Goal: Task Accomplishment & Management: Manage account settings

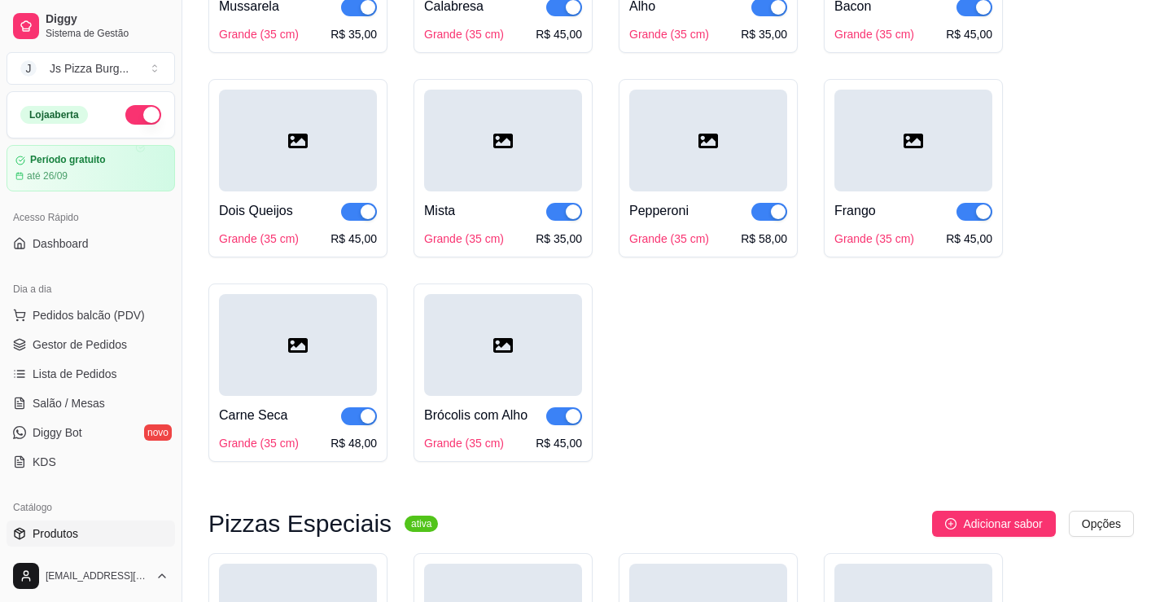
scroll to position [407, 0]
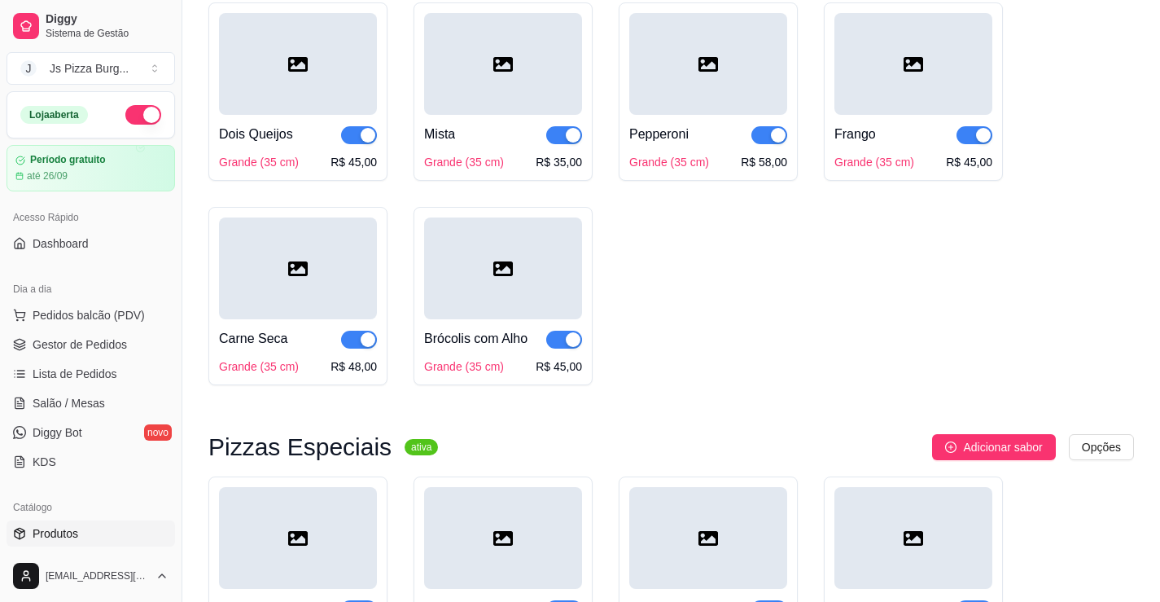
click at [135, 113] on button "button" at bounding box center [143, 115] width 36 height 20
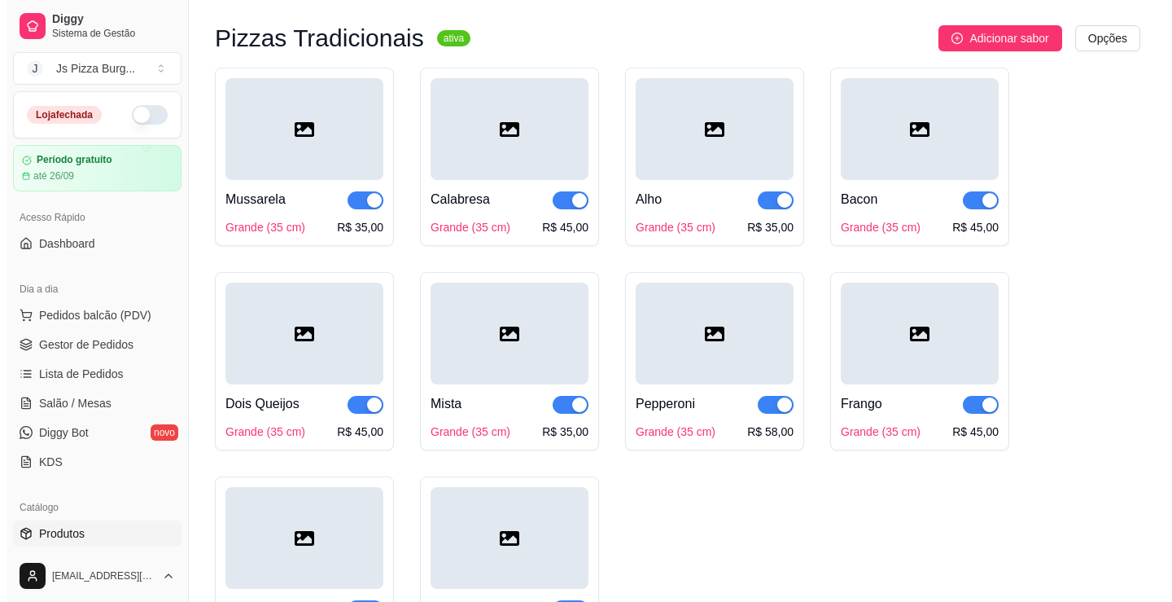
scroll to position [163, 0]
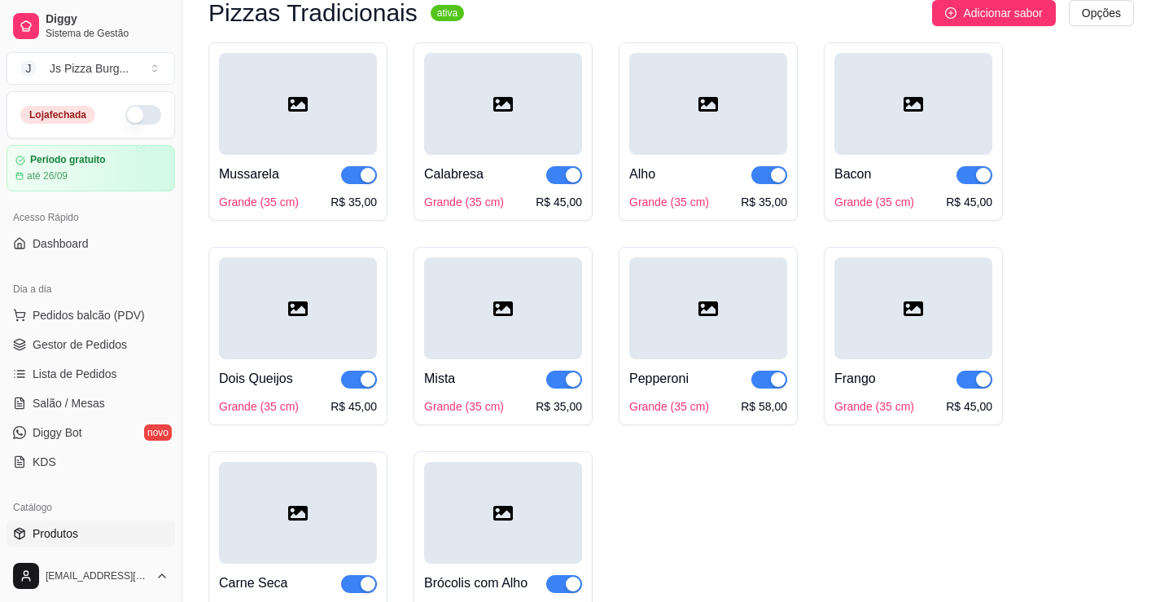
click at [570, 206] on div "R$ 45,00" at bounding box center [559, 202] width 46 height 16
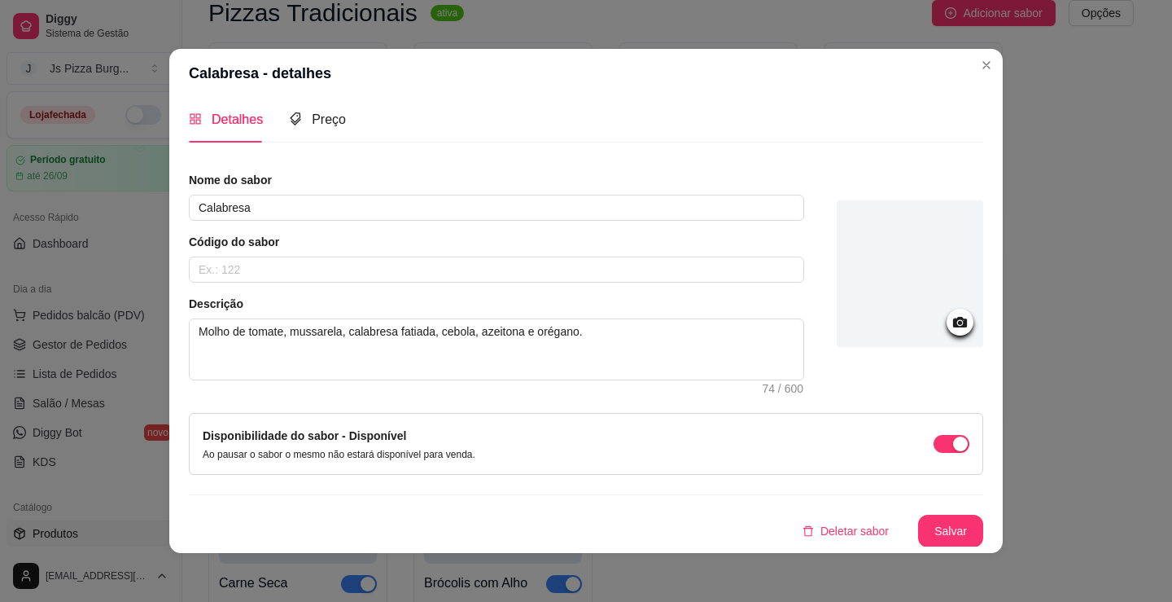
scroll to position [9, 0]
click at [326, 133] on div "Preço" at bounding box center [317, 118] width 57 height 46
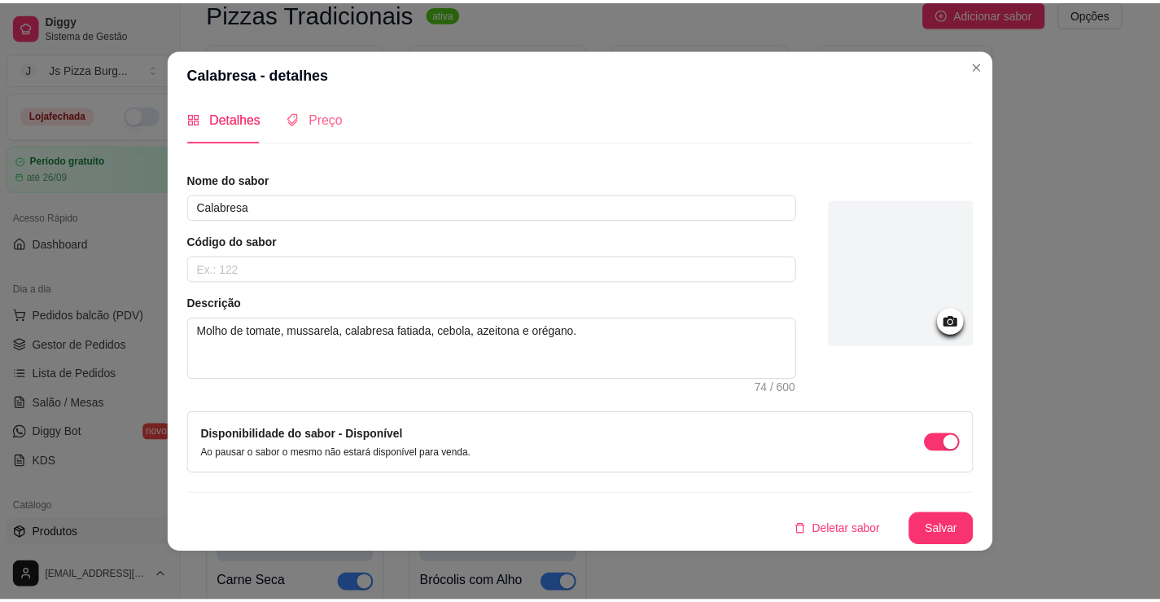
scroll to position [0, 0]
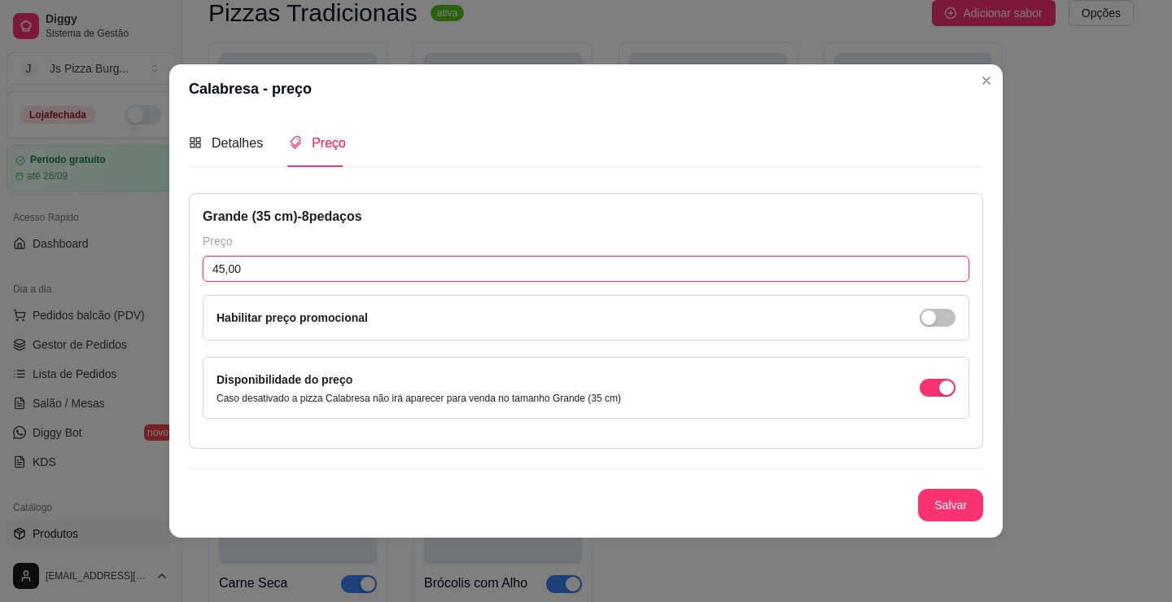
click at [224, 276] on input "45,00" at bounding box center [586, 269] width 767 height 26
type input "40,00"
click at [961, 527] on div "Nome do sabor Calabresa Código do sabor Descrição Molho de tomate, mussarela, c…" at bounding box center [586, 355] width 794 height 351
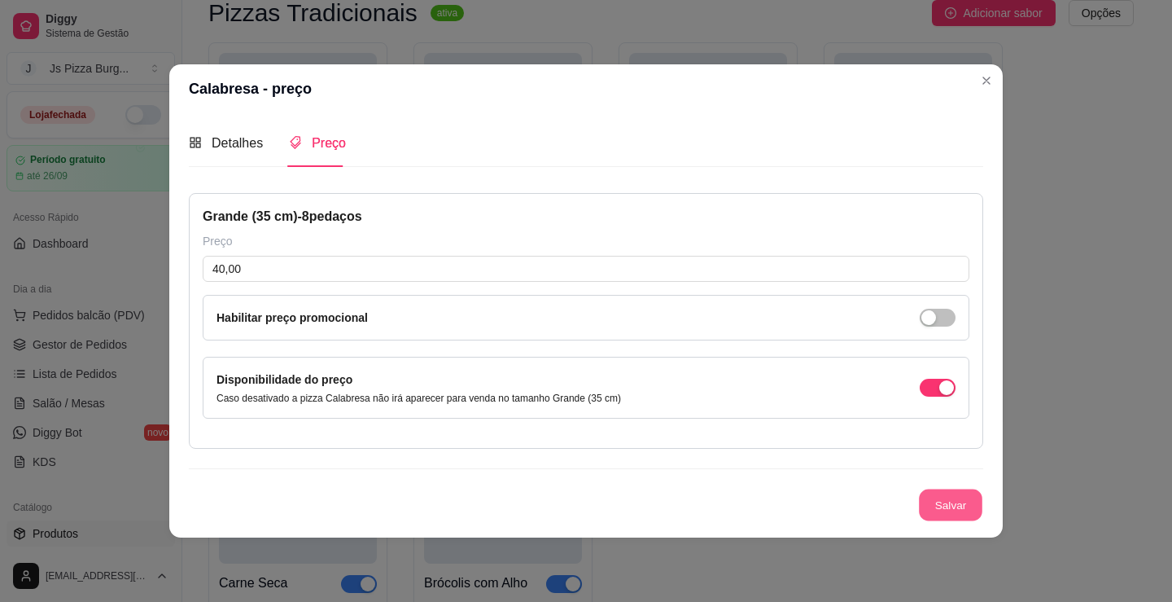
click at [959, 504] on button "Salvar" at bounding box center [950, 504] width 63 height 32
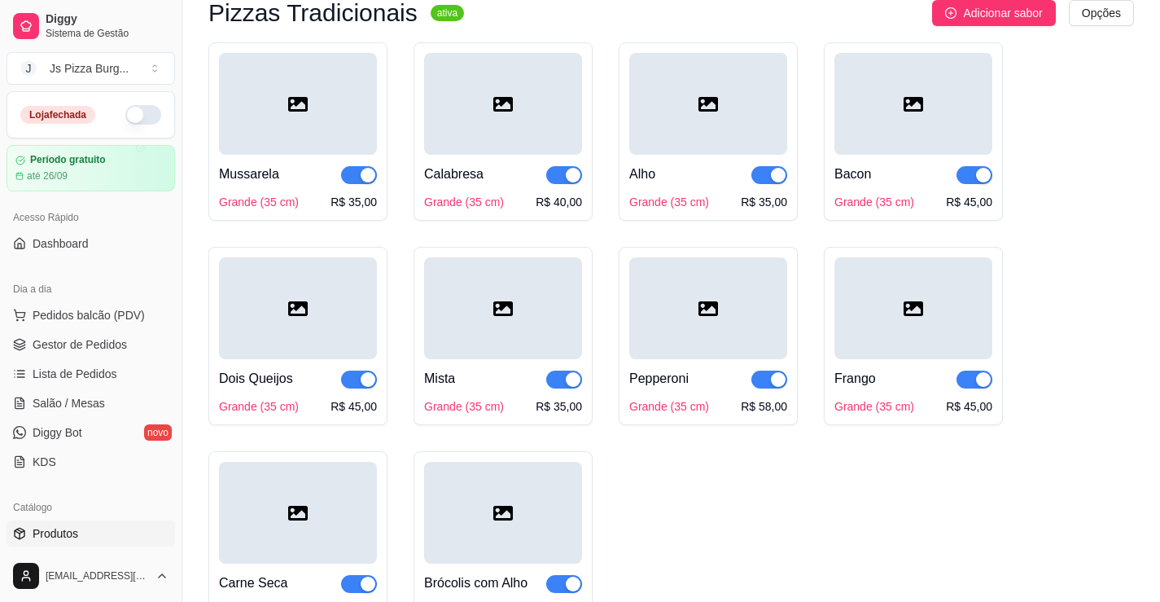
click at [771, 406] on div "R$ 58,00" at bounding box center [764, 406] width 46 height 16
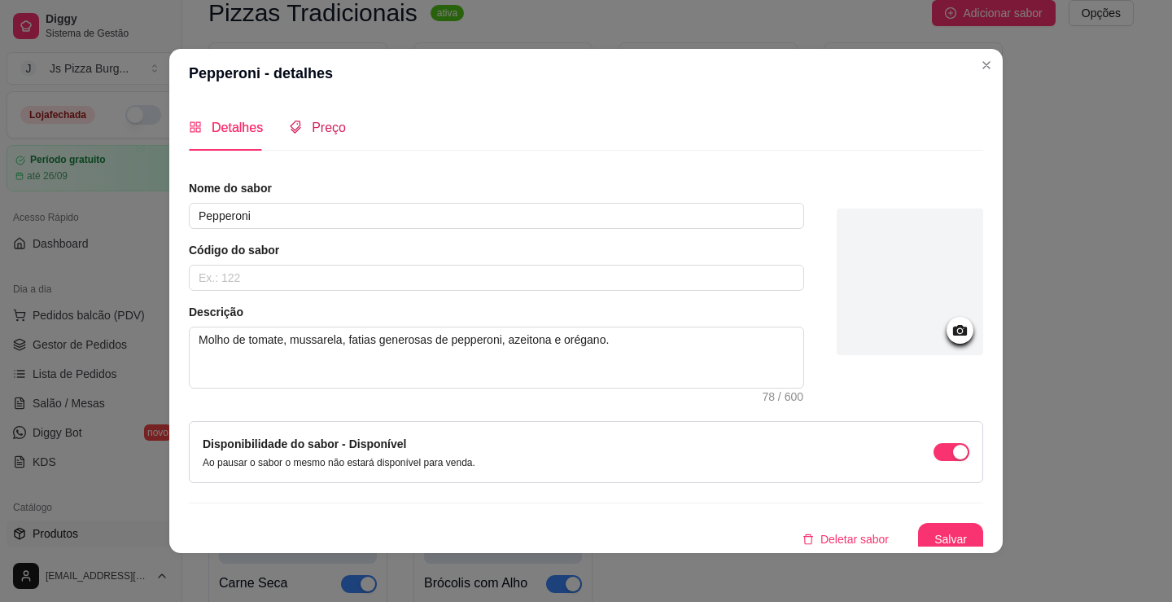
click at [312, 125] on span "Preço" at bounding box center [329, 127] width 34 height 14
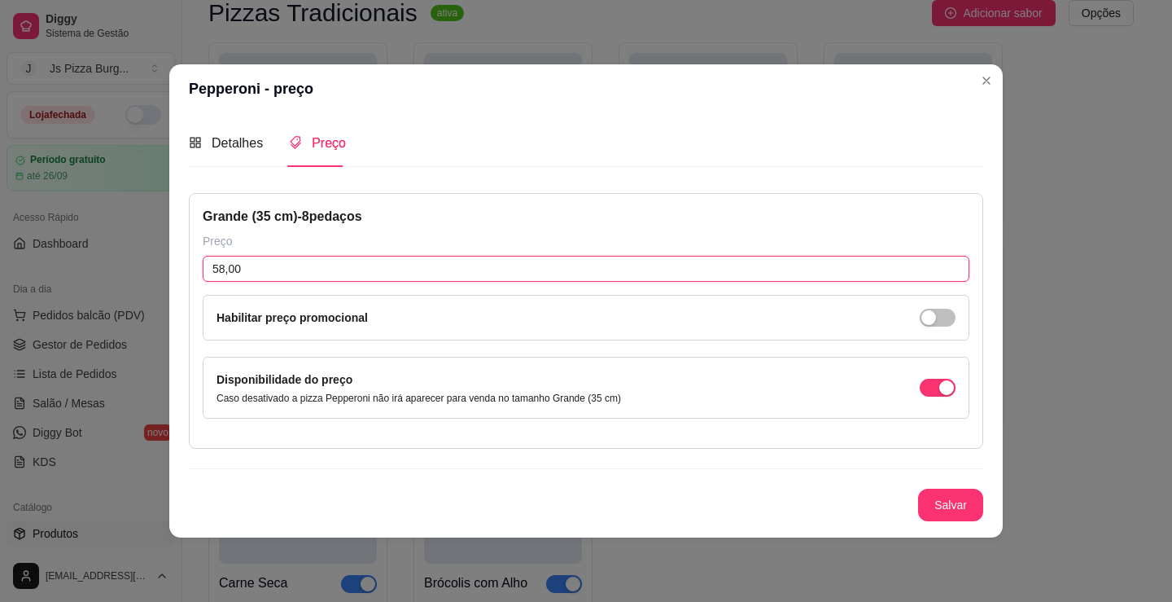
drag, startPoint x: 222, startPoint y: 269, endPoint x: 212, endPoint y: 272, distance: 10.3
click at [212, 272] on input "58,00" at bounding box center [586, 269] width 767 height 26
type input "45,00"
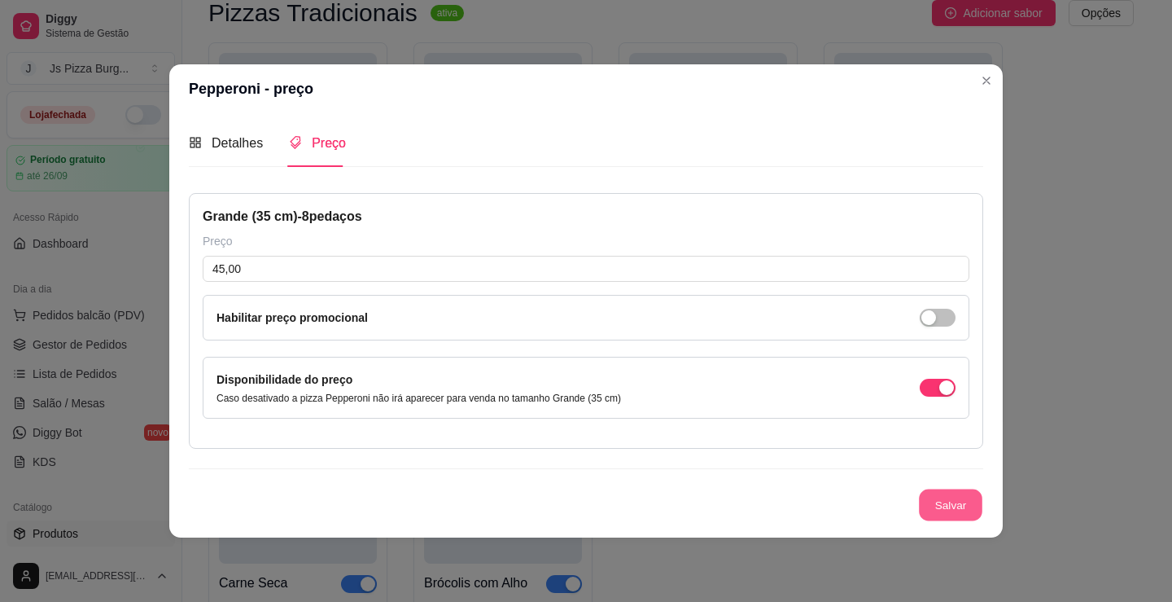
click at [960, 501] on button "Salvar" at bounding box center [950, 504] width 63 height 32
click at [951, 510] on button "Salvar" at bounding box center [950, 504] width 63 height 32
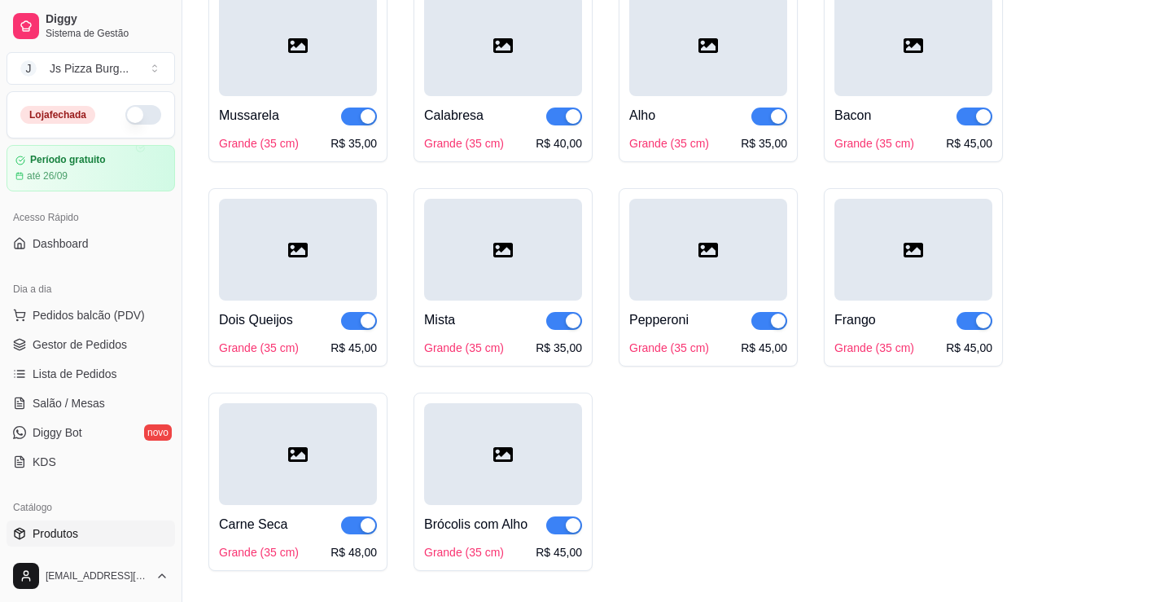
scroll to position [244, 0]
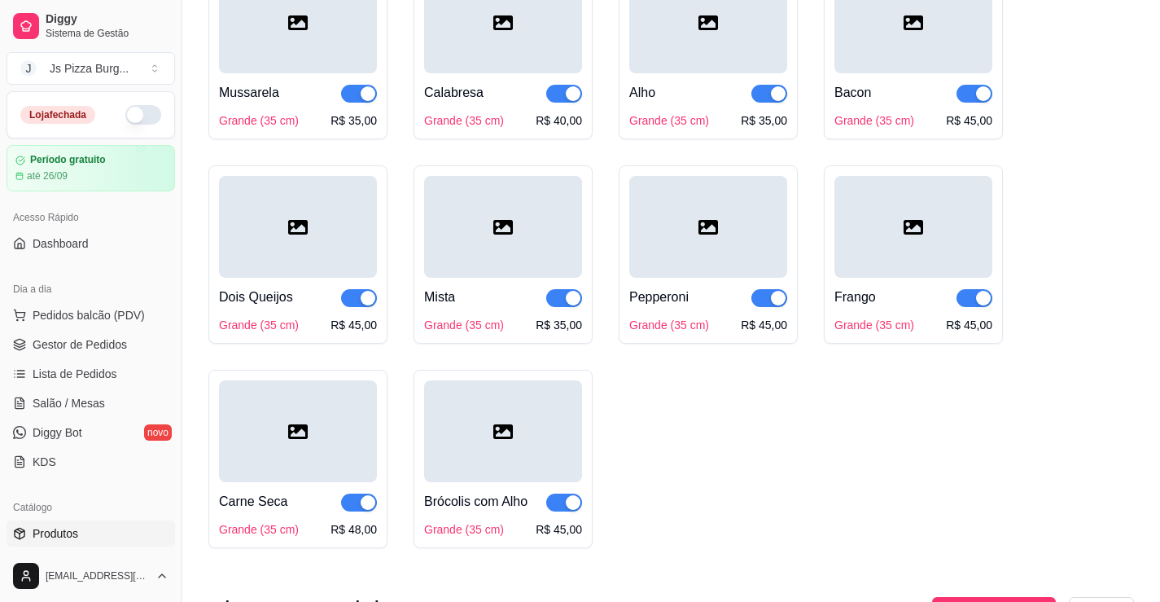
click at [573, 532] on div "R$ 45,00" at bounding box center [559, 529] width 46 height 16
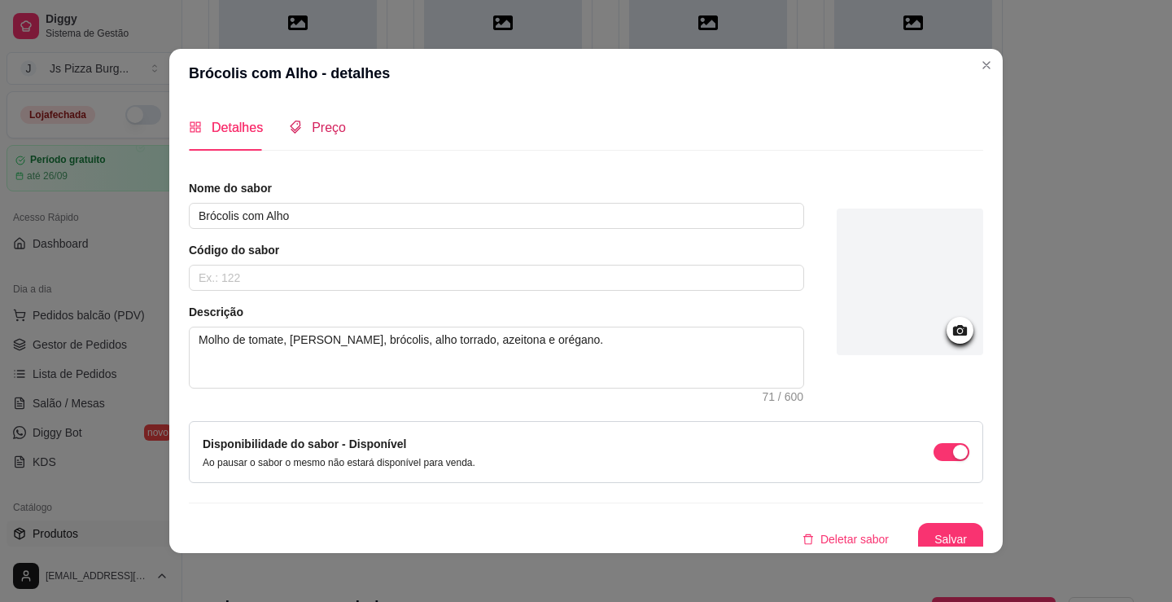
click at [329, 122] on span "Preço" at bounding box center [329, 127] width 34 height 14
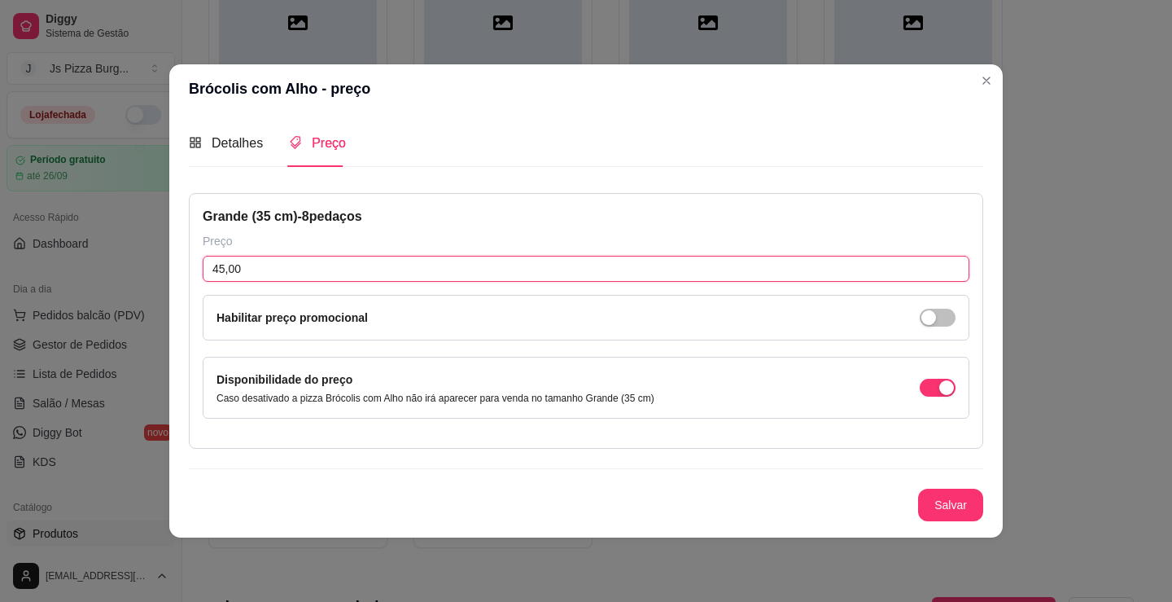
drag, startPoint x: 222, startPoint y: 272, endPoint x: 214, endPoint y: 278, distance: 9.9
click at [214, 278] on input "45,00" at bounding box center [586, 269] width 767 height 26
type input "38,00"
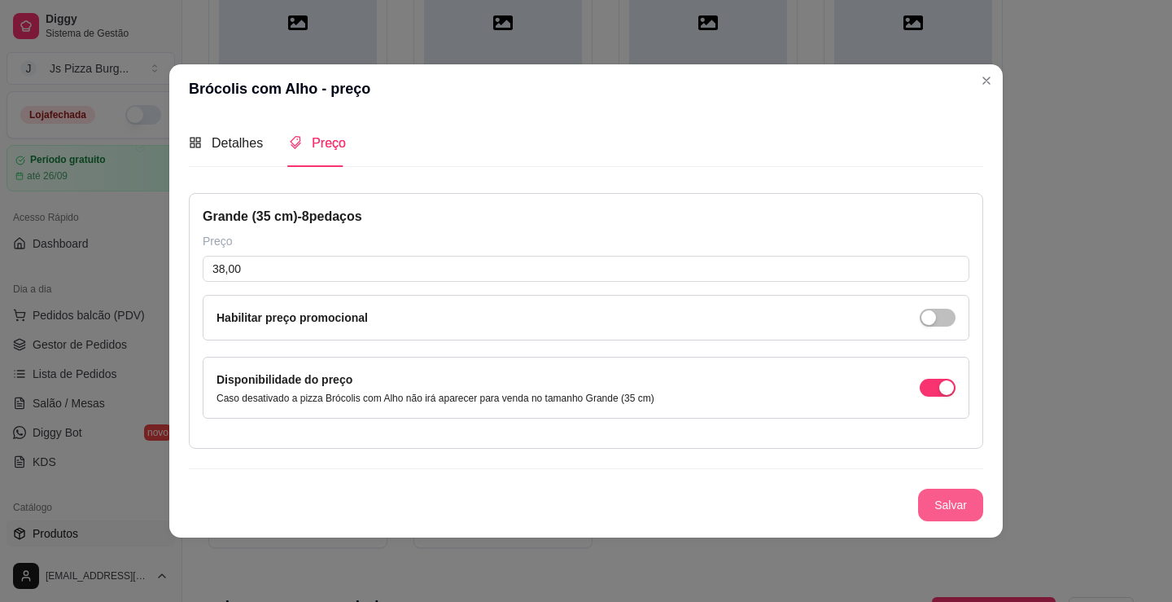
click at [937, 515] on button "Salvar" at bounding box center [950, 504] width 65 height 33
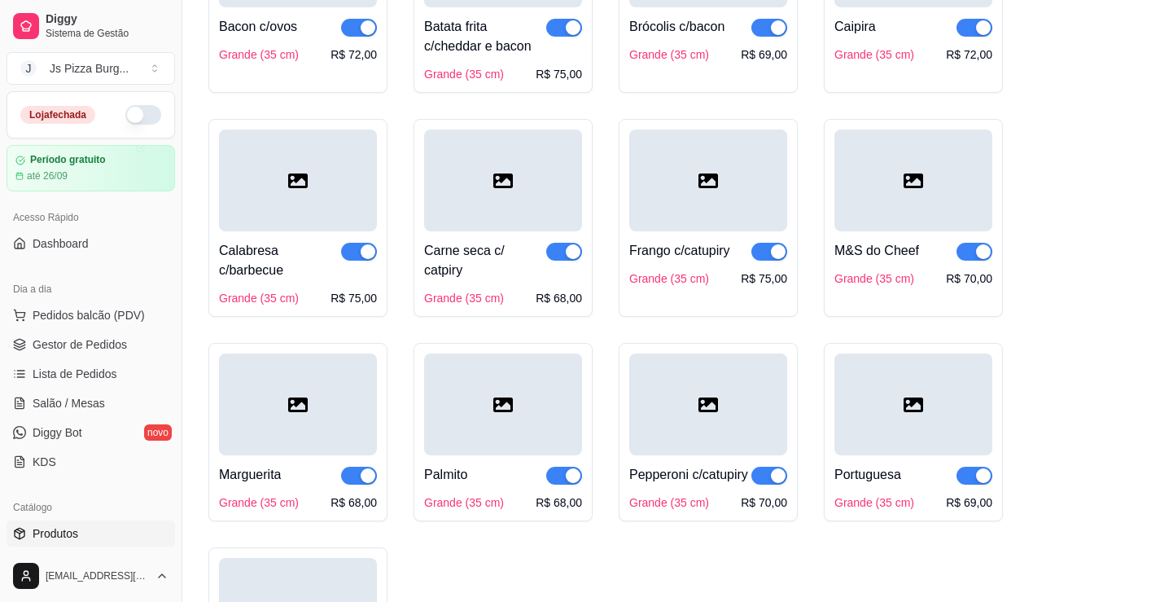
scroll to position [1221, 0]
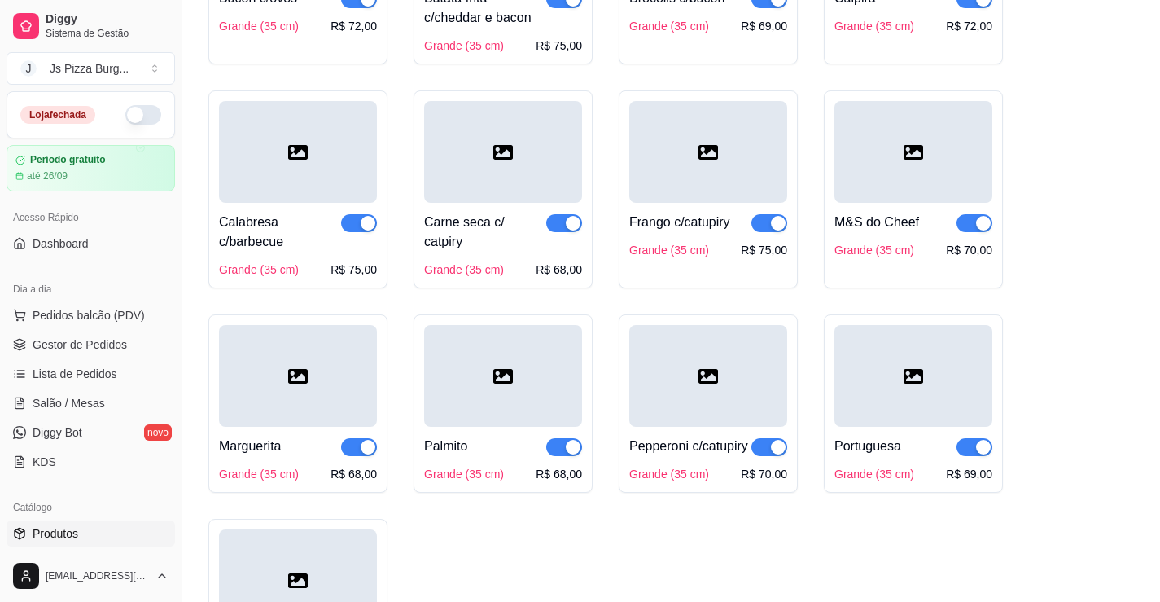
click at [361, 475] on div "R$ 68,00" at bounding box center [353, 474] width 46 height 16
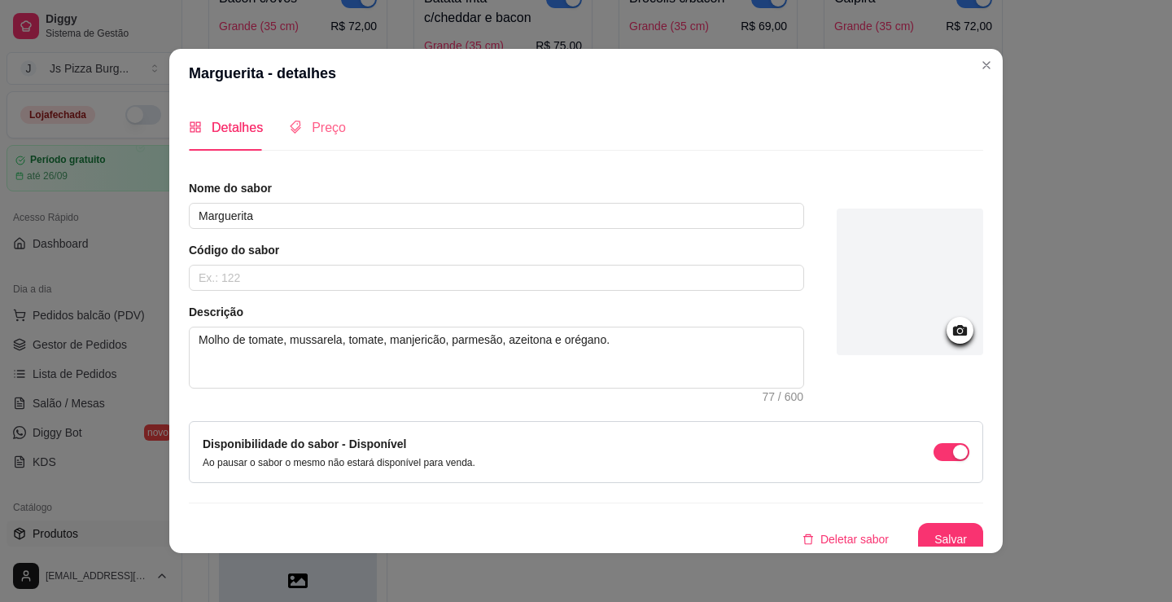
click at [322, 142] on div "Preço" at bounding box center [317, 127] width 57 height 46
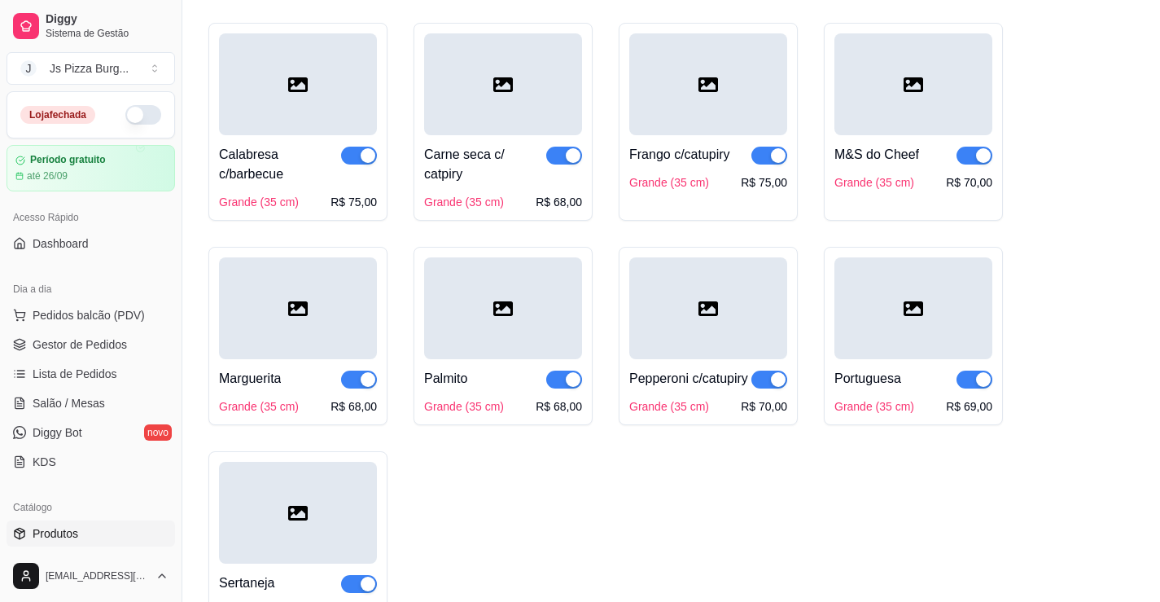
scroll to position [1340, 0]
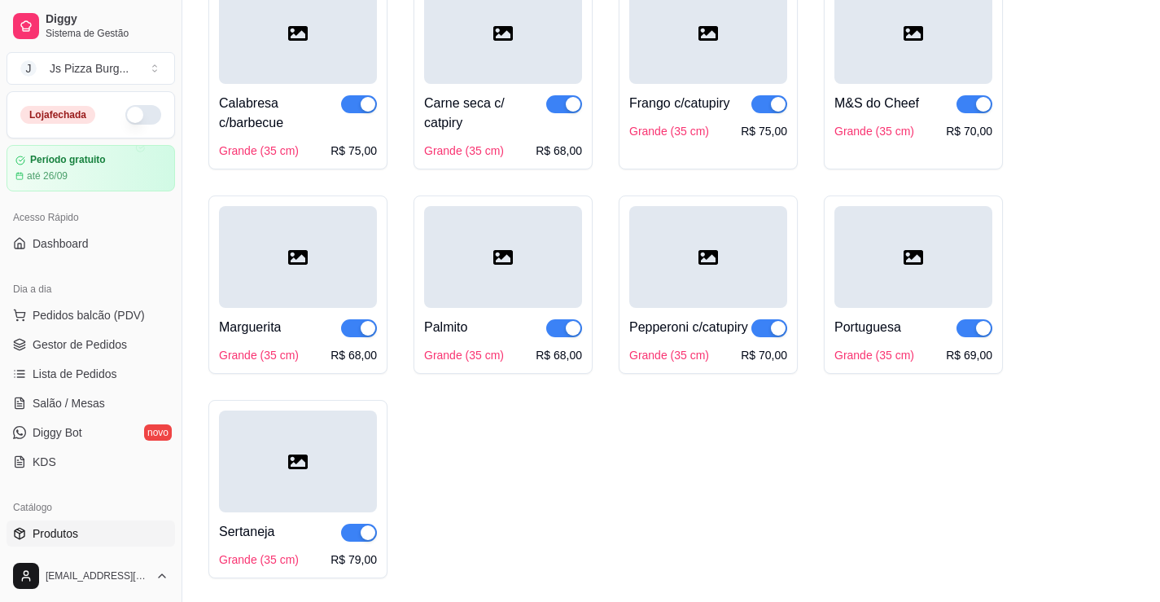
click at [934, 335] on div "Portuguesa" at bounding box center [913, 327] width 158 height 20
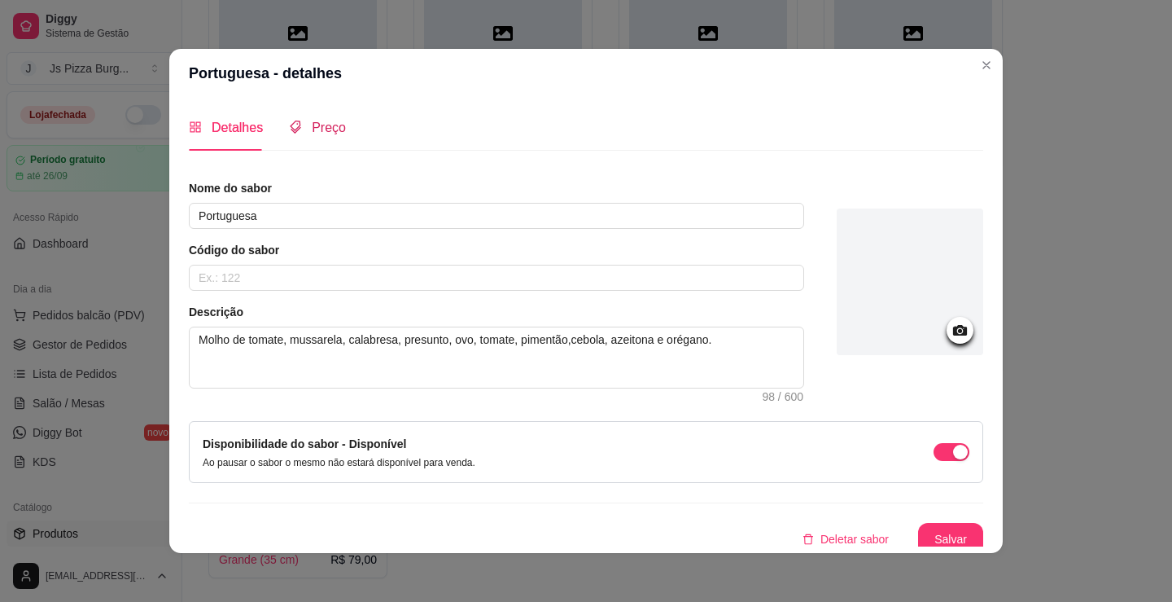
click at [315, 120] on span "Preço" at bounding box center [329, 127] width 34 height 14
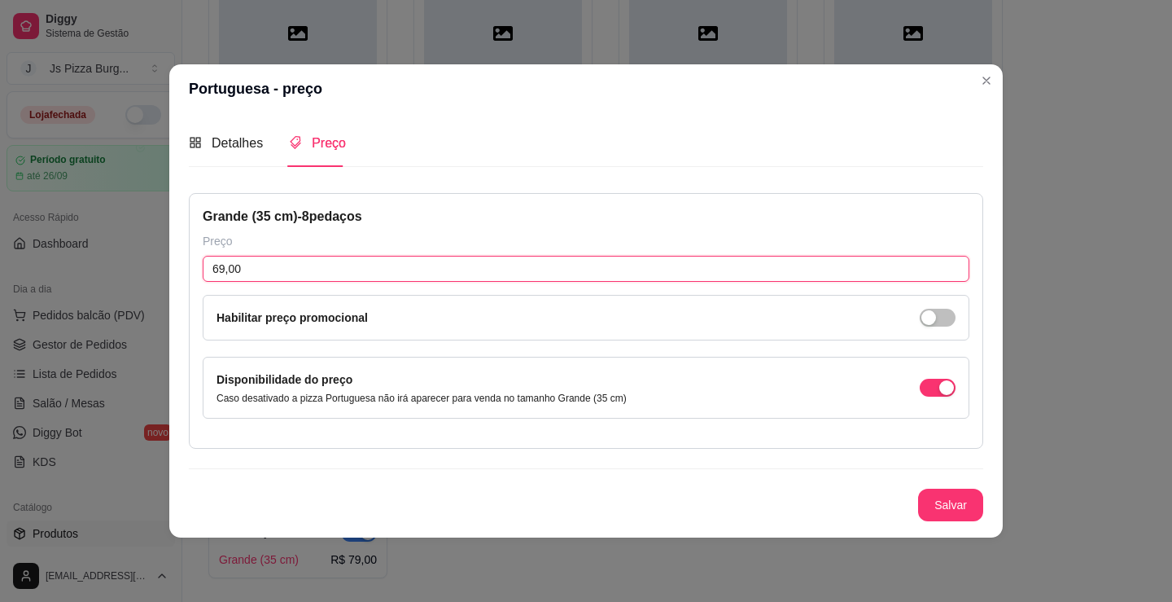
click at [224, 272] on input "69,00" at bounding box center [586, 269] width 767 height 26
type input "65,00"
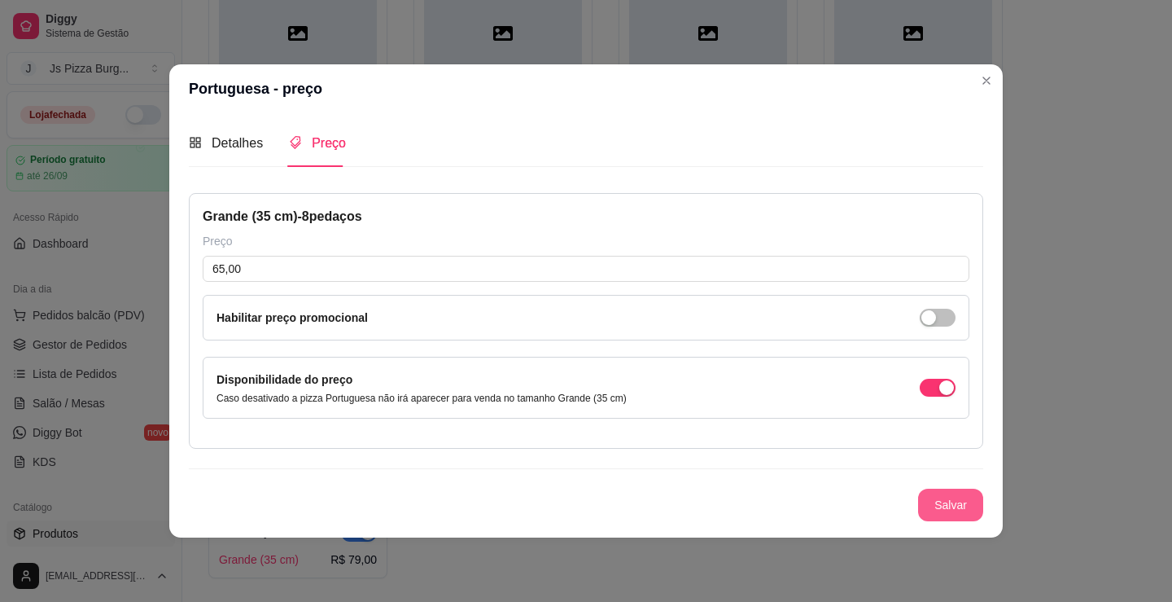
click at [939, 510] on button "Salvar" at bounding box center [950, 504] width 65 height 33
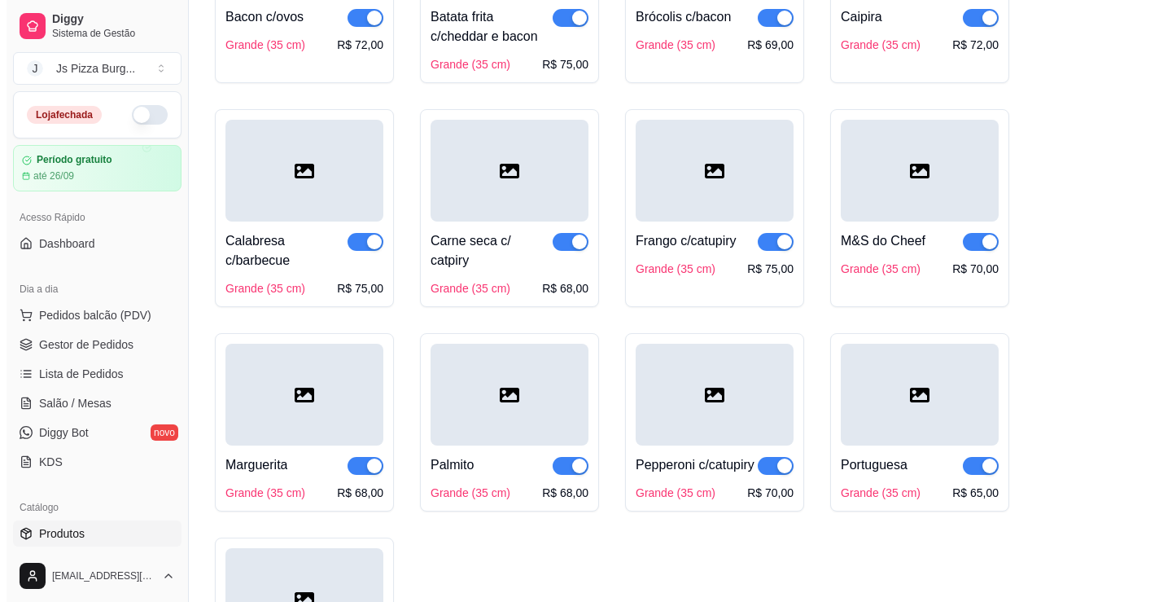
scroll to position [1177, 0]
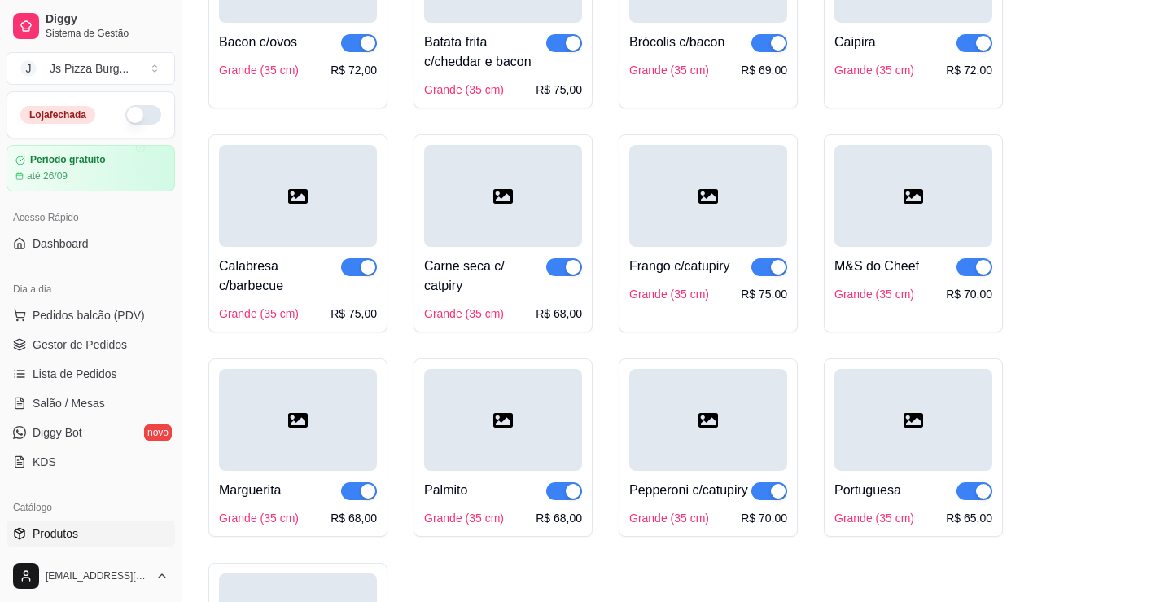
click at [577, 414] on div at bounding box center [503, 420] width 158 height 102
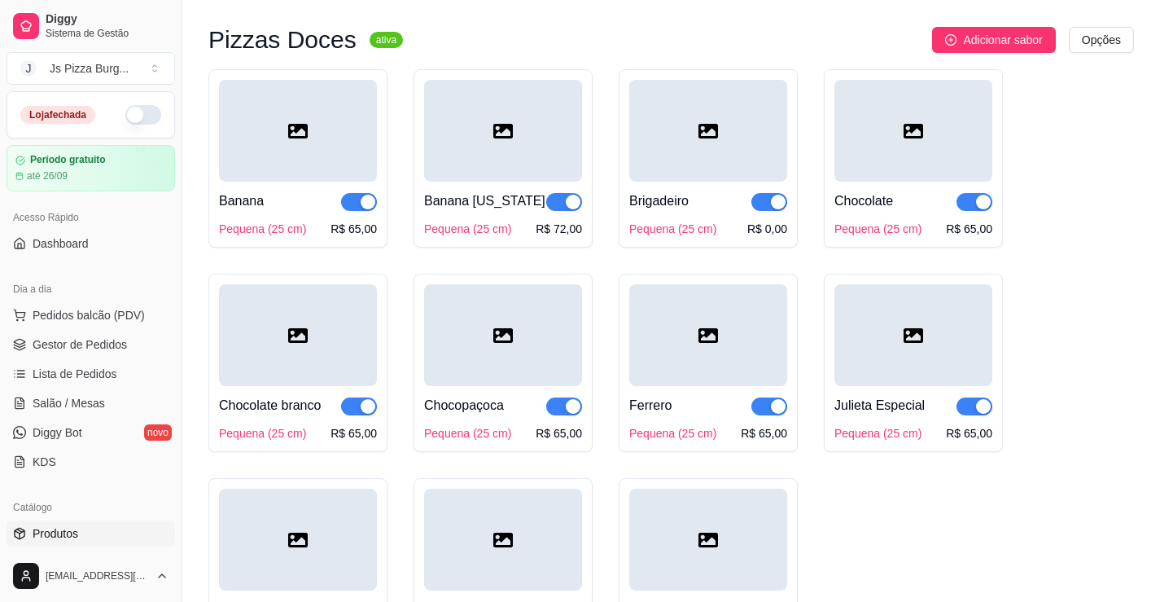
scroll to position [1911, 0]
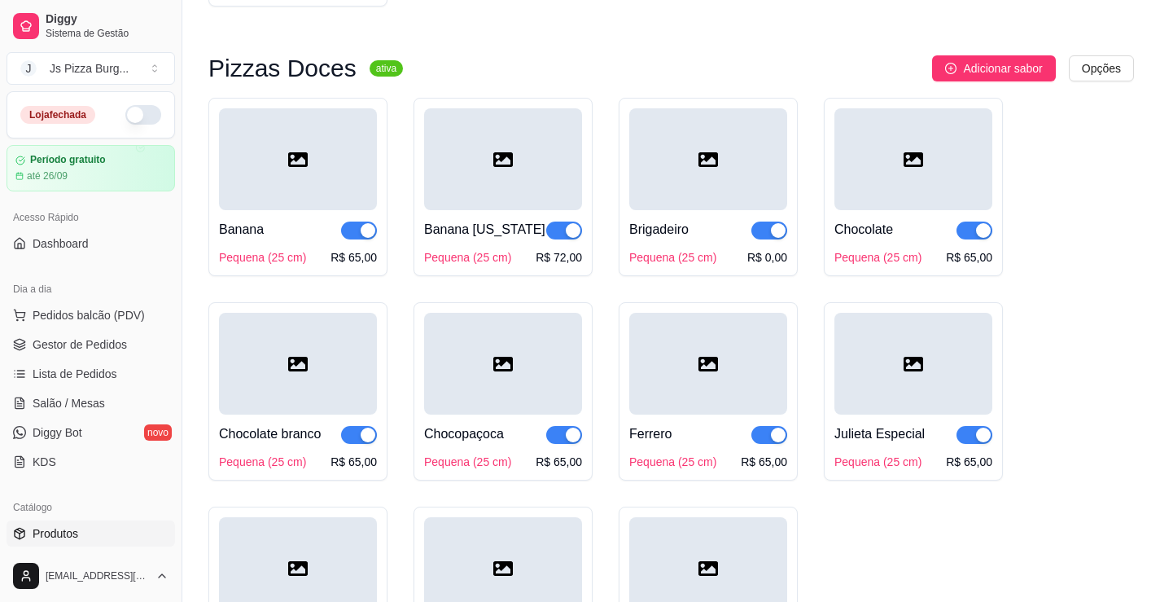
click at [295, 264] on div "Banana Pequena (25 cm) R$ 65,00" at bounding box center [298, 237] width 158 height 55
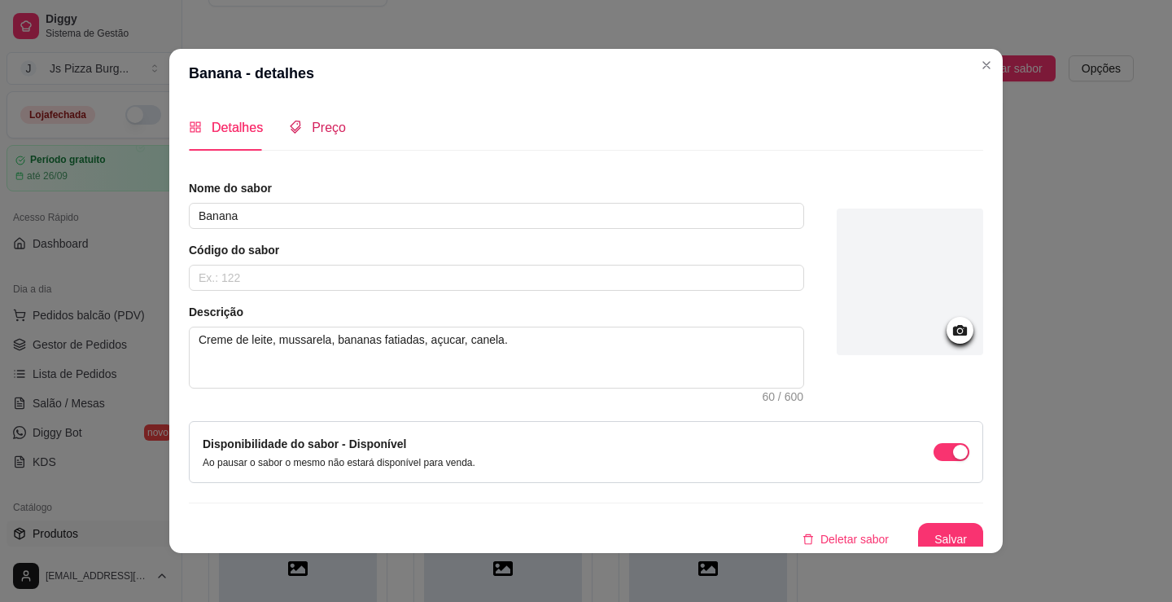
click at [315, 134] on span "Preço" at bounding box center [329, 127] width 34 height 14
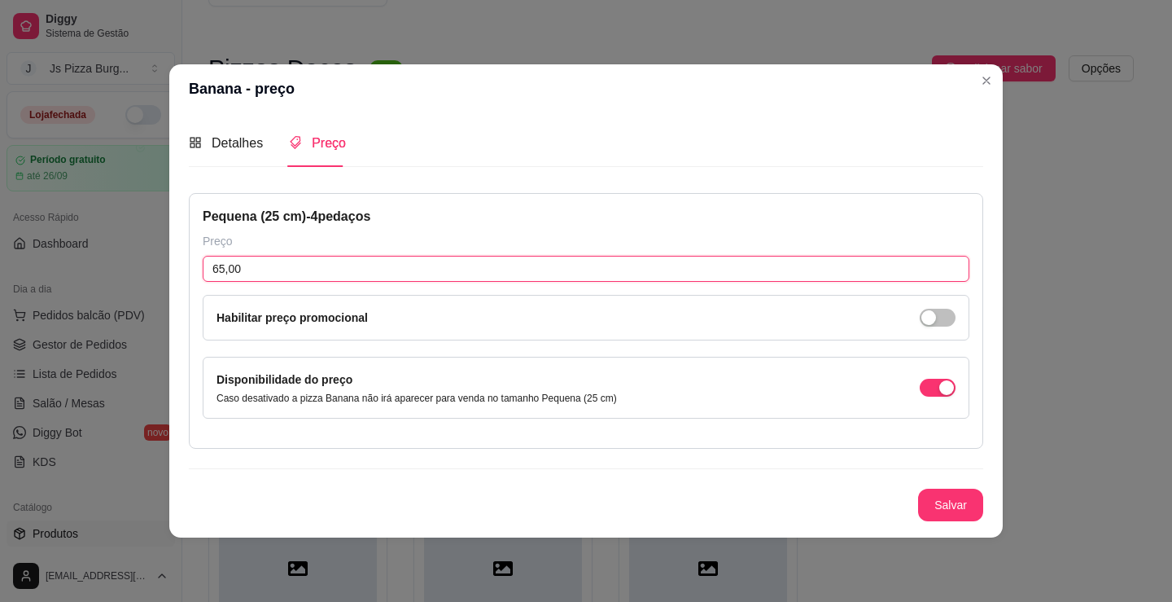
drag, startPoint x: 221, startPoint y: 265, endPoint x: 193, endPoint y: 278, distance: 31.3
click at [193, 278] on div "Pequena (25 cm) - 4 pedaços Preço 65,00 Habilitar preço promocional Disponibili…" at bounding box center [586, 321] width 794 height 256
type input "48,00"
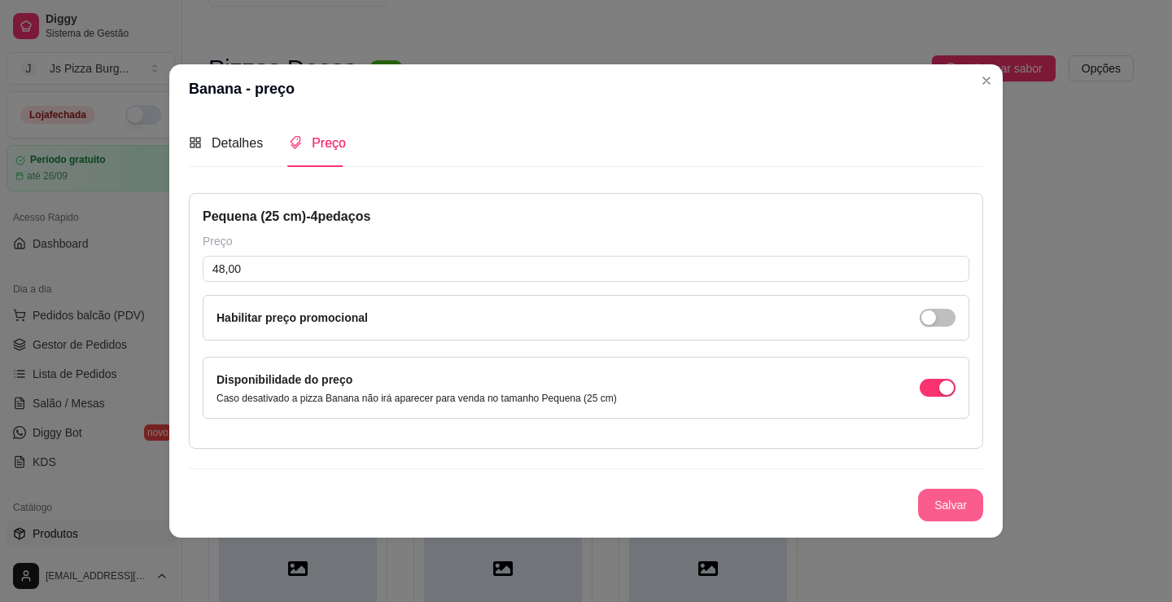
click at [947, 505] on button "Salvar" at bounding box center [950, 504] width 65 height 33
click at [964, 499] on button "Salvar" at bounding box center [950, 504] width 63 height 32
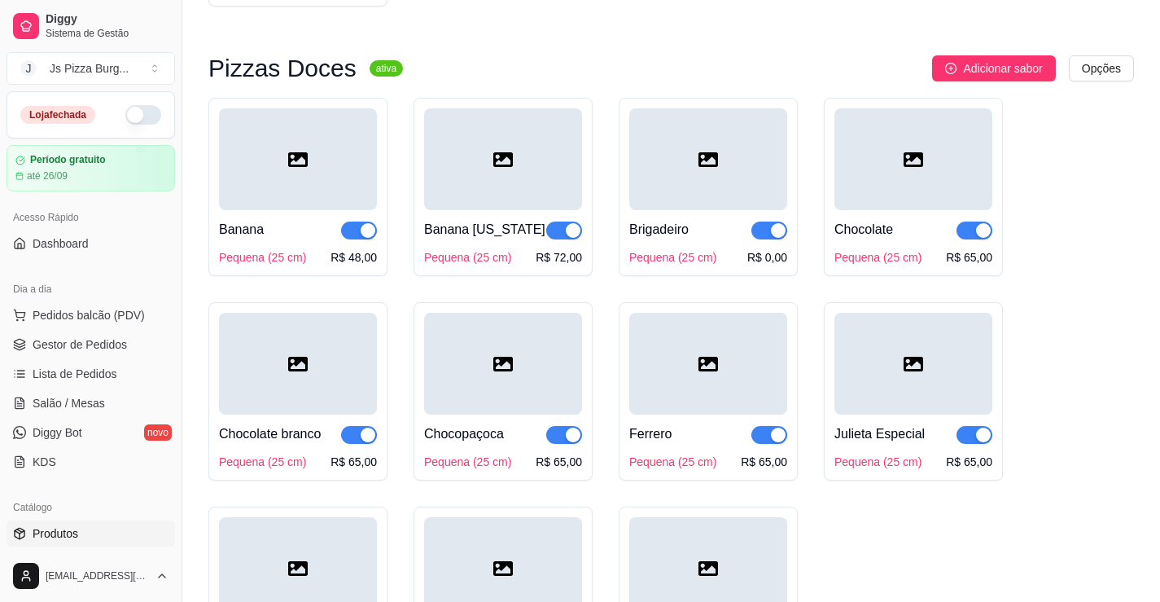
click at [475, 265] on div "Pequena (25 cm)" at bounding box center [467, 257] width 87 height 16
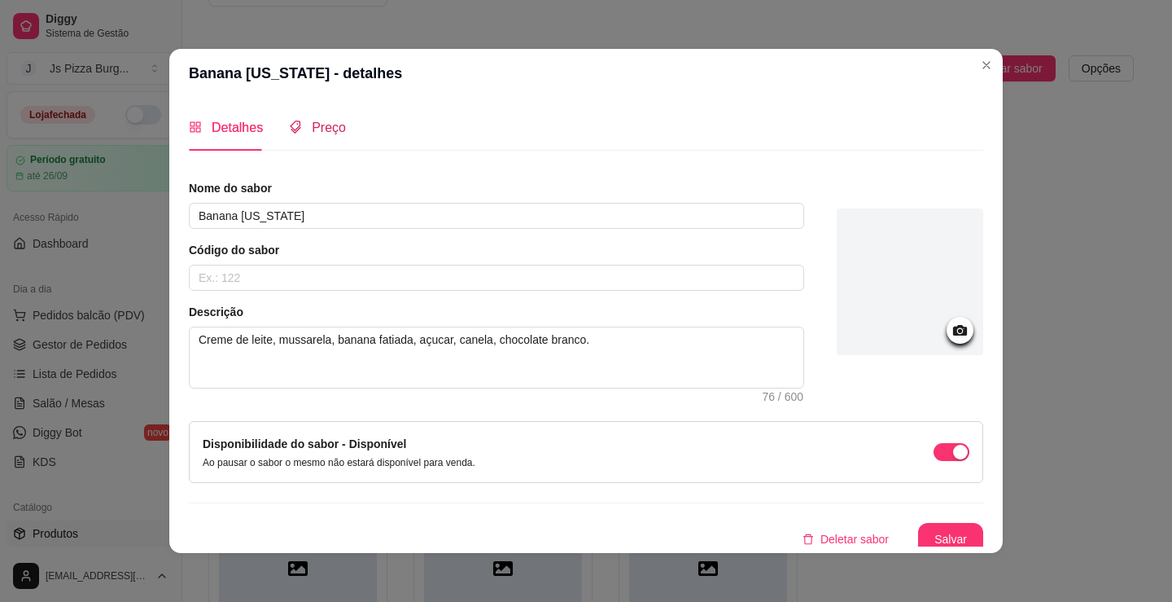
click at [294, 122] on icon "tags" at bounding box center [295, 126] width 13 height 13
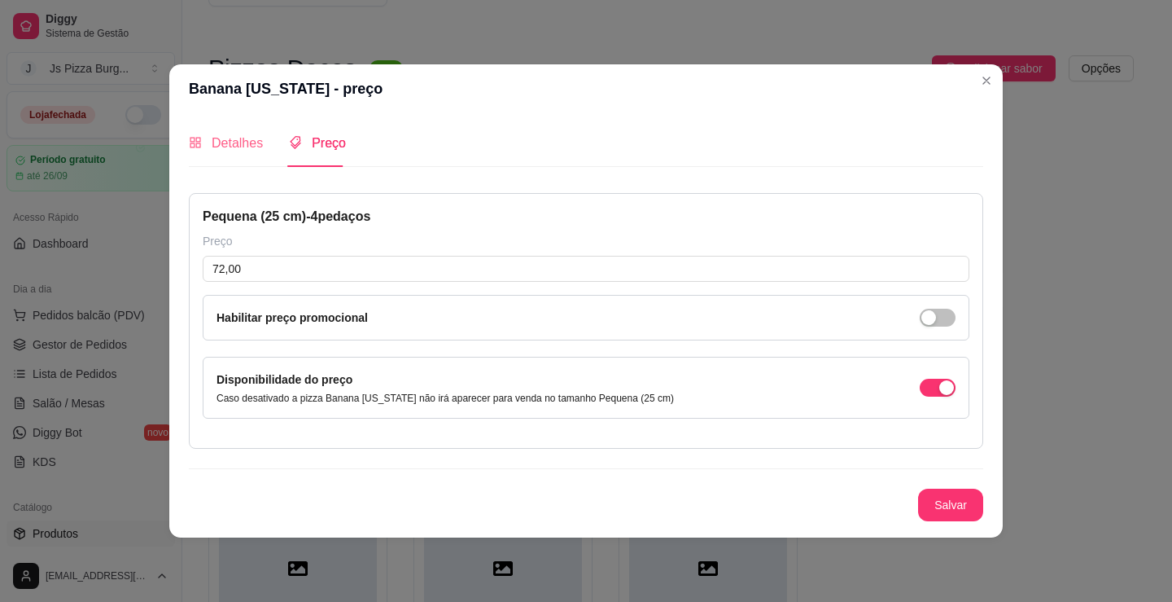
click at [220, 129] on div "Detalhes" at bounding box center [226, 143] width 74 height 46
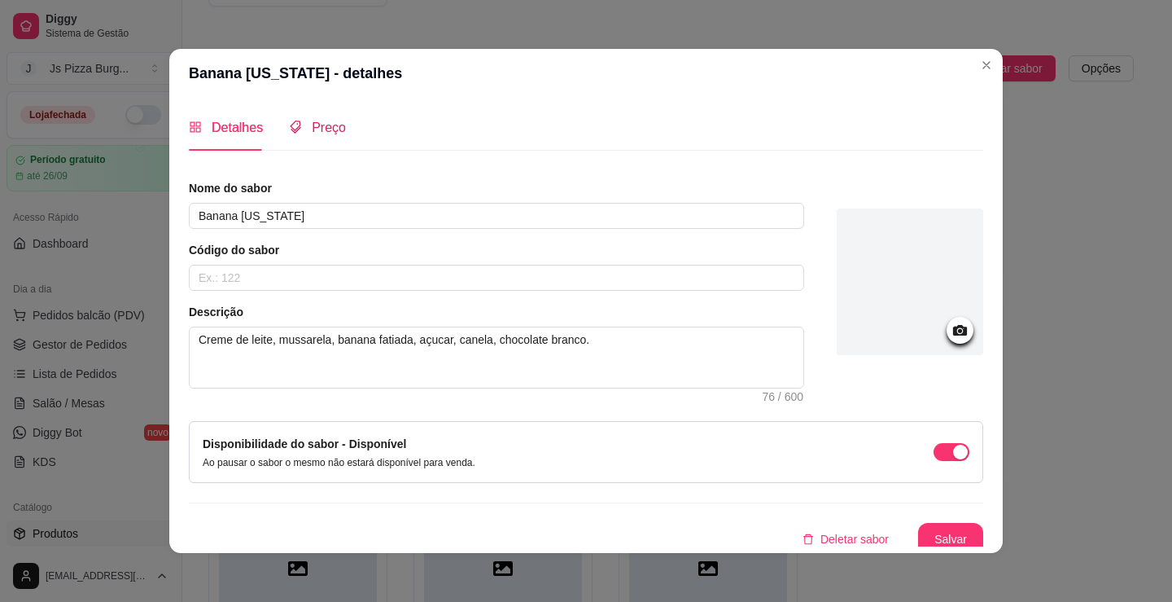
click at [296, 117] on div "Preço" at bounding box center [317, 127] width 57 height 20
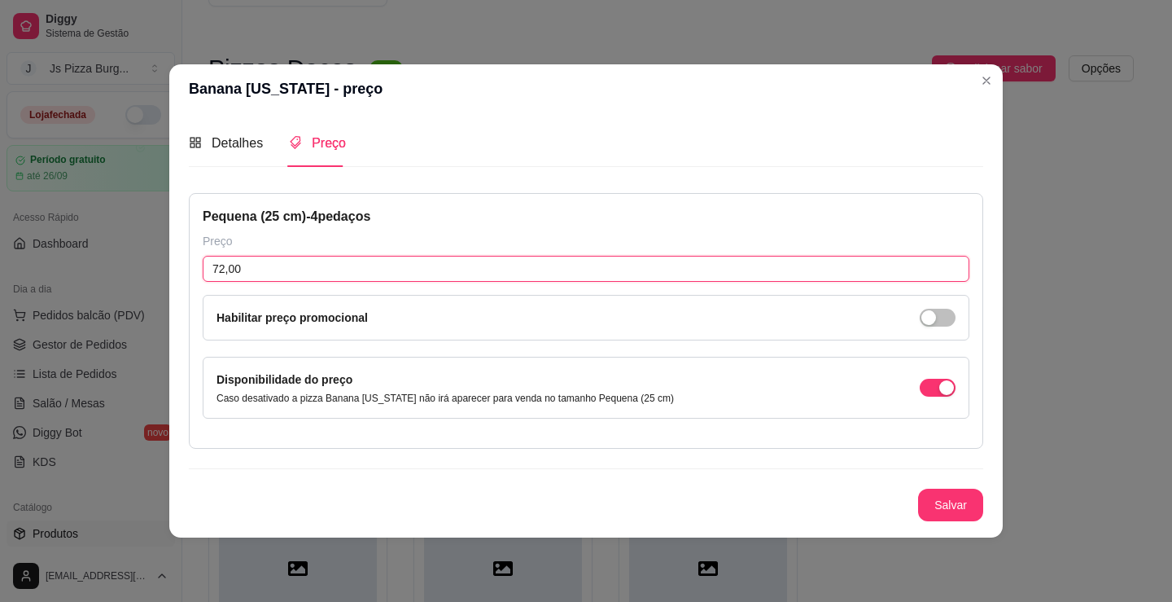
click at [223, 269] on input "72,00" at bounding box center [586, 269] width 767 height 26
click at [229, 267] on input "557,00" at bounding box center [586, 269] width 767 height 26
type input "55,00"
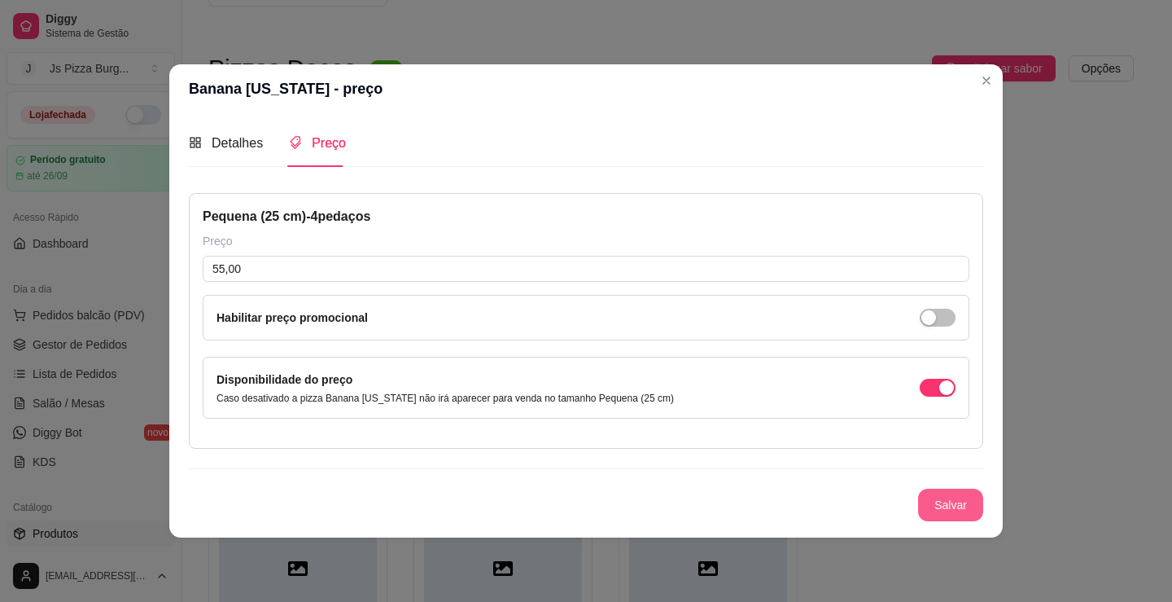
click at [950, 514] on button "Salvar" at bounding box center [950, 504] width 65 height 33
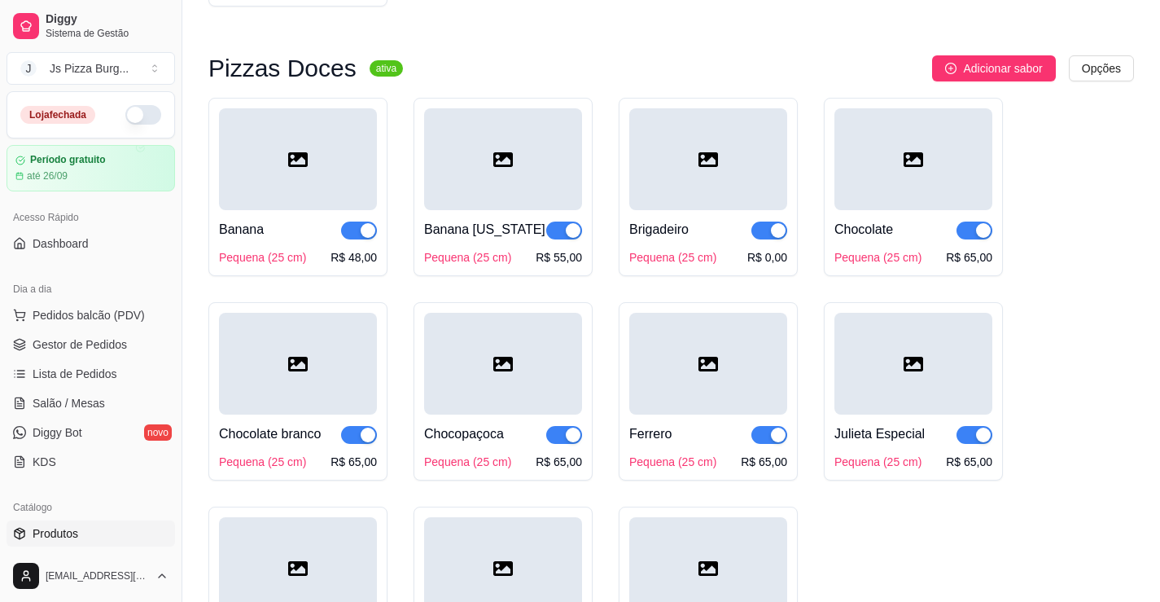
click at [283, 239] on div "Banana" at bounding box center [298, 230] width 158 height 20
click at [710, 265] on div "Brigadeiro Pequena (25 cm) R$ 0,00" at bounding box center [708, 237] width 158 height 55
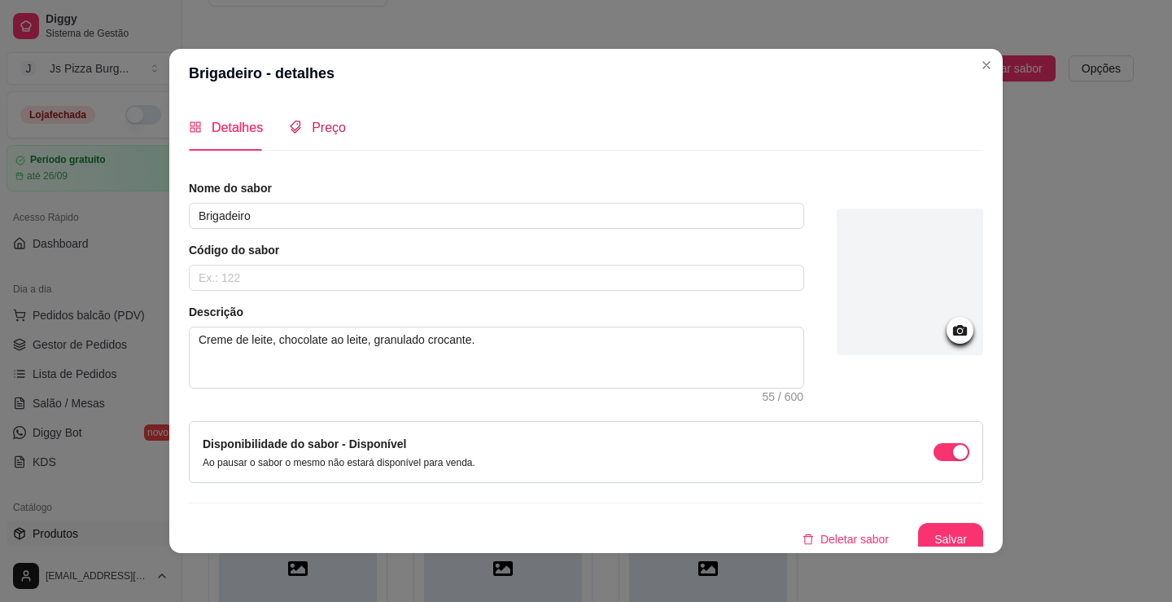
click at [320, 136] on div "Preço" at bounding box center [317, 127] width 57 height 20
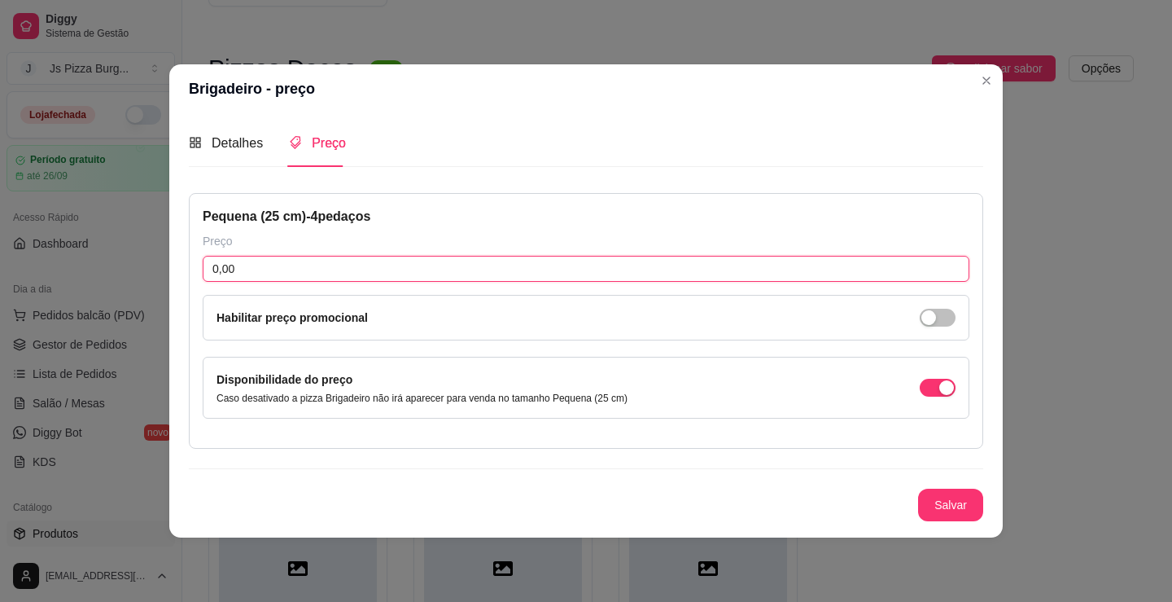
drag, startPoint x: 248, startPoint y: 274, endPoint x: 174, endPoint y: 274, distance: 74.1
click at [174, 274] on div "Detalhes Preço Nome do sabor Brigadeiro Código do sabor Descrição Creme de leit…" at bounding box center [586, 324] width 834 height 423
type input "40,00"
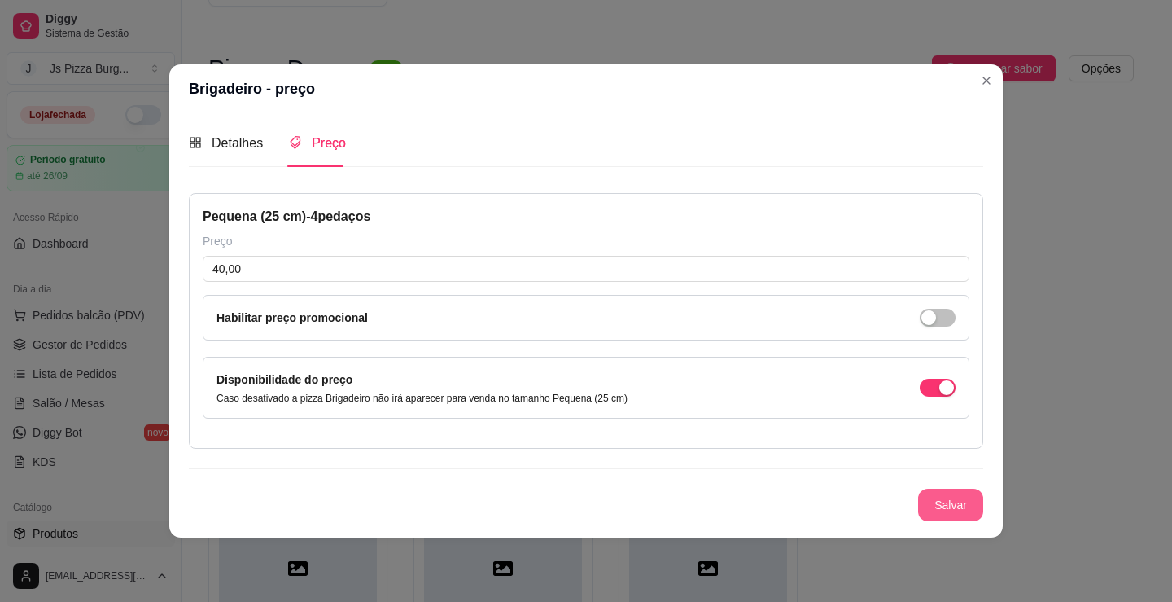
click at [950, 501] on button "Salvar" at bounding box center [950, 504] width 65 height 33
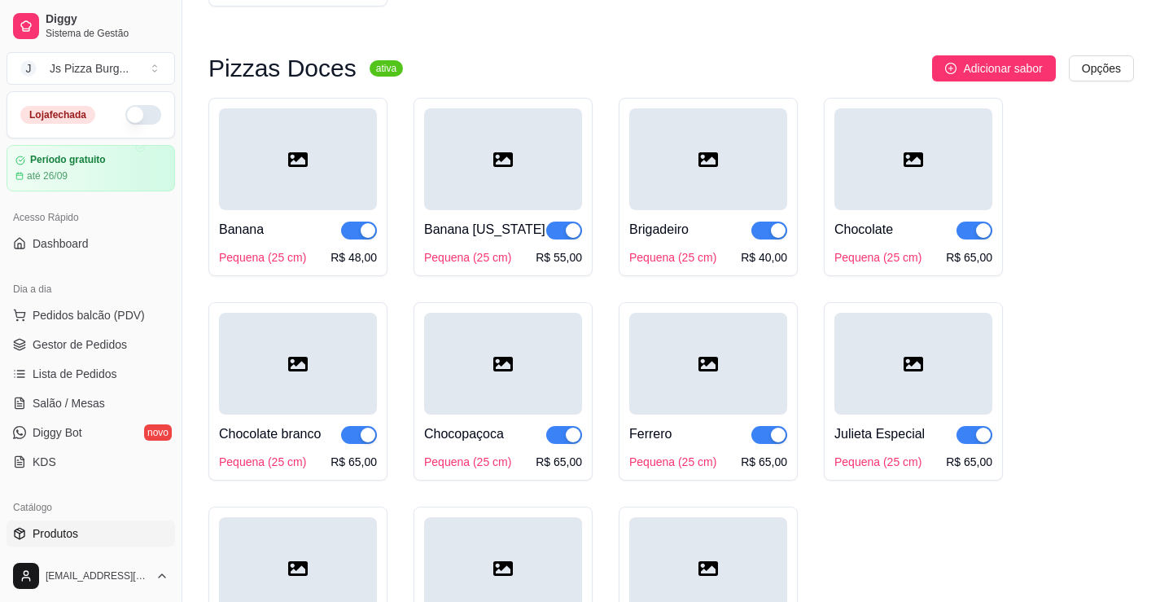
click at [905, 239] on div "Chocolate" at bounding box center [913, 230] width 158 height 20
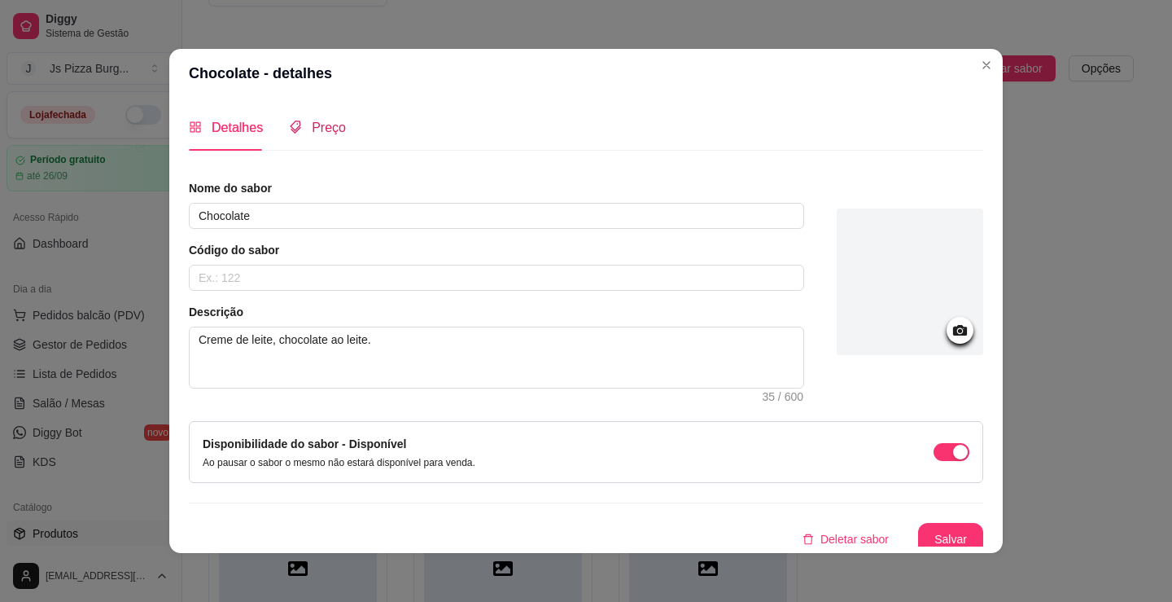
click at [314, 127] on span "Preço" at bounding box center [329, 127] width 34 height 14
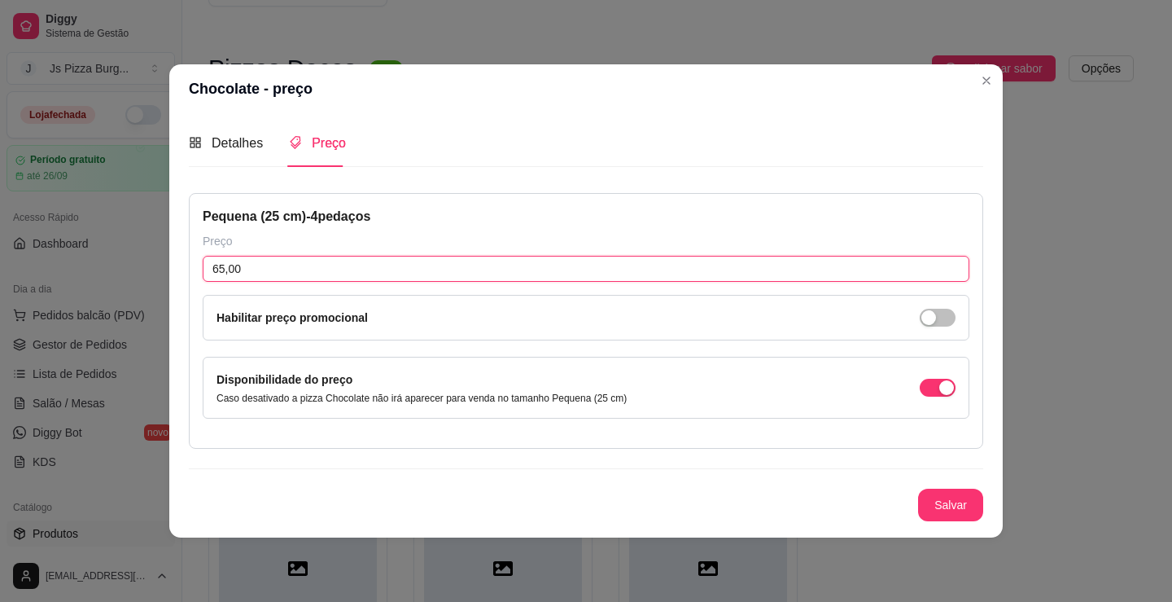
drag, startPoint x: 248, startPoint y: 271, endPoint x: 166, endPoint y: 272, distance: 82.2
click at [166, 272] on div "Chocolate - preço Detalhes Preço Nome do sabor Chocolate Código do sabor Descri…" at bounding box center [586, 301] width 1172 height 602
type input "38,00"
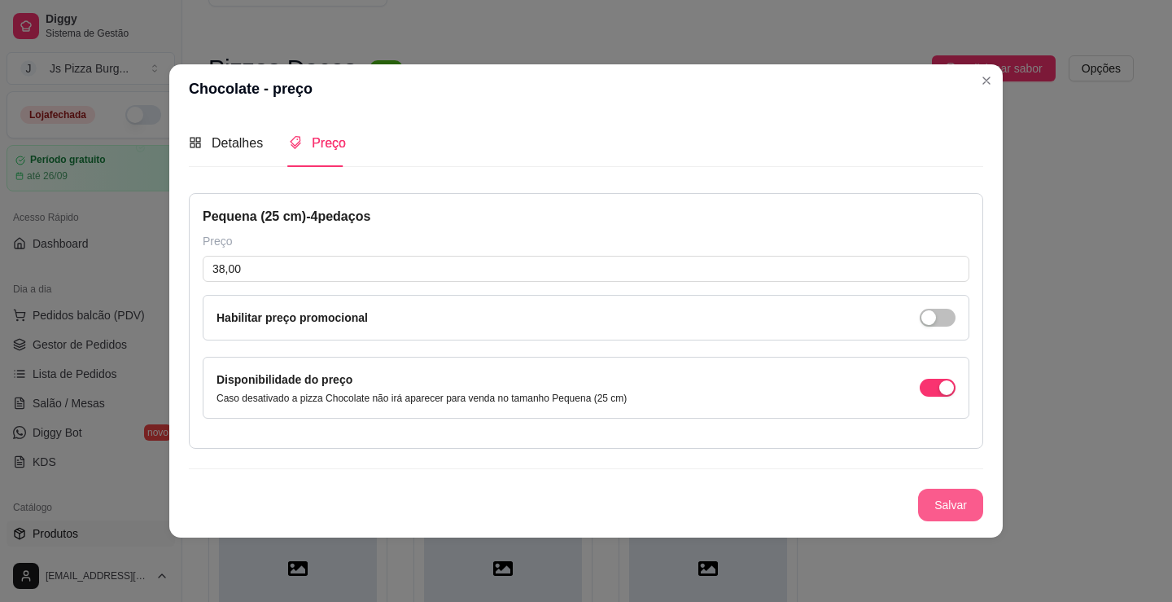
click at [945, 514] on button "Salvar" at bounding box center [950, 504] width 65 height 33
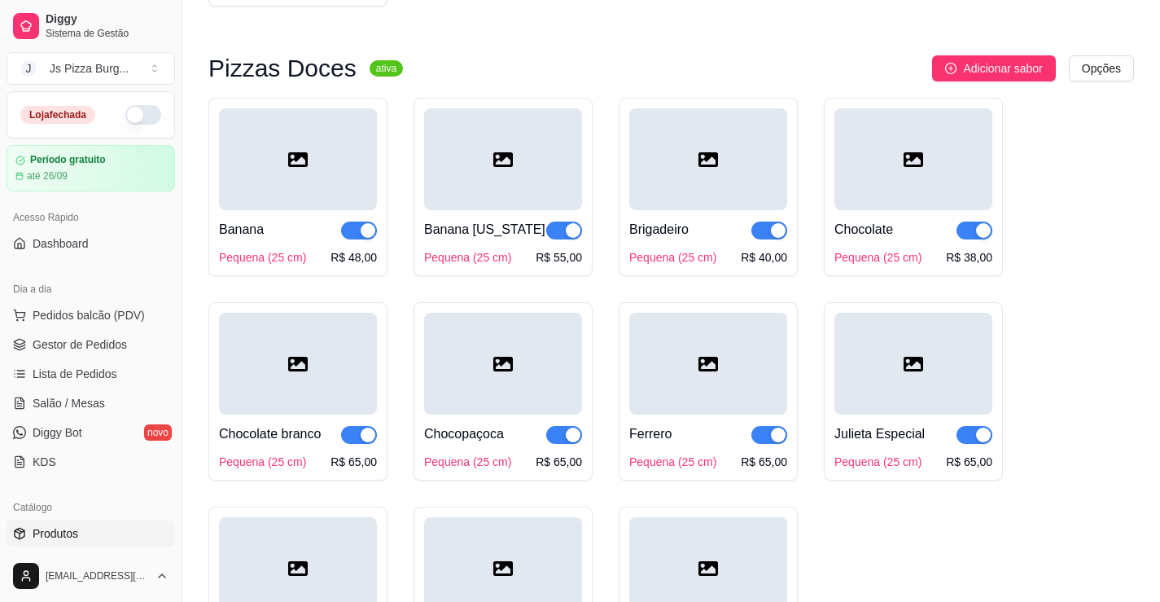
click at [320, 470] on div "Pequena (25 cm) R$ 65,00" at bounding box center [298, 461] width 158 height 16
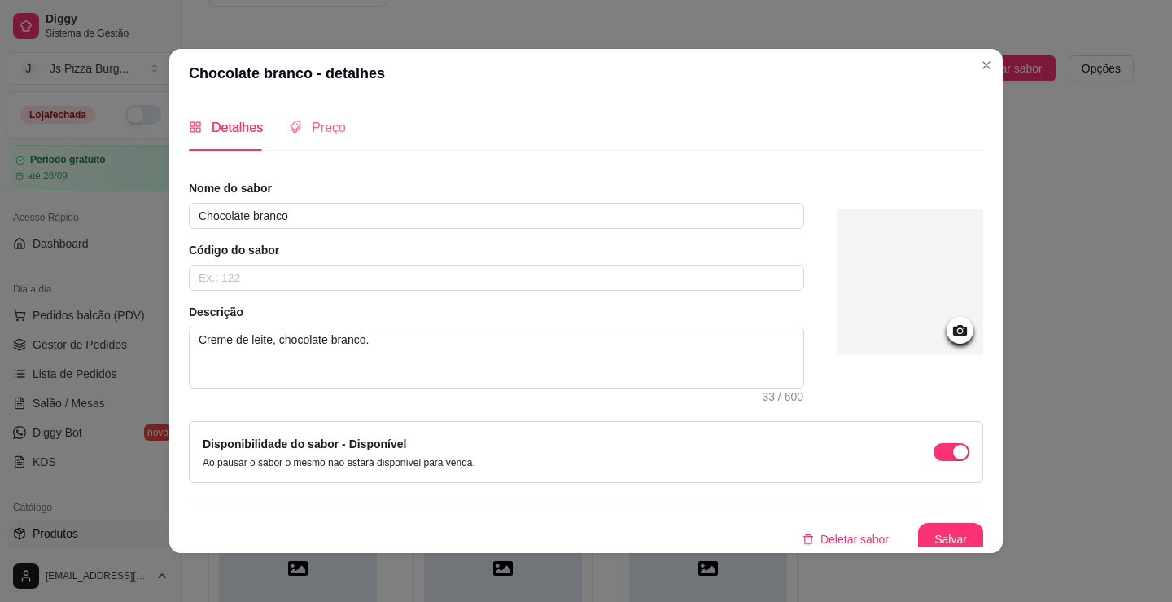
click at [326, 110] on div "Preço" at bounding box center [317, 127] width 57 height 46
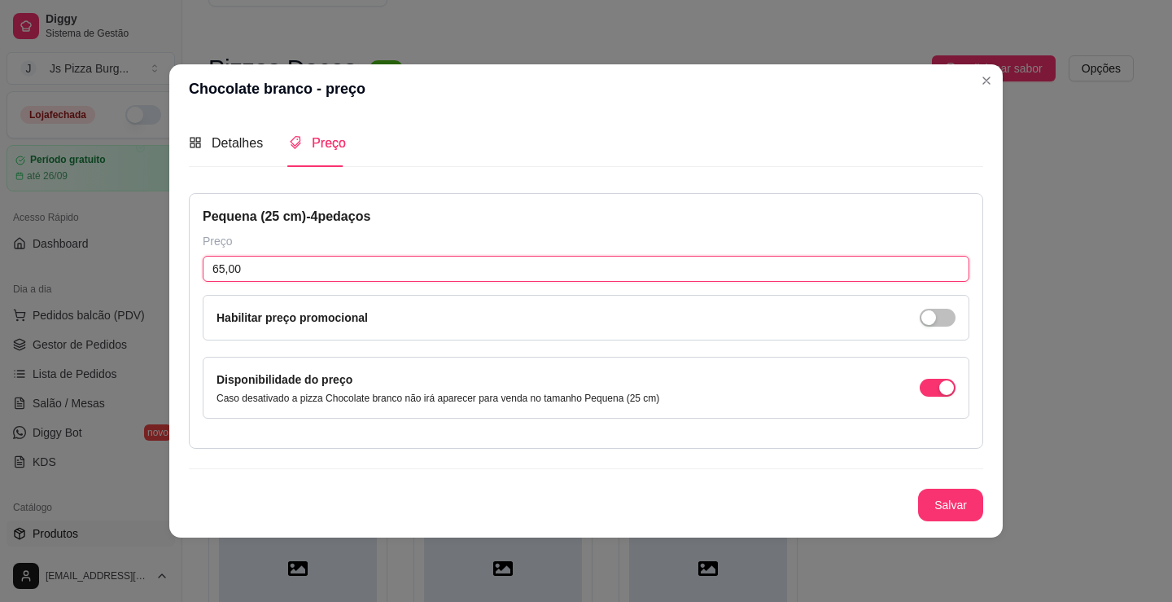
drag, startPoint x: 229, startPoint y: 274, endPoint x: 203, endPoint y: 277, distance: 26.2
click at [203, 277] on input "65,00" at bounding box center [586, 269] width 767 height 26
type input "38,00"
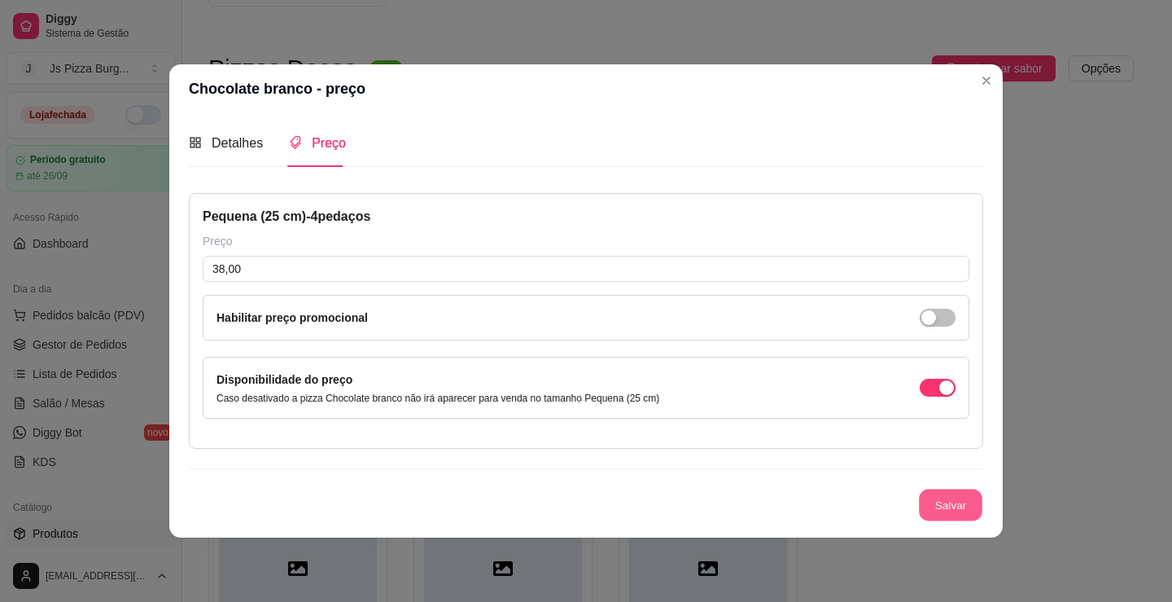
click at [944, 508] on button "Salvar" at bounding box center [950, 504] width 63 height 32
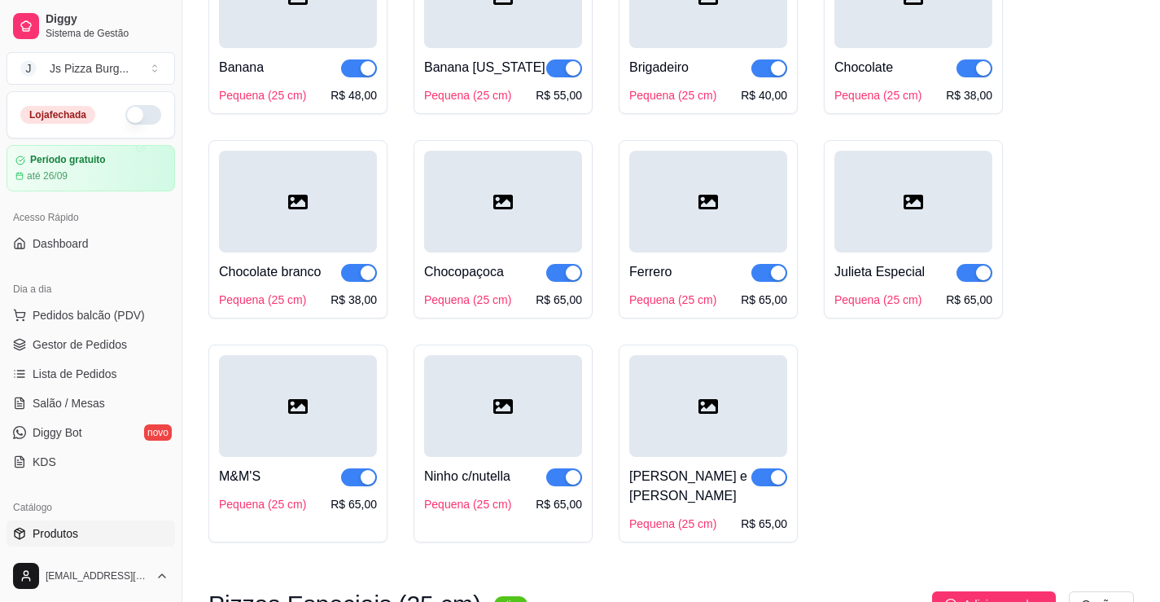
scroll to position [2074, 0]
click at [510, 307] on div "Pequena (25 cm) R$ 65,00" at bounding box center [503, 299] width 158 height 16
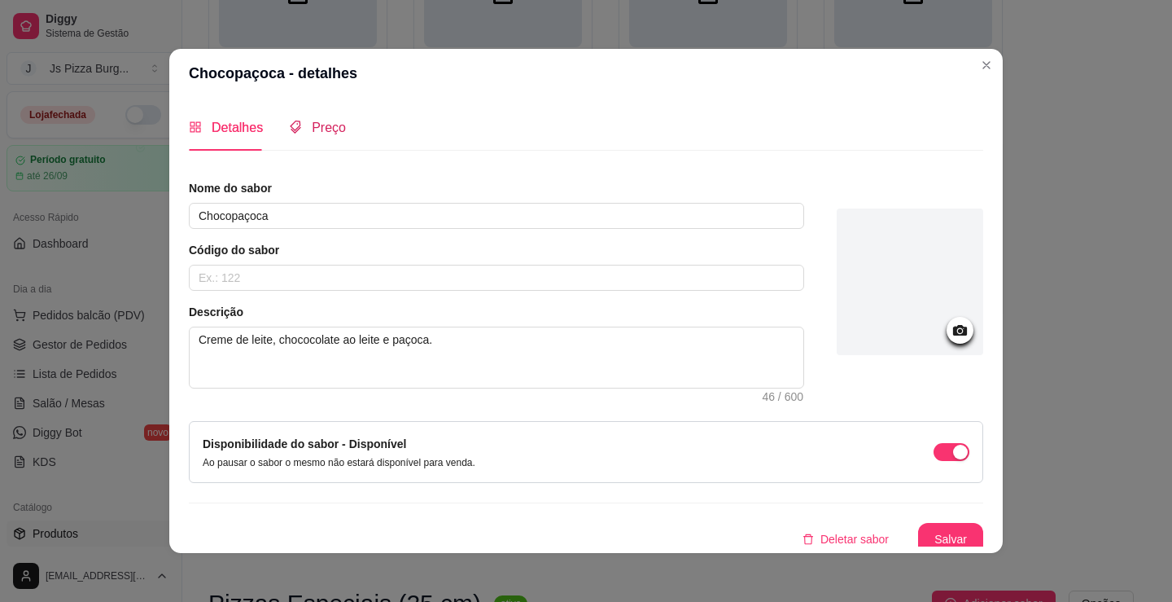
click at [321, 122] on span "Preço" at bounding box center [329, 127] width 34 height 14
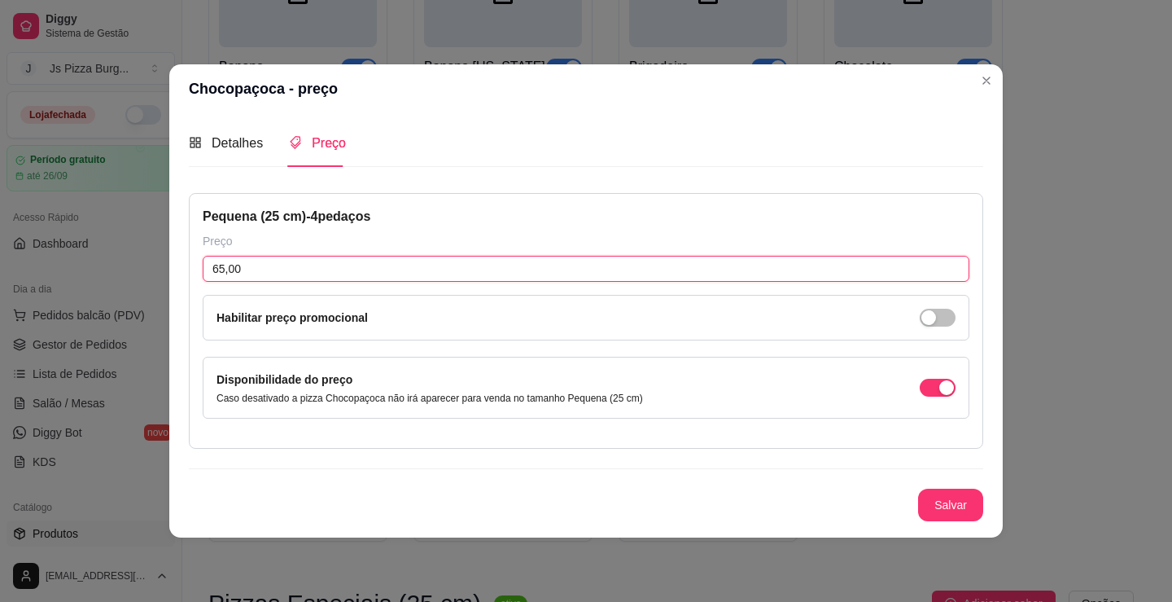
drag, startPoint x: 255, startPoint y: 265, endPoint x: 135, endPoint y: 264, distance: 119.7
click at [133, 271] on div "Chocopaçoca - preço Detalhes Preço Nome do sabor Chocopaçoca Código do sabor De…" at bounding box center [586, 301] width 1172 height 602
type input "48,00"
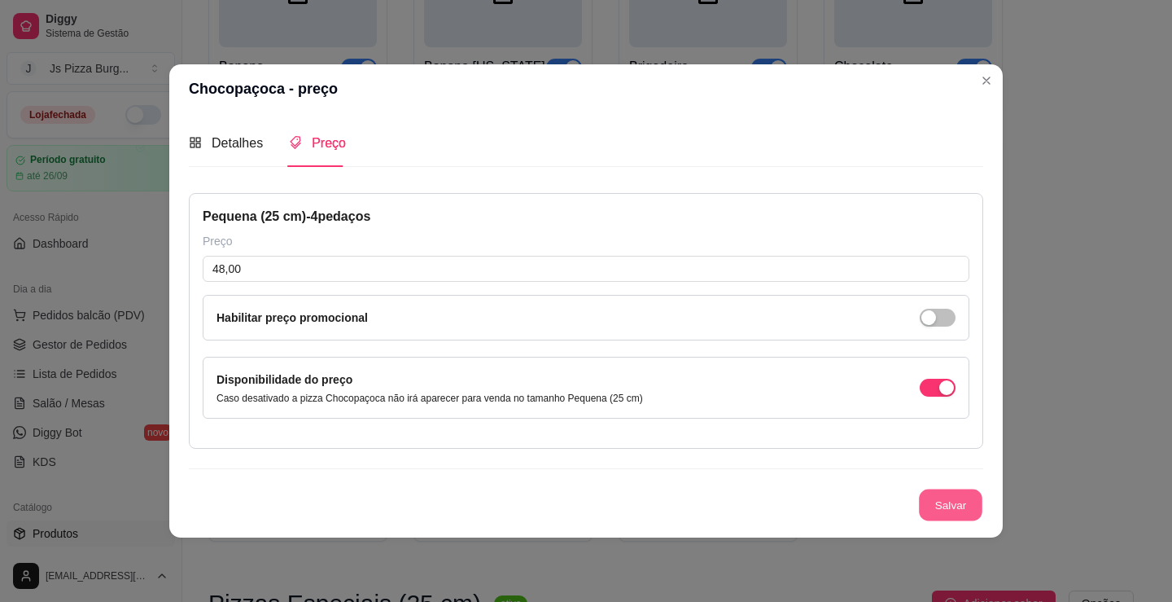
click at [964, 503] on button "Salvar" at bounding box center [950, 504] width 63 height 32
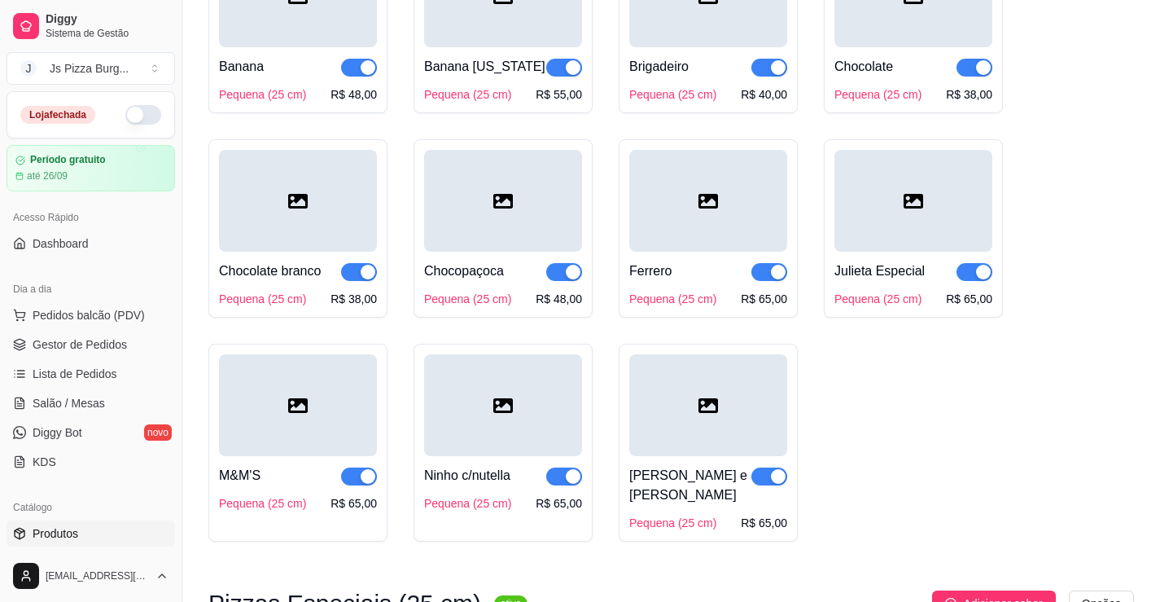
click at [705, 283] on div "Ferrero Pequena (25 cm) R$ 65,00" at bounding box center [708, 279] width 158 height 55
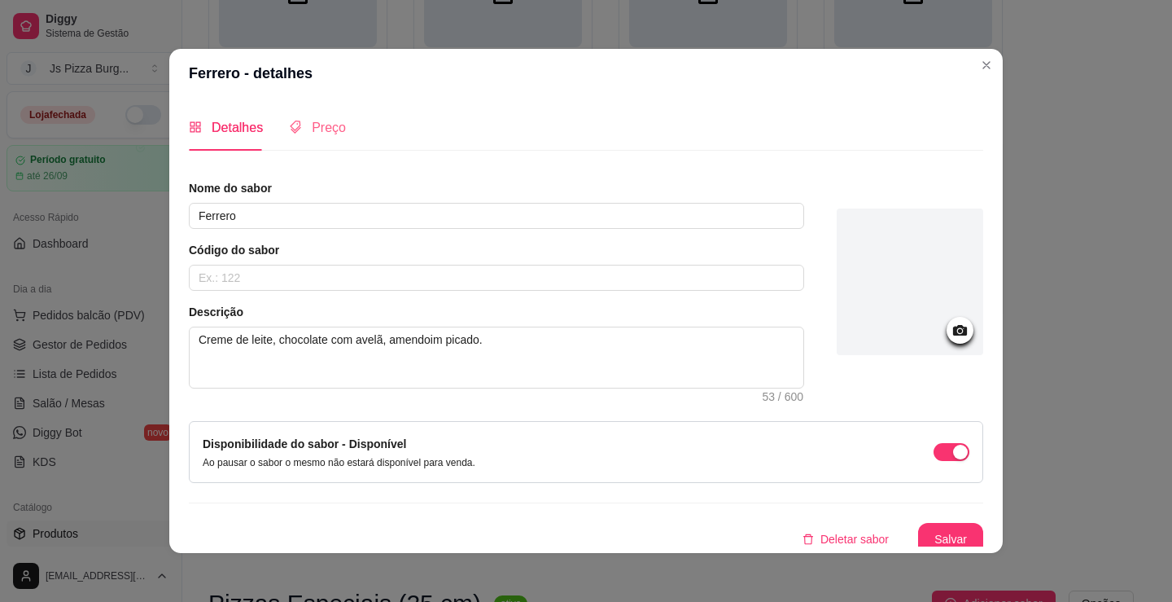
click at [308, 116] on div "Preço" at bounding box center [317, 127] width 57 height 46
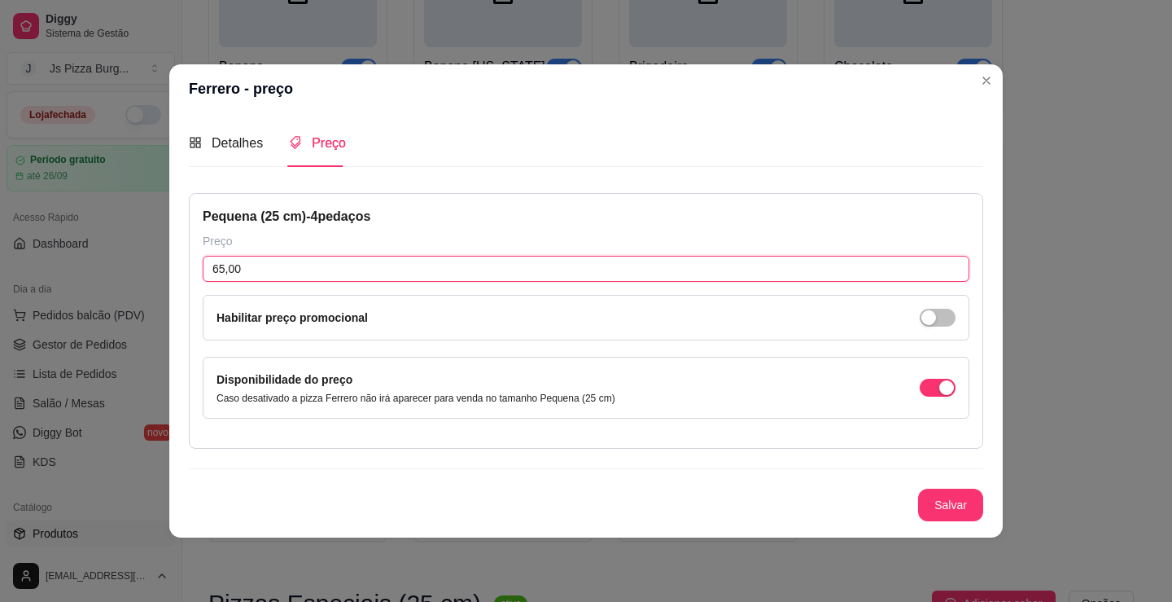
drag, startPoint x: 248, startPoint y: 270, endPoint x: 166, endPoint y: 267, distance: 82.3
click at [166, 267] on div "Ferrero - preço Detalhes Preço Nome do sabor Ferrero Código do sabor Descrição …" at bounding box center [586, 301] width 1172 height 602
type input "48,00"
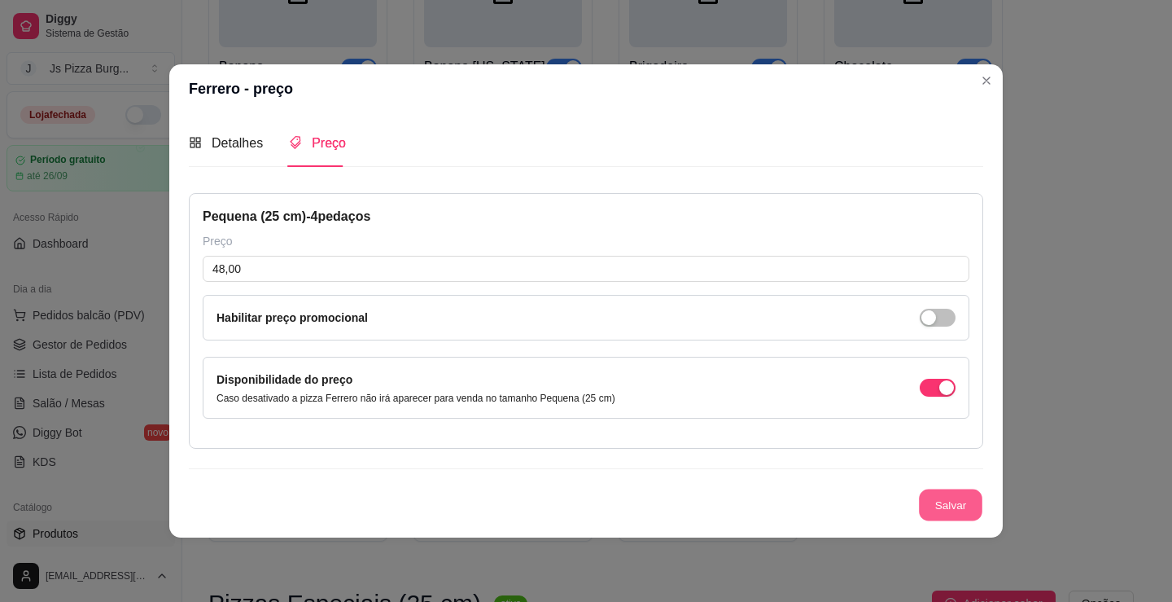
click at [969, 507] on button "Salvar" at bounding box center [950, 504] width 63 height 32
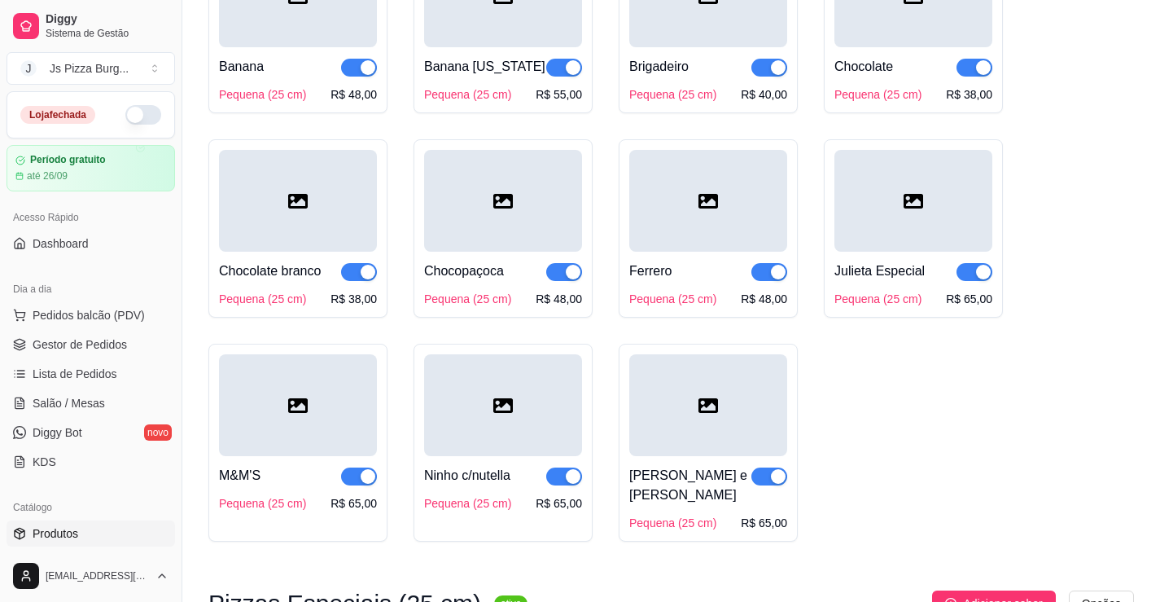
click at [929, 307] on div "Julieta Especial Pequena (25 cm) R$ 65,00" at bounding box center [913, 279] width 158 height 55
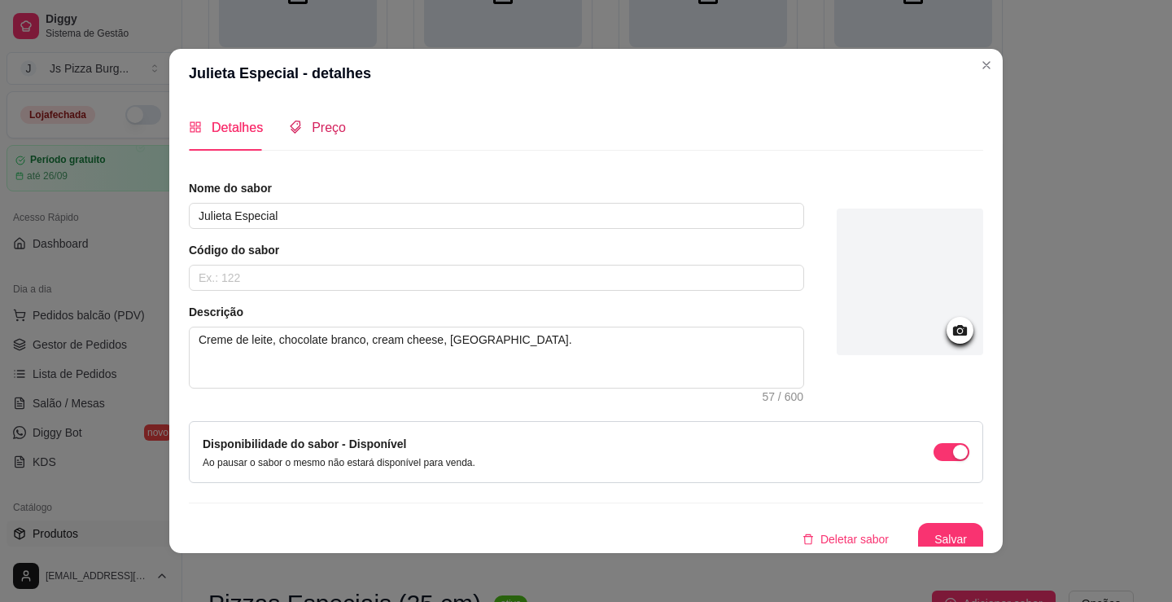
click at [312, 126] on span "Preço" at bounding box center [329, 127] width 34 height 14
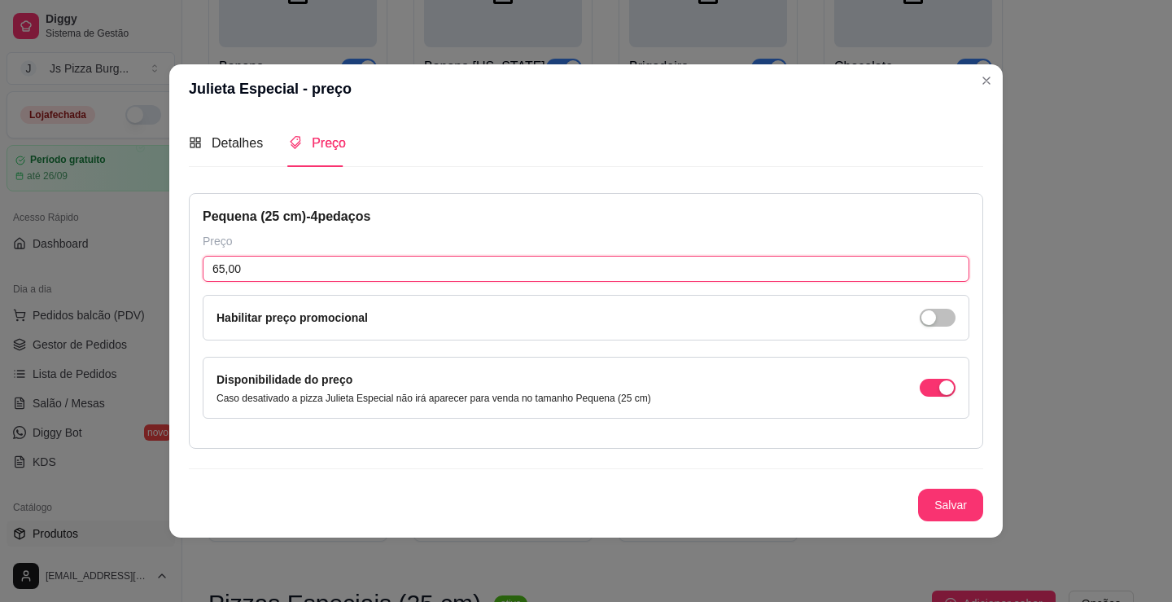
drag, startPoint x: 243, startPoint y: 270, endPoint x: 204, endPoint y: 265, distance: 40.2
click at [205, 266] on input "65,00" at bounding box center [586, 269] width 767 height 26
type input "58,00"
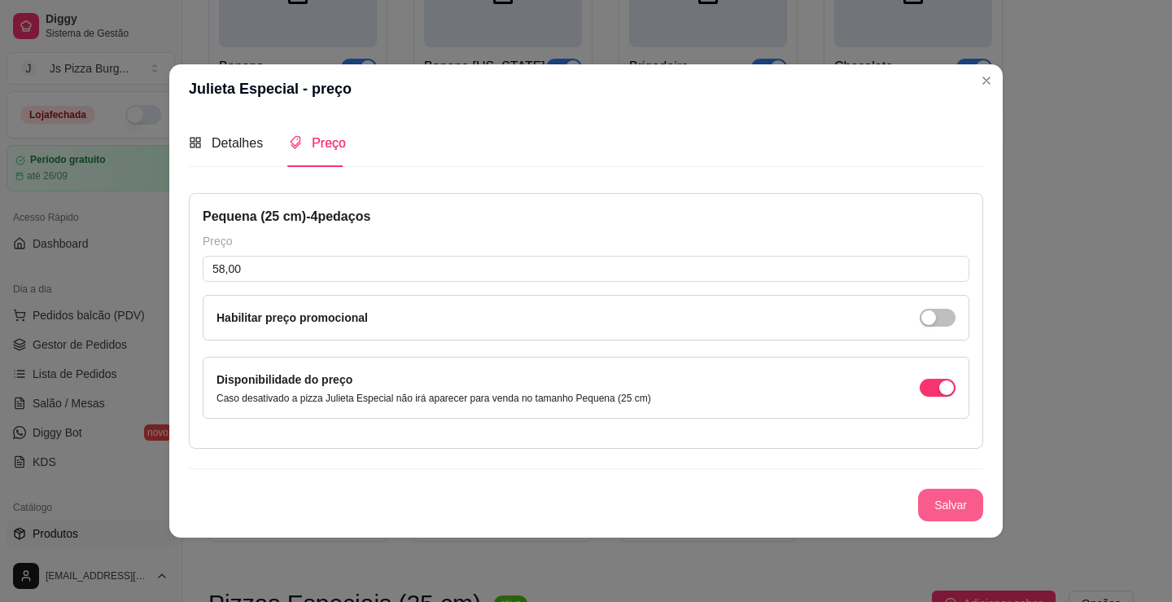
click at [950, 507] on button "Salvar" at bounding box center [950, 504] width 65 height 33
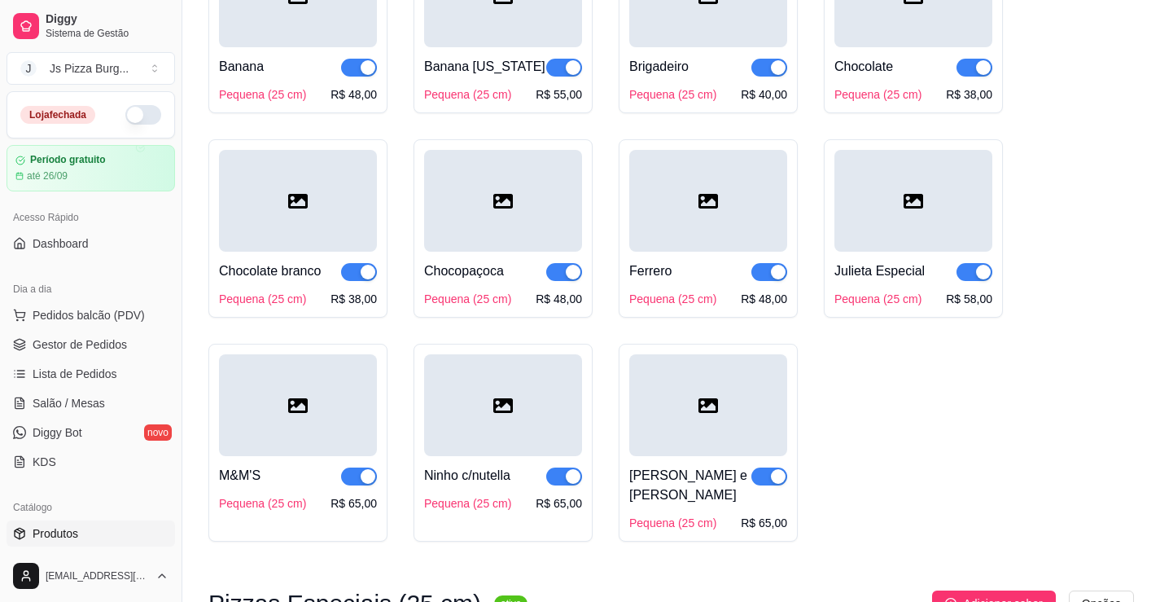
click at [284, 485] on div "M&M'S" at bounding box center [298, 476] width 158 height 20
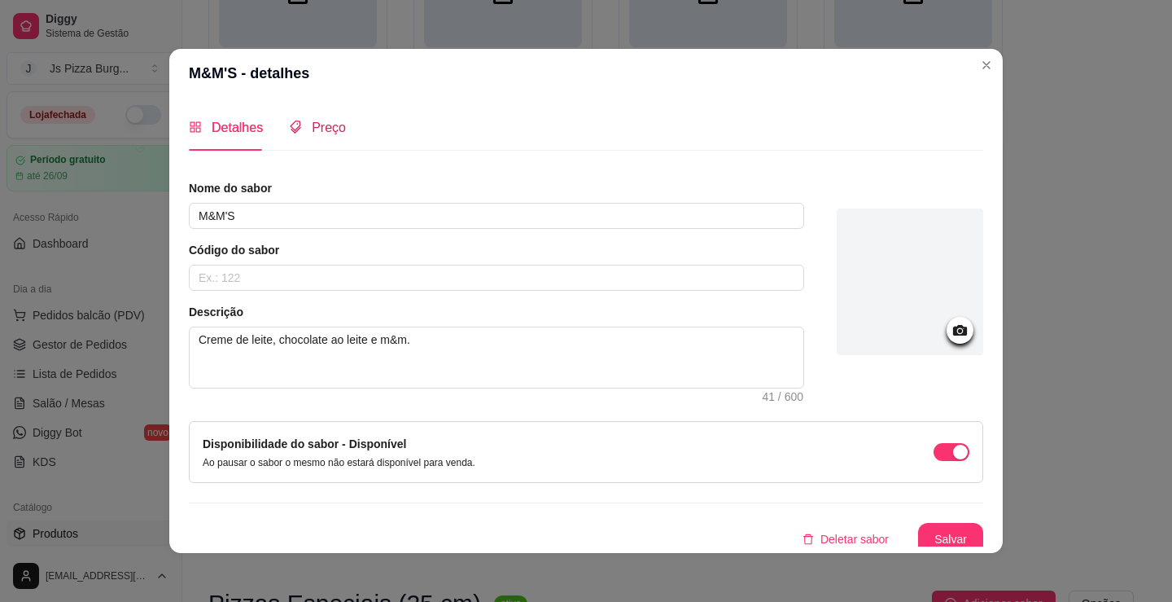
click at [294, 128] on icon "tags" at bounding box center [295, 126] width 13 height 13
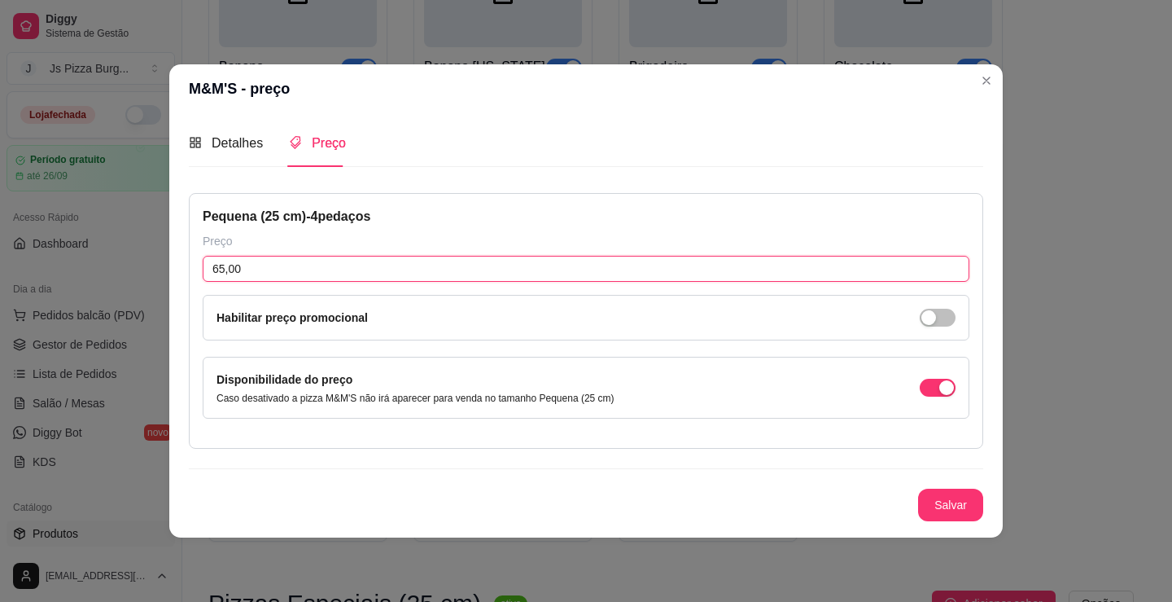
drag, startPoint x: 246, startPoint y: 260, endPoint x: 182, endPoint y: 264, distance: 63.6
click at [182, 264] on div "Detalhes Preço Nome do sabor M&M'S Código do sabor Descrição Creme de leite, ch…" at bounding box center [586, 324] width 834 height 423
type input "48,00"
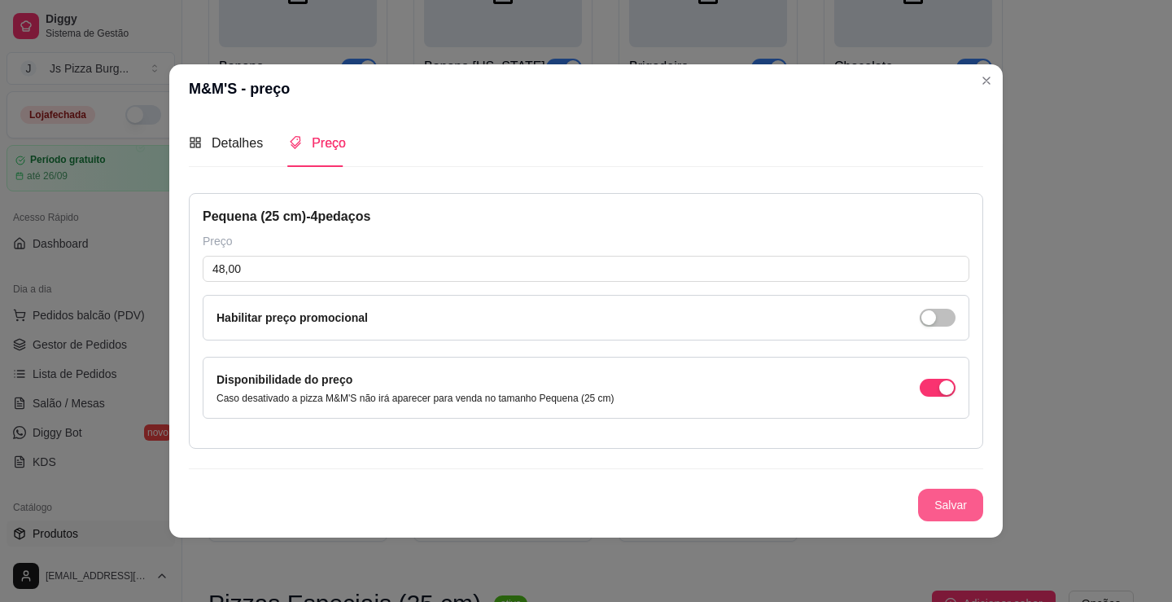
click at [966, 510] on button "Salvar" at bounding box center [950, 504] width 65 height 33
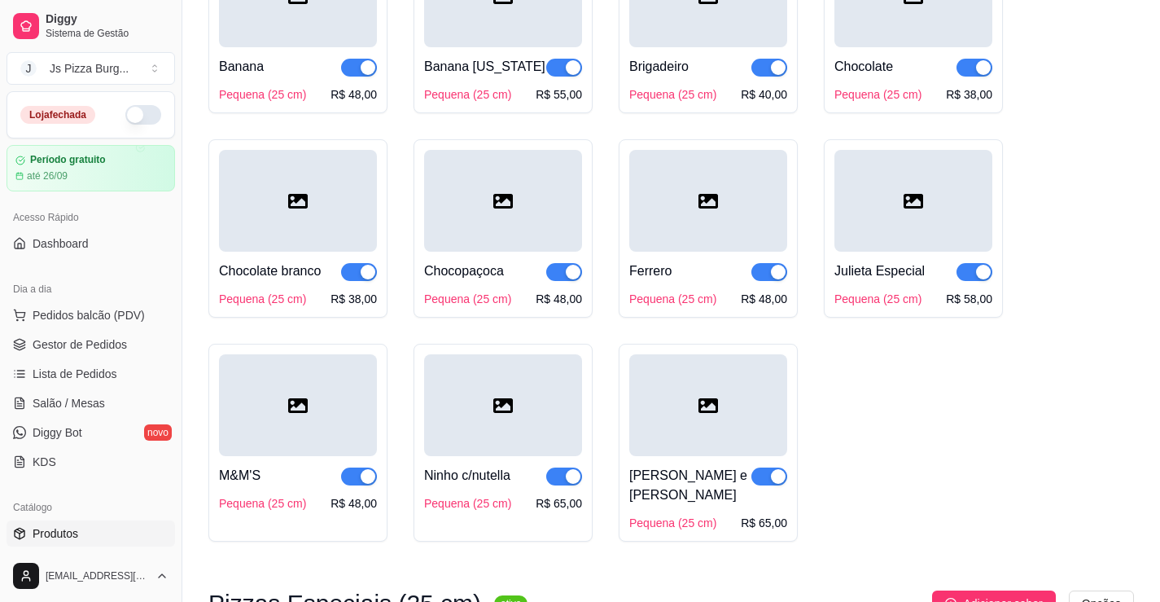
click at [455, 441] on div at bounding box center [503, 405] width 158 height 102
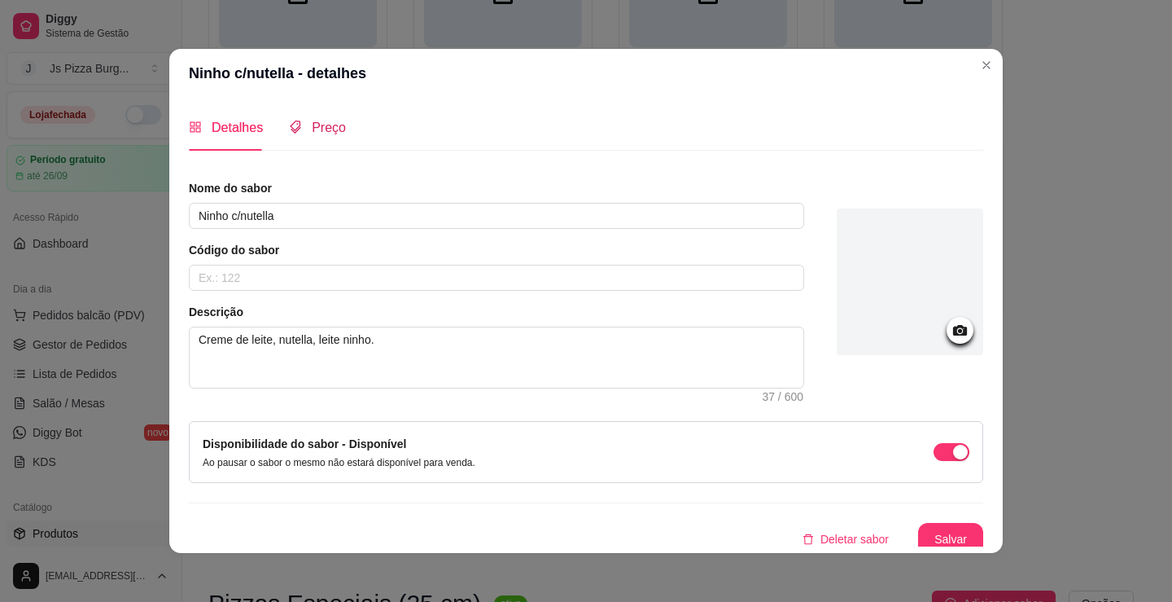
click at [322, 127] on span "Preço" at bounding box center [329, 127] width 34 height 14
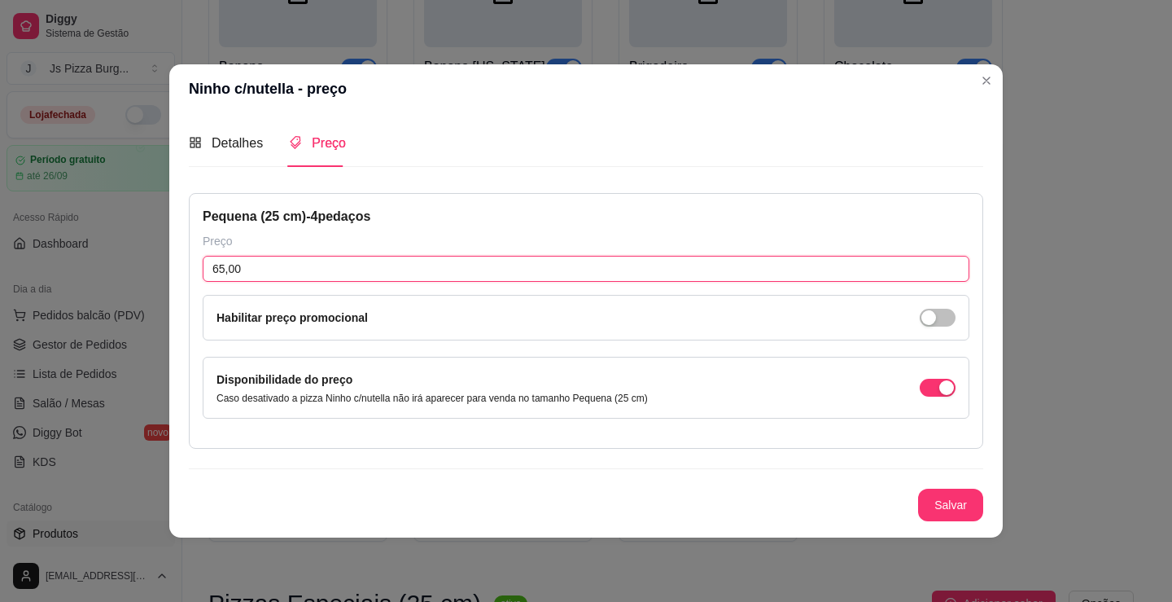
drag, startPoint x: 274, startPoint y: 270, endPoint x: 142, endPoint y: 221, distance: 140.6
click at [98, 221] on div "Ninho c/nutella - preço Detalhes Preço Nome do sabor Ninho c/nutella Código do …" at bounding box center [586, 301] width 1172 height 602
type input "60,00"
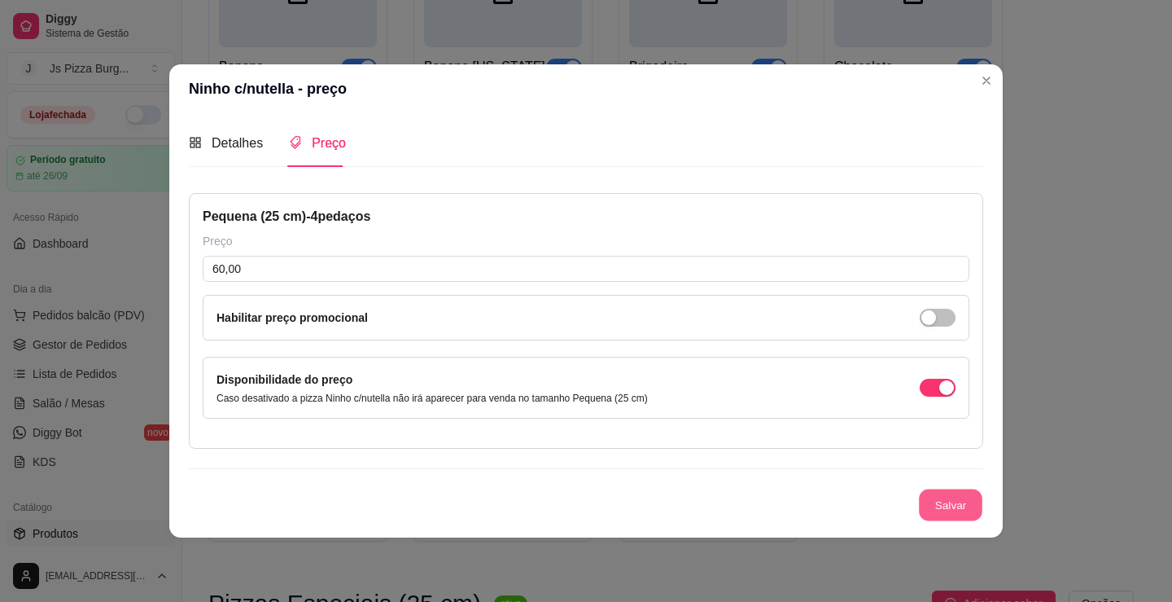
click at [968, 516] on button "Salvar" at bounding box center [950, 504] width 63 height 32
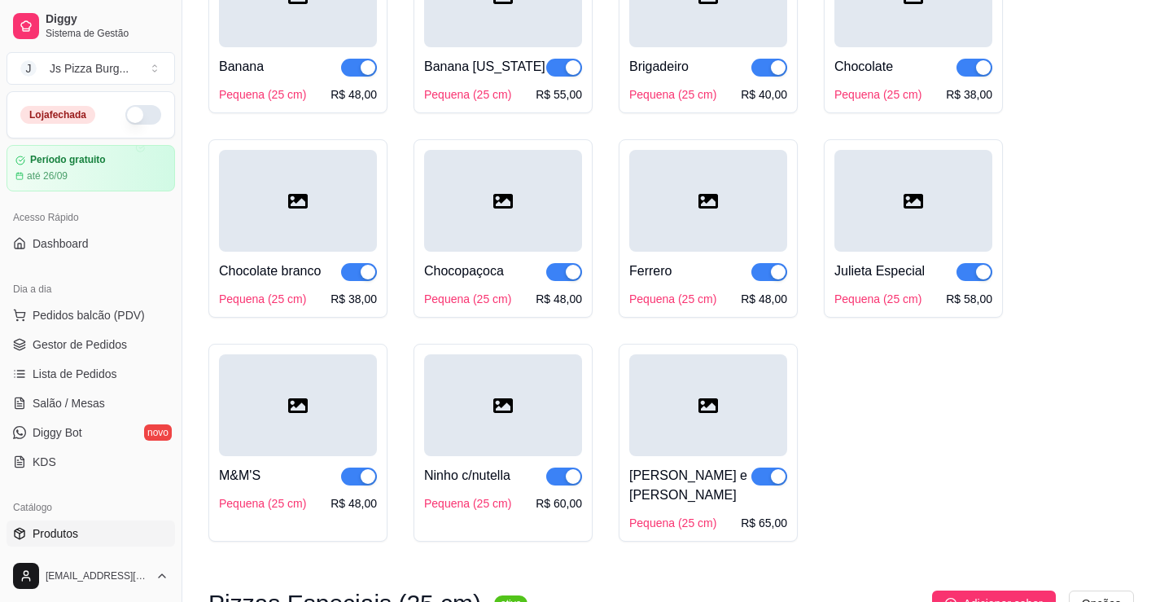
click at [749, 445] on div at bounding box center [708, 405] width 158 height 102
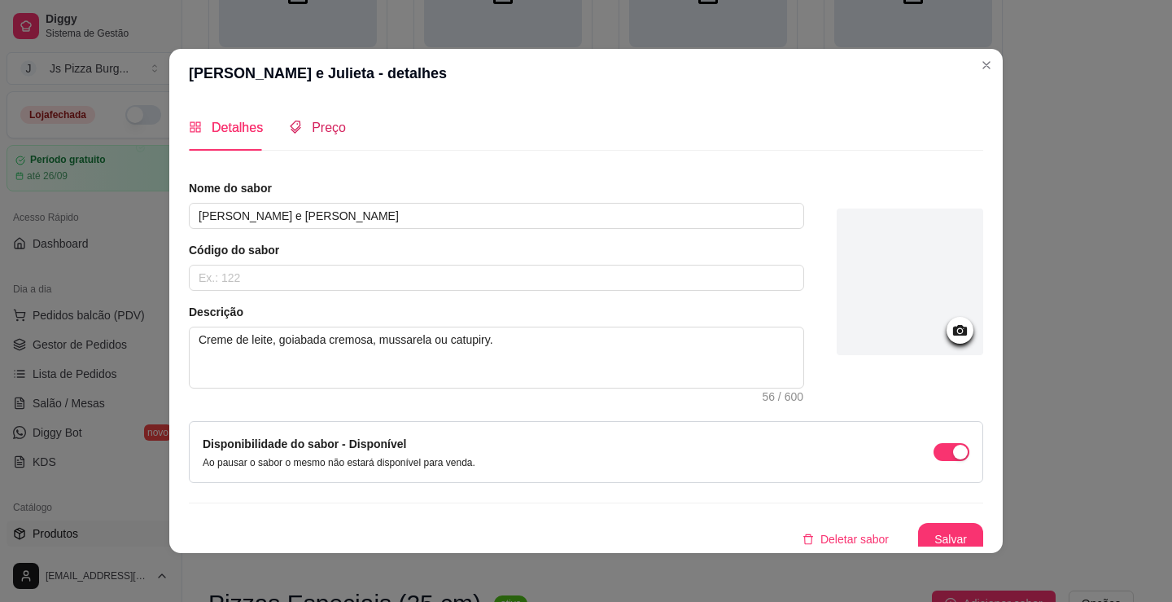
click at [299, 127] on div "Preço" at bounding box center [317, 127] width 57 height 20
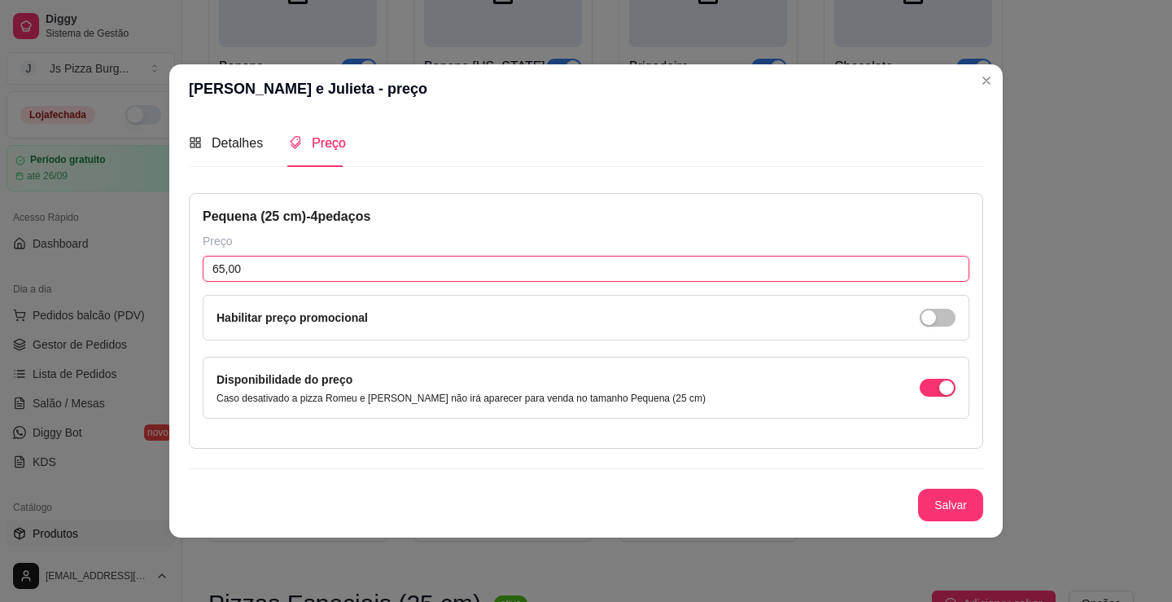
drag, startPoint x: 246, startPoint y: 278, endPoint x: 194, endPoint y: 278, distance: 52.1
click at [194, 278] on div "Pequena (25 cm) - 4 pedaços Preço 65,00 Habilitar preço promocional Disponibili…" at bounding box center [586, 321] width 794 height 256
type input "58,00"
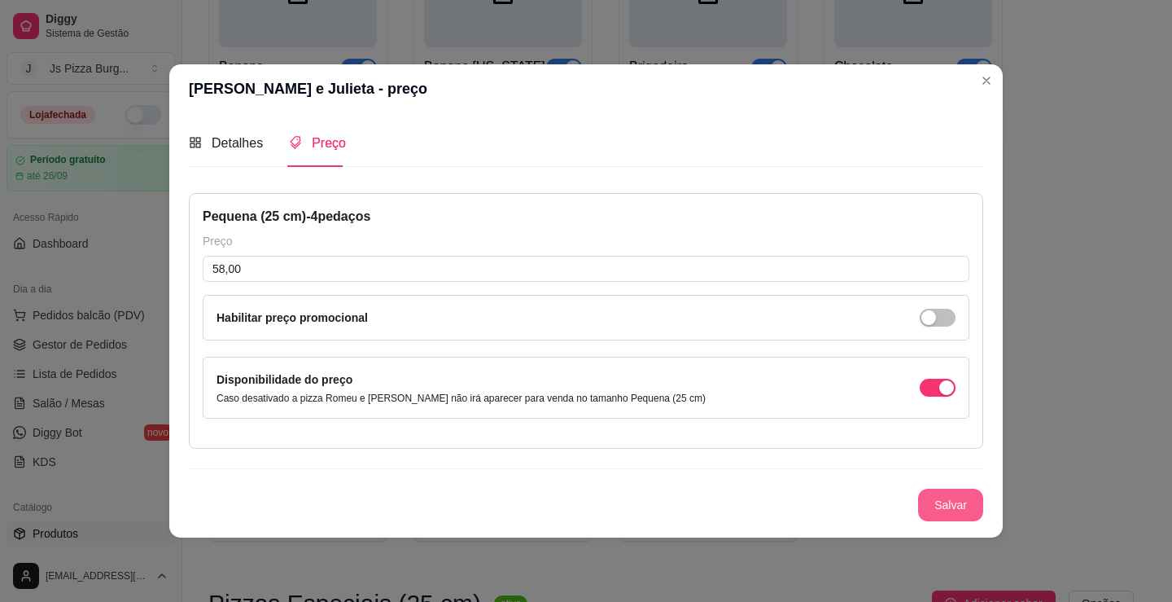
click at [932, 510] on button "Salvar" at bounding box center [950, 504] width 65 height 33
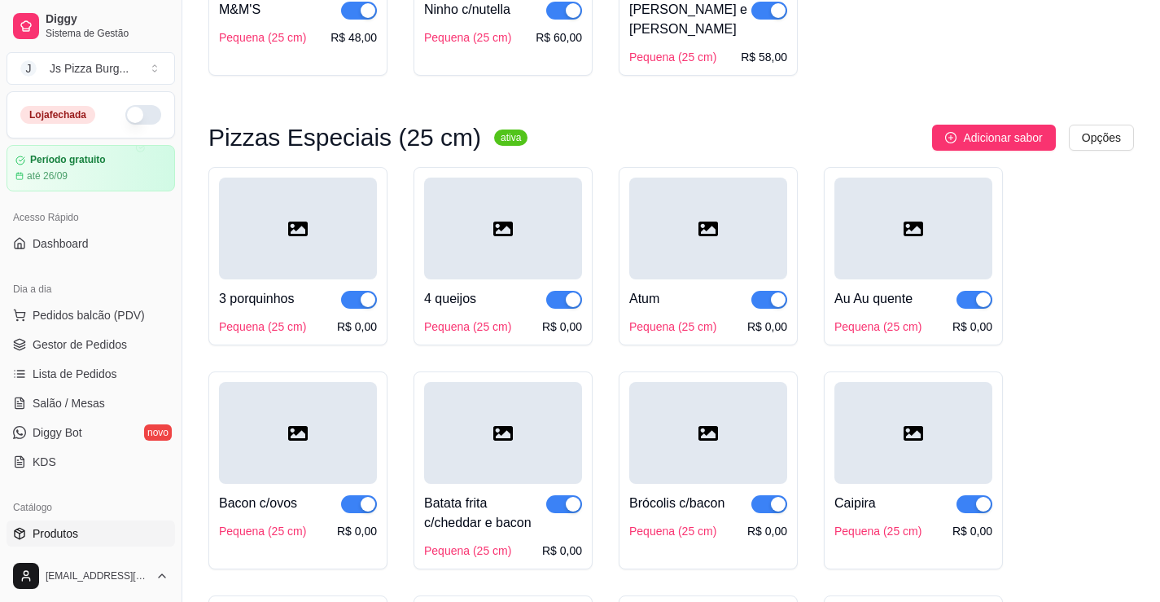
scroll to position [2523, 0]
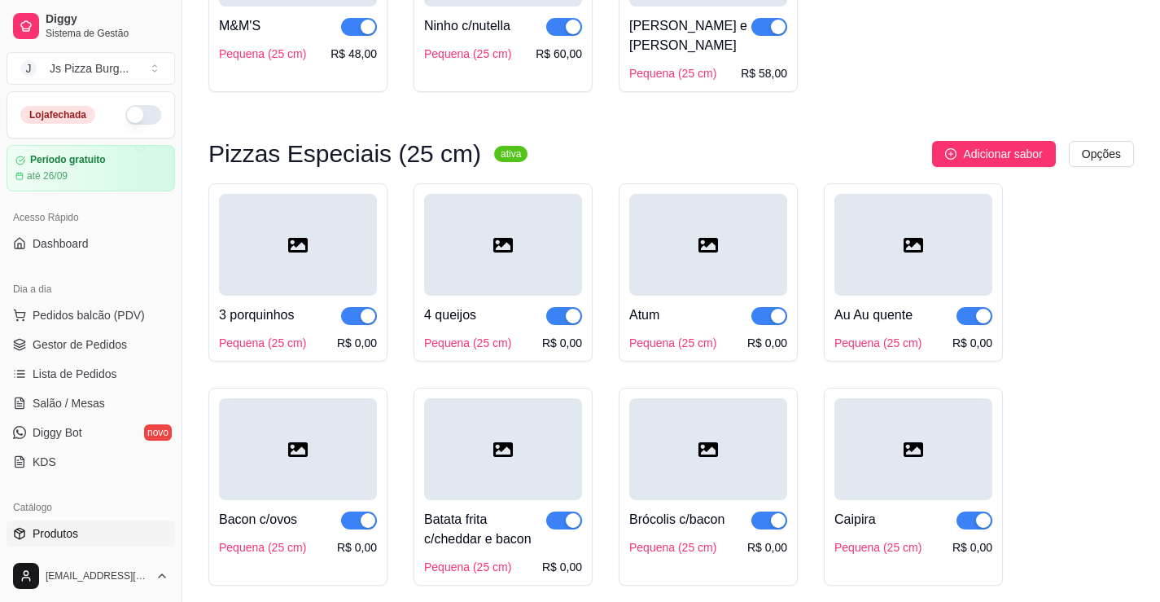
click at [494, 161] on sup "ativa" at bounding box center [510, 154] width 33 height 16
click at [494, 155] on sup "ativa" at bounding box center [510, 154] width 33 height 16
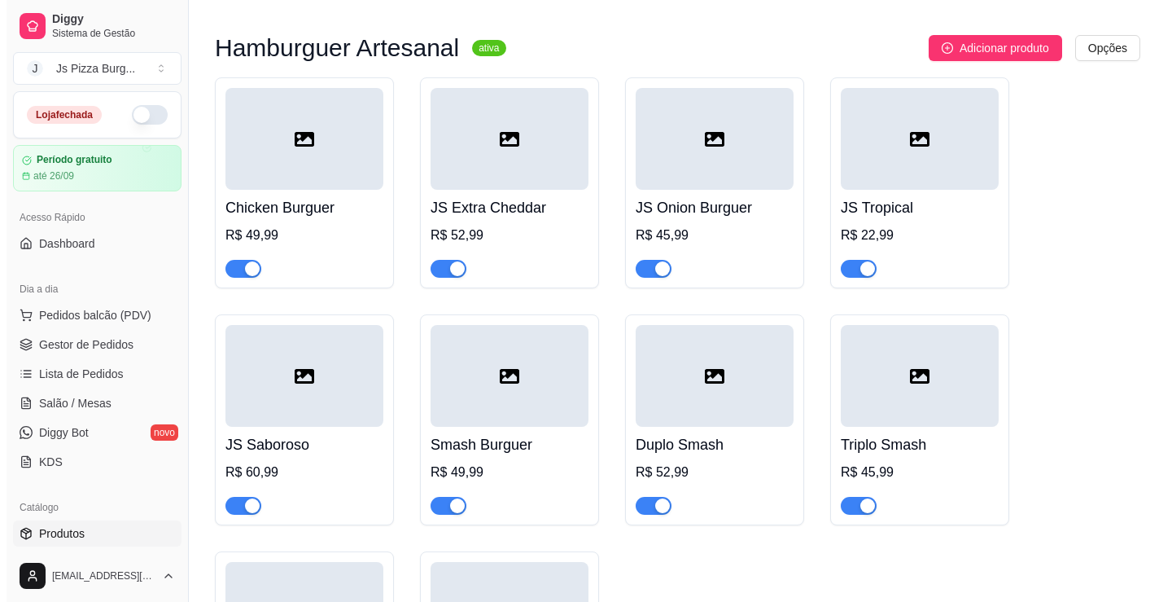
scroll to position [4558, 0]
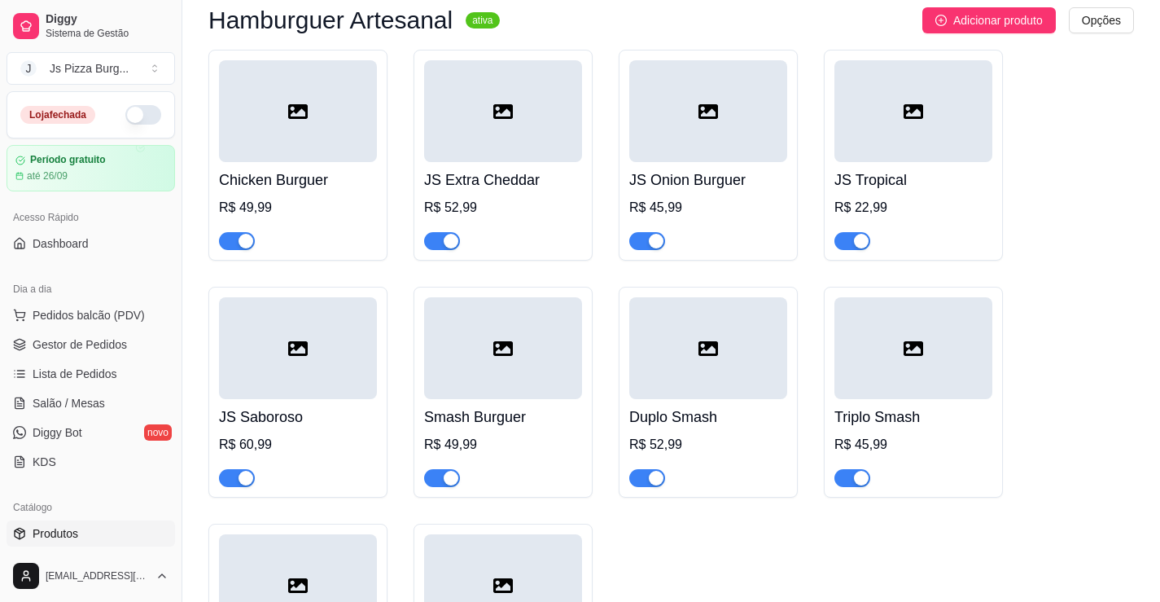
click at [339, 221] on div "Chicken Burguer R$ 49,99" at bounding box center [298, 206] width 158 height 88
click at [582, 226] on div "JS Extra Cheddar R$ 52,99" at bounding box center [503, 155] width 179 height 211
click at [729, 250] on div at bounding box center [708, 233] width 158 height 33
click at [518, 217] on div "R$ 52,99" at bounding box center [503, 208] width 158 height 20
click at [704, 250] on div at bounding box center [708, 233] width 158 height 33
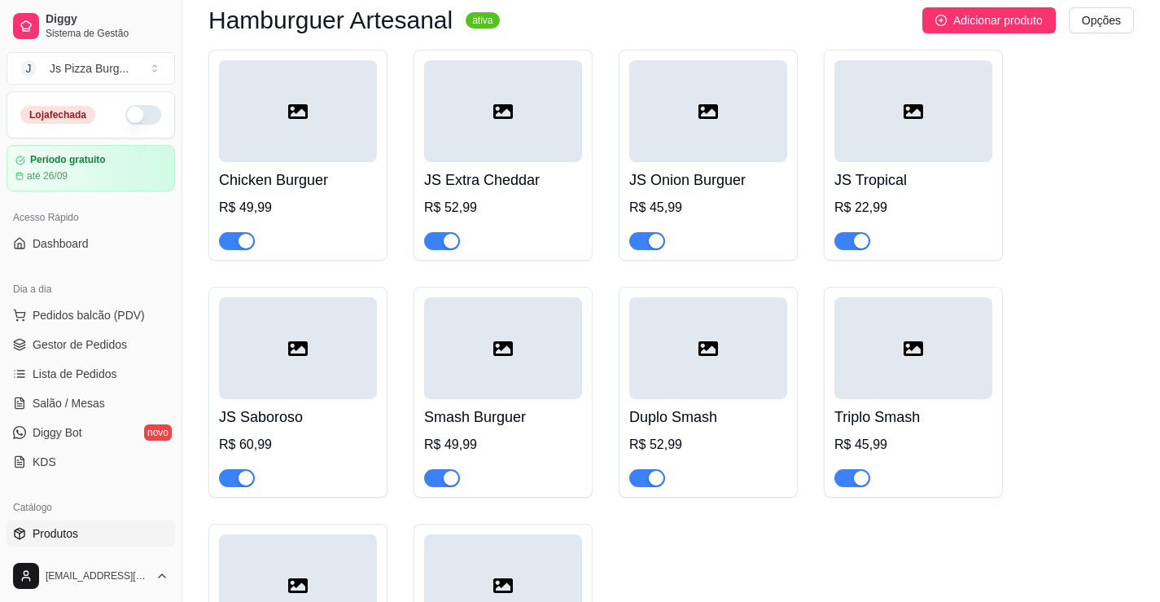
click at [906, 217] on div "R$ 22,99" at bounding box center [913, 208] width 158 height 20
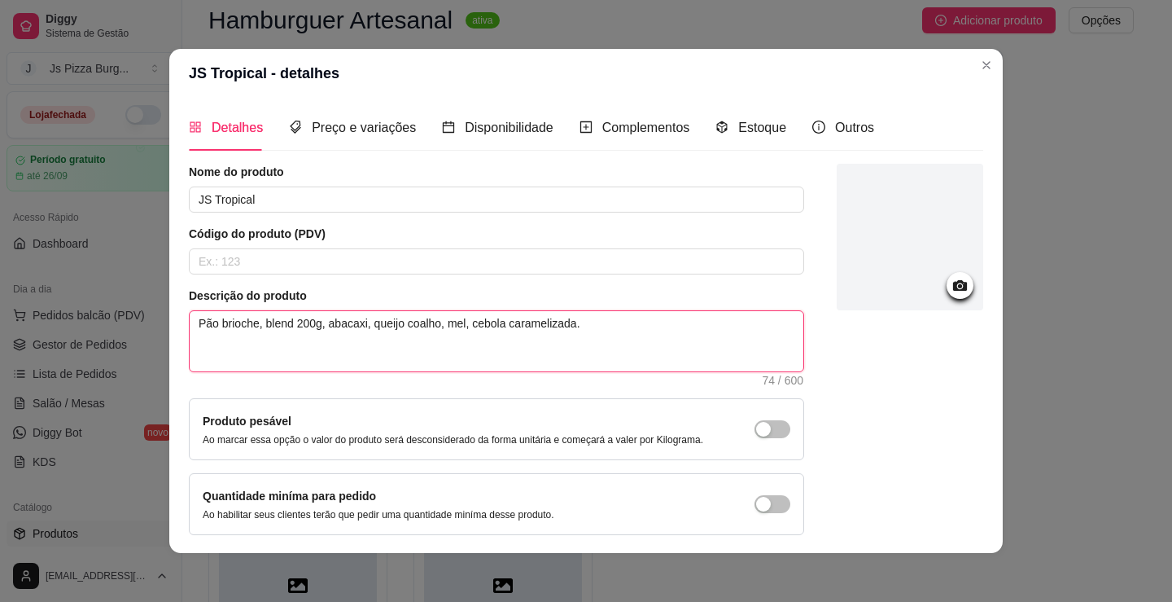
drag, startPoint x: 305, startPoint y: 326, endPoint x: 291, endPoint y: 323, distance: 14.1
click at [291, 323] on textarea "Pão brioche, blend 200g, abacaxi, queijo coalho, mel, cebola caramelizada." at bounding box center [497, 341] width 614 height 60
type textarea "Pão brioche, blend 1g, abacaxi, queijo coalho, mel, cebola caramelizada."
type textarea "Pão brioche, blend 15g, abacaxi, queijo coalho, mel, cebola caramelizada."
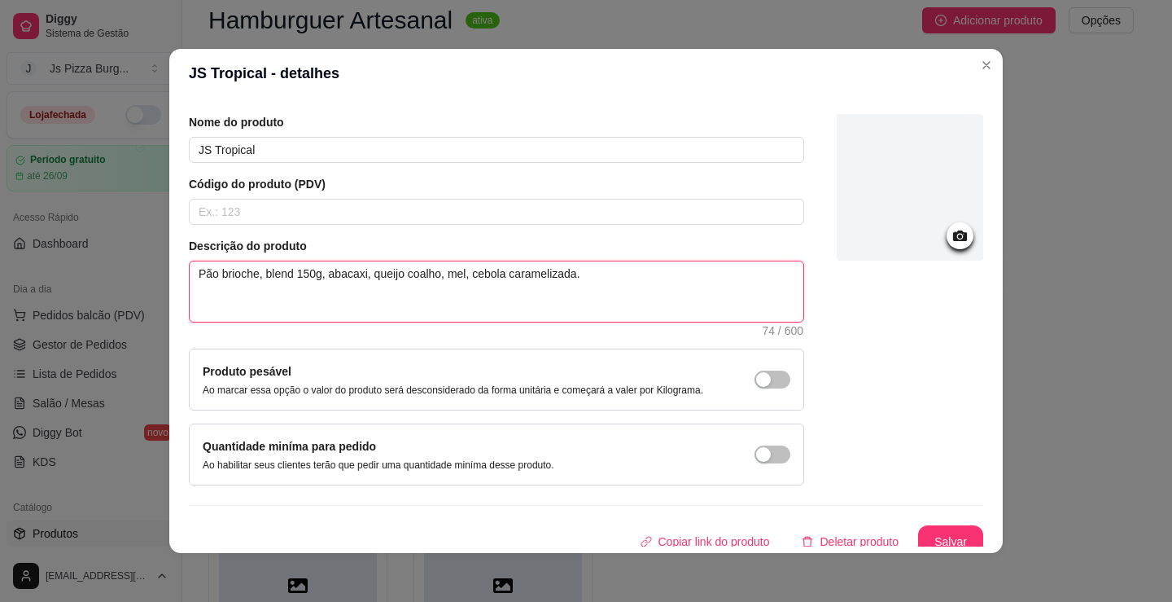
scroll to position [61, 0]
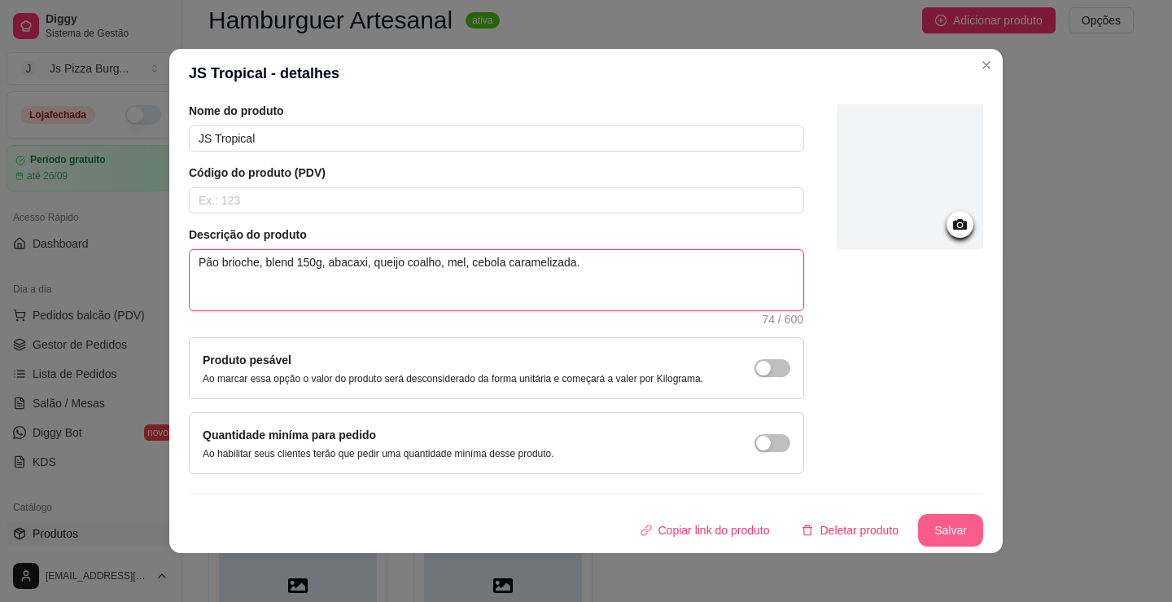
type textarea "Pão brioche, blend 150g, abacaxi, queijo coalho, mel, cebola caramelizada."
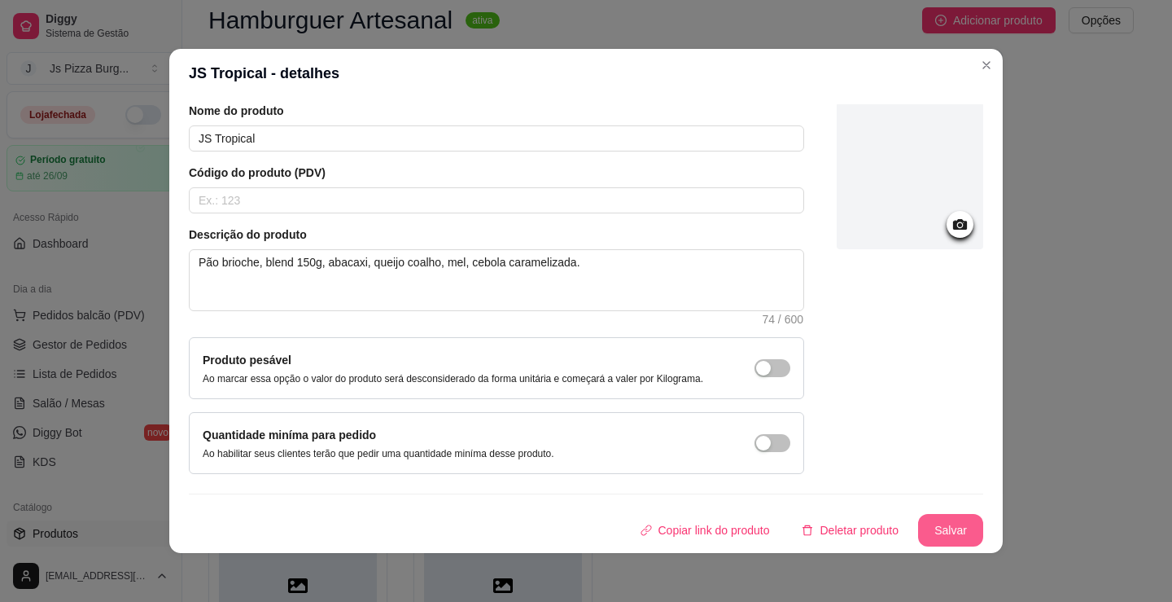
click at [939, 536] on button "Salvar" at bounding box center [950, 530] width 65 height 33
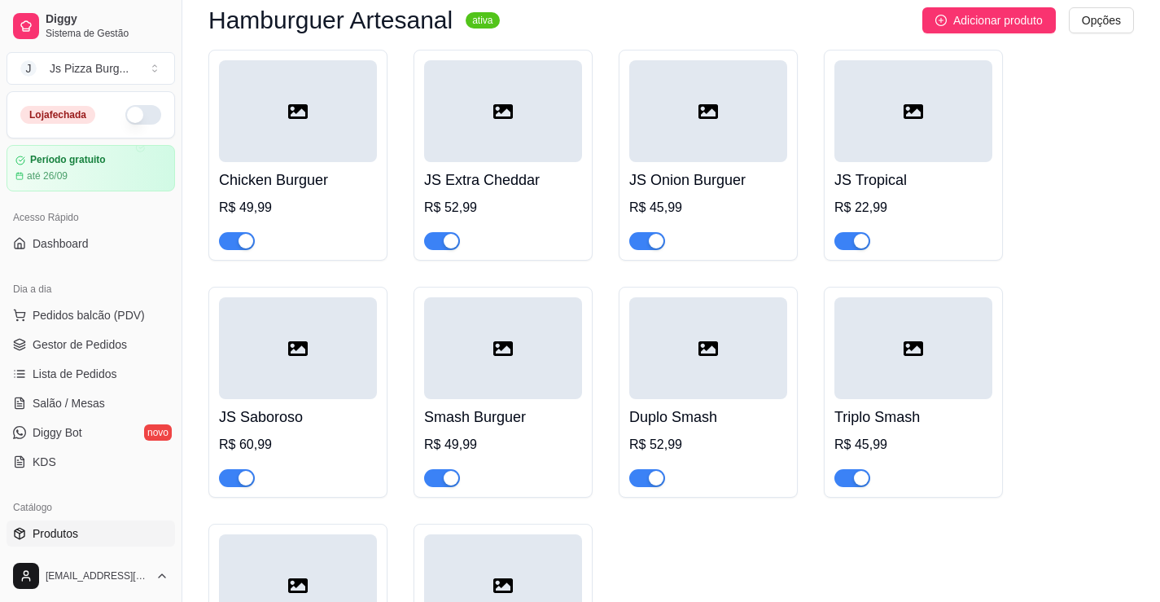
click at [341, 454] on div "R$ 60,99" at bounding box center [298, 445] width 158 height 20
click at [555, 462] on div "Smash Burguer R$ 49,99" at bounding box center [503, 443] width 158 height 88
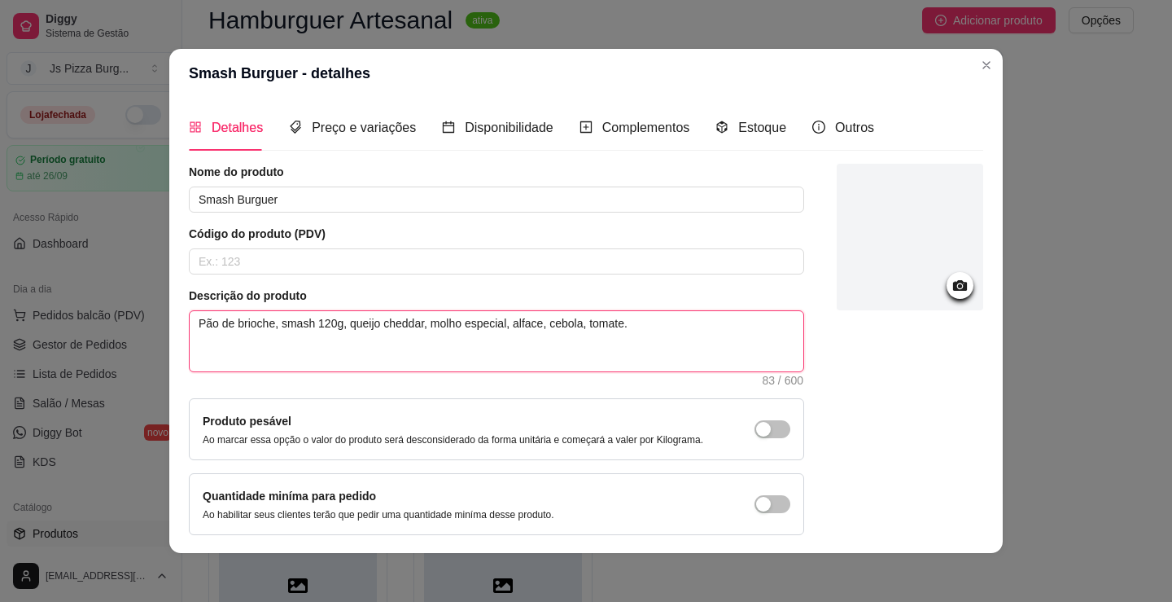
click at [317, 322] on textarea "Pão de brioche, smash 120g, queijo cheddar, molho especial, alface, cebola, tom…" at bounding box center [497, 341] width 614 height 60
type textarea "Pão de brioche, smash 150g, queijo cheddar, molho especial, alface, cebola, tom…"
drag, startPoint x: 632, startPoint y: 325, endPoint x: 611, endPoint y: 324, distance: 21.2
click at [611, 324] on textarea "Pão de brioche, smash 150g, queijo cheddar, molho especial, alface, cebola, tom…" at bounding box center [497, 341] width 614 height 60
type textarea "Pão de brioche, smash 150g, queijo cheddar, molho especial, alface, cebola, tom…"
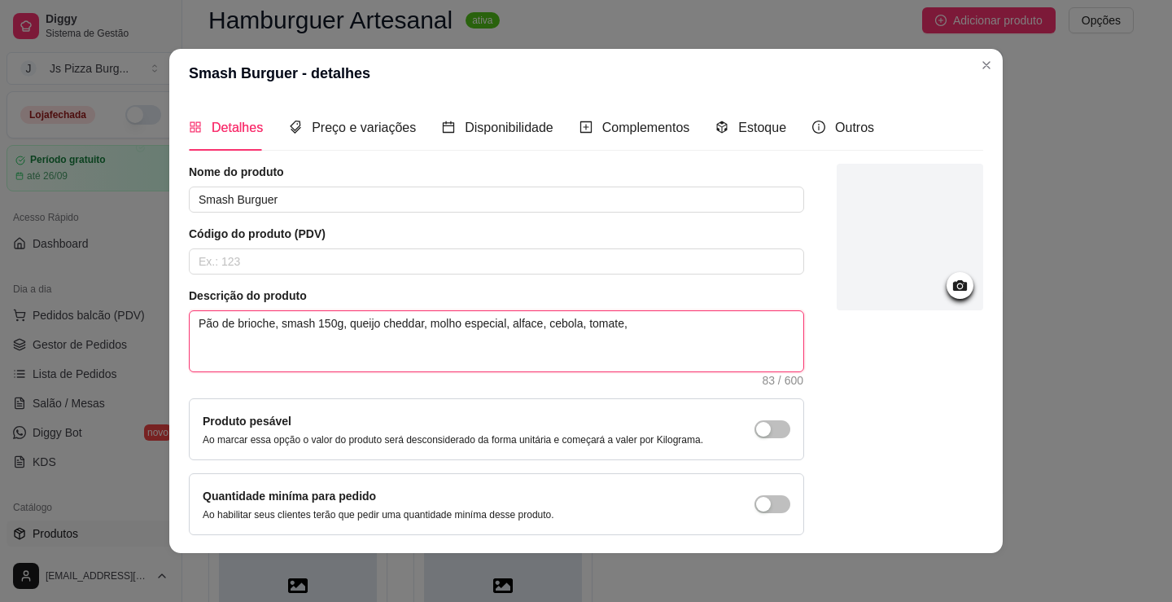
type textarea "Pão de brioche, smash 150g, queijo cheddar, molho especial, alface, cebola, tom…"
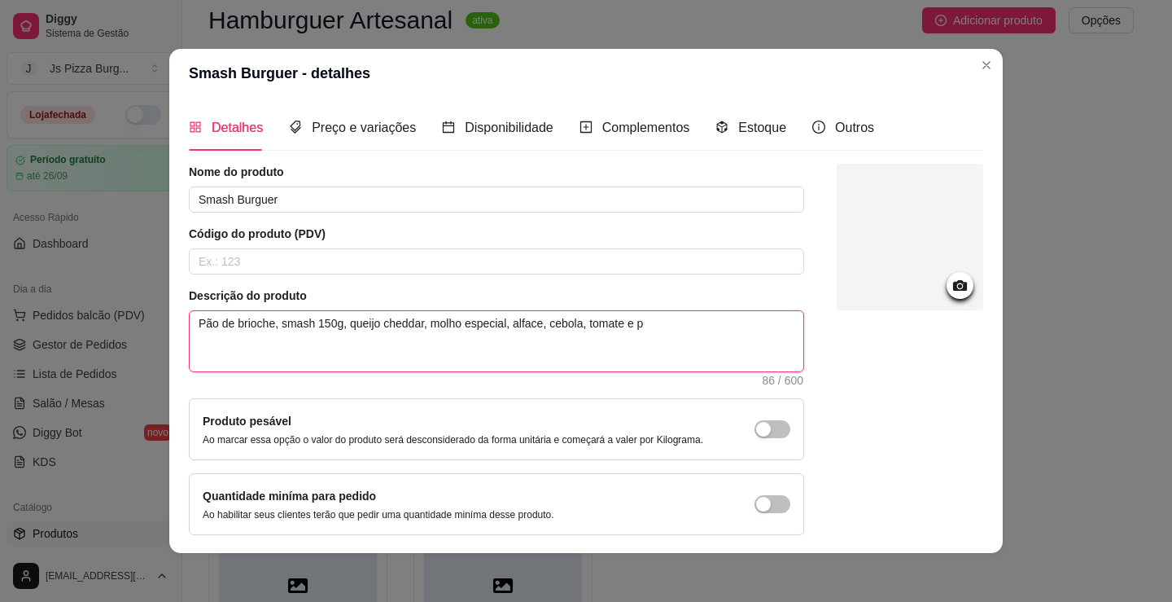
type textarea "Pão de brioche, smash 150g, queijo cheddar, molho especial, alface, cebola, tom…"
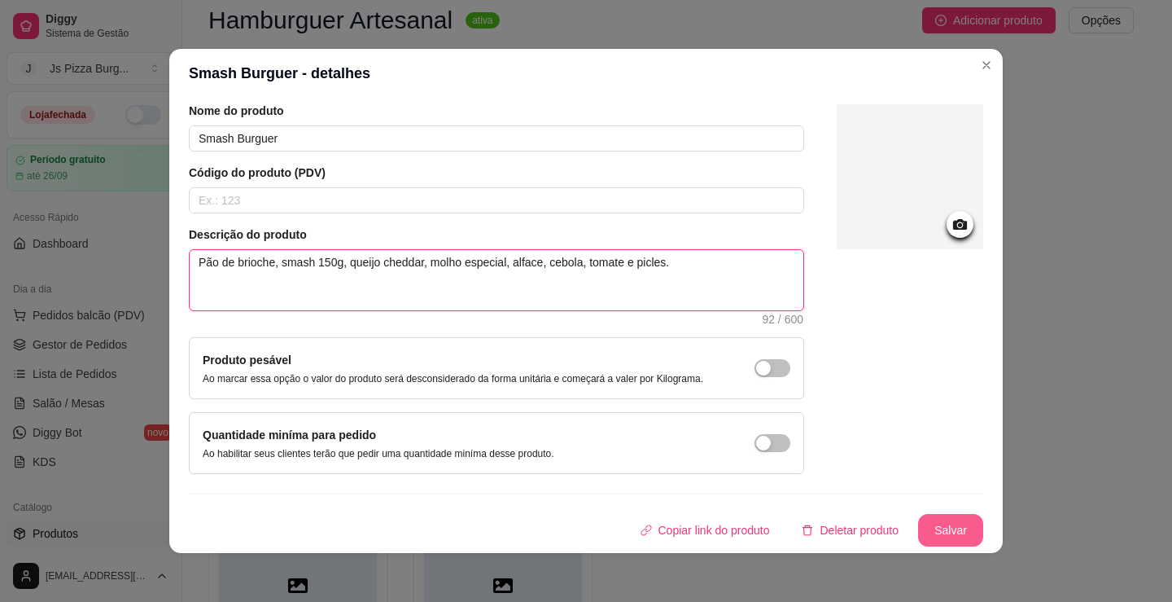
type textarea "Pão de brioche, smash 150g, queijo cheddar, molho especial, alface, cebola, tom…"
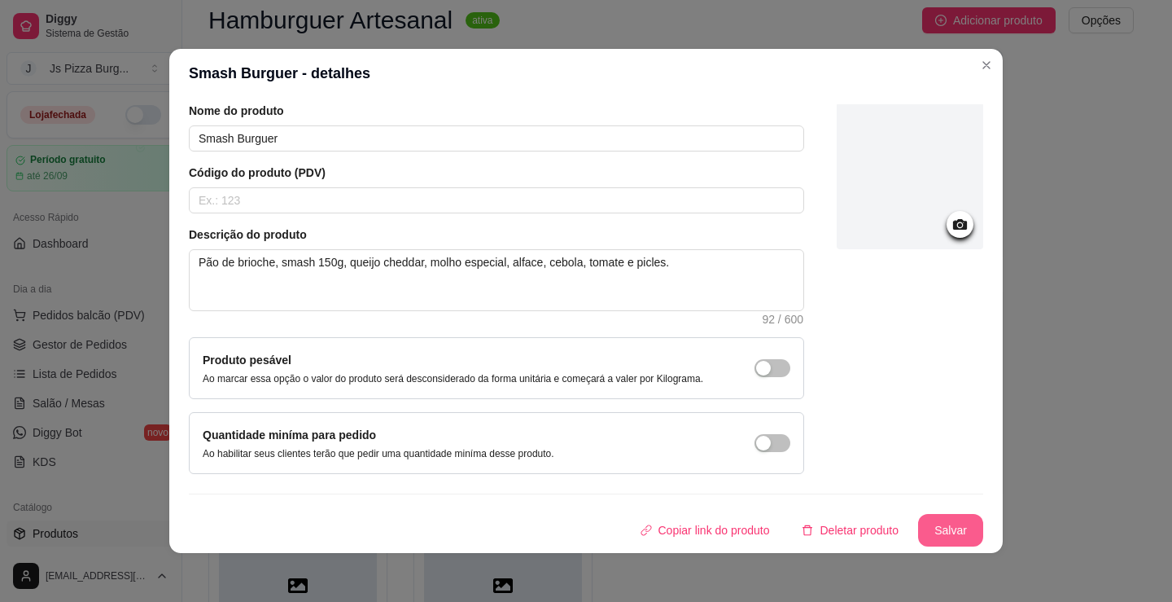
click at [943, 527] on button "Salvar" at bounding box center [950, 530] width 65 height 33
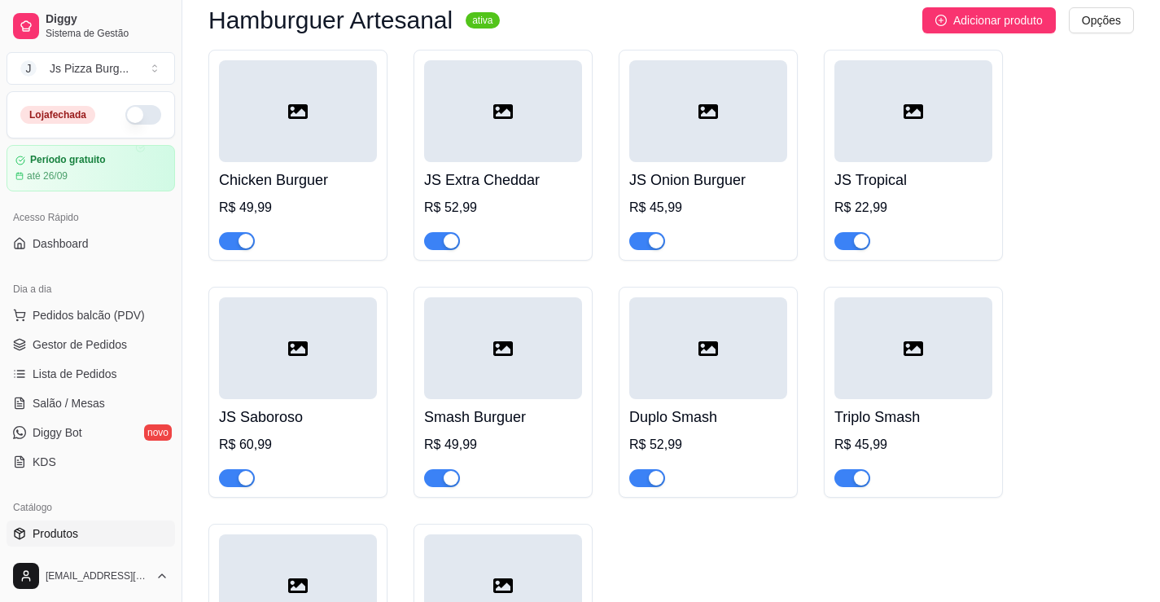
click at [530, 454] on div "R$ 49,99" at bounding box center [503, 445] width 158 height 20
click at [737, 487] on div at bounding box center [708, 470] width 158 height 33
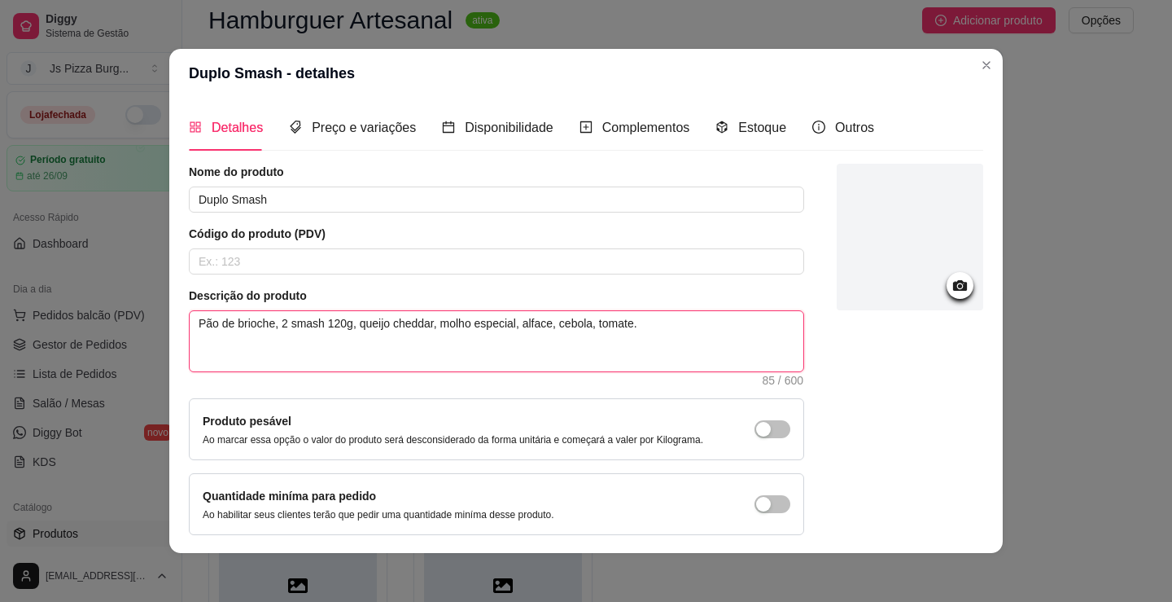
click at [332, 325] on textarea "Pão de brioche, 2 smash 120g, queijo cheddar, molho especial, alface, cebola, t…" at bounding box center [497, 341] width 614 height 60
type textarea "Pão de brioche, 2 smash 150g, queijo cheddar, molho especial, alface, cebola, t…"
drag, startPoint x: 628, startPoint y: 327, endPoint x: 619, endPoint y: 327, distance: 9.0
click at [619, 327] on textarea "Pão de brioche, 2 smash 150g, queijo cheddar, molho especial, alface, cebola, t…" at bounding box center [497, 341] width 614 height 60
type textarea "Pão de brioche, 2 smash 150g, queijo cheddar, molho especial, alface, cebola, t…"
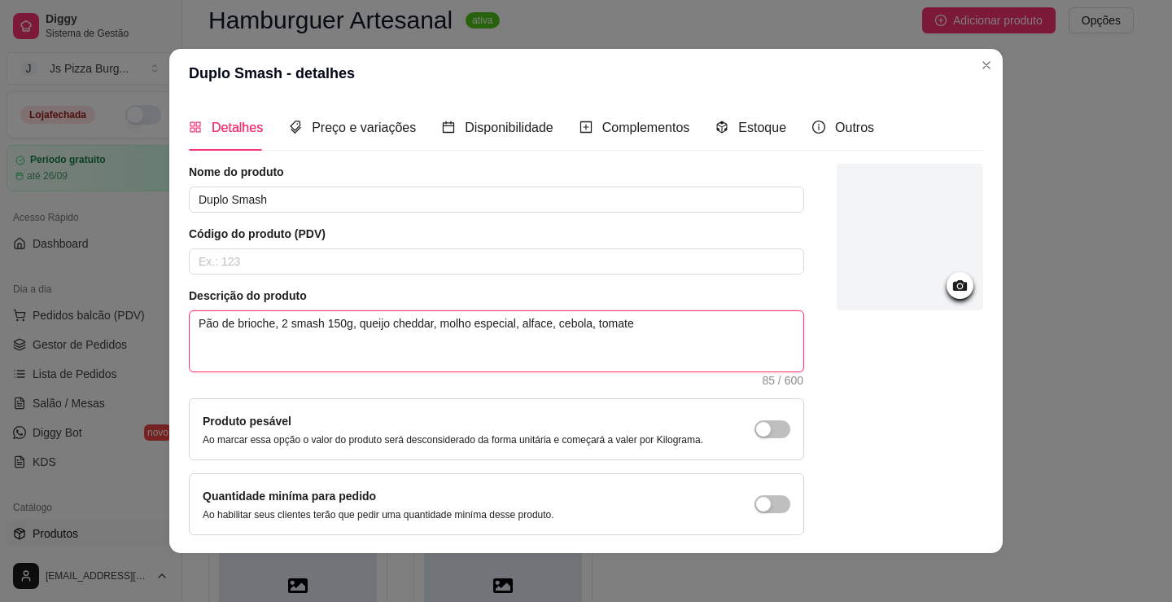
type textarea "Pão de brioche, 2 smash 150g, queijo cheddar, molho especial, alface, cebola, t…"
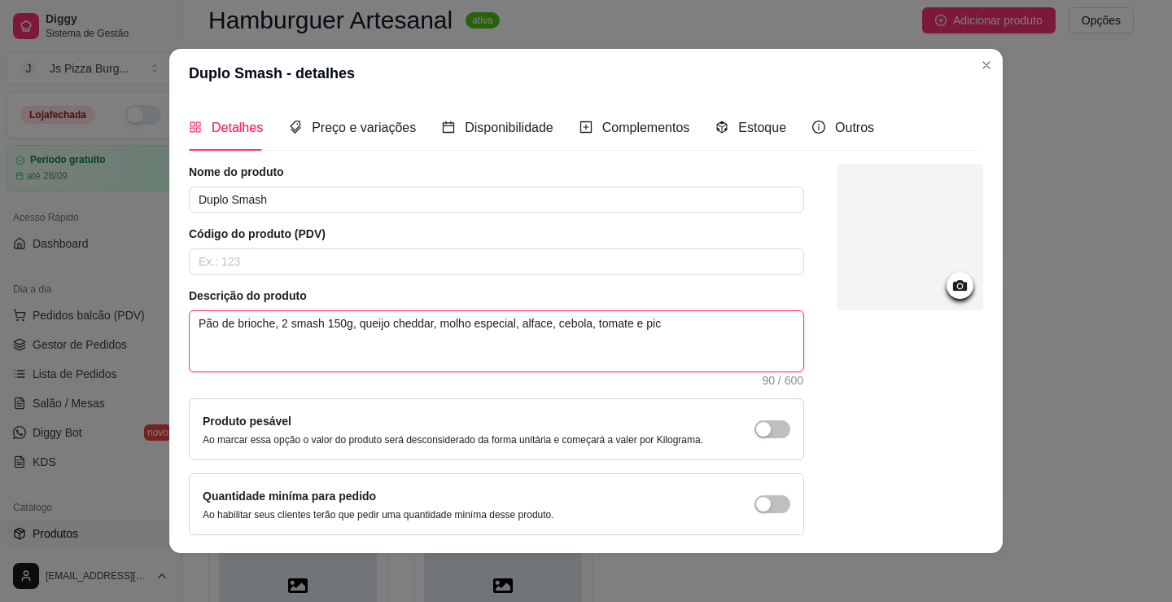
type textarea "Pão de brioche, 2 smash 150g, queijo cheddar, molho especial, alface, cebola, t…"
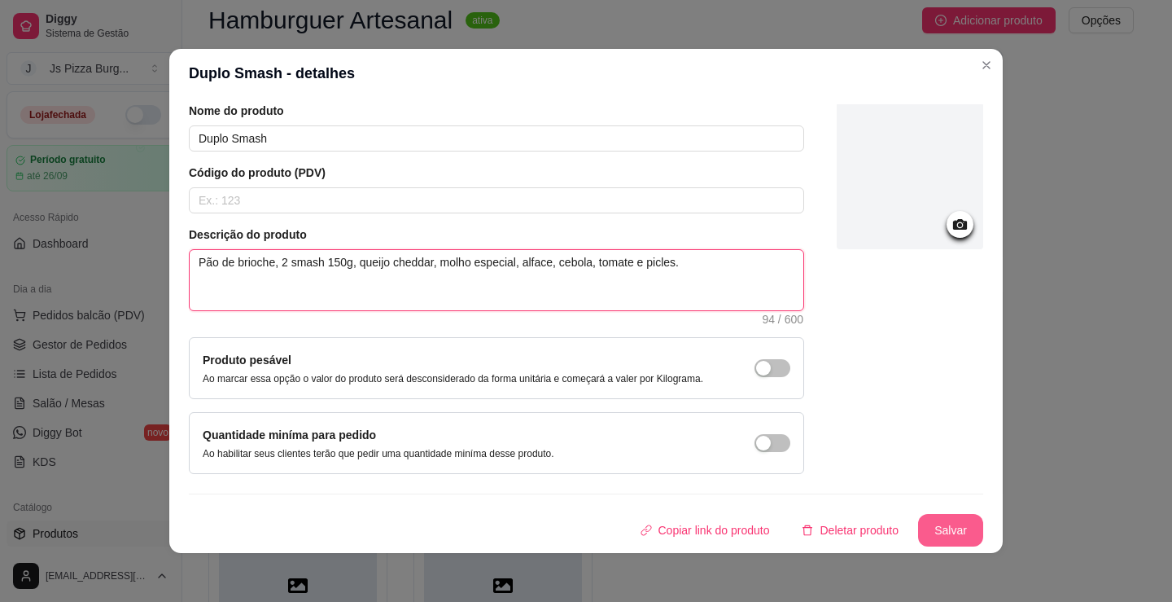
type textarea "Pão de brioche, 2 smash 150g, queijo cheddar, molho especial, alface, cebola, t…"
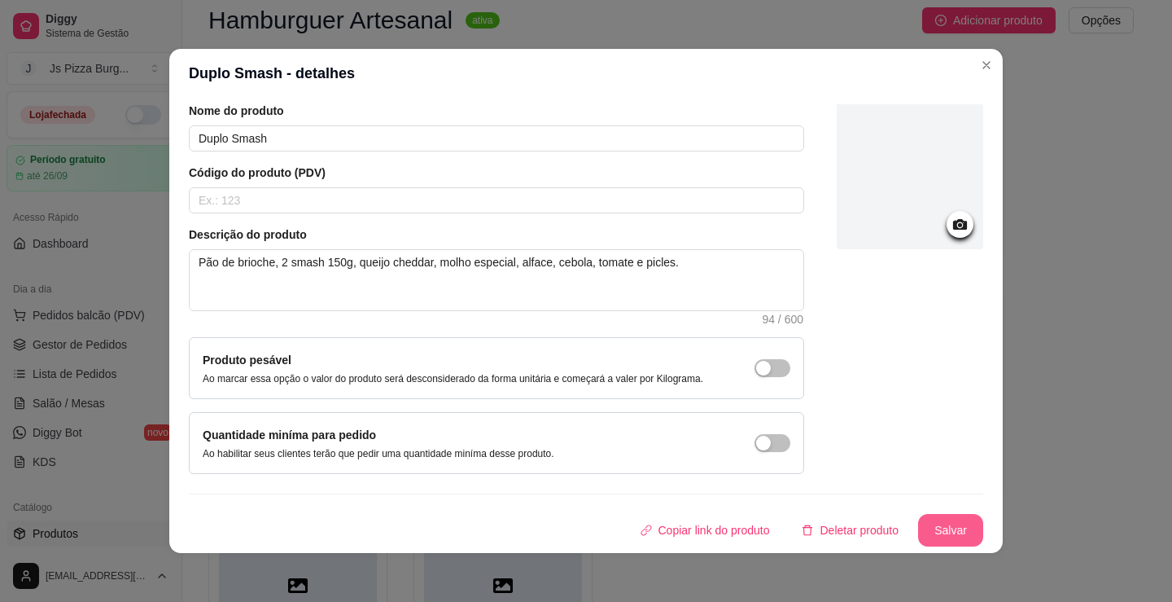
click at [918, 523] on button "Salvar" at bounding box center [950, 530] width 65 height 33
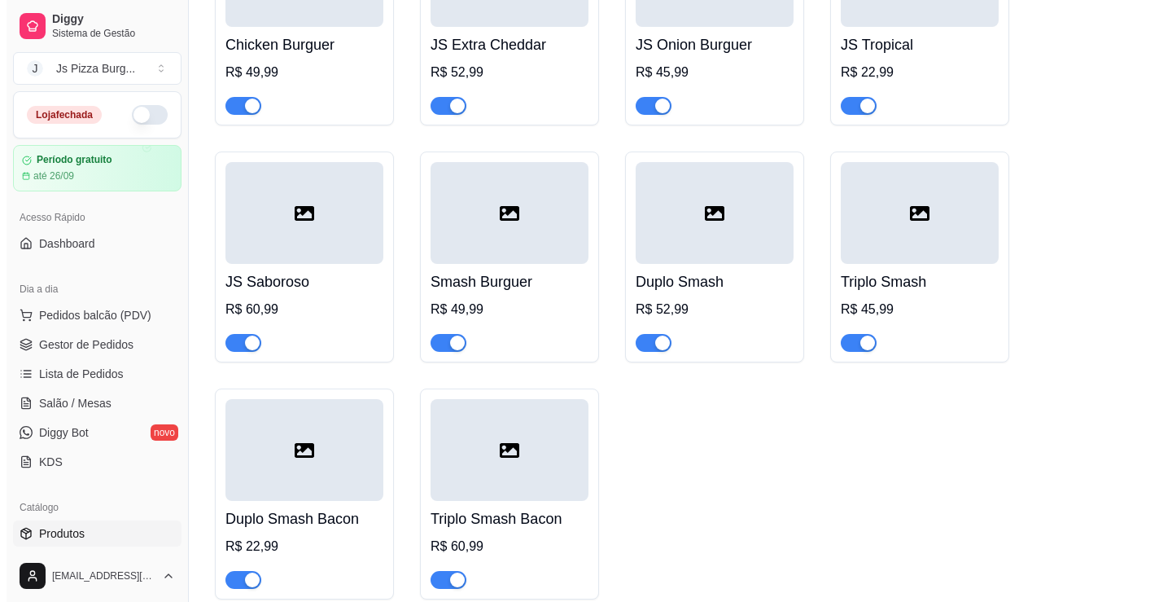
scroll to position [4721, 0]
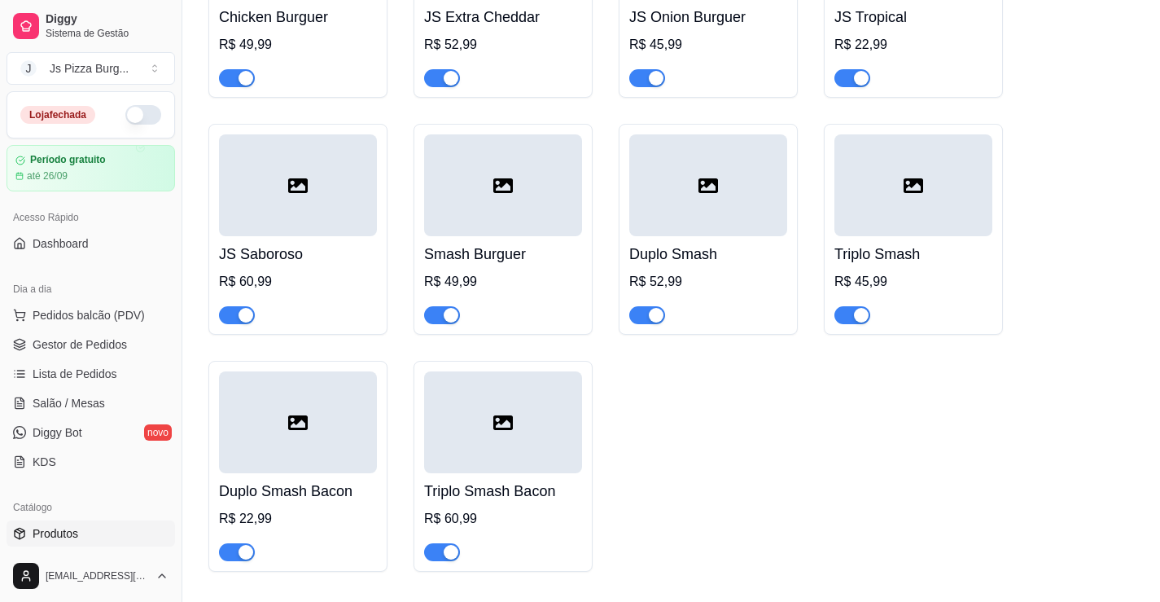
click at [934, 324] on div at bounding box center [913, 307] width 158 height 33
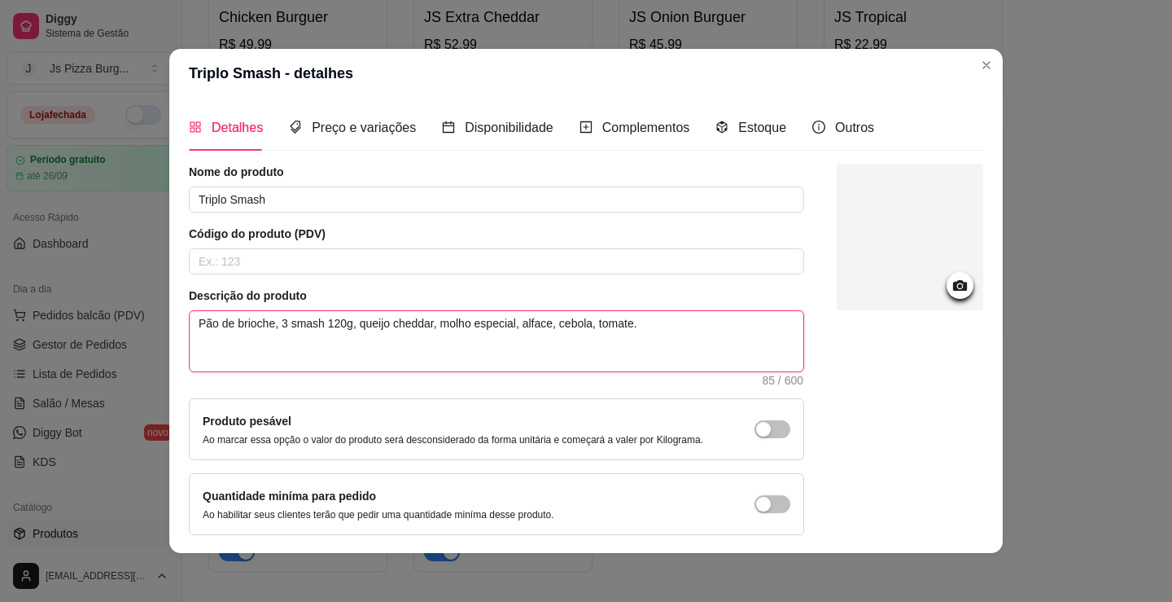
click at [327, 320] on textarea "Pão de brioche, 3 smash 120g, queijo cheddar, molho especial, alface, cebola, t…" at bounding box center [497, 341] width 614 height 60
type textarea "Pão de brioche, 3 smash 150g, queijo cheddar, molho especial, alface, cebola, t…"
drag, startPoint x: 652, startPoint y: 322, endPoint x: 620, endPoint y: 326, distance: 32.0
click at [620, 326] on textarea "Pão de brioche, 3 smash 150g, queijo cheddar, molho especial, alface, cebola, t…" at bounding box center [497, 341] width 614 height 60
type textarea "Pão de brioche, 3 smash 150g, queijo cheddar, molho especial, alface, cebola, t…"
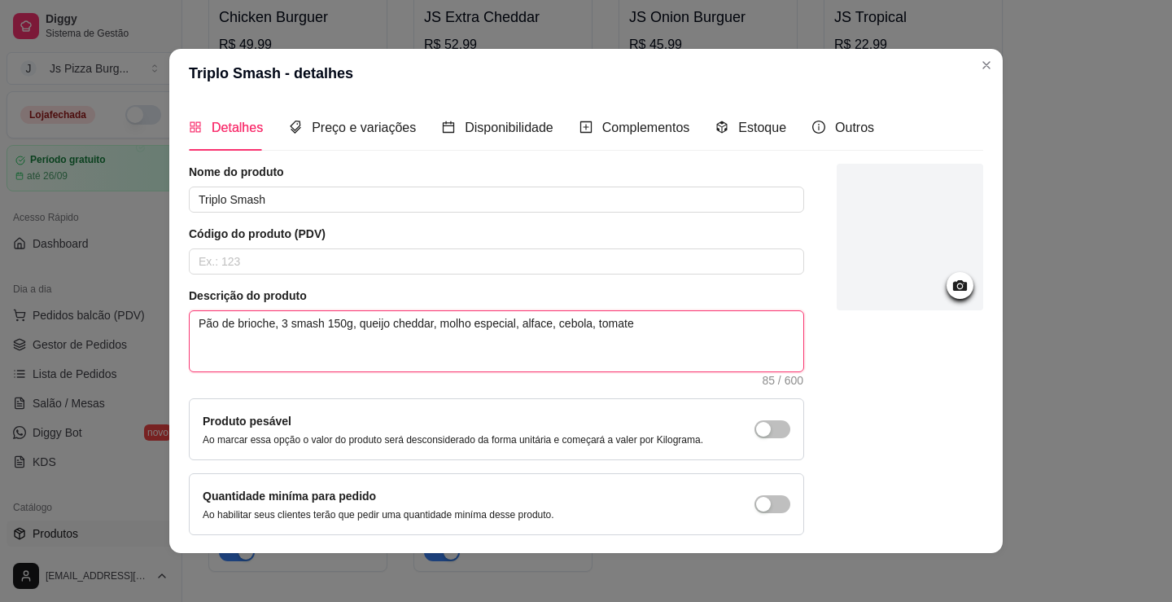
type textarea "Pão de brioche, 3 smash 150g, queijo cheddar, molho especial, alface, cebola, t…"
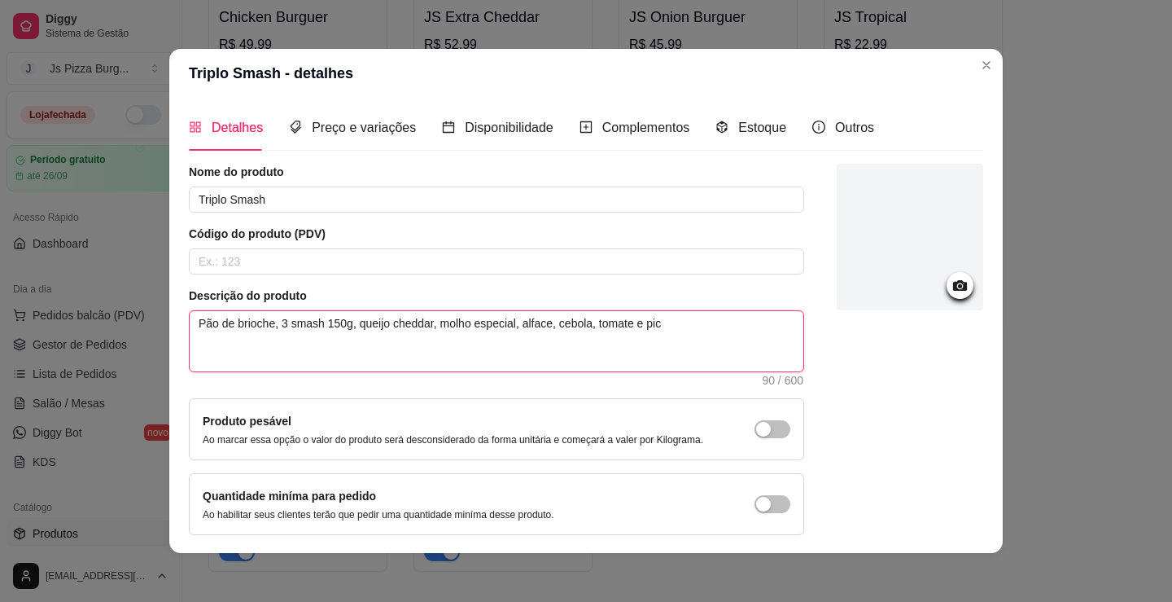
type textarea "Pão de brioche, 3 smash 150g, queijo cheddar, molho especial, alface, cebola, t…"
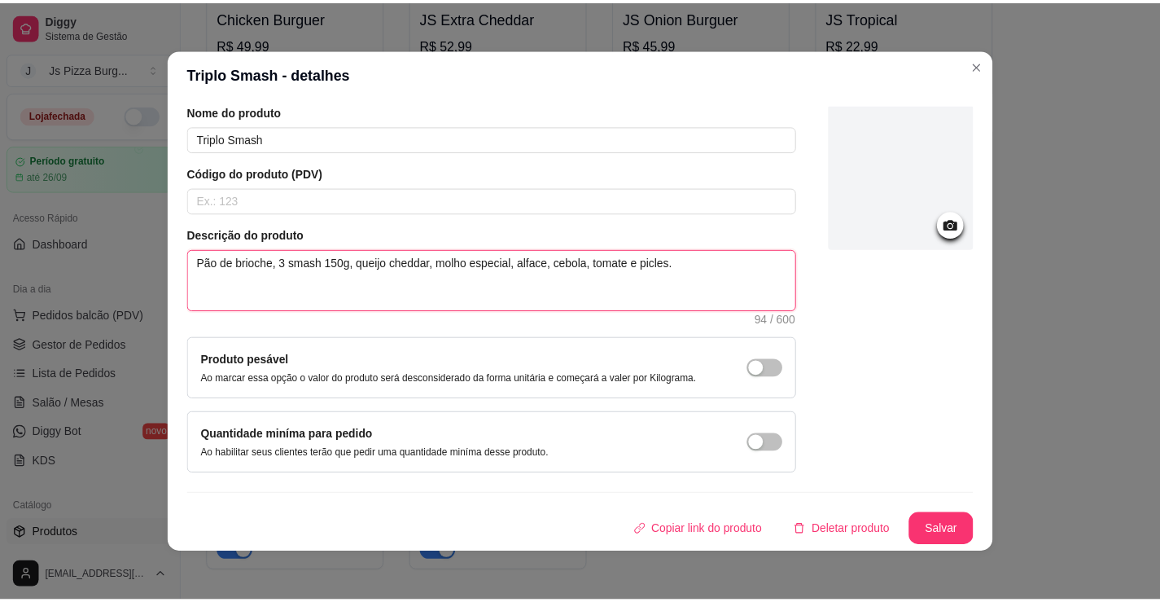
scroll to position [3, 0]
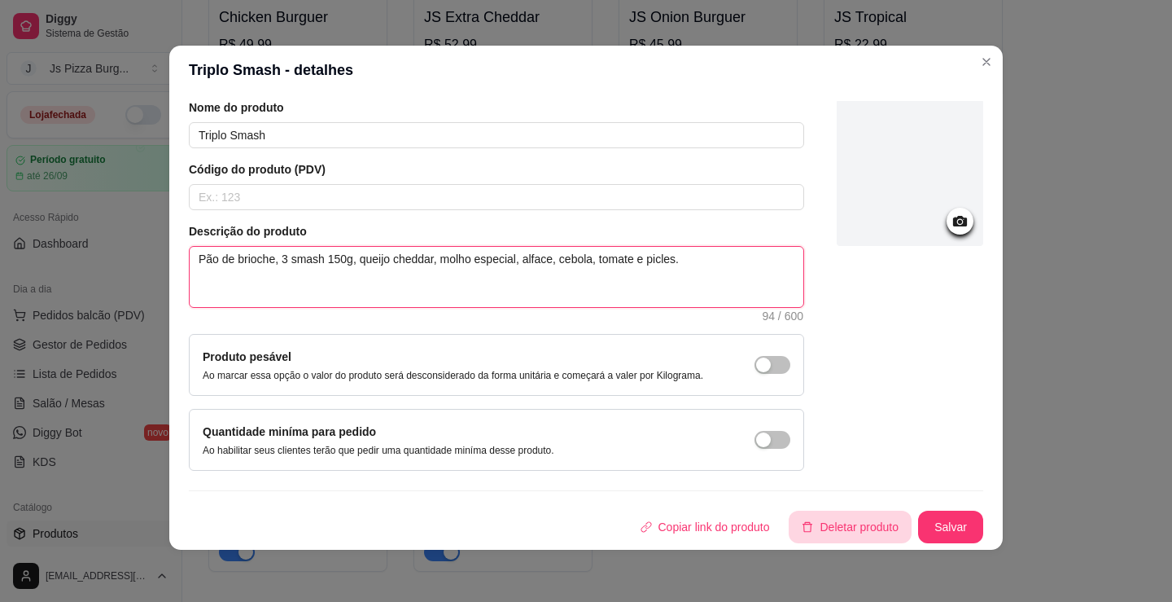
type textarea "Pão de brioche, 3 smash 150g, queijo cheddar, molho especial, alface, cebola, t…"
click at [847, 532] on button "Deletar produto" at bounding box center [850, 526] width 123 height 33
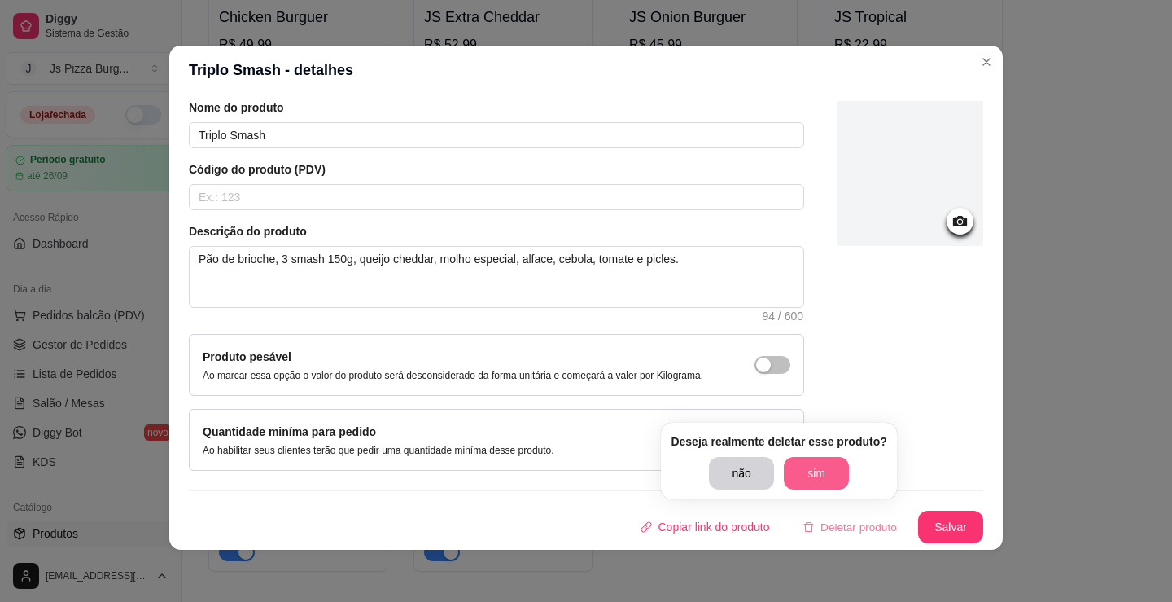
click at [802, 486] on button "sim" at bounding box center [816, 473] width 65 height 33
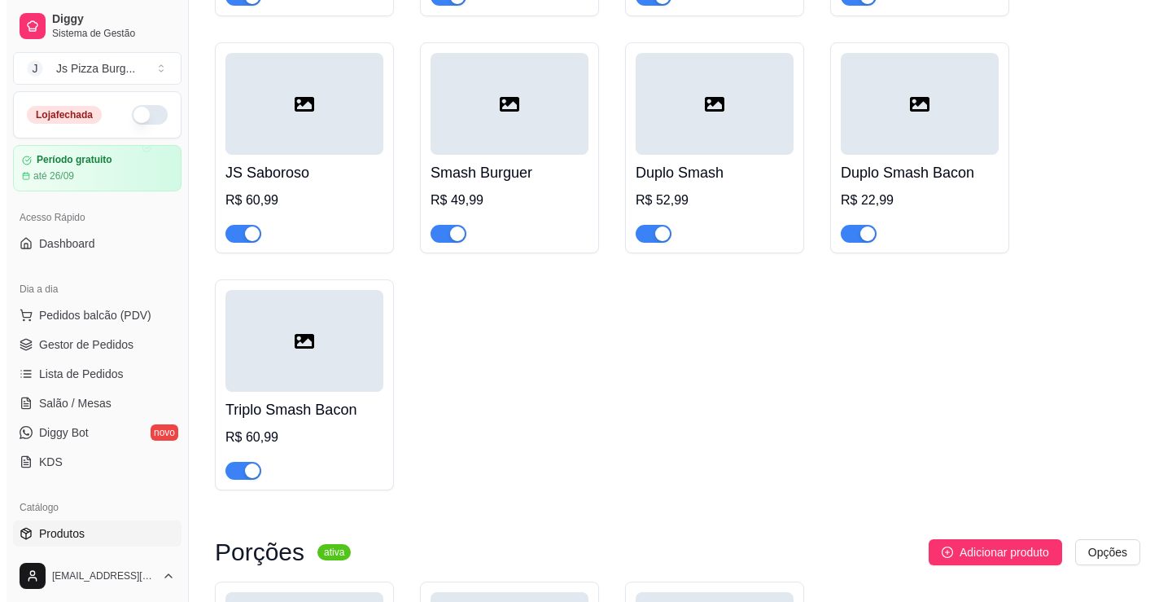
scroll to position [4721, 0]
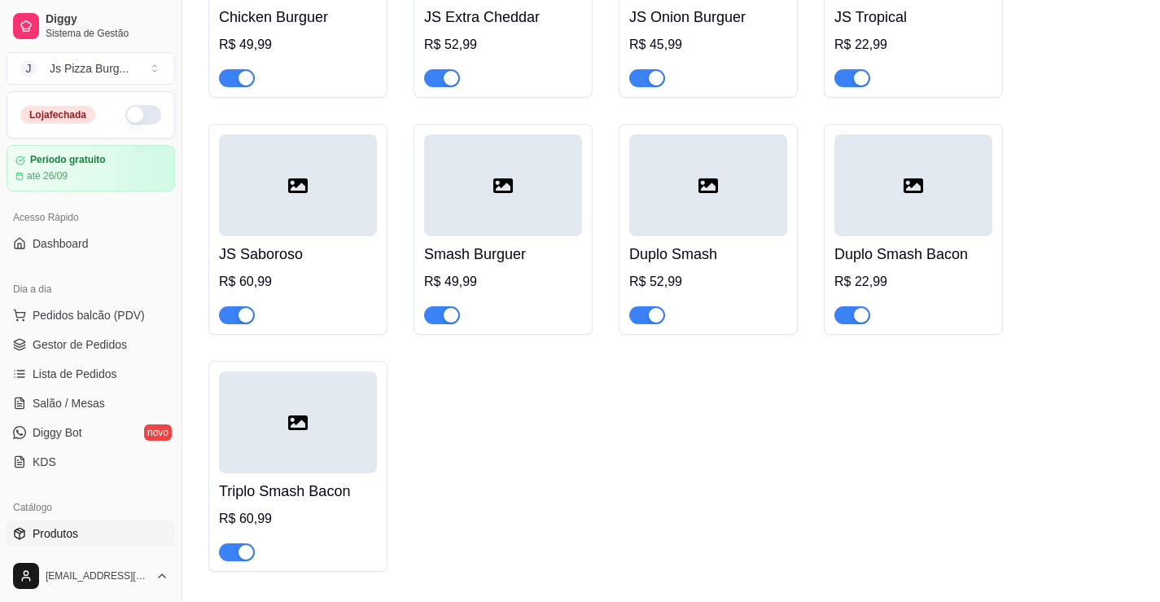
click at [913, 324] on div at bounding box center [913, 307] width 158 height 33
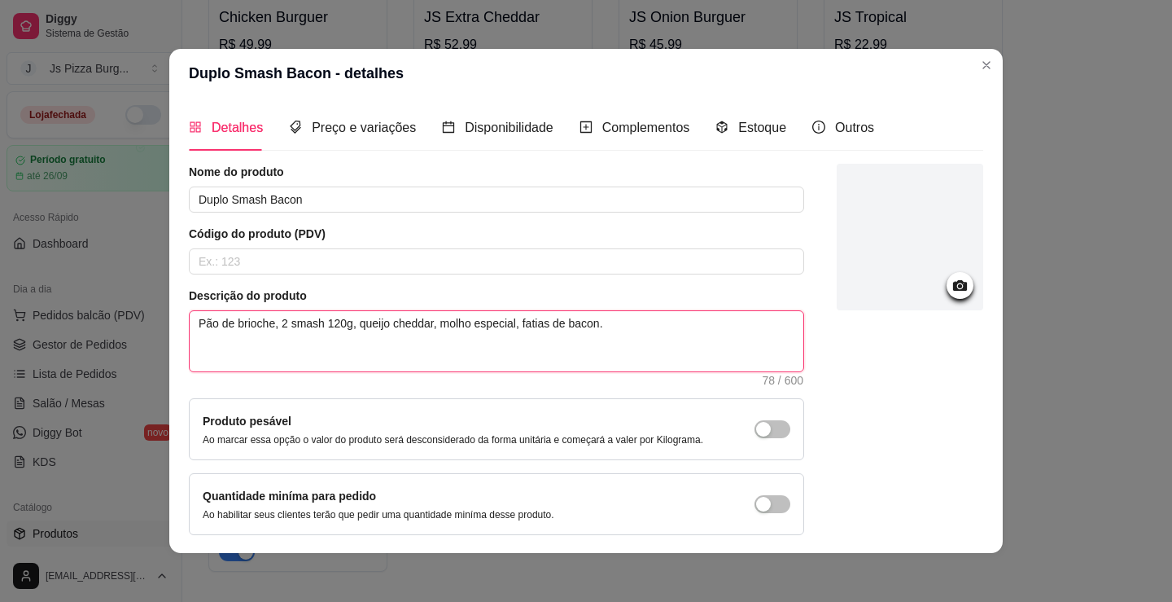
click at [326, 327] on textarea "Pão de brioche, 2 smash 120g, queijo cheddar, molho especial, fatias de bacon." at bounding box center [497, 341] width 614 height 60
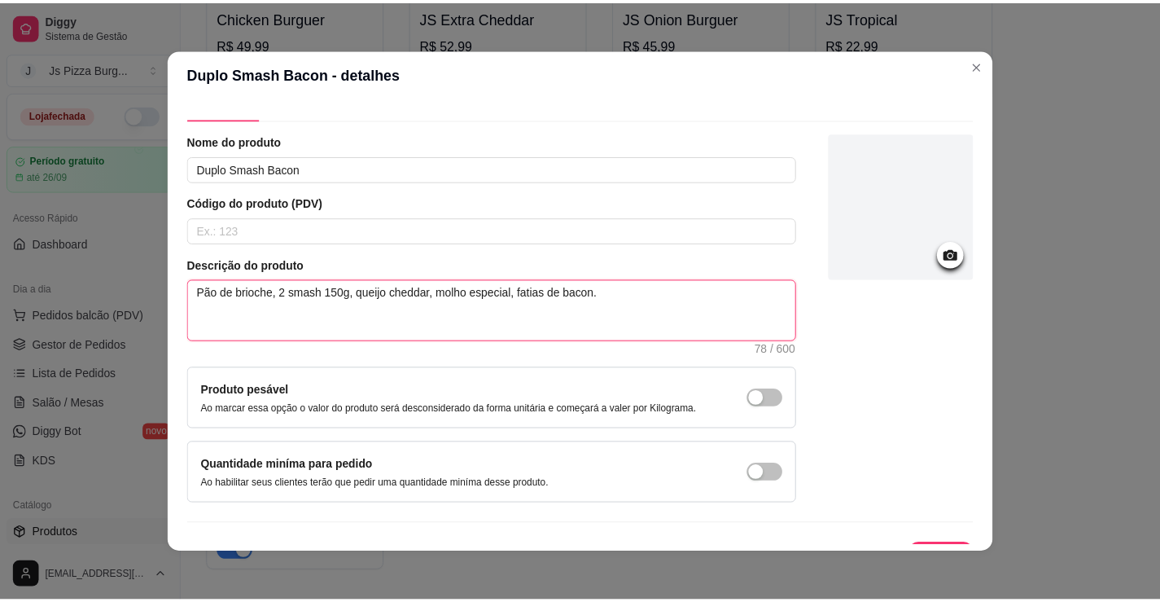
scroll to position [61, 0]
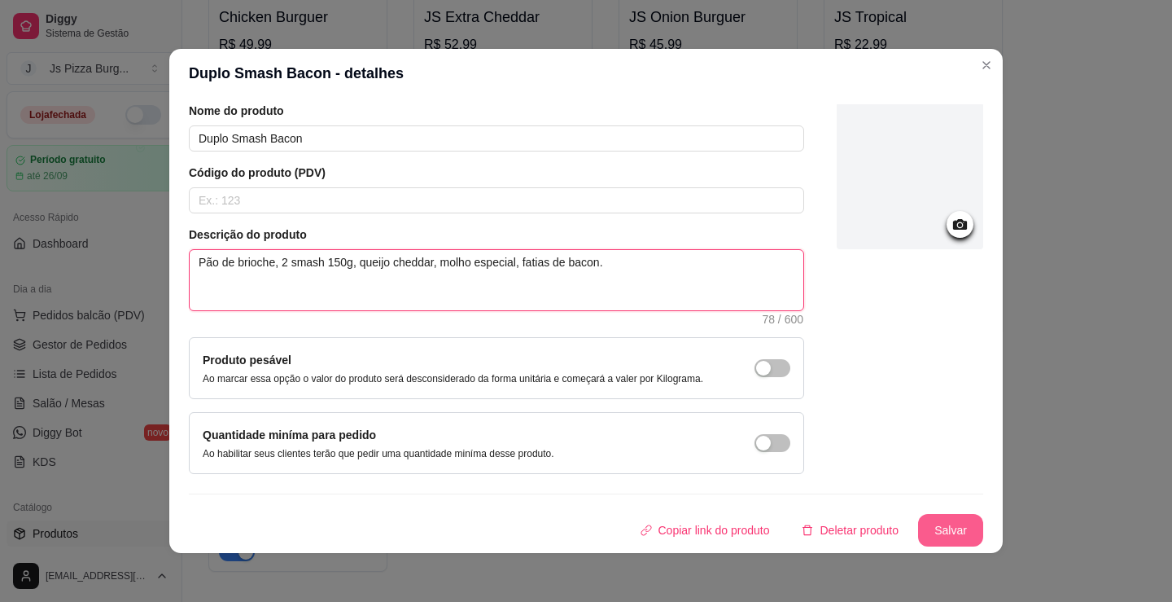
type textarea "Pão de brioche, 2 smash 150g, queijo cheddar, molho especial, fatias de bacon."
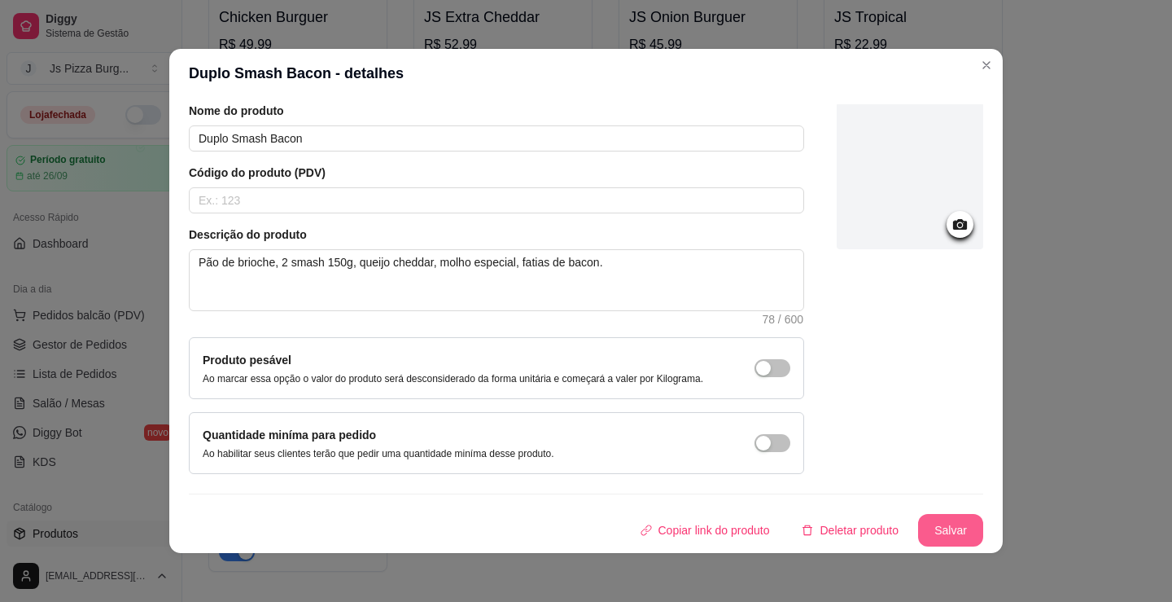
click at [952, 522] on button "Salvar" at bounding box center [950, 530] width 65 height 33
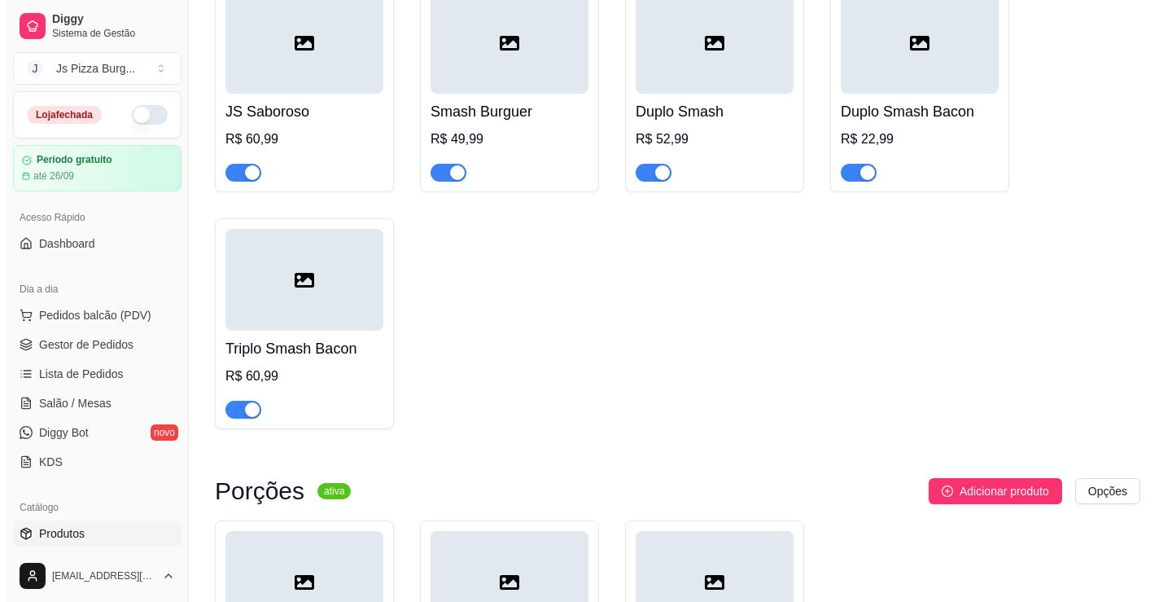
scroll to position [4884, 0]
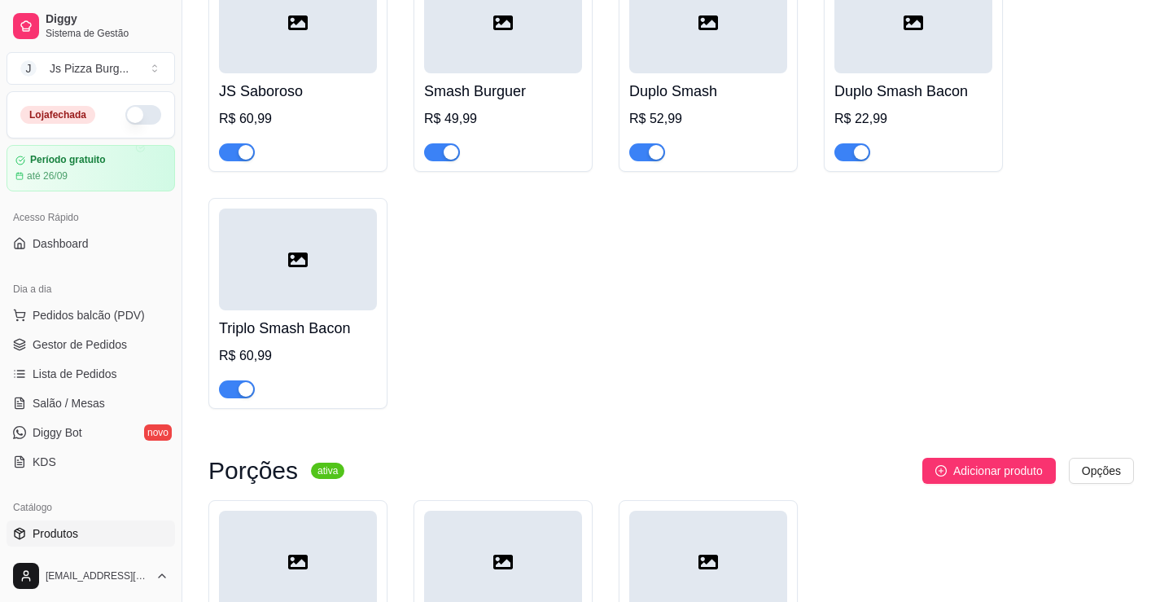
click at [317, 398] on div at bounding box center [298, 381] width 158 height 33
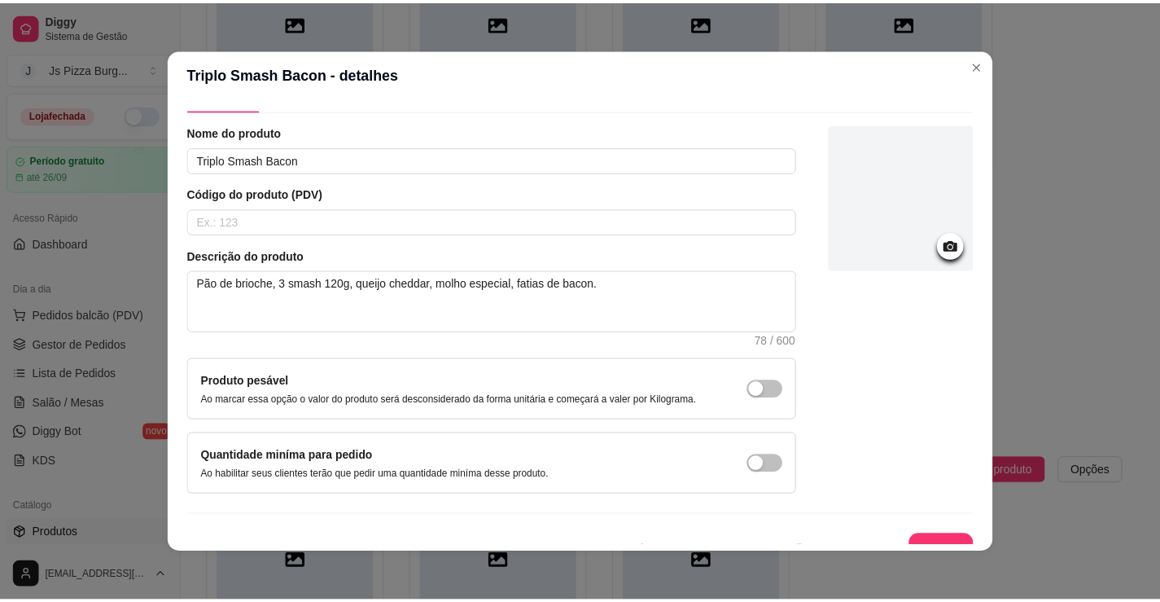
scroll to position [61, 0]
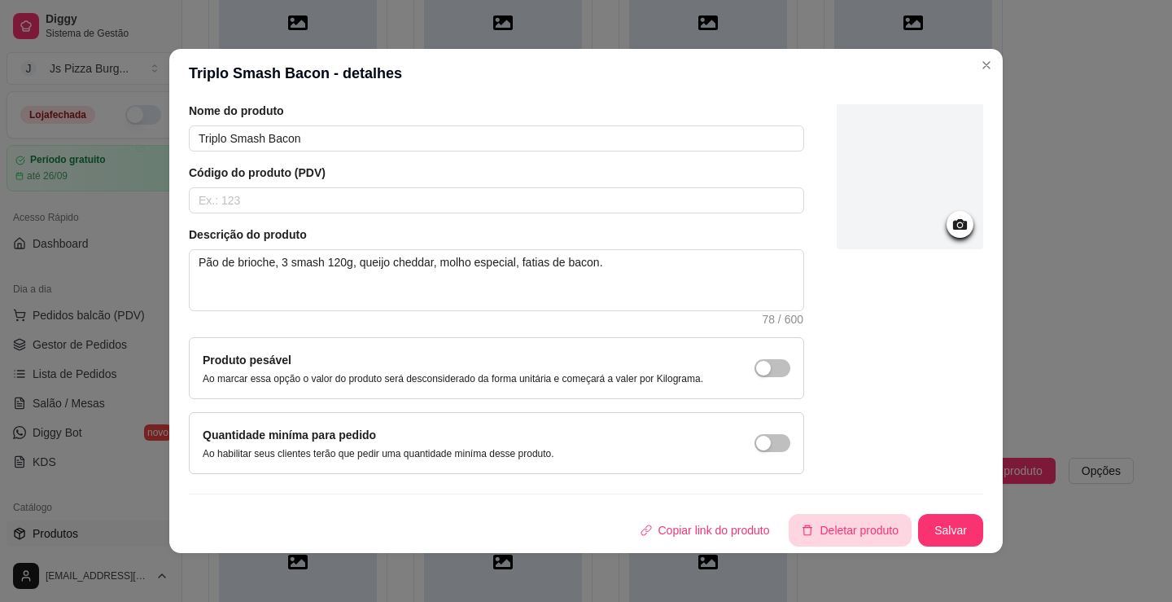
click at [842, 532] on button "Deletar produto" at bounding box center [850, 530] width 123 height 33
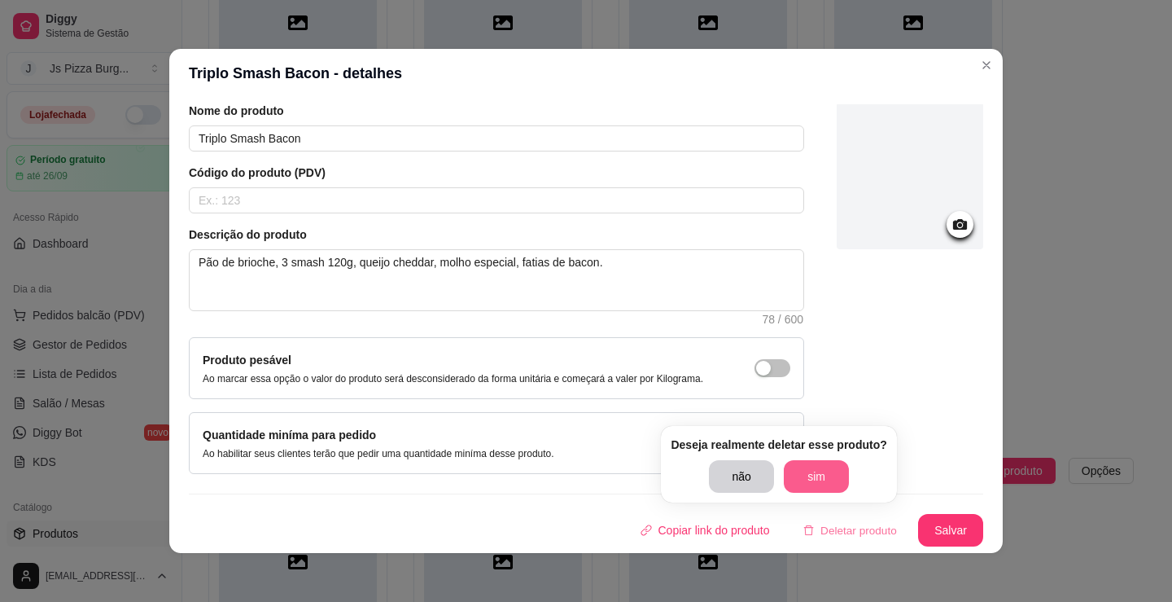
click at [826, 463] on button "sim" at bounding box center [816, 476] width 65 height 33
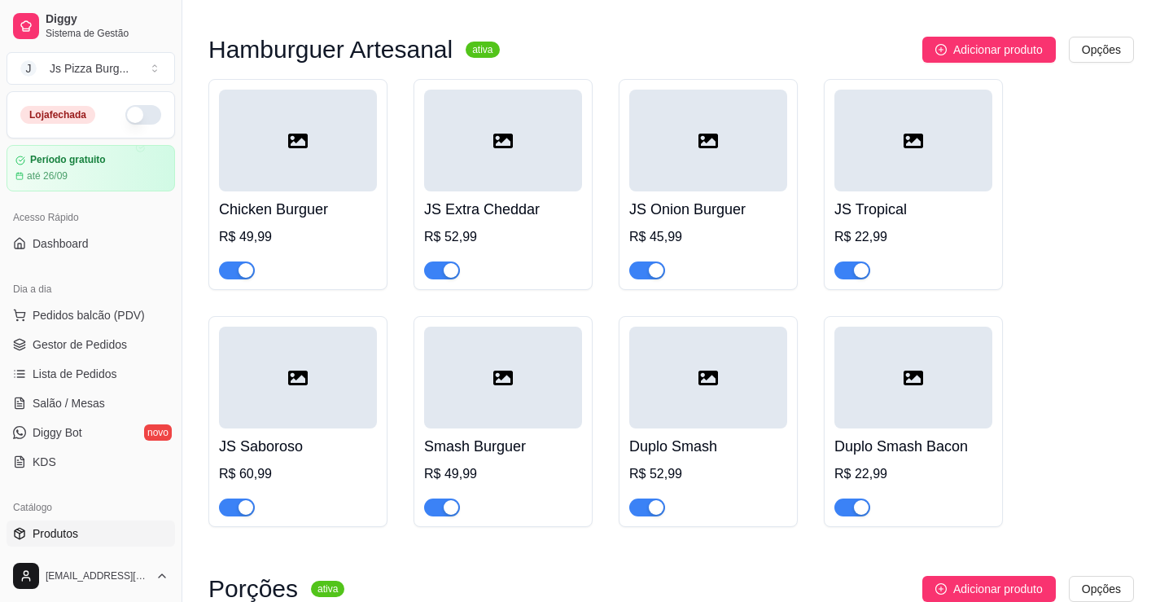
scroll to position [4558, 0]
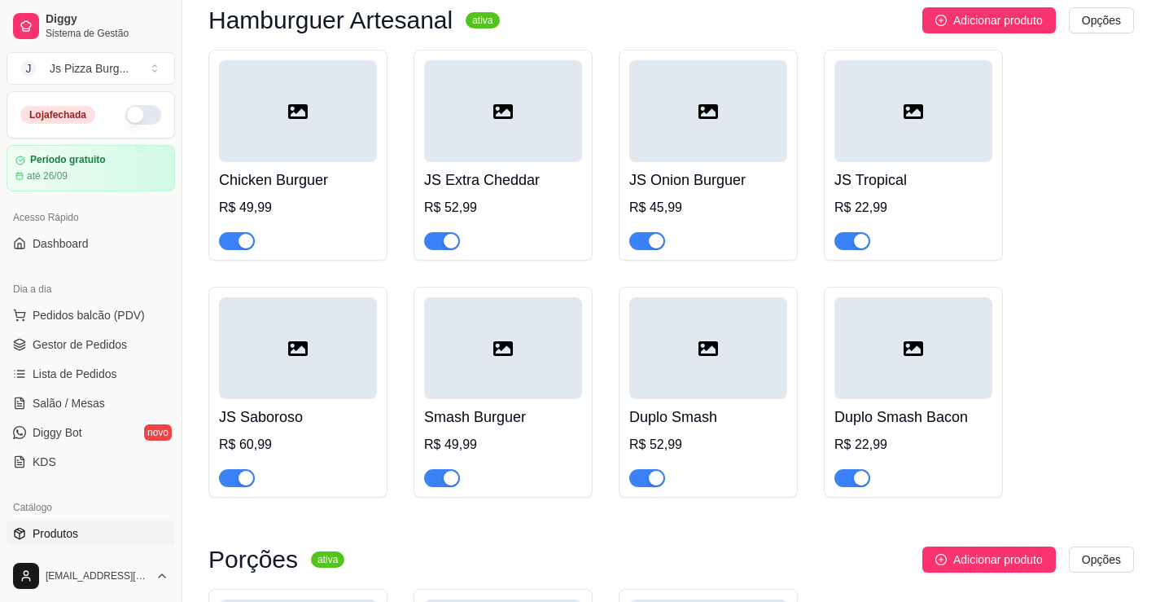
click at [543, 250] on div at bounding box center [503, 233] width 158 height 33
click at [763, 250] on div at bounding box center [708, 233] width 158 height 33
click at [326, 487] on div at bounding box center [298, 470] width 158 height 33
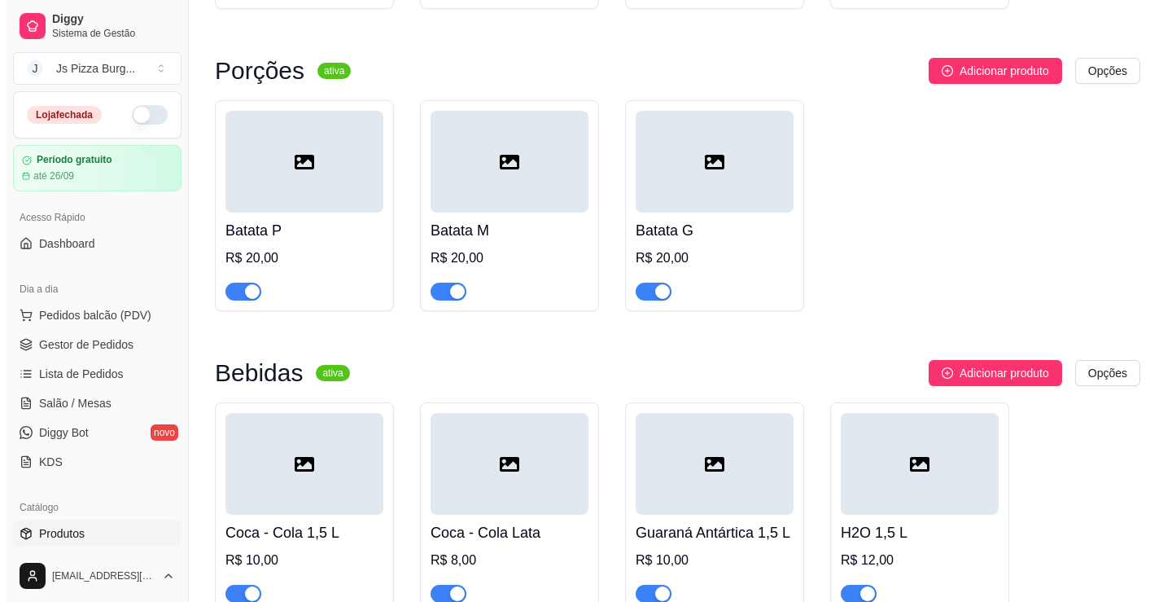
scroll to position [5128, 0]
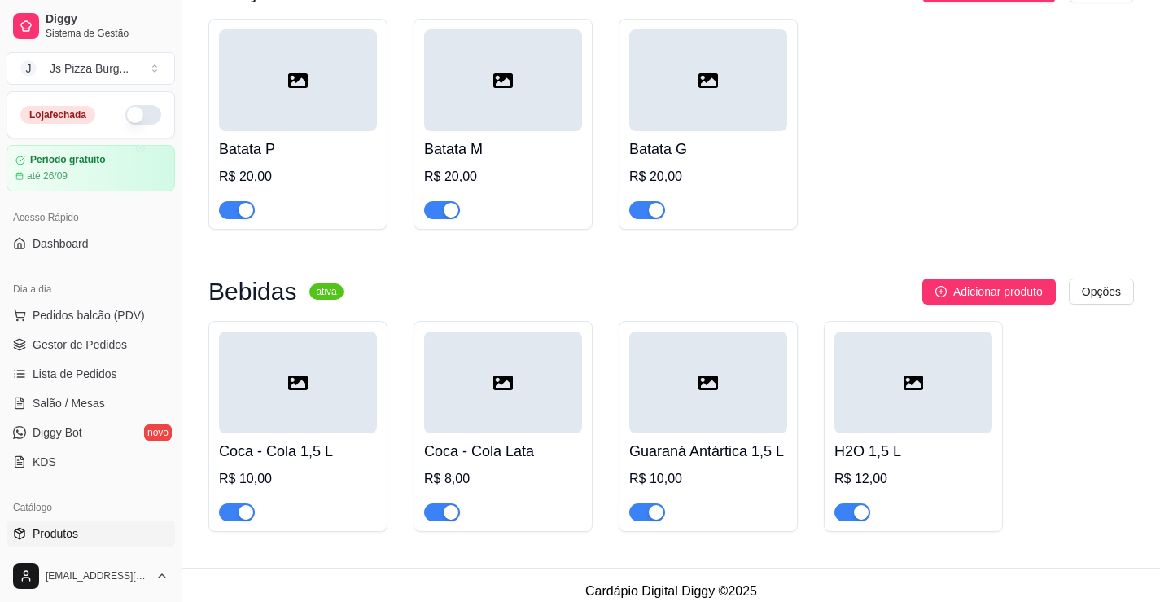
click at [743, 186] on div "R$ 20,00" at bounding box center [708, 177] width 158 height 20
click at [502, 219] on div at bounding box center [503, 202] width 158 height 33
click at [285, 218] on div at bounding box center [298, 202] width 158 height 33
click at [732, 186] on div "R$ 20,00" at bounding box center [708, 177] width 158 height 20
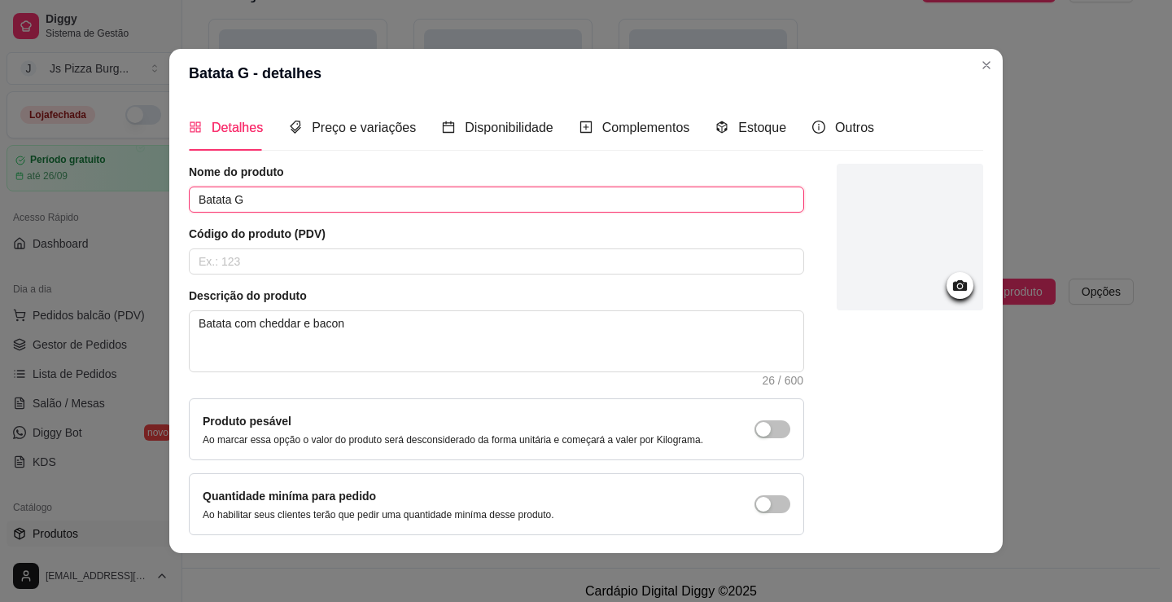
drag, startPoint x: 243, startPoint y: 197, endPoint x: 229, endPoint y: 204, distance: 15.3
click at [229, 204] on input "Batata G" at bounding box center [496, 199] width 615 height 26
click at [243, 200] on input "Batata Chddar e Bacon" at bounding box center [496, 199] width 615 height 26
type input "Batata Cheddar e Bacon"
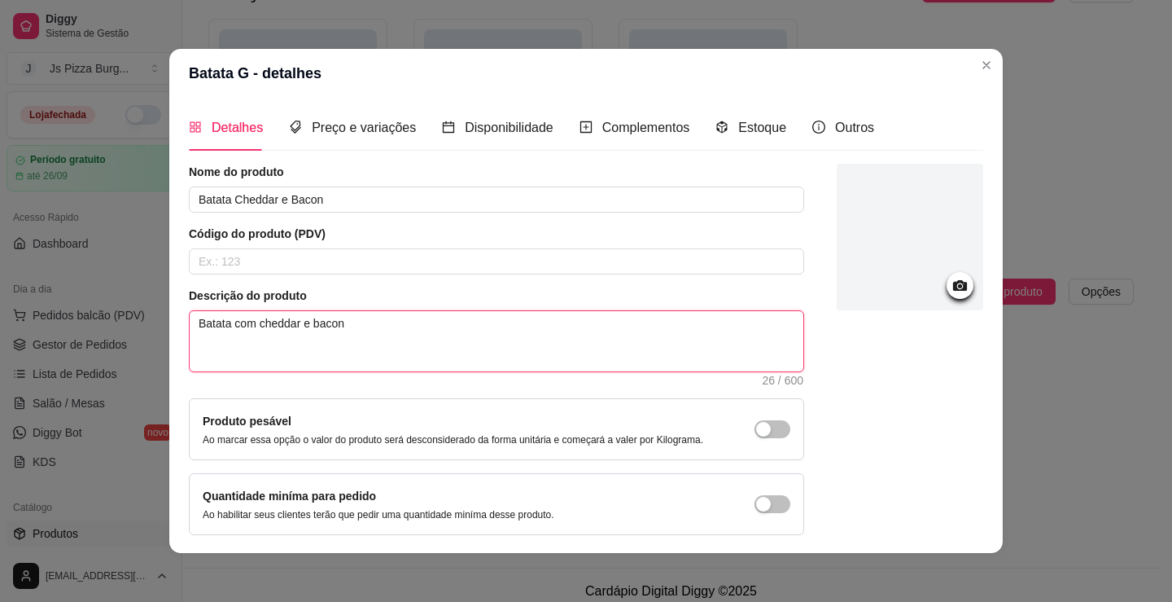
click at [338, 325] on textarea "Batata com cheddar e bacon" at bounding box center [497, 341] width 614 height 60
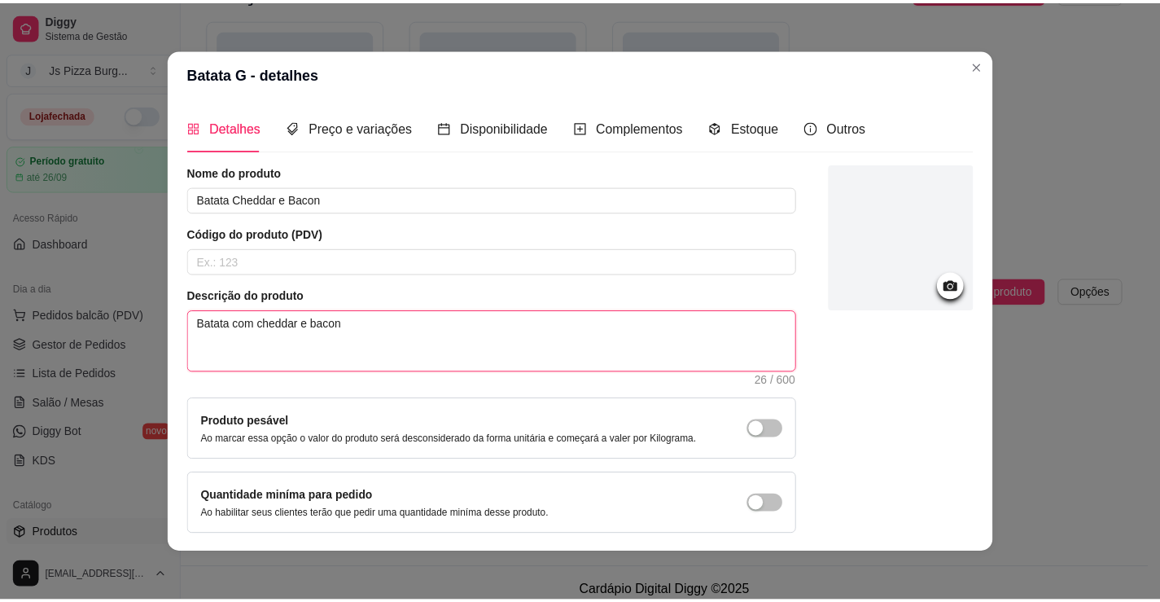
scroll to position [61, 0]
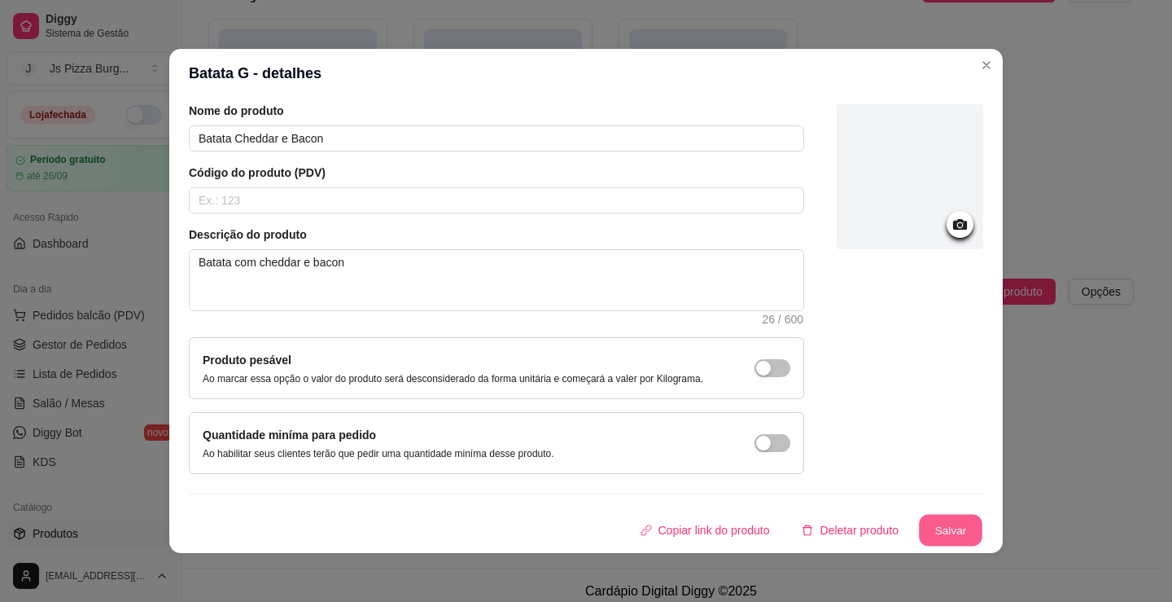
click at [950, 519] on button "Salvar" at bounding box center [950, 530] width 63 height 32
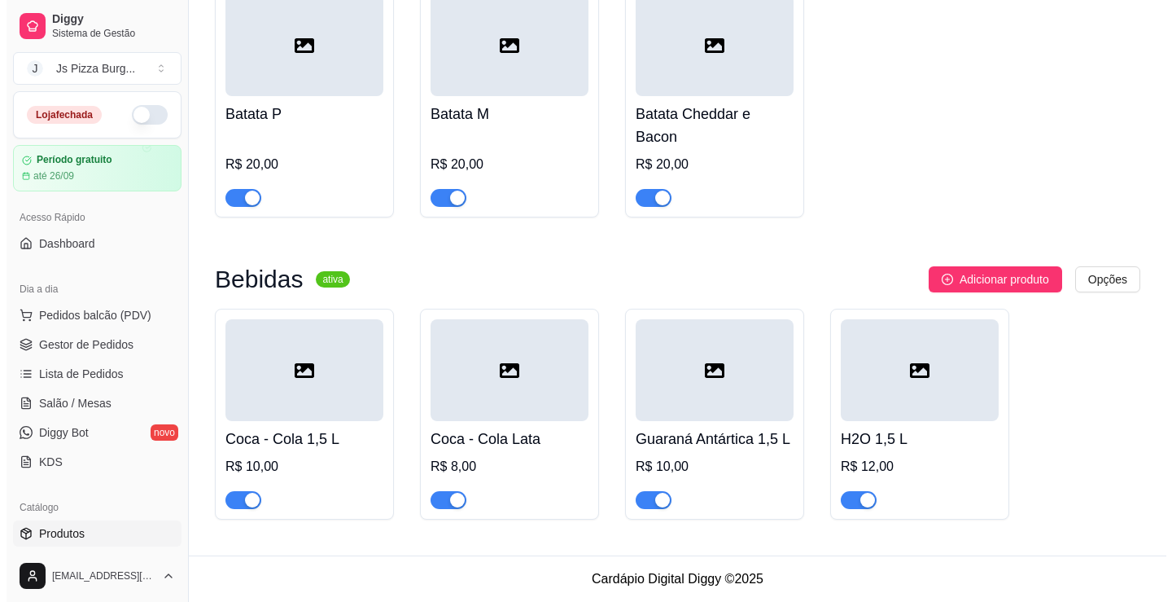
scroll to position [5197, 0]
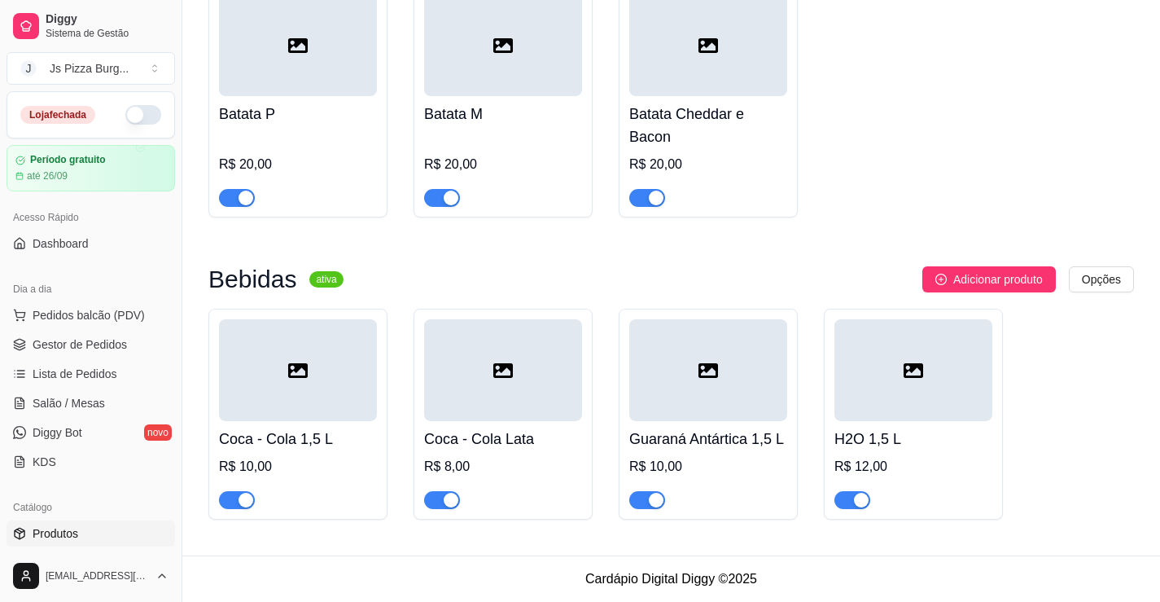
click at [321, 470] on div "R$ 10,00" at bounding box center [298, 467] width 158 height 20
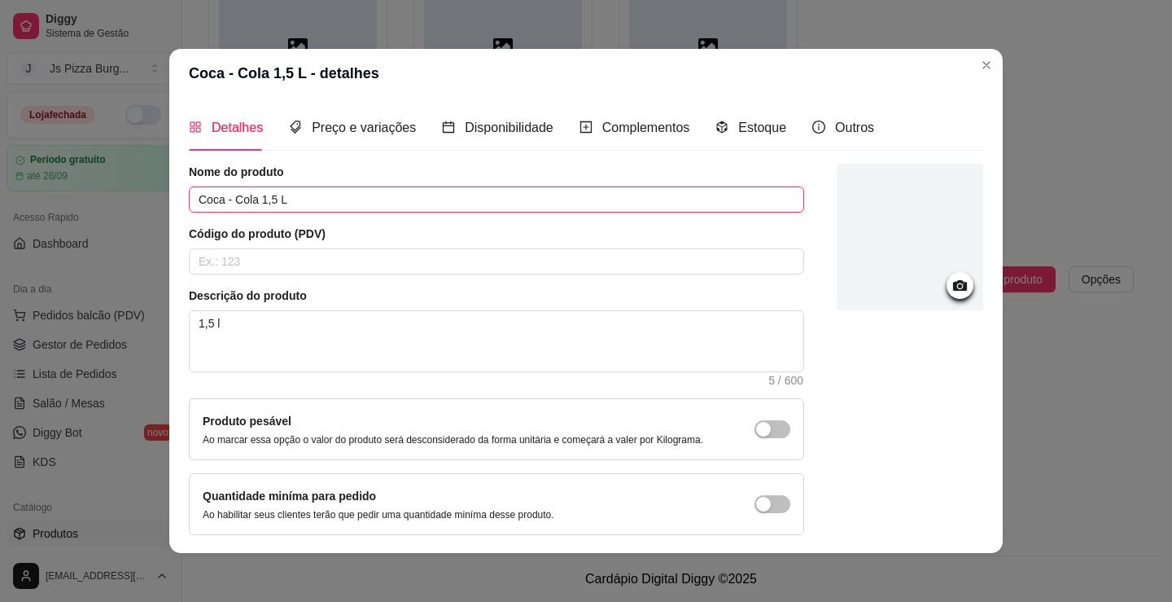
drag, startPoint x: 265, startPoint y: 204, endPoint x: 255, endPoint y: 201, distance: 10.9
click at [255, 201] on input "Coca - Cola 1,5 L" at bounding box center [496, 199] width 615 height 26
type input "Coca - Cola 2 L"
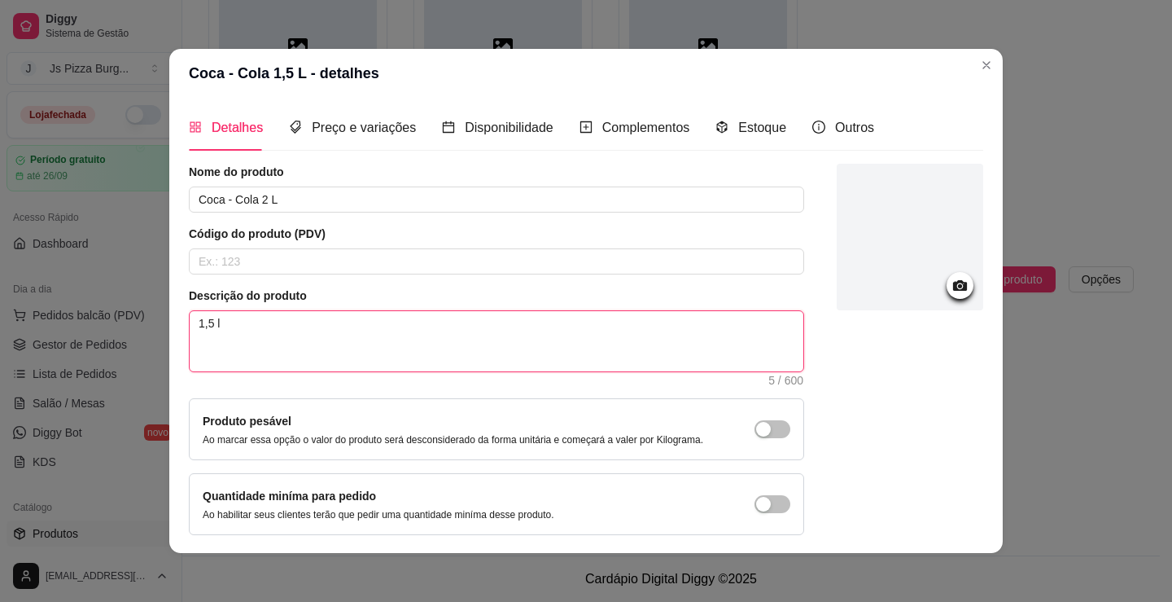
drag, startPoint x: 223, startPoint y: 324, endPoint x: 181, endPoint y: 326, distance: 42.4
click at [181, 326] on div "Detalhes Preço e variações Disponibilidade Complementos Estoque Outros Nome do …" at bounding box center [586, 325] width 834 height 455
type textarea "2"
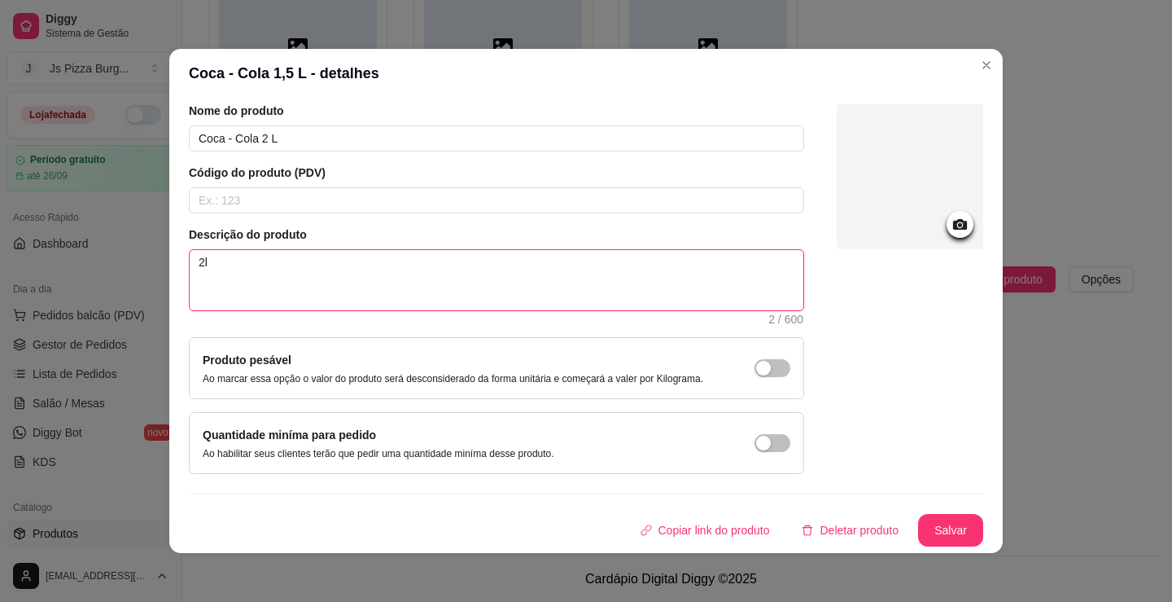
scroll to position [0, 0]
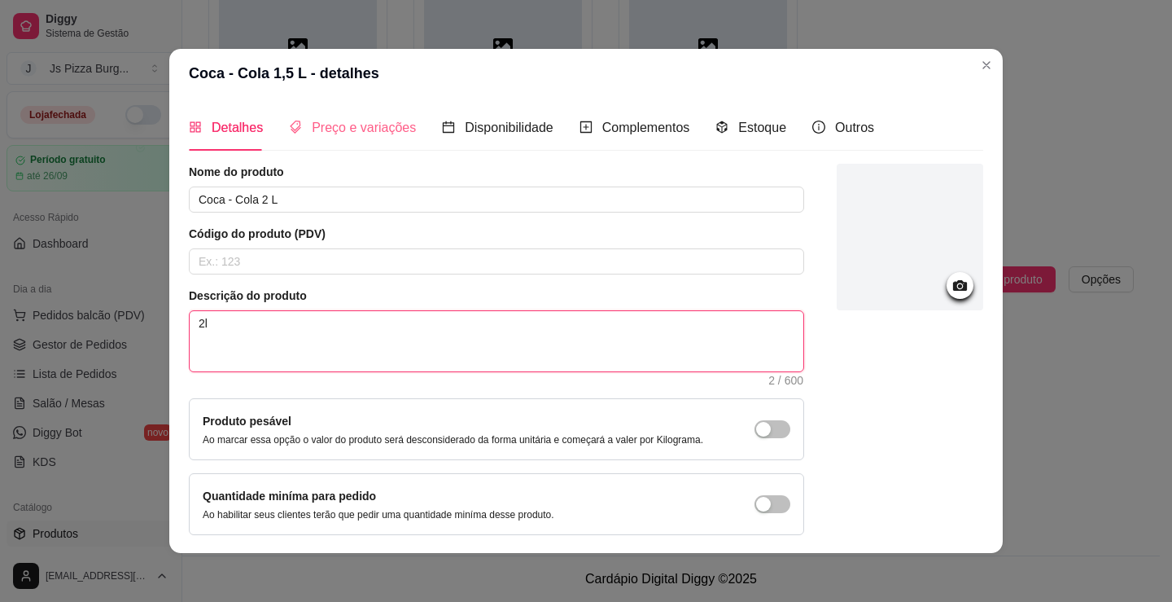
type textarea "2l"
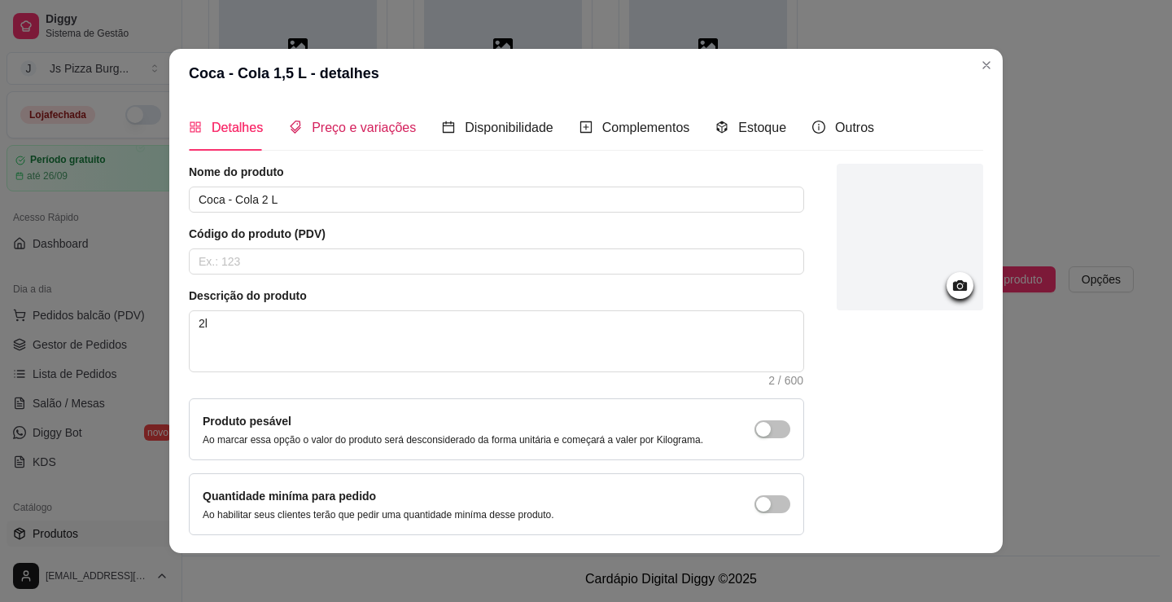
click at [371, 136] on div "Preço e variações" at bounding box center [352, 127] width 127 height 20
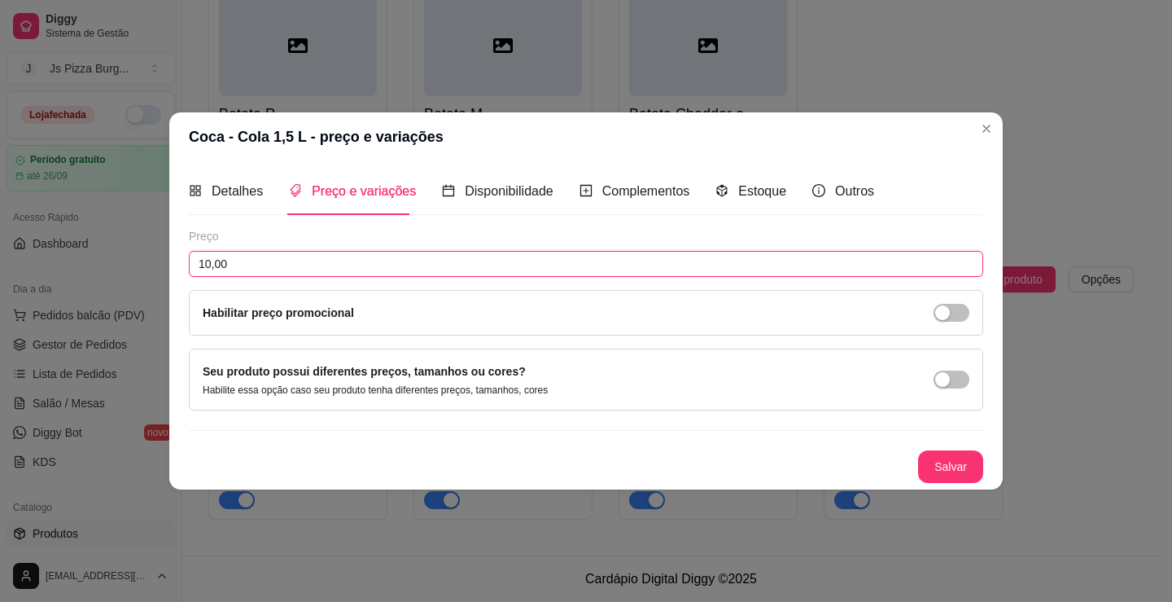
drag, startPoint x: 233, startPoint y: 265, endPoint x: 335, endPoint y: 290, distance: 104.8
click at [211, 266] on input "10,00" at bounding box center [586, 264] width 794 height 26
click at [253, 265] on input "0,10" at bounding box center [586, 264] width 794 height 26
drag, startPoint x: 243, startPoint y: 265, endPoint x: 193, endPoint y: 265, distance: 50.5
click at [193, 265] on input "0,10" at bounding box center [586, 264] width 794 height 26
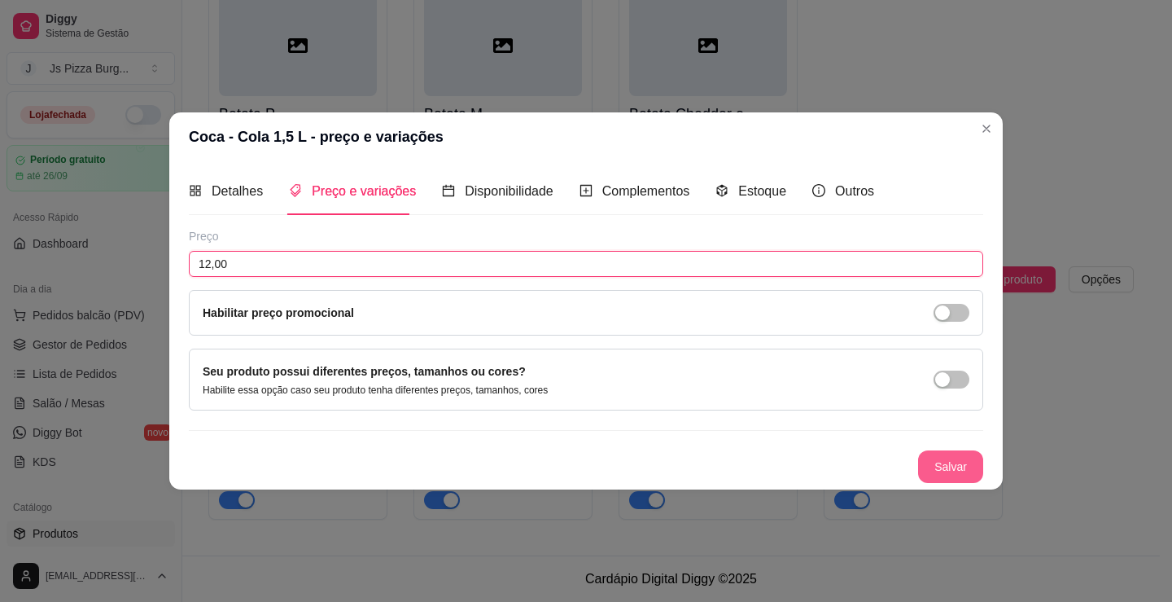
type input "12,00"
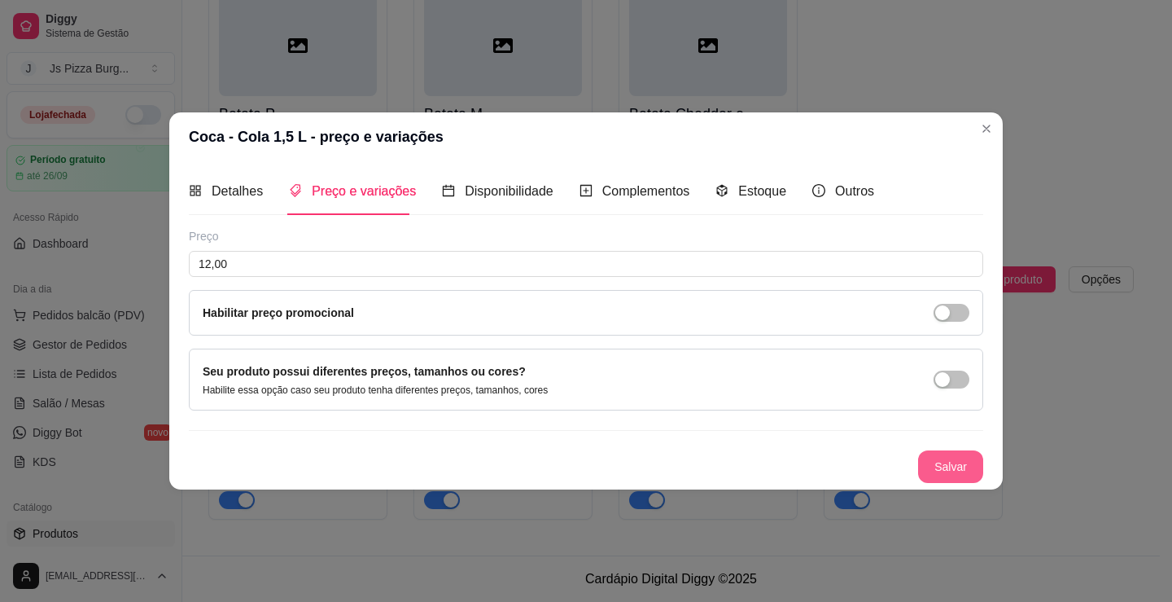
click at [963, 470] on button "Salvar" at bounding box center [950, 466] width 65 height 33
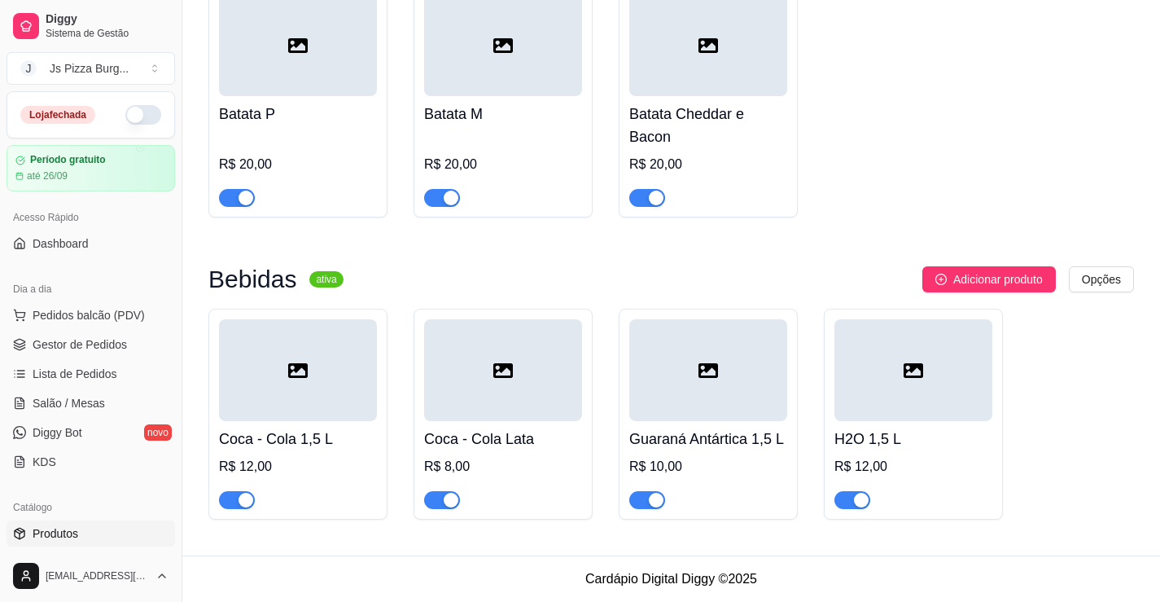
click at [306, 391] on div at bounding box center [298, 370] width 158 height 102
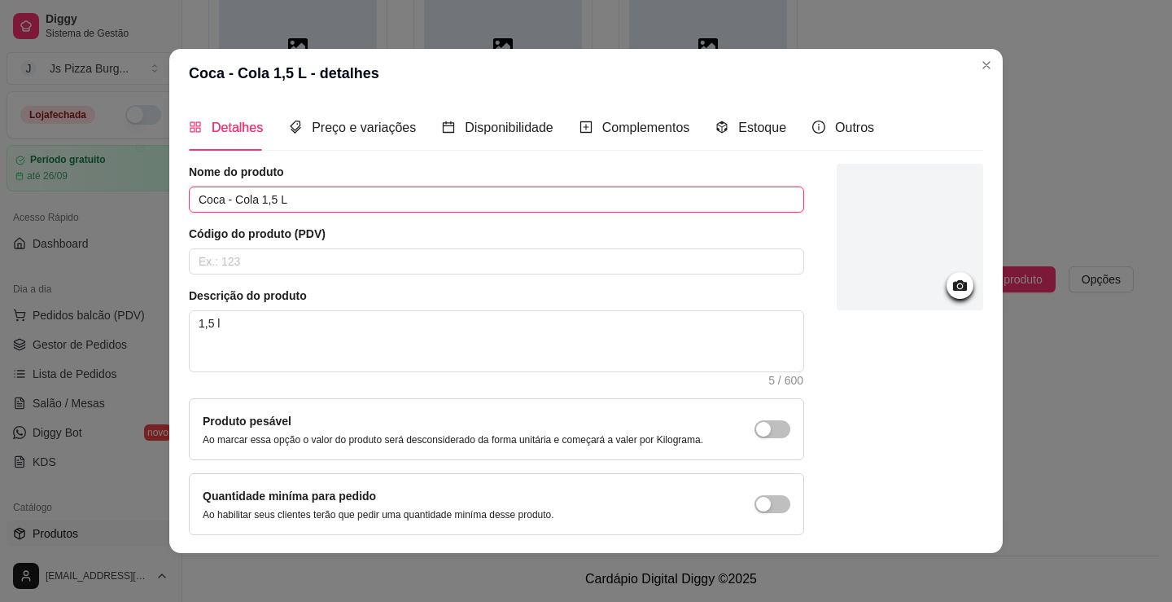
drag, startPoint x: 284, startPoint y: 199, endPoint x: 256, endPoint y: 194, distance: 29.1
click at [256, 194] on input "Coca - Cola 1,5 L" at bounding box center [496, 199] width 615 height 26
type input "Coca - Cola 2l"
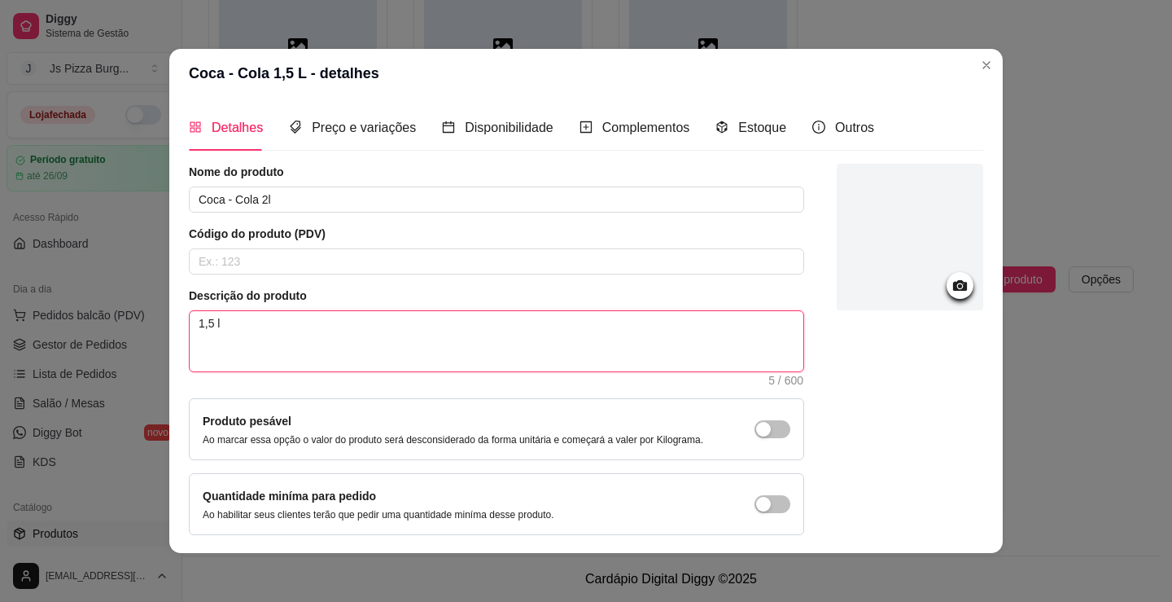
drag, startPoint x: 232, startPoint y: 322, endPoint x: 164, endPoint y: 311, distance: 68.5
click at [169, 311] on div "Detalhes Preço e variações Disponibilidade Complementos Estoque Outros Nome do …" at bounding box center [586, 325] width 834 height 455
type textarea "2"
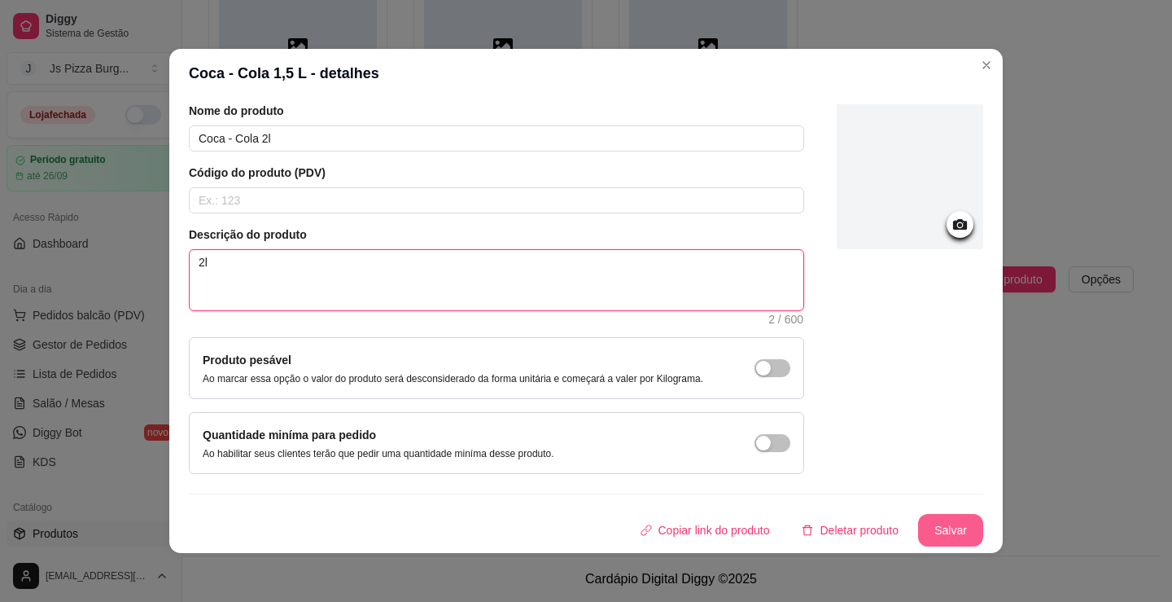
type textarea "2l"
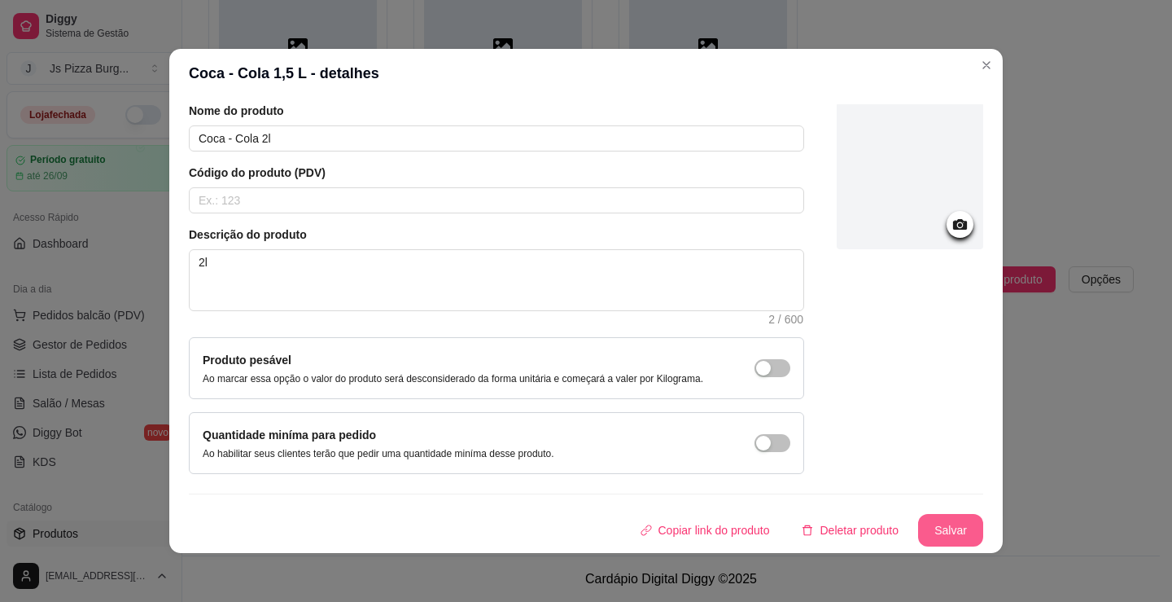
click at [919, 527] on button "Salvar" at bounding box center [950, 530] width 65 height 33
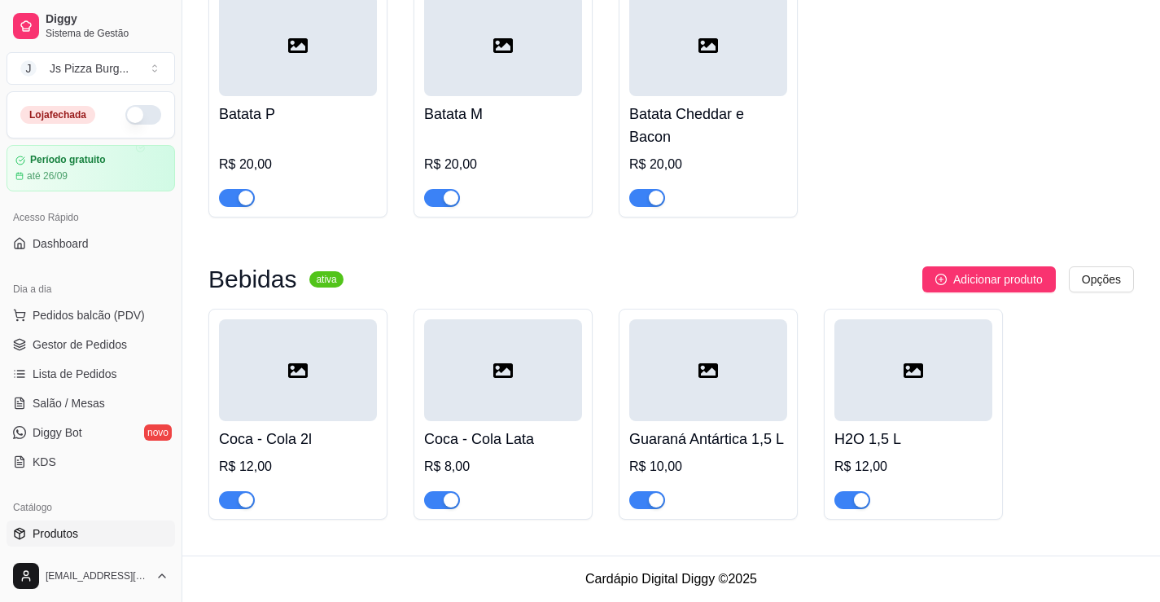
click at [503, 466] on div "R$ 8,00" at bounding box center [503, 467] width 158 height 20
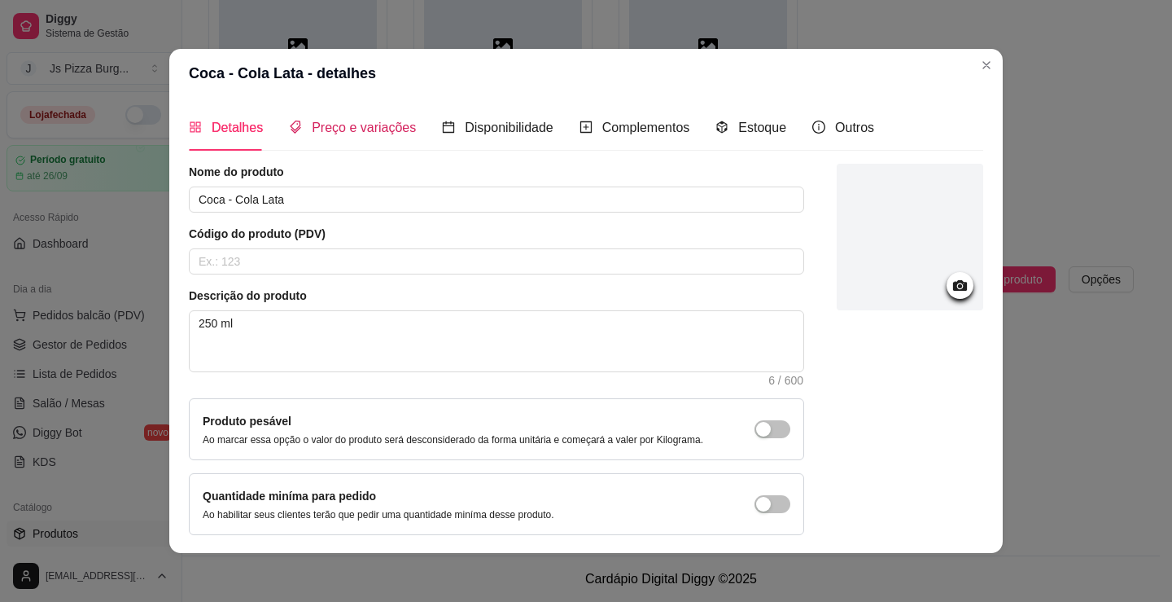
drag, startPoint x: 365, startPoint y: 138, endPoint x: 345, endPoint y: 182, distance: 48.1
click at [364, 137] on div "Preço e variações" at bounding box center [352, 127] width 127 height 20
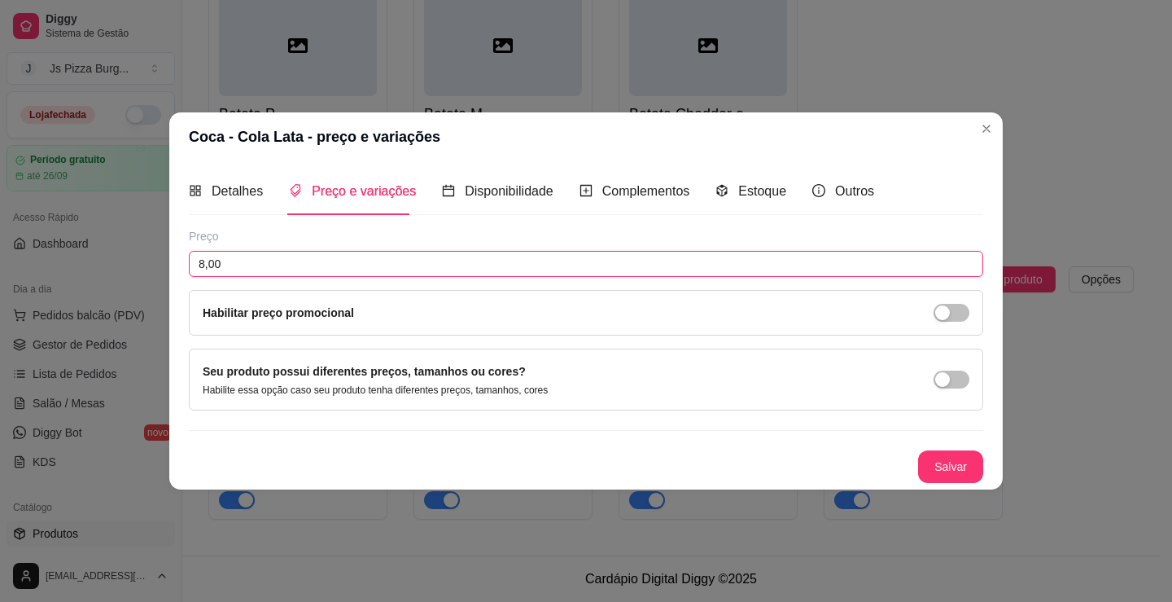
click at [204, 268] on input "8,00" at bounding box center [586, 264] width 794 height 26
type input "6,00"
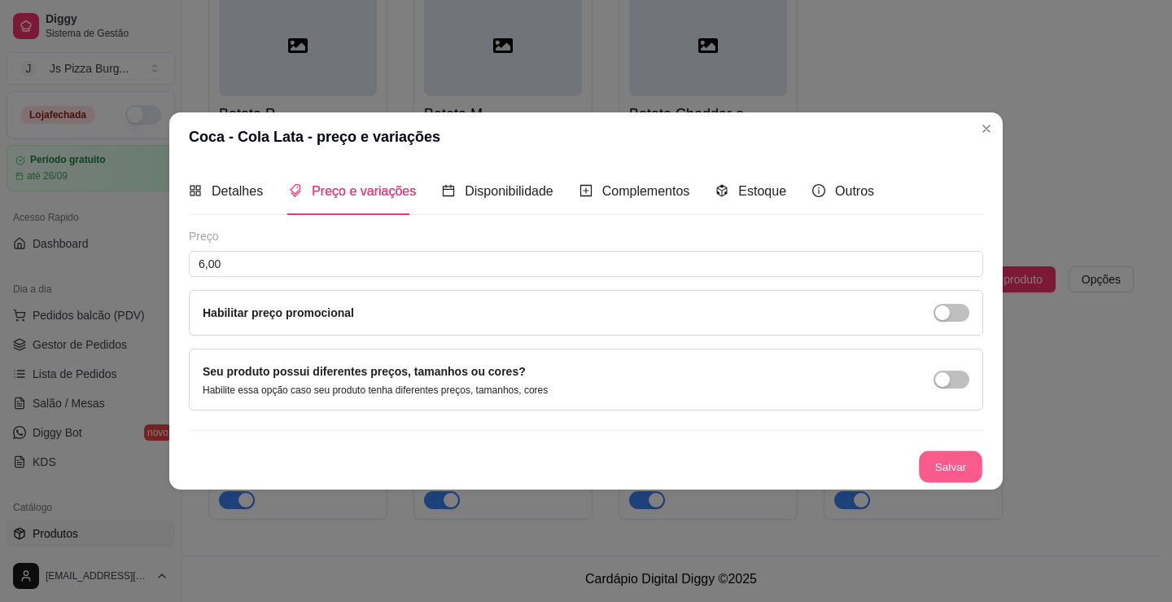
click at [953, 460] on button "Salvar" at bounding box center [950, 466] width 63 height 32
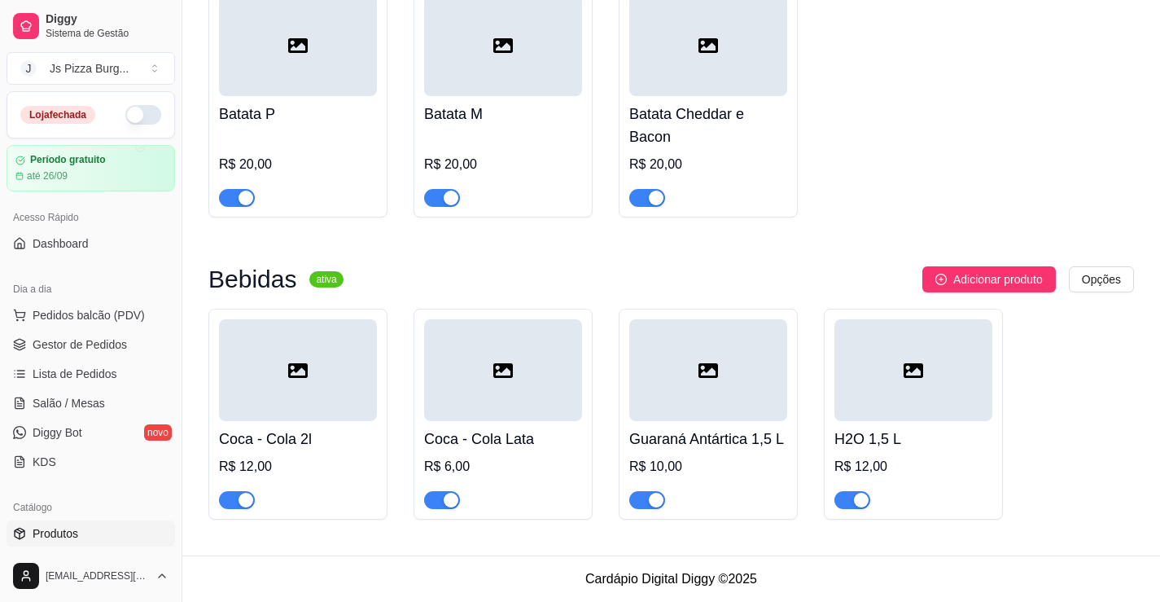
click at [745, 382] on div at bounding box center [708, 370] width 158 height 102
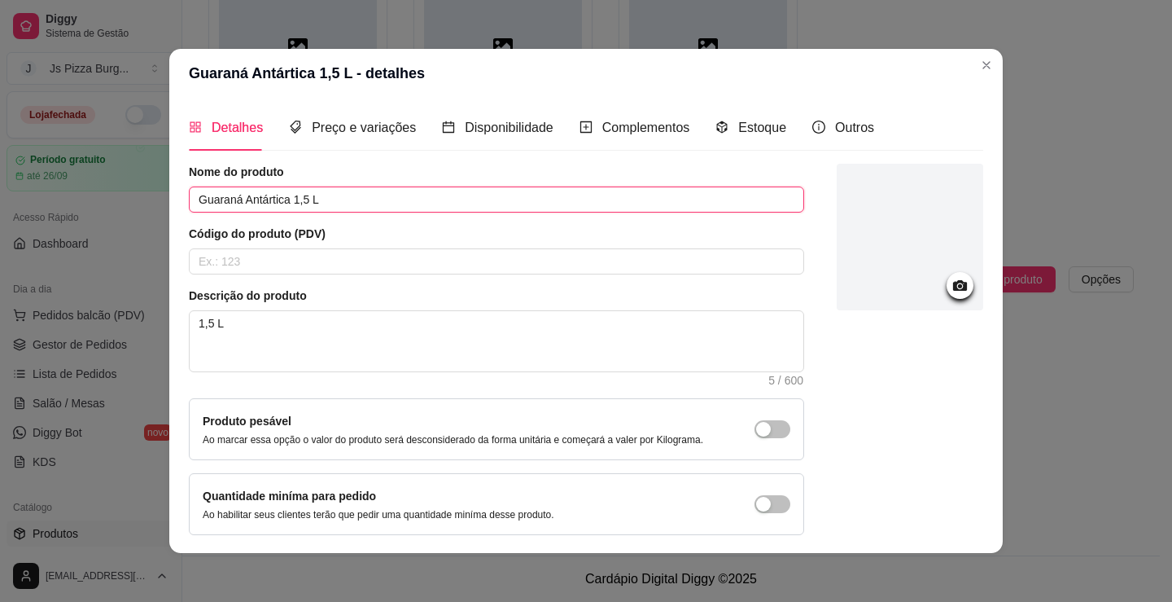
drag, startPoint x: 303, startPoint y: 197, endPoint x: 288, endPoint y: 204, distance: 16.0
click at [288, 204] on input "Guaraná Antártica 1,5 L" at bounding box center [496, 199] width 615 height 26
type input "Guaraná Antártica 2L"
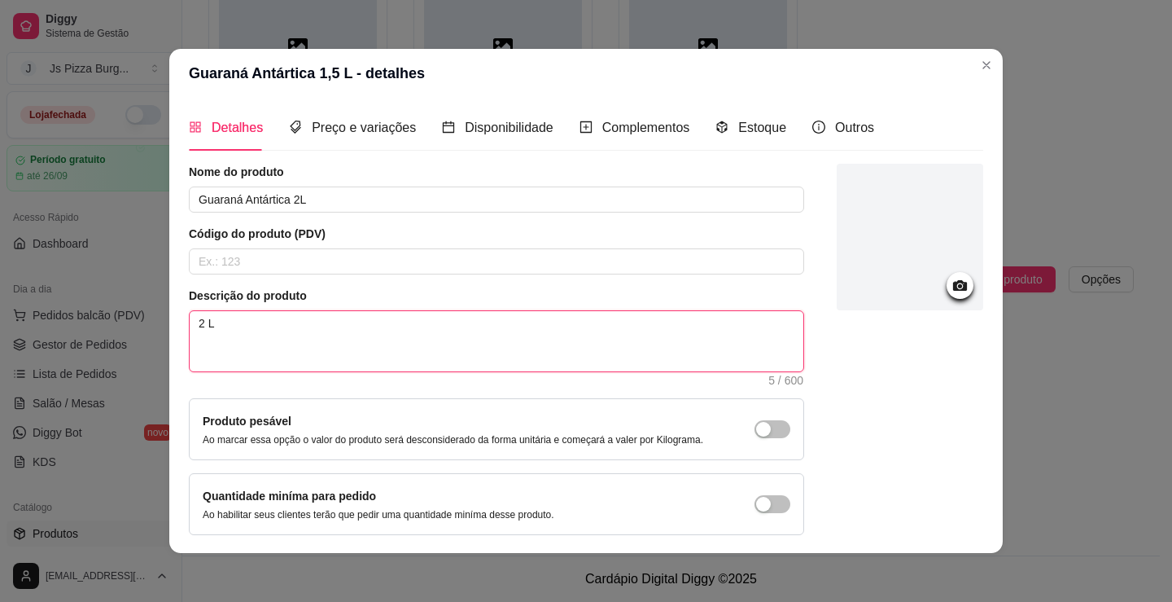
drag, startPoint x: 203, startPoint y: 323, endPoint x: 188, endPoint y: 330, distance: 16.0
type textarea "2 L"
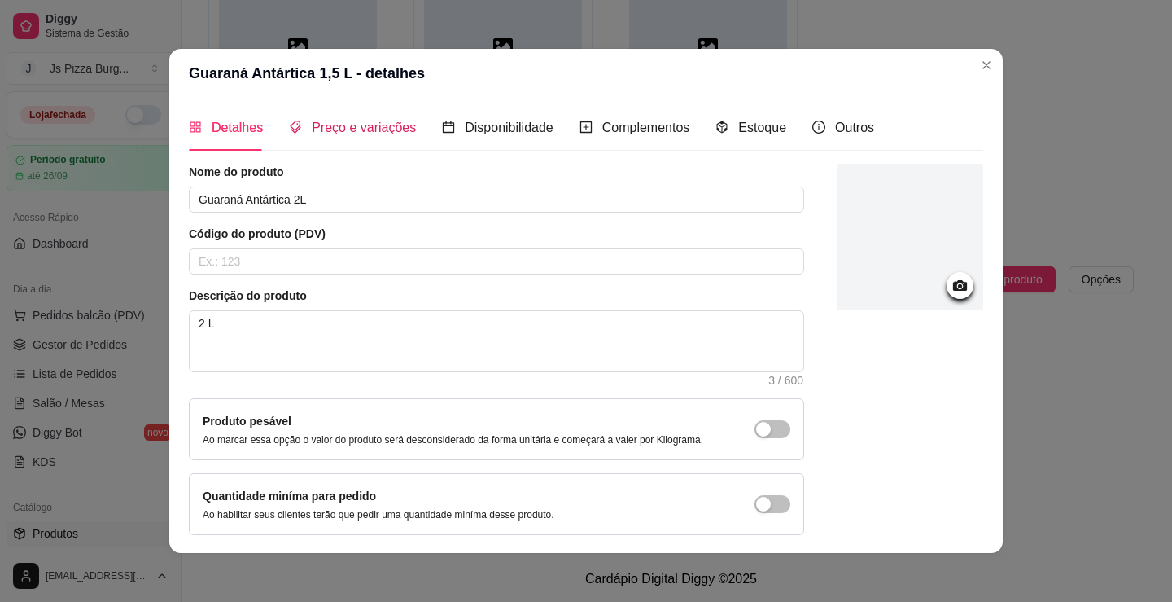
click at [364, 120] on span "Preço e variações" at bounding box center [364, 127] width 104 height 14
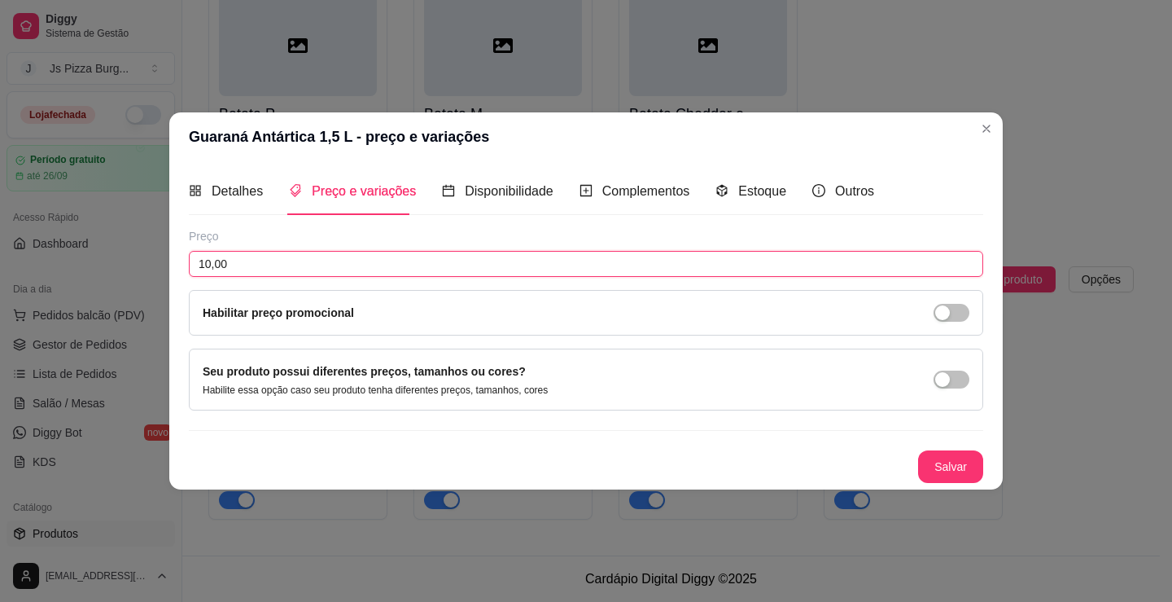
click at [210, 263] on input "10,00" at bounding box center [586, 264] width 794 height 26
type input "12,00"
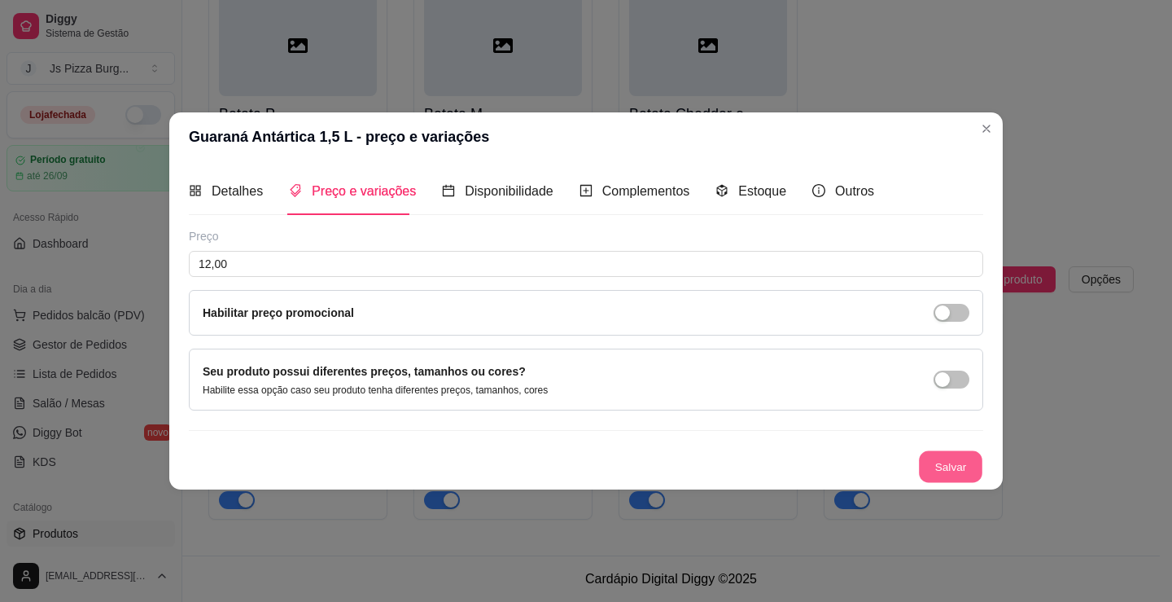
click at [953, 466] on button "Salvar" at bounding box center [950, 466] width 63 height 32
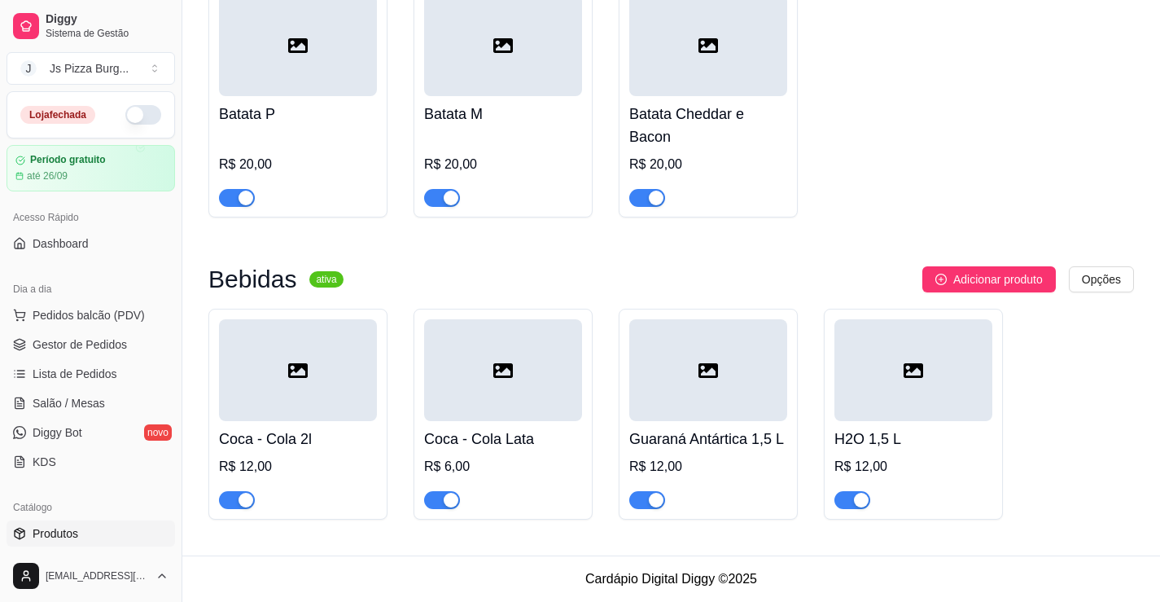
click at [761, 457] on div "R$ 12,00" at bounding box center [708, 467] width 158 height 20
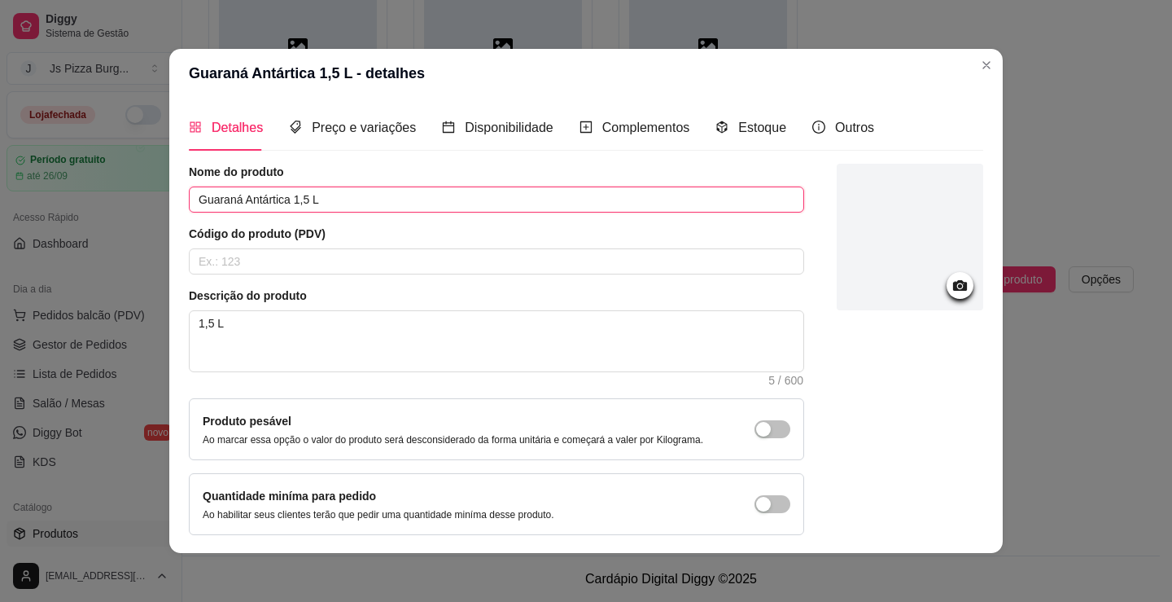
drag, startPoint x: 301, startPoint y: 204, endPoint x: 288, endPoint y: 208, distance: 13.6
click at [288, 208] on input "Guaraná Antártica 1,5 L" at bounding box center [496, 199] width 615 height 26
type input "Guaraná Antártica 2 L"
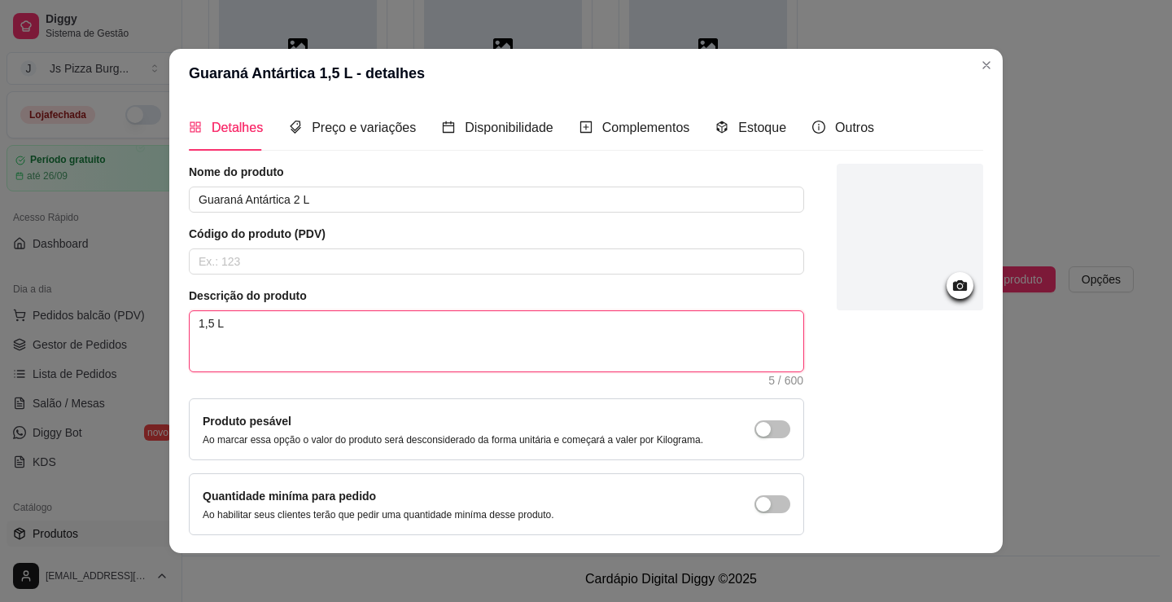
drag, startPoint x: 208, startPoint y: 322, endPoint x: 190, endPoint y: 328, distance: 18.8
click at [190, 328] on textarea "1,5 L" at bounding box center [497, 341] width 614 height 60
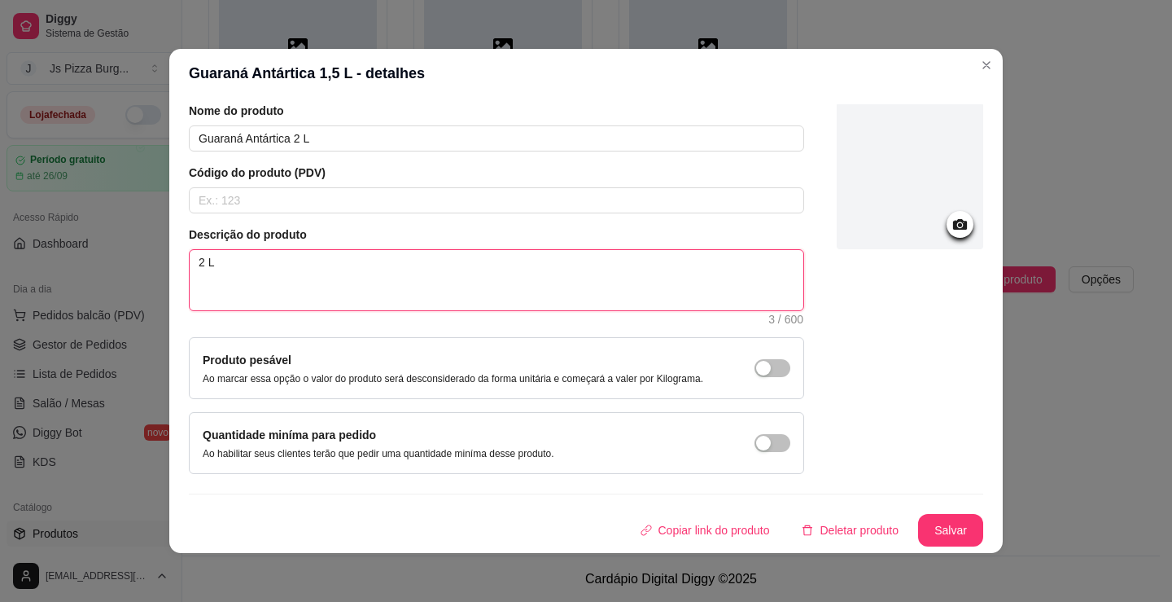
scroll to position [3, 0]
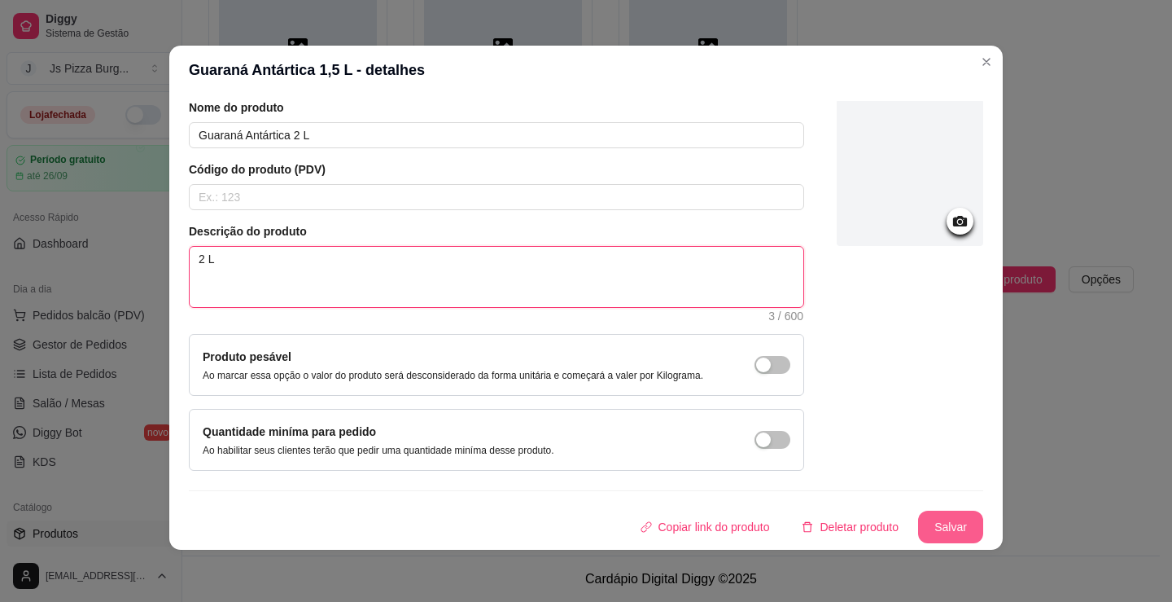
type textarea "2 L"
click at [918, 527] on button "Salvar" at bounding box center [950, 526] width 65 height 33
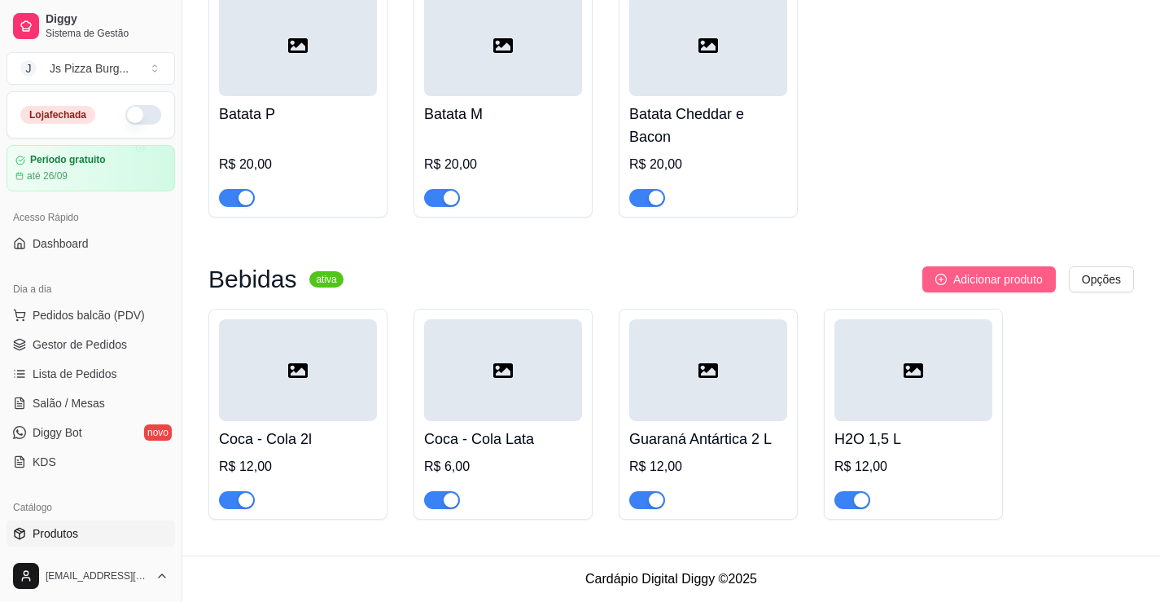
click at [1013, 279] on span "Adicionar produto" at bounding box center [998, 279] width 90 height 18
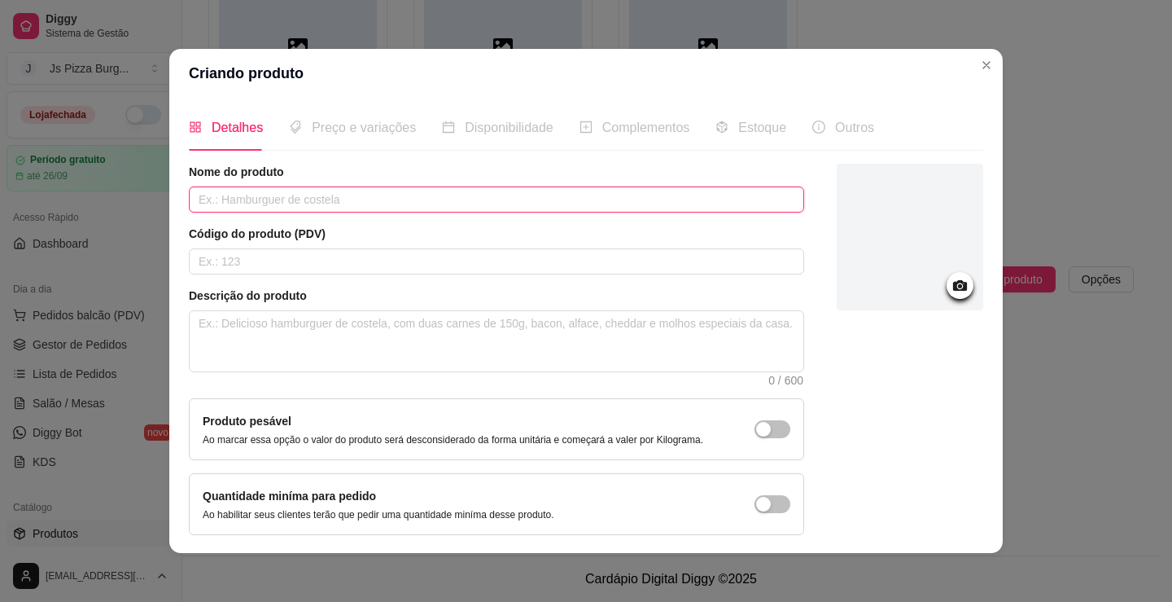
click at [340, 195] on input "text" at bounding box center [496, 199] width 615 height 26
type input "Fanta Uva lata"
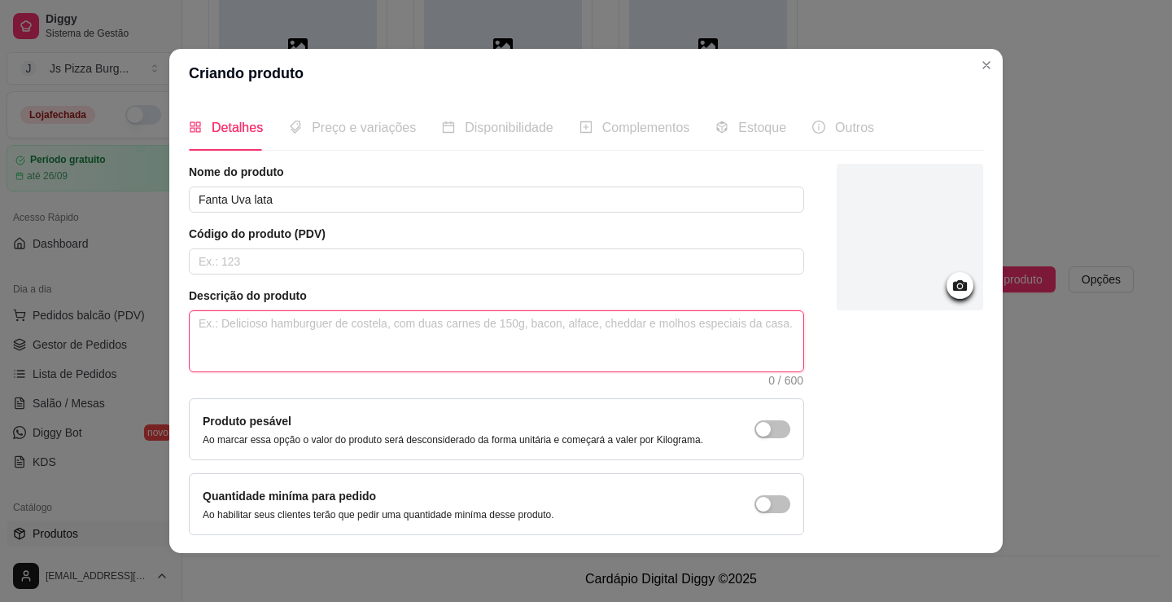
click at [518, 348] on textarea at bounding box center [497, 341] width 614 height 60
type textarea "2"
type textarea "25"
type textarea "250"
type textarea "250m"
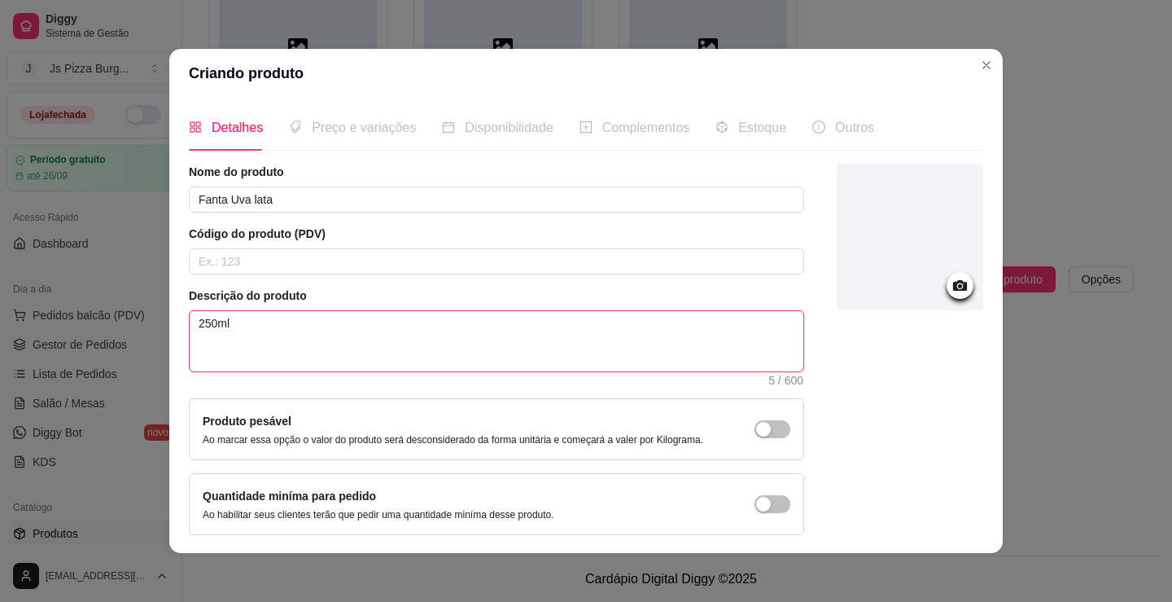
scroll to position [61, 0]
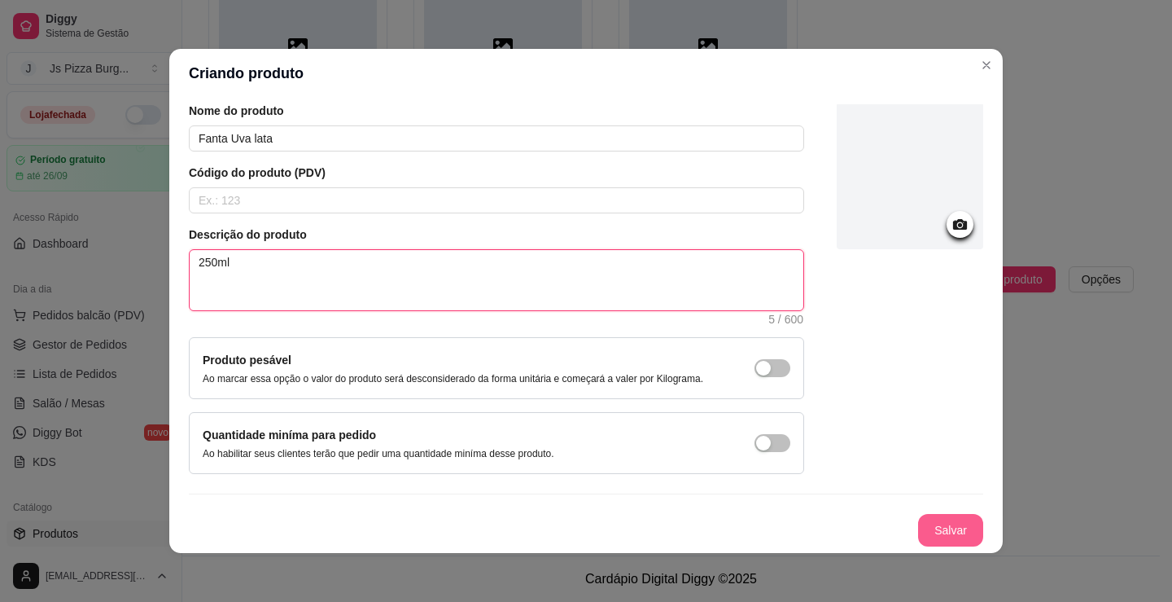
type textarea "250ml"
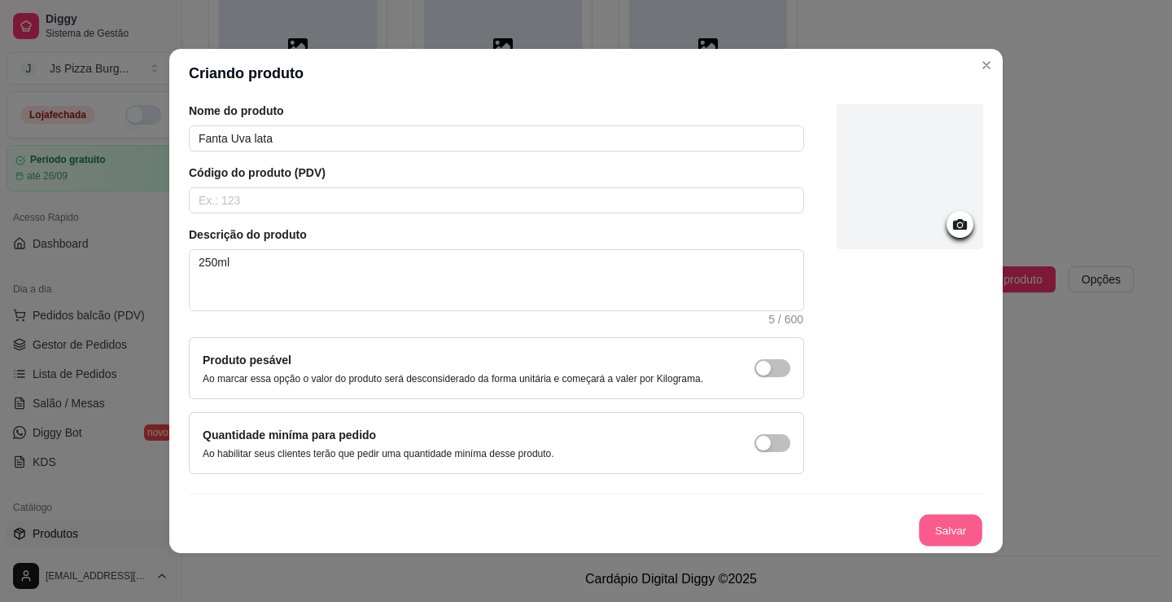
click at [956, 523] on button "Salvar" at bounding box center [950, 530] width 63 height 32
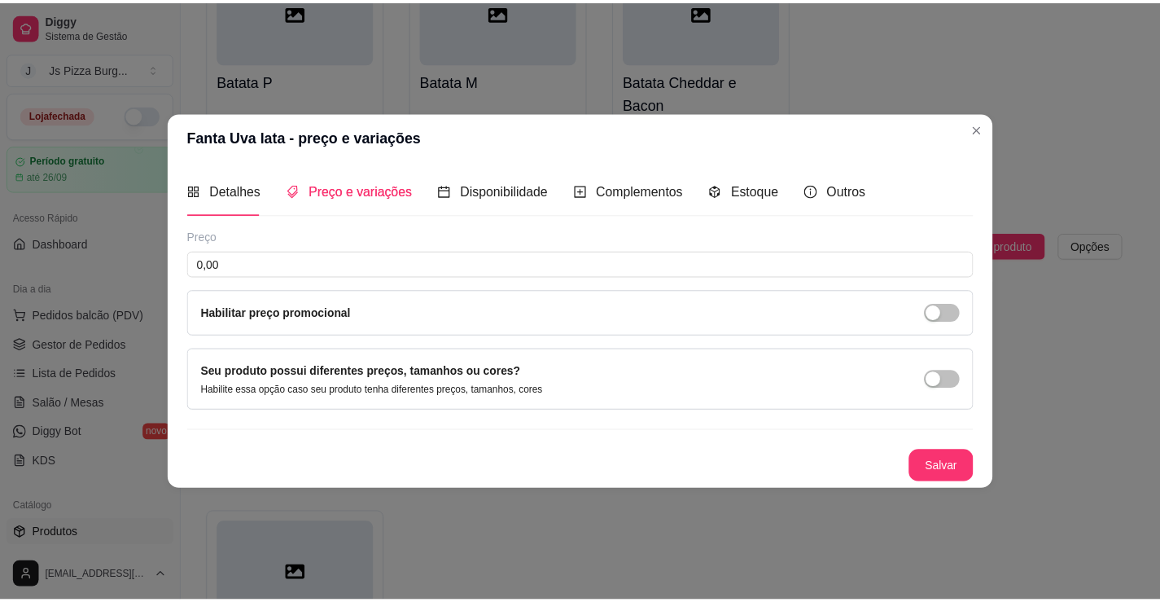
scroll to position [0, 0]
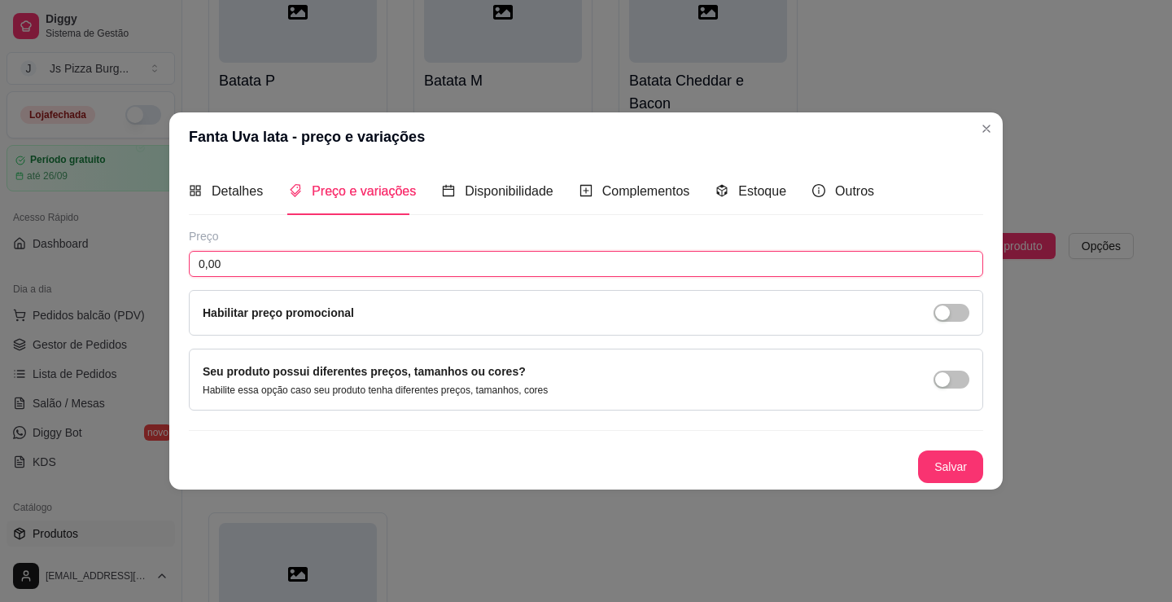
click at [203, 265] on input "0,00" at bounding box center [586, 264] width 794 height 26
type input "6,00"
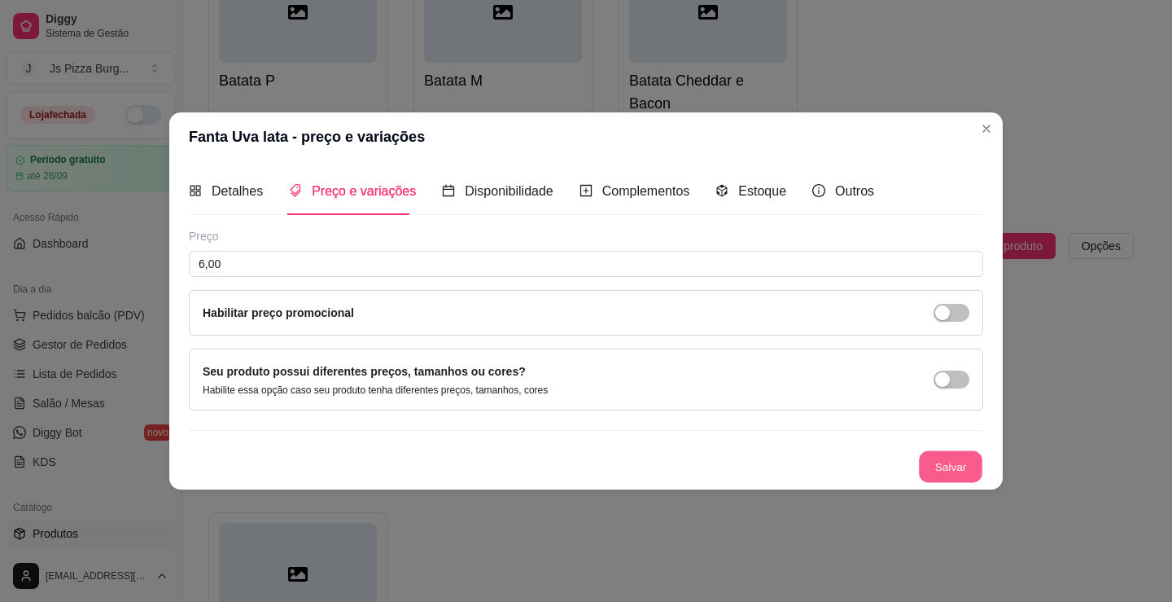
click at [948, 467] on button "Salvar" at bounding box center [950, 466] width 63 height 32
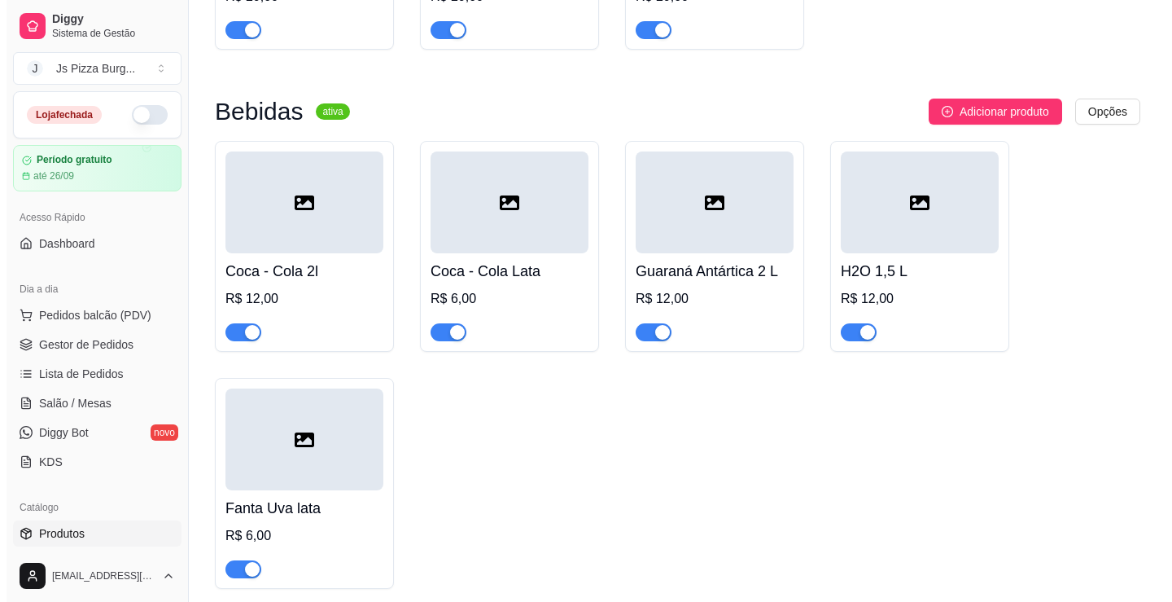
scroll to position [5434, 0]
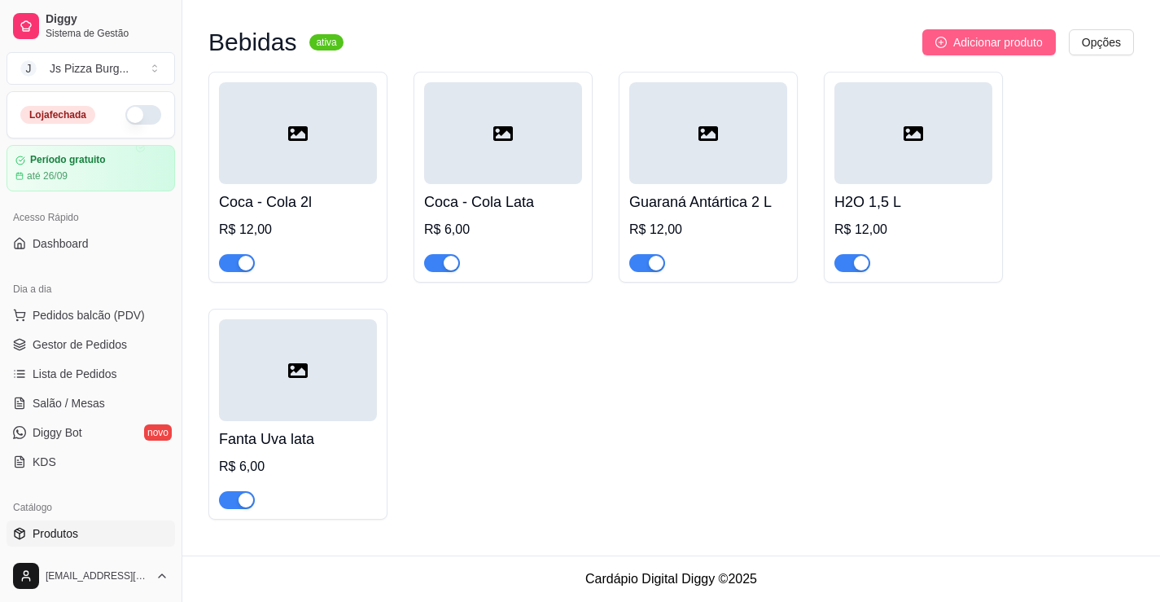
click at [980, 47] on span "Adicionar produto" at bounding box center [998, 42] width 90 height 18
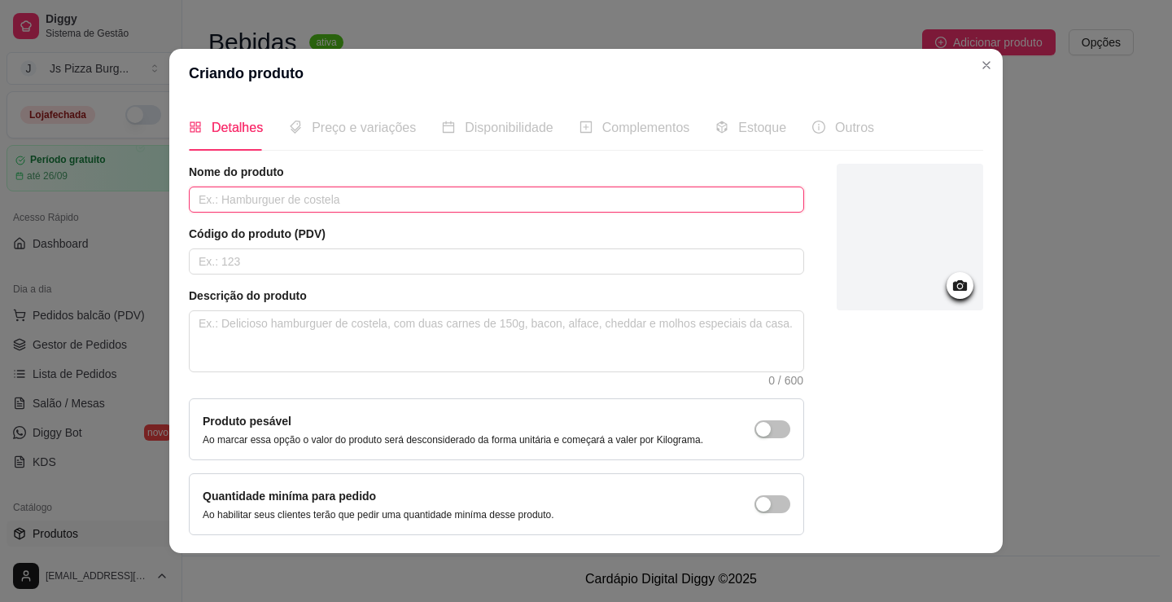
click at [535, 196] on input "text" at bounding box center [496, 199] width 615 height 26
type input "Fanta Laranja lata"
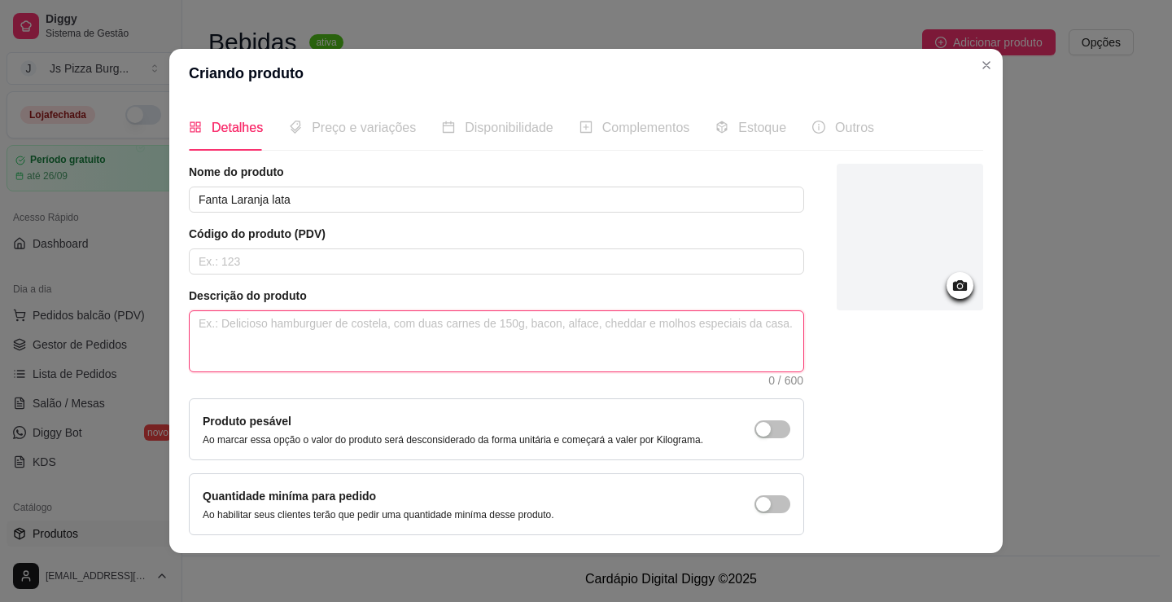
drag, startPoint x: 272, startPoint y: 330, endPoint x: 231, endPoint y: 340, distance: 42.1
click at [231, 340] on textarea at bounding box center [497, 341] width 614 height 60
type textarea "2"
type textarea "25"
type textarea "250"
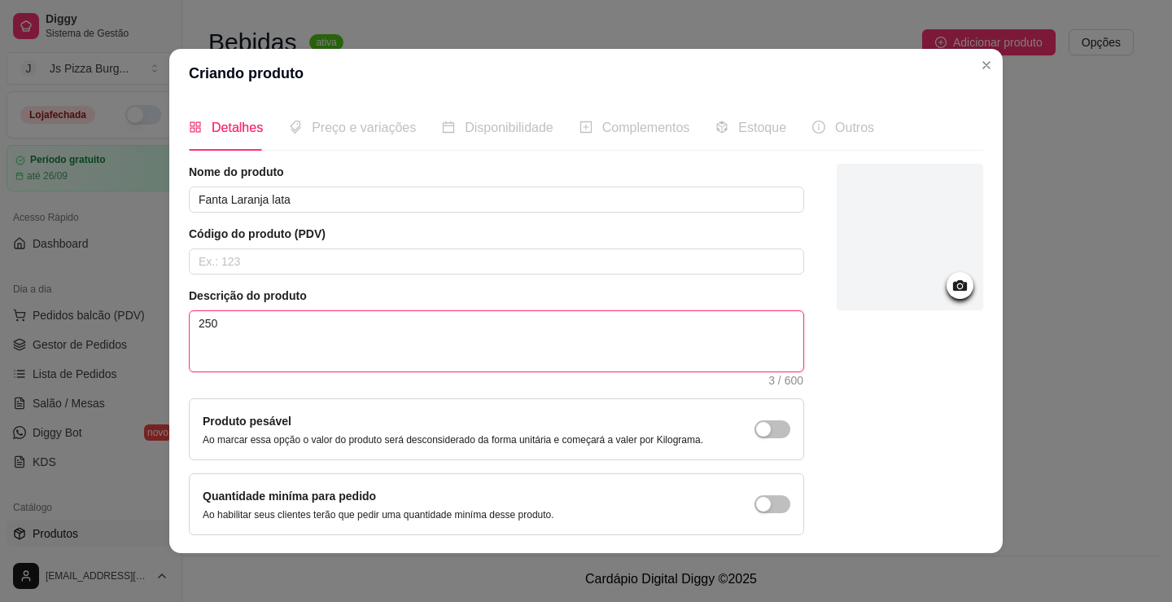
type textarea "250m"
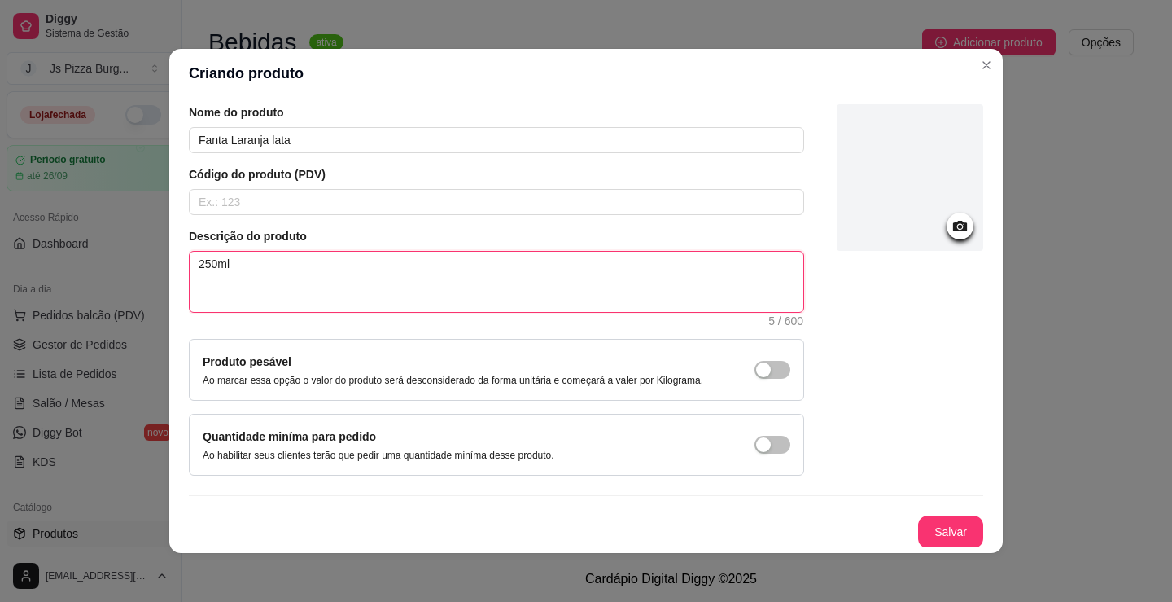
scroll to position [61, 0]
type textarea "250ml"
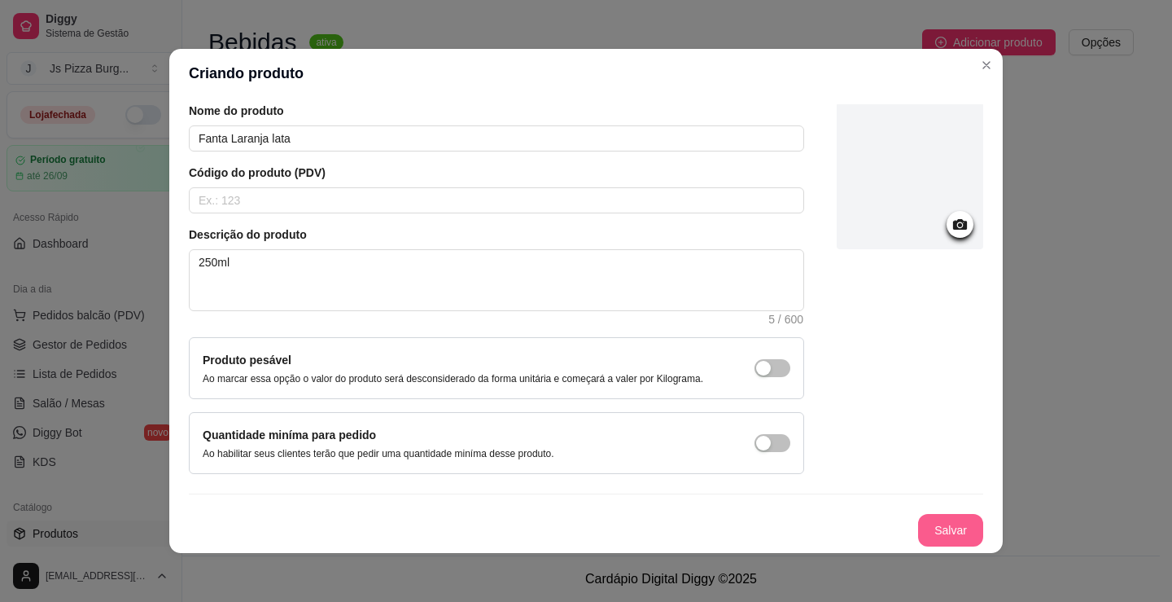
click at [924, 533] on button "Salvar" at bounding box center [950, 530] width 65 height 33
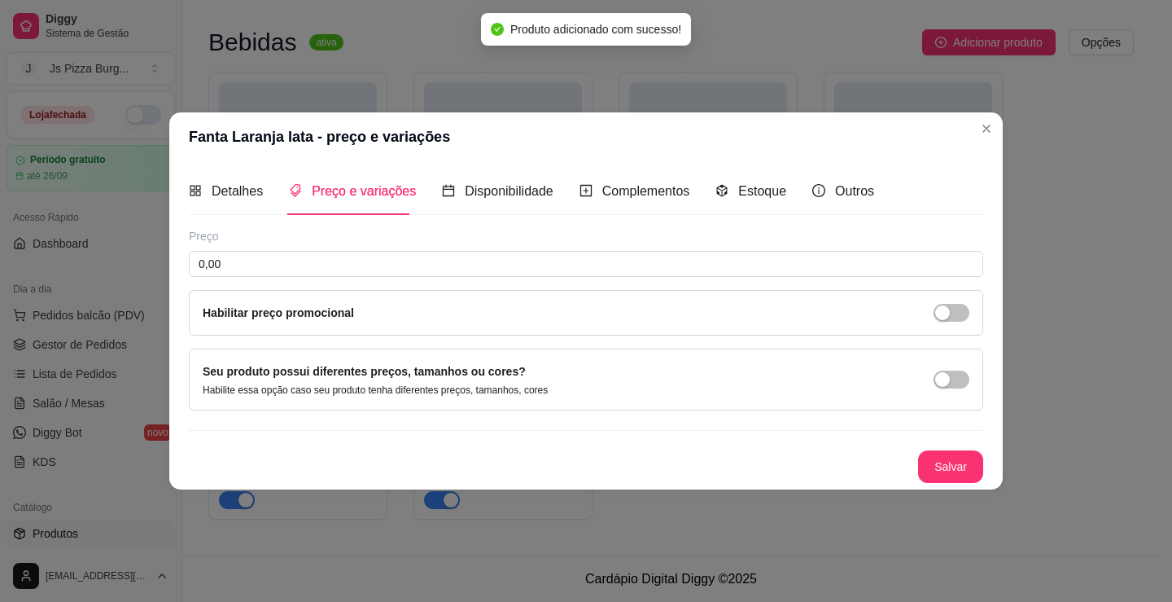
scroll to position [0, 0]
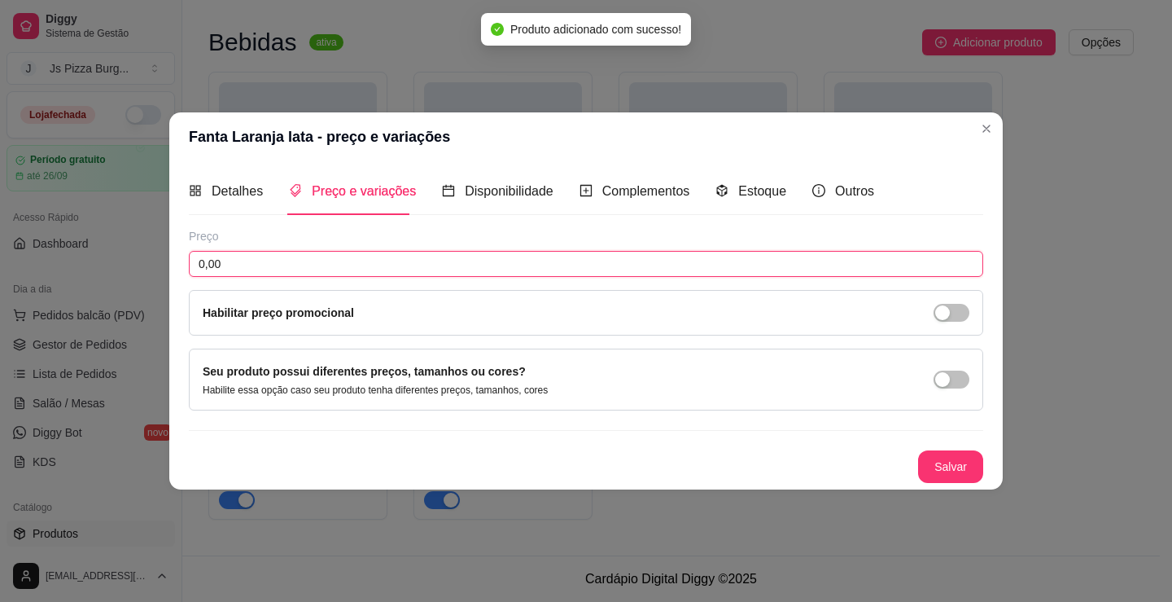
click at [204, 266] on input "0,00" at bounding box center [586, 264] width 794 height 26
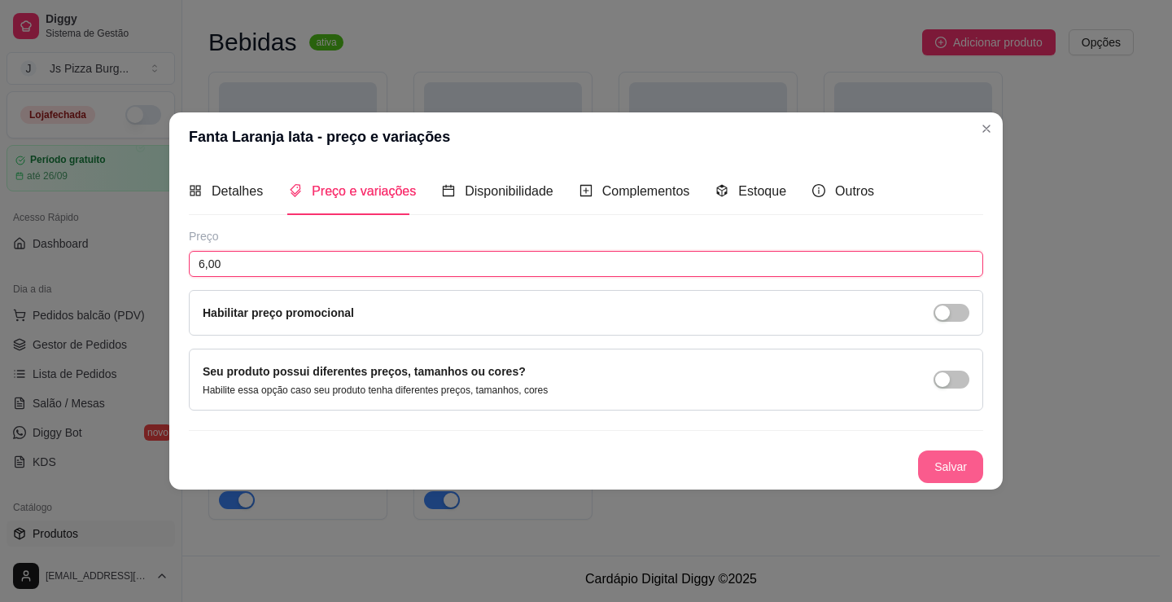
type input "6,00"
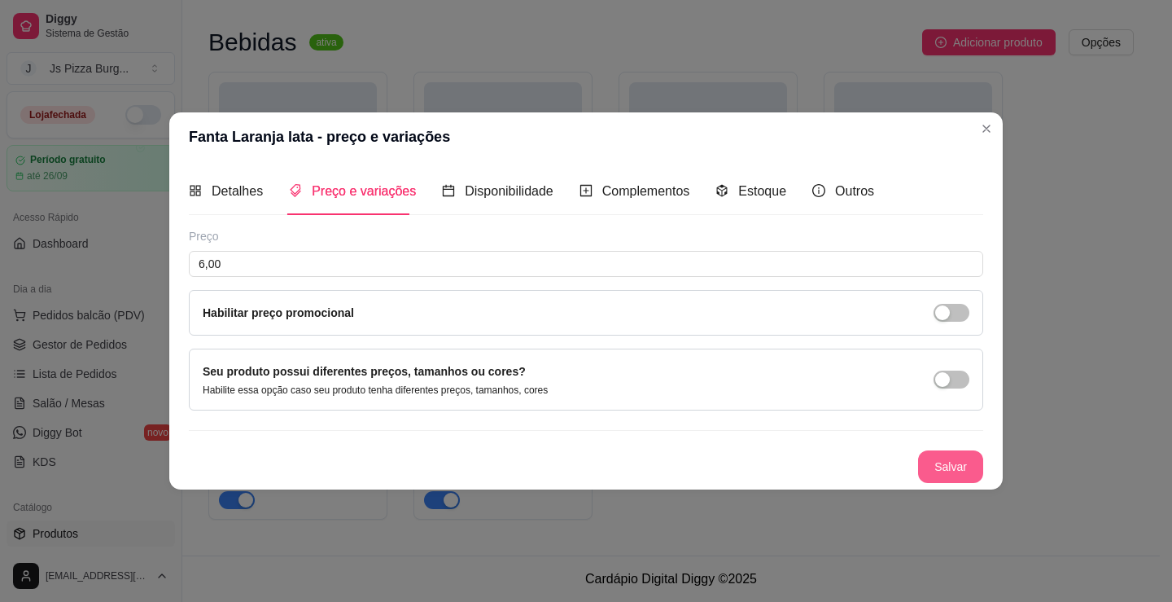
click at [938, 474] on button "Salvar" at bounding box center [950, 466] width 65 height 33
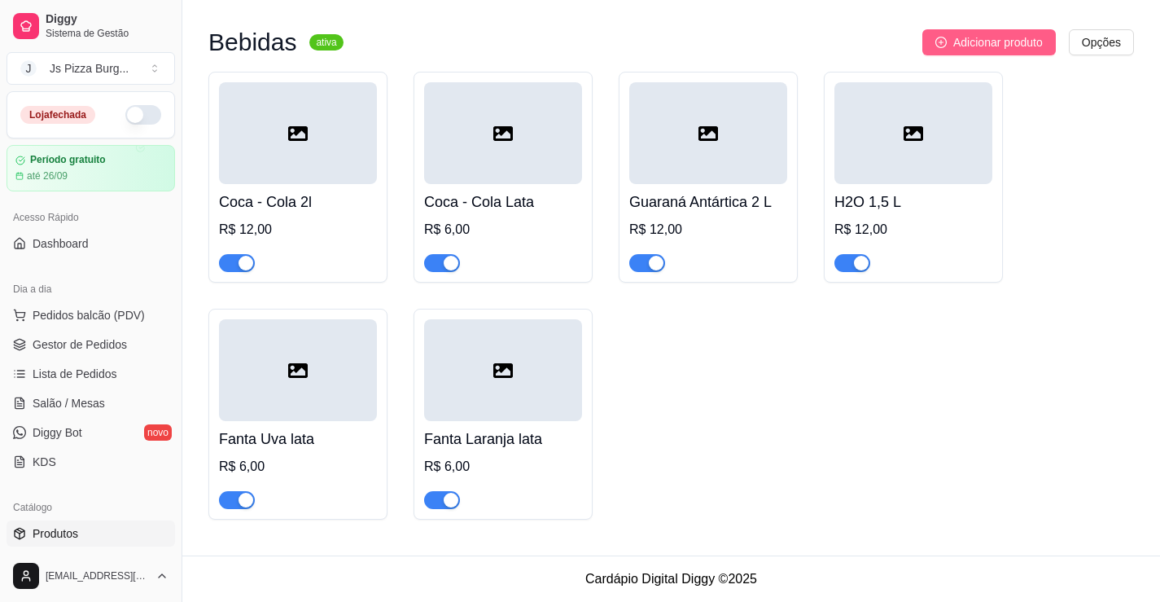
click at [978, 45] on span "Adicionar produto" at bounding box center [998, 42] width 90 height 18
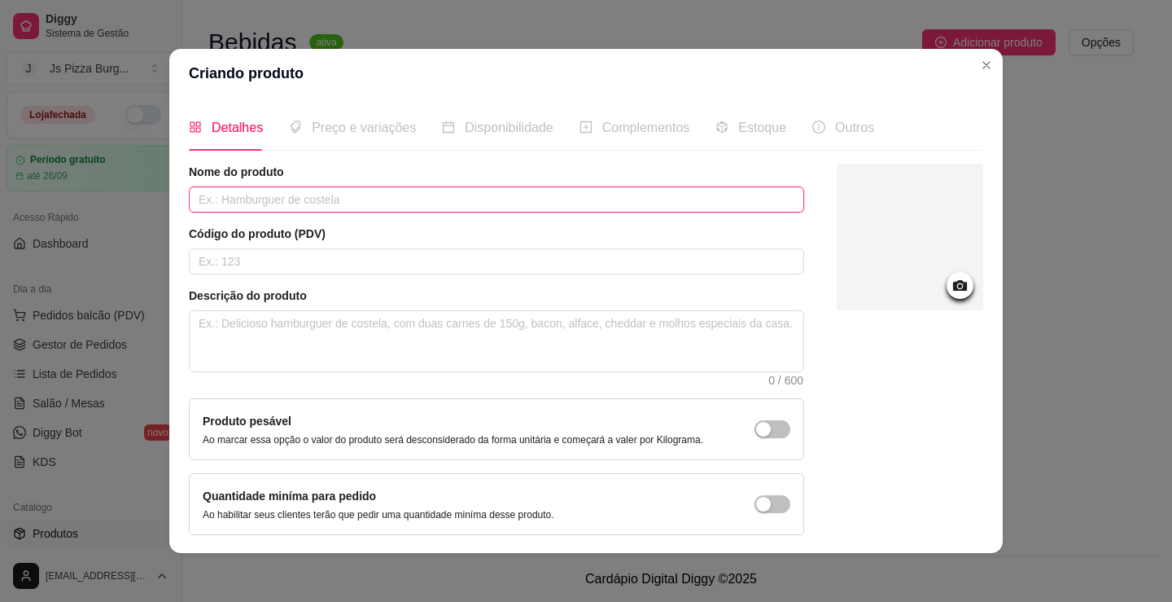
click at [344, 204] on input "text" at bounding box center [496, 199] width 615 height 26
click at [260, 199] on input "Guaraná Antactica" at bounding box center [496, 199] width 615 height 26
type input "Guaraná [GEOGRAPHIC_DATA]"
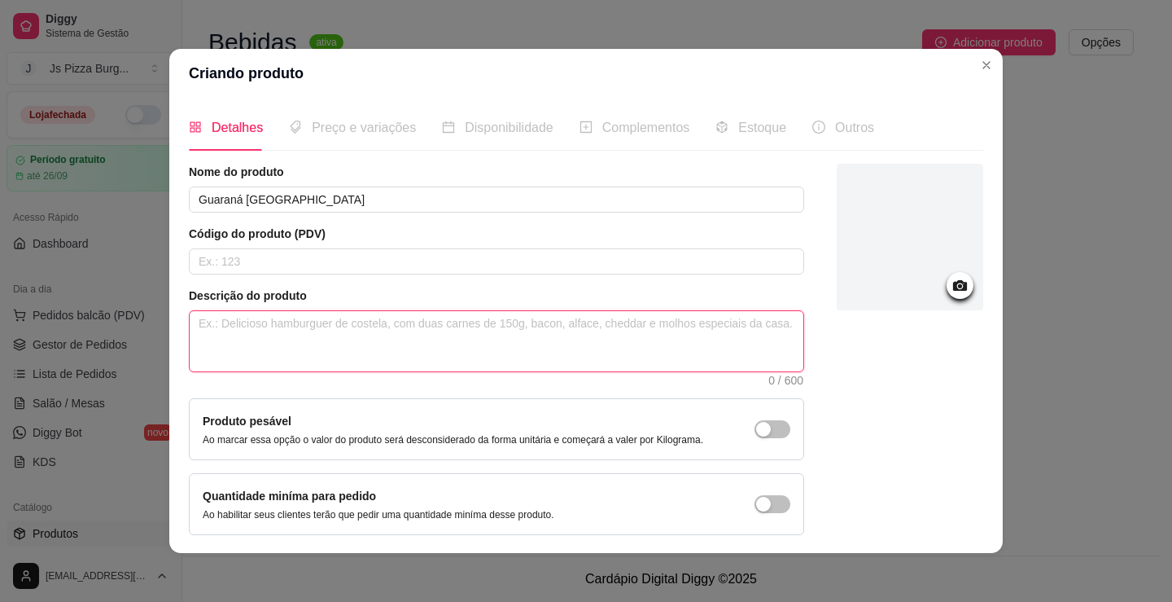
click at [272, 345] on textarea at bounding box center [497, 341] width 614 height 60
type textarea "5"
type textarea "3"
type textarea "35"
type textarea "350"
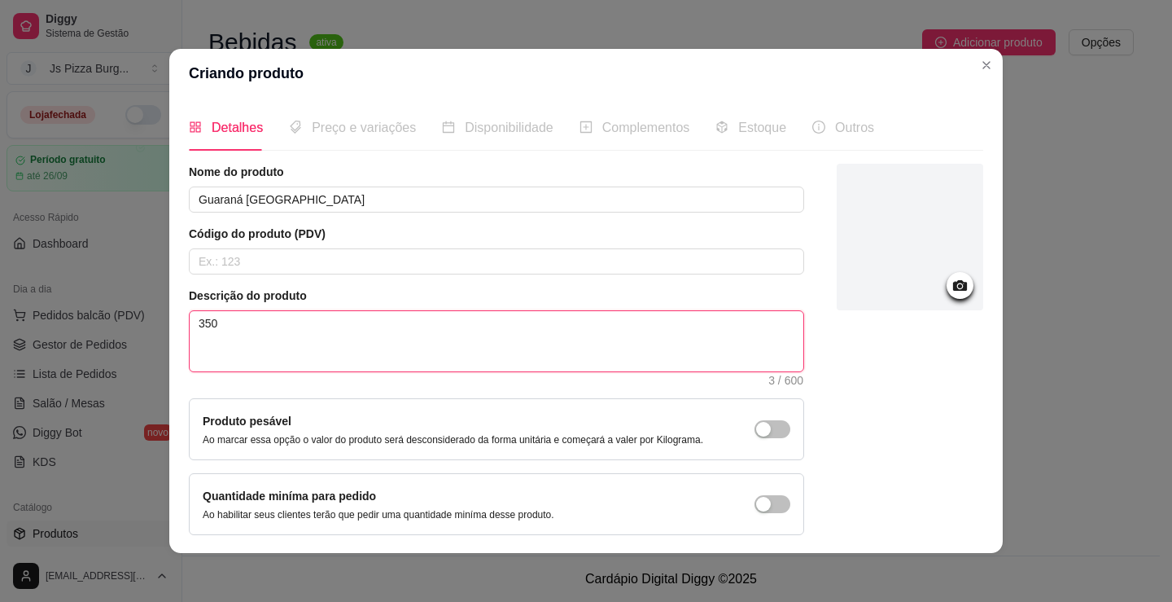
type textarea "350m"
click at [276, 323] on textarea "350ml" at bounding box center [497, 341] width 614 height 60
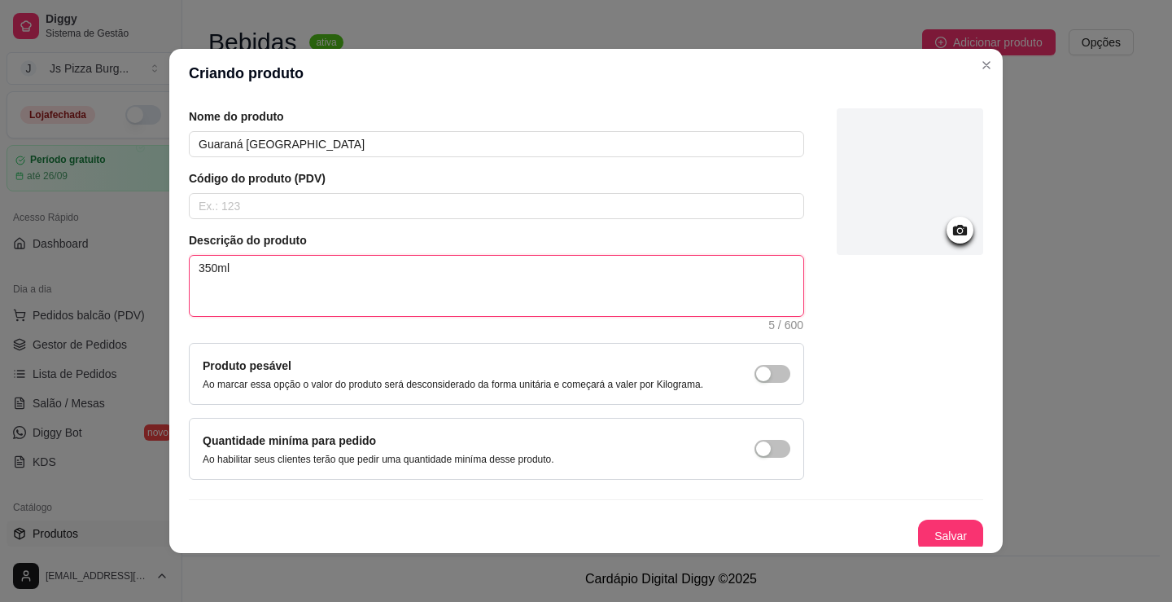
scroll to position [61, 0]
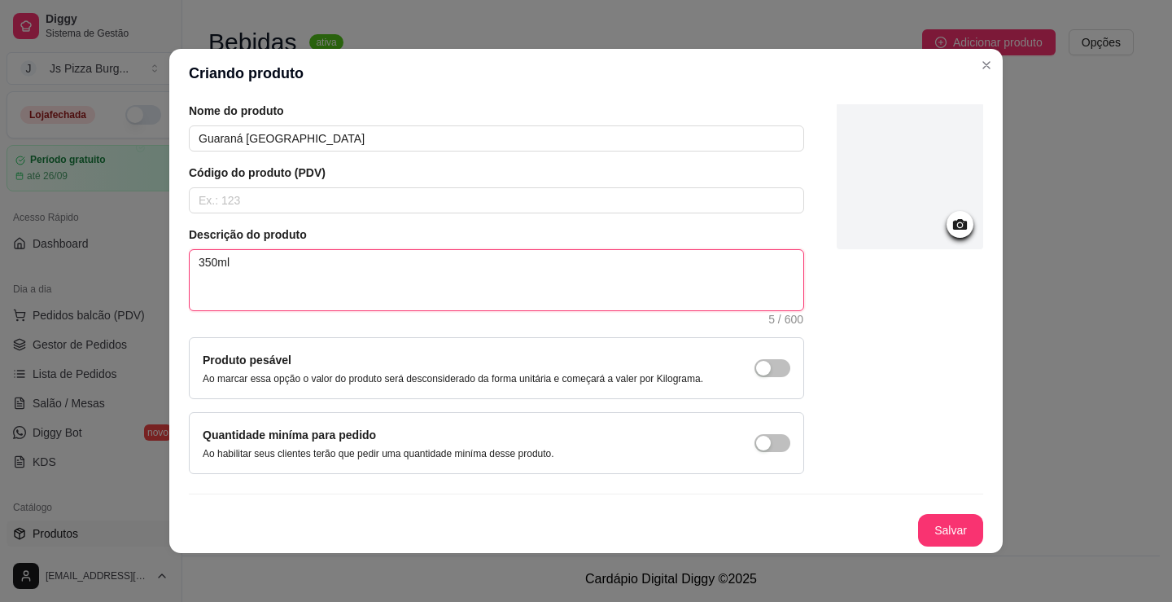
type textarea "350ml"
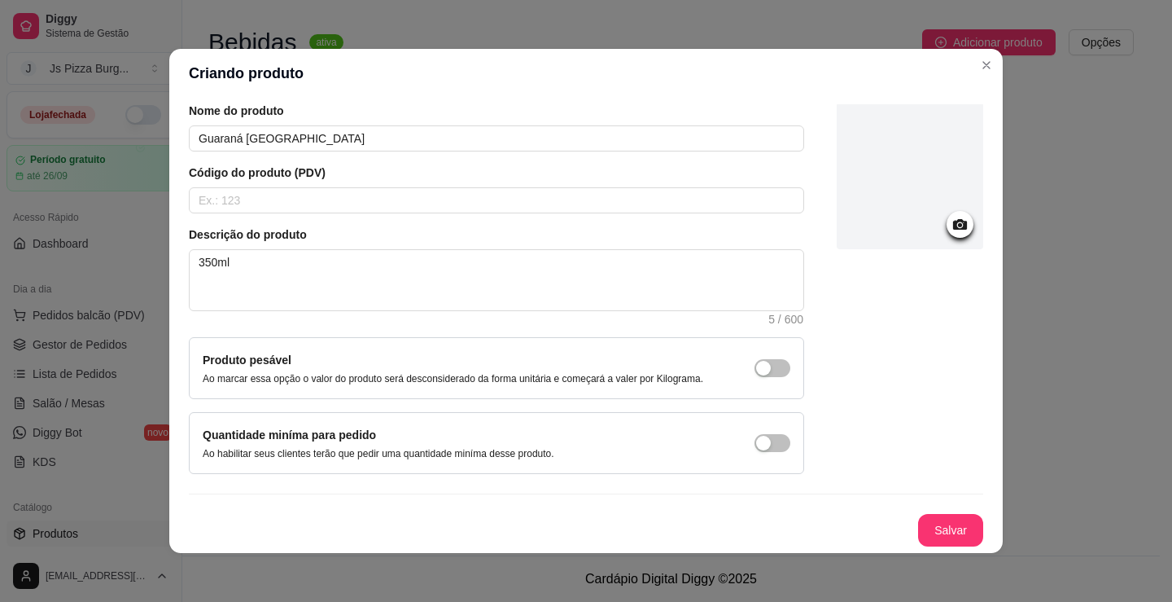
click at [327, 152] on div "Nome do produto Guaraná Antarctica Código do produto (PDV) Descrição do produto…" at bounding box center [496, 288] width 615 height 371
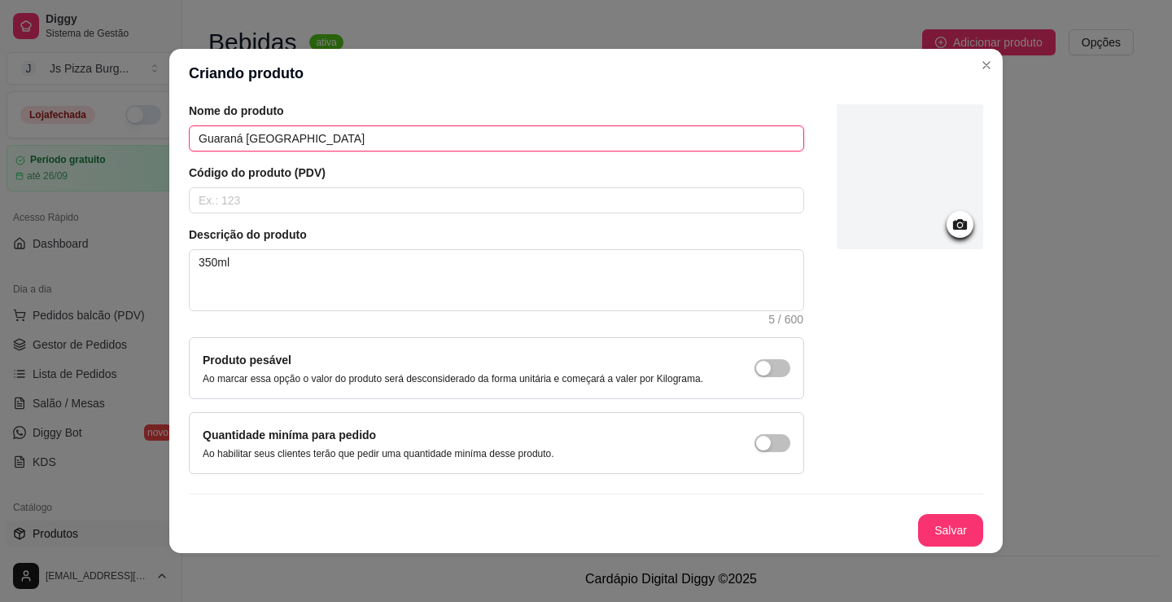
click at [326, 139] on input "Guaraná [GEOGRAPHIC_DATA]" at bounding box center [496, 138] width 615 height 26
type input "Guaraná [GEOGRAPHIC_DATA] lata"
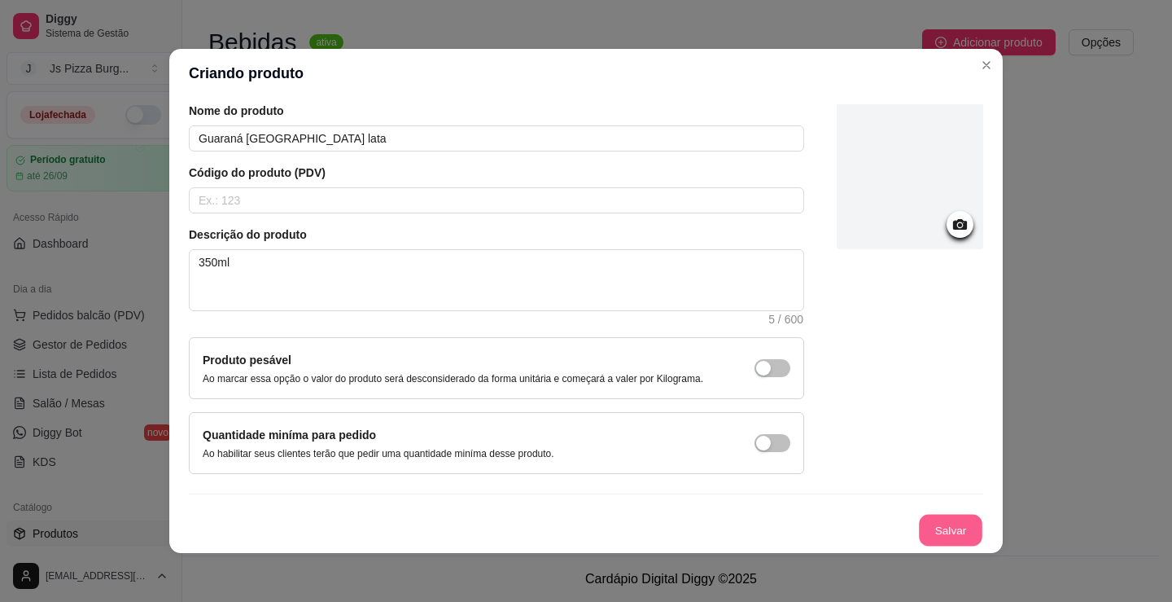
click at [936, 532] on button "Salvar" at bounding box center [950, 530] width 63 height 32
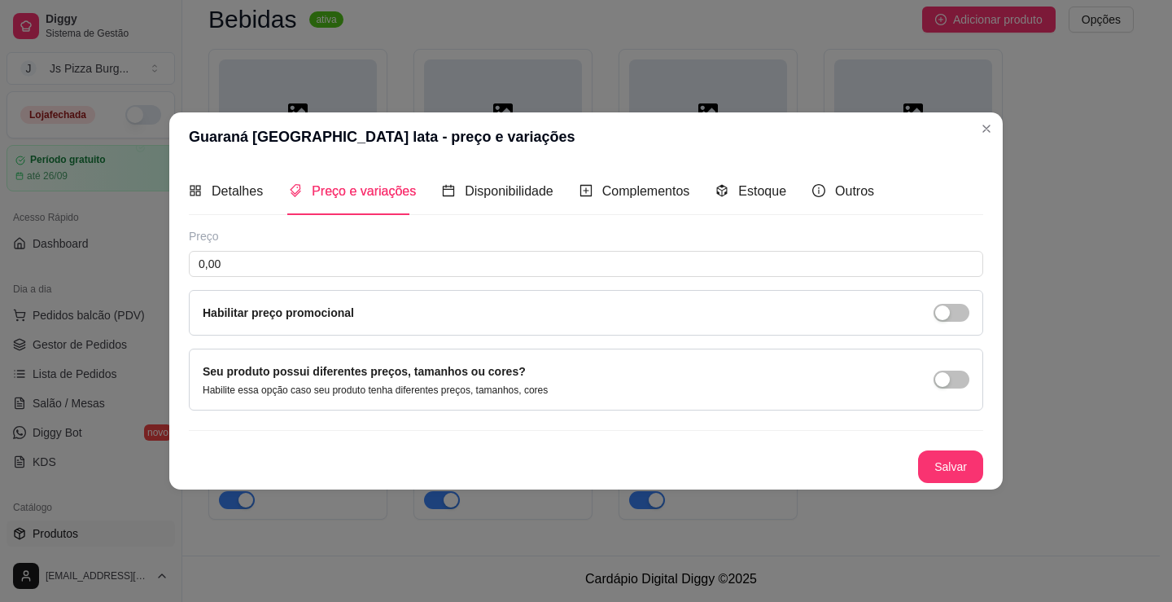
scroll to position [0, 0]
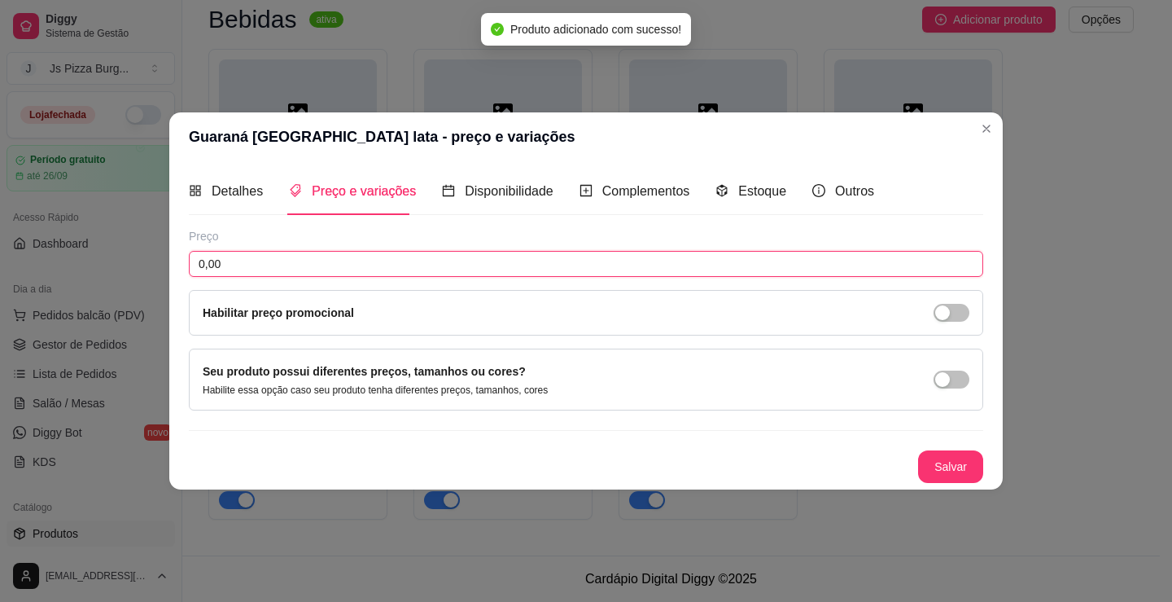
click at [201, 268] on input "0,00" at bounding box center [586, 264] width 794 height 26
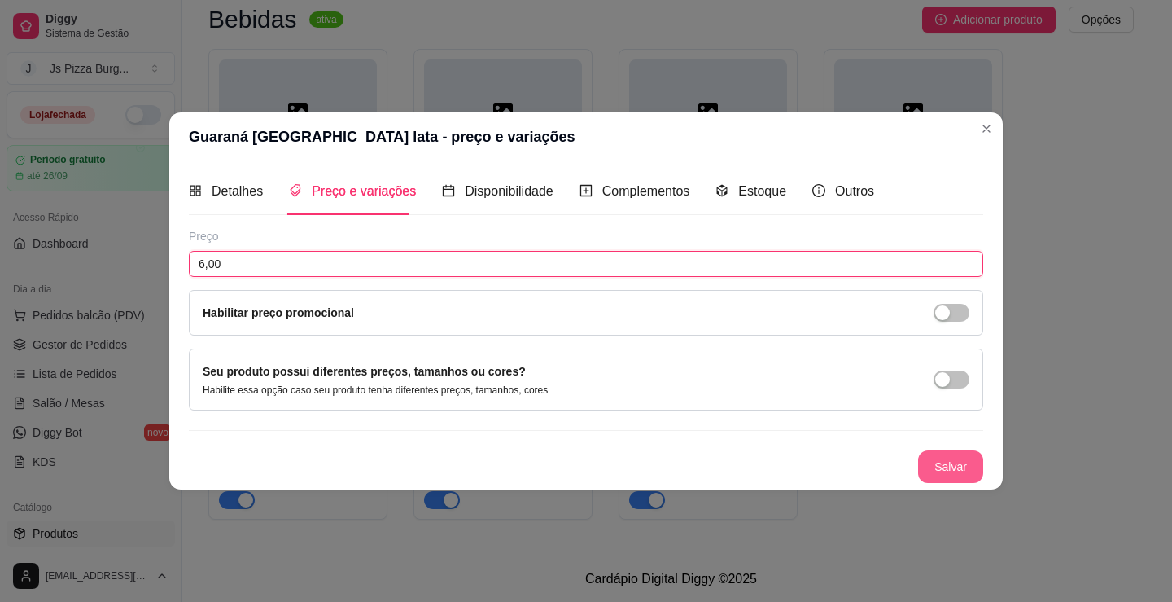
type input "6,00"
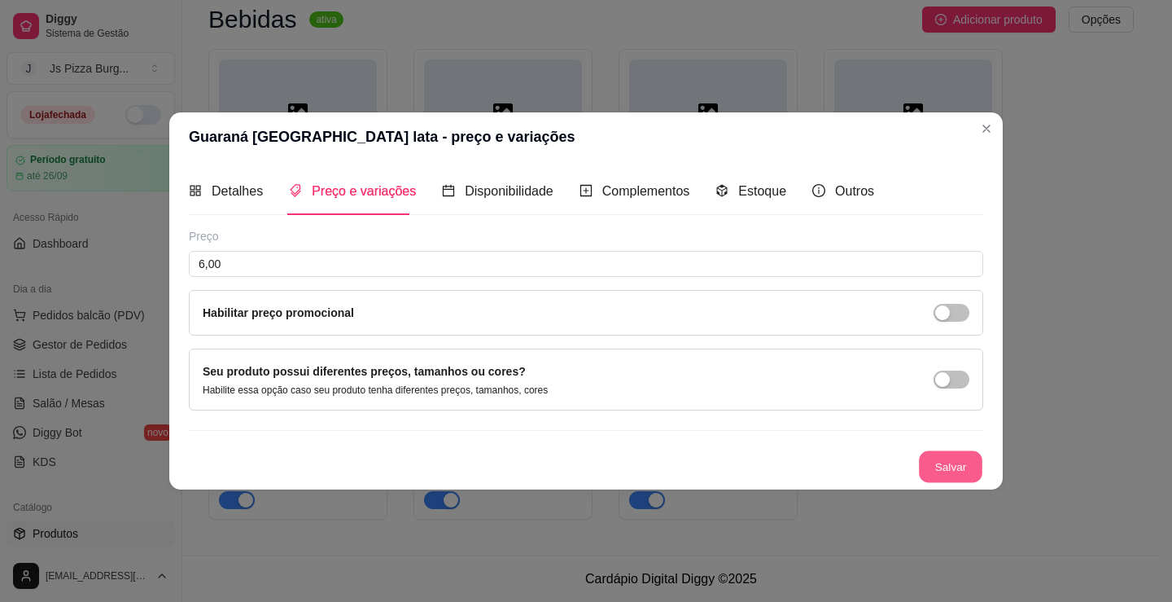
click at [962, 470] on button "Salvar" at bounding box center [950, 466] width 63 height 32
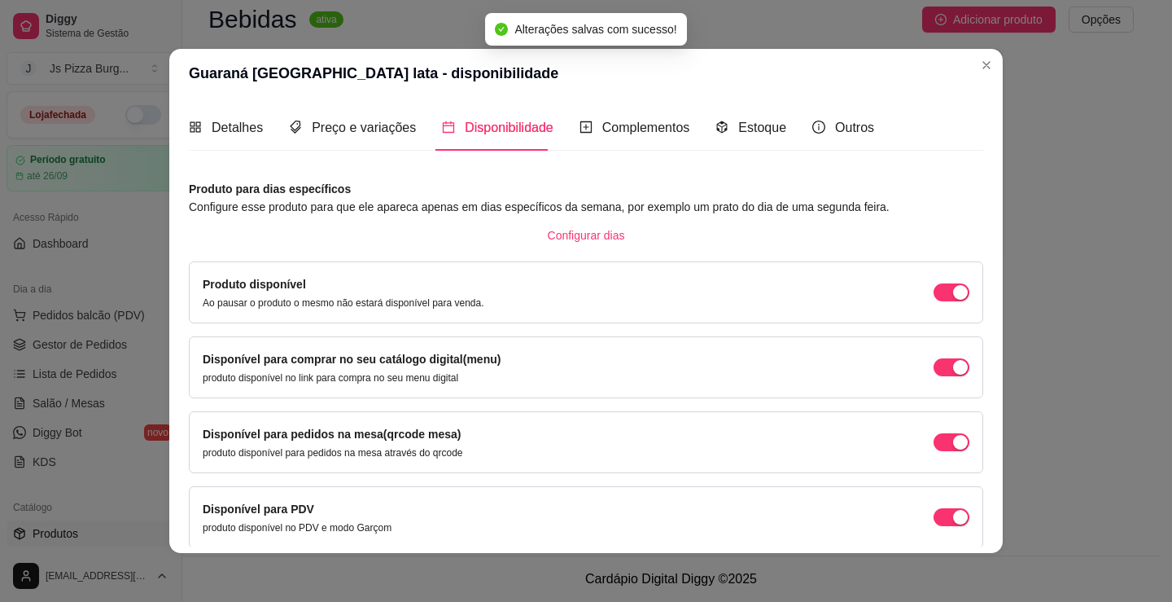
click at [993, 59] on header "Guaraná [GEOGRAPHIC_DATA] lata - disponibilidade" at bounding box center [586, 73] width 834 height 49
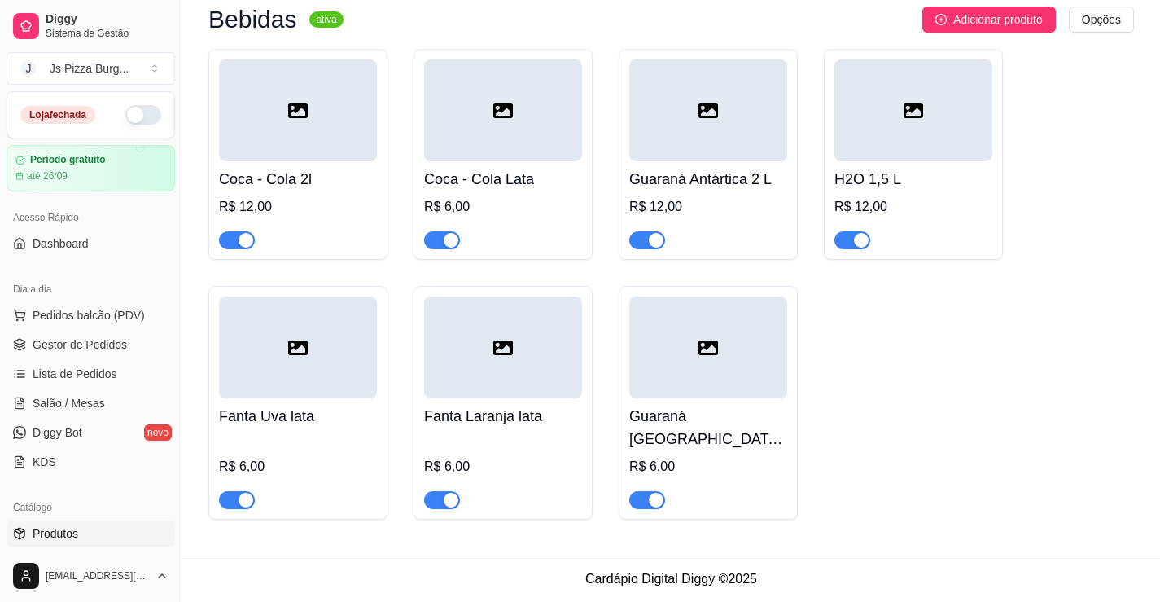
click at [367, 340] on div at bounding box center [298, 347] width 158 height 102
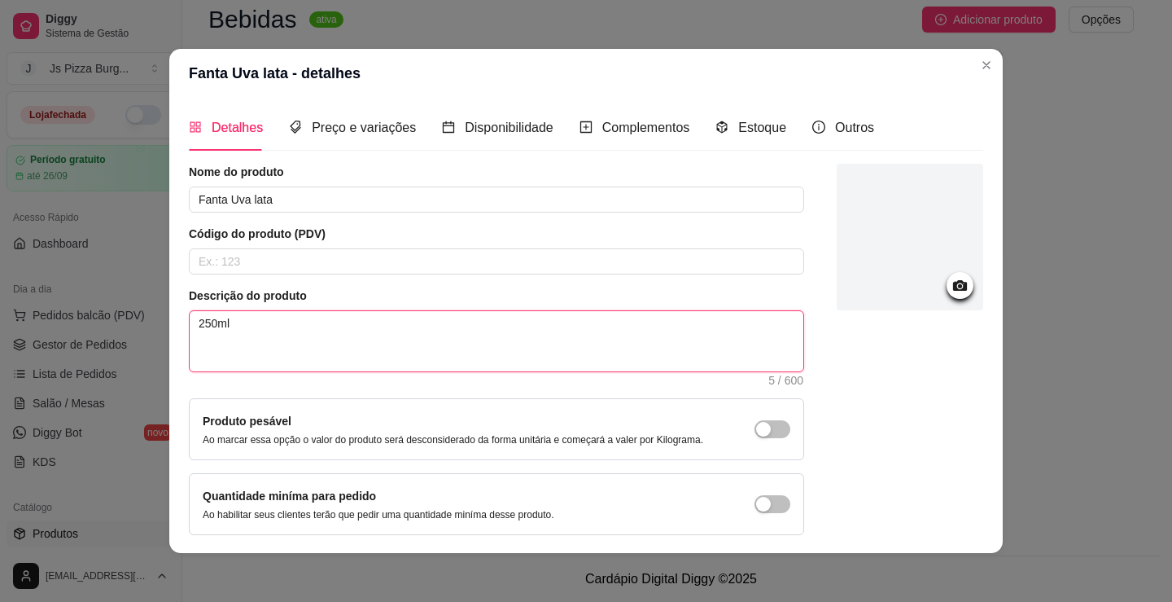
click at [191, 330] on textarea "250ml" at bounding box center [497, 341] width 614 height 60
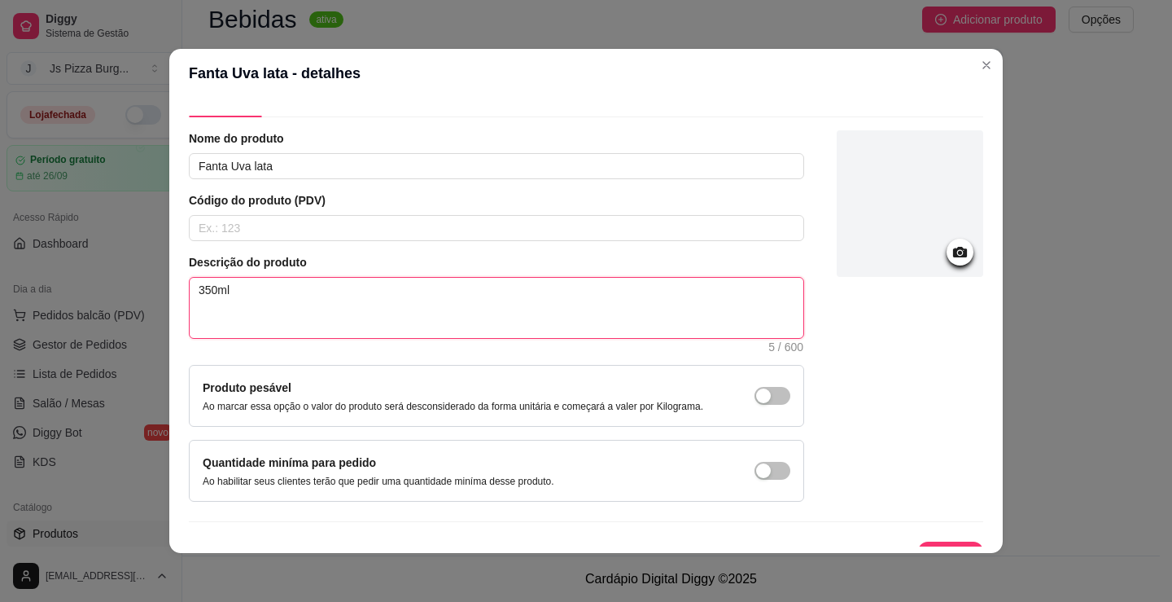
scroll to position [61, 0]
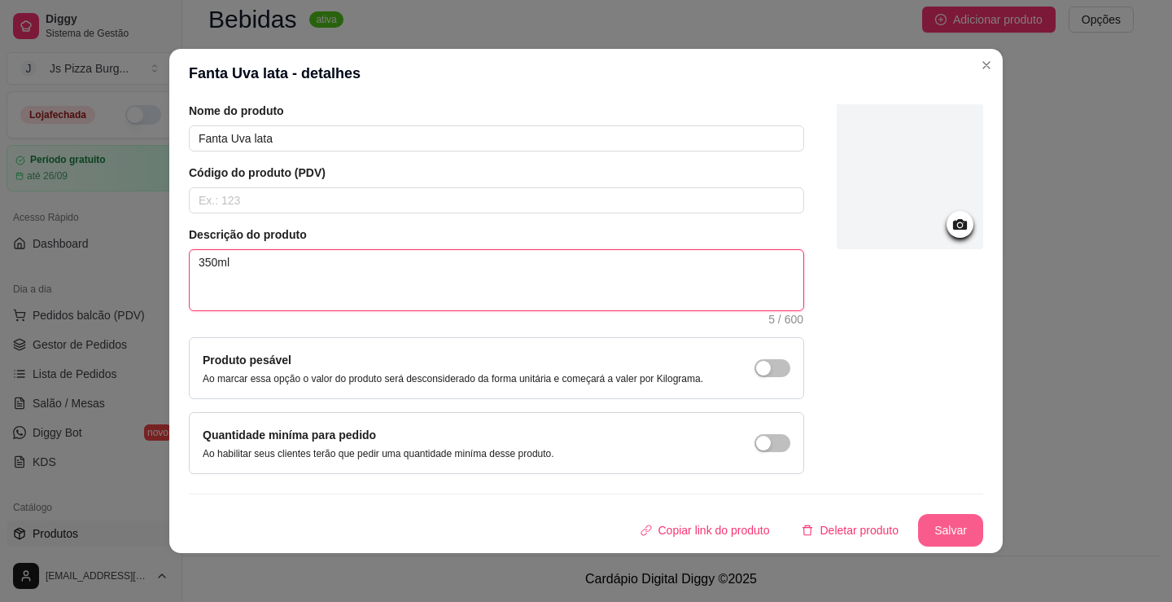
type textarea "350ml"
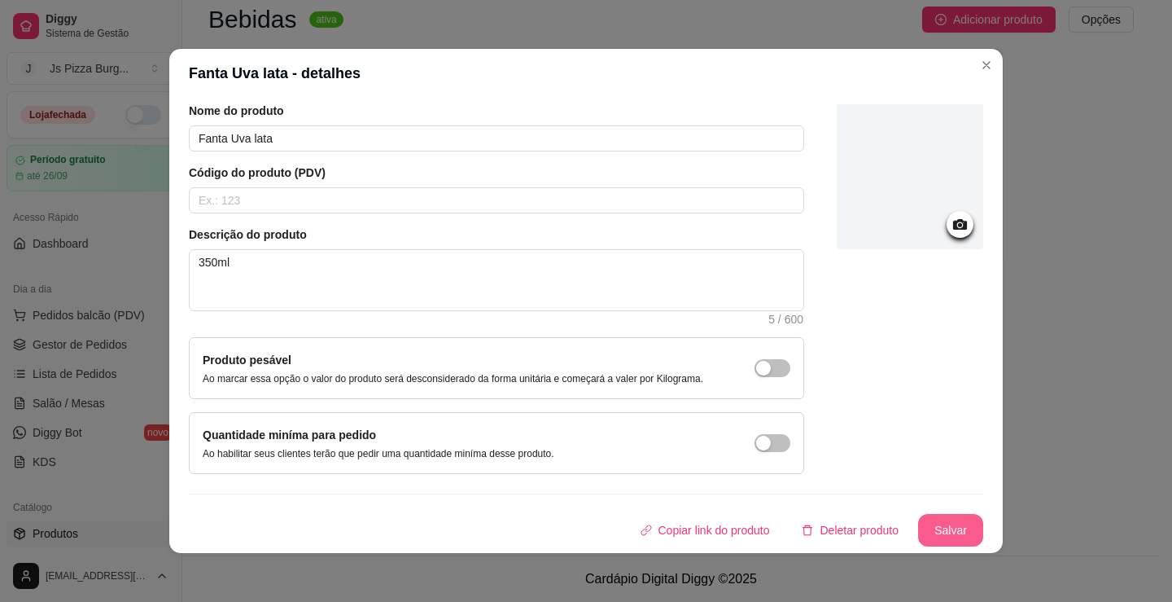
click at [936, 527] on button "Salvar" at bounding box center [950, 530] width 65 height 33
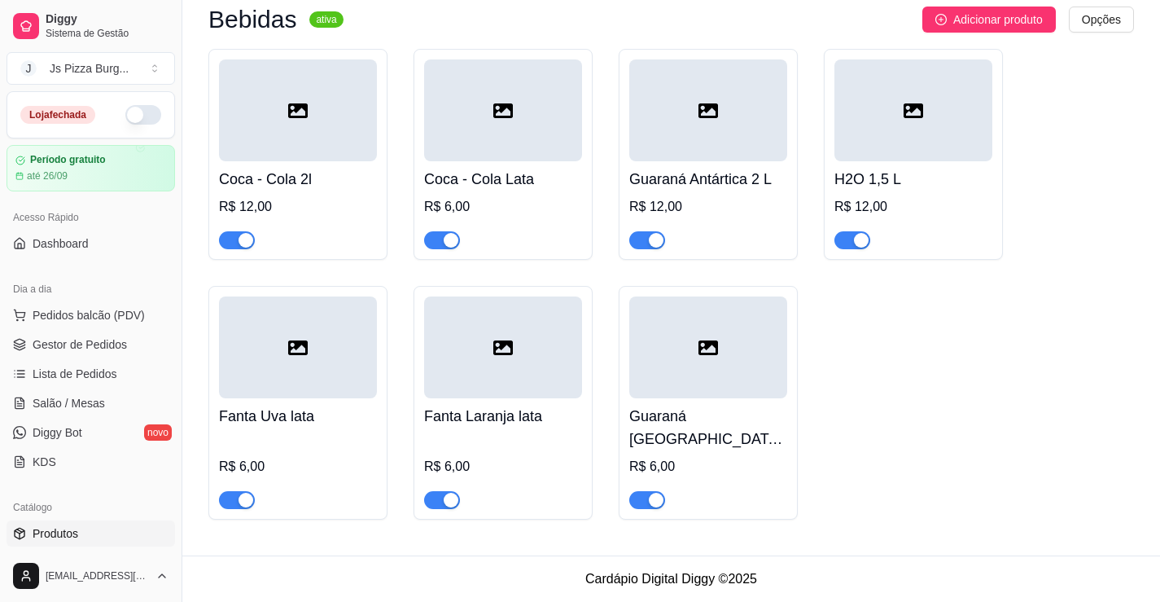
click at [497, 357] on icon at bounding box center [503, 348] width 20 height 20
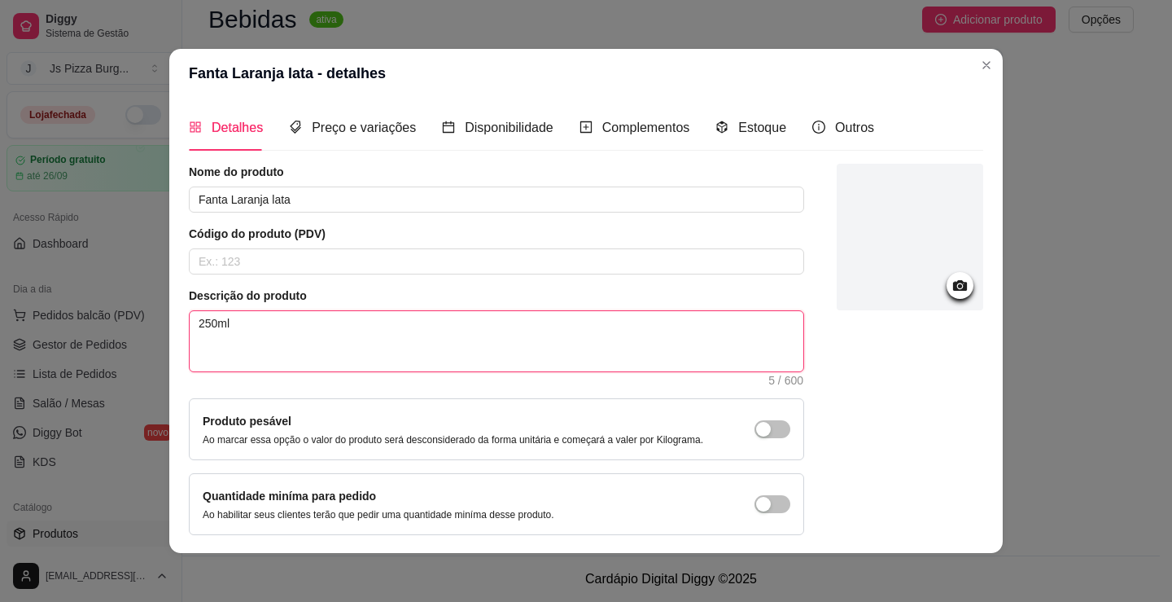
click at [195, 328] on textarea "250ml" at bounding box center [497, 341] width 614 height 60
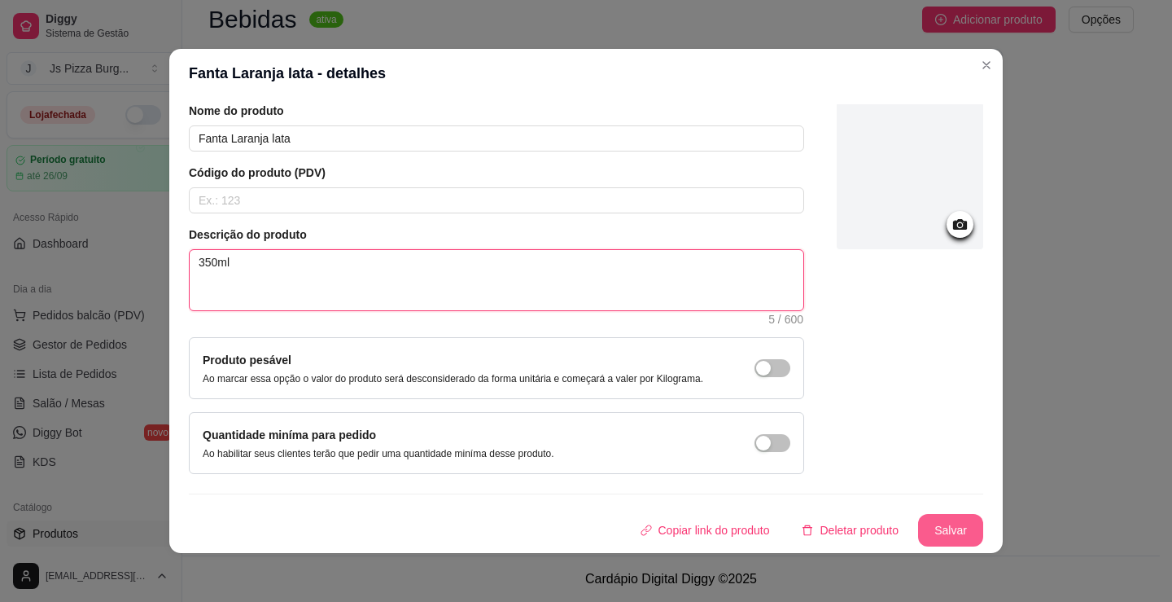
type textarea "350ml"
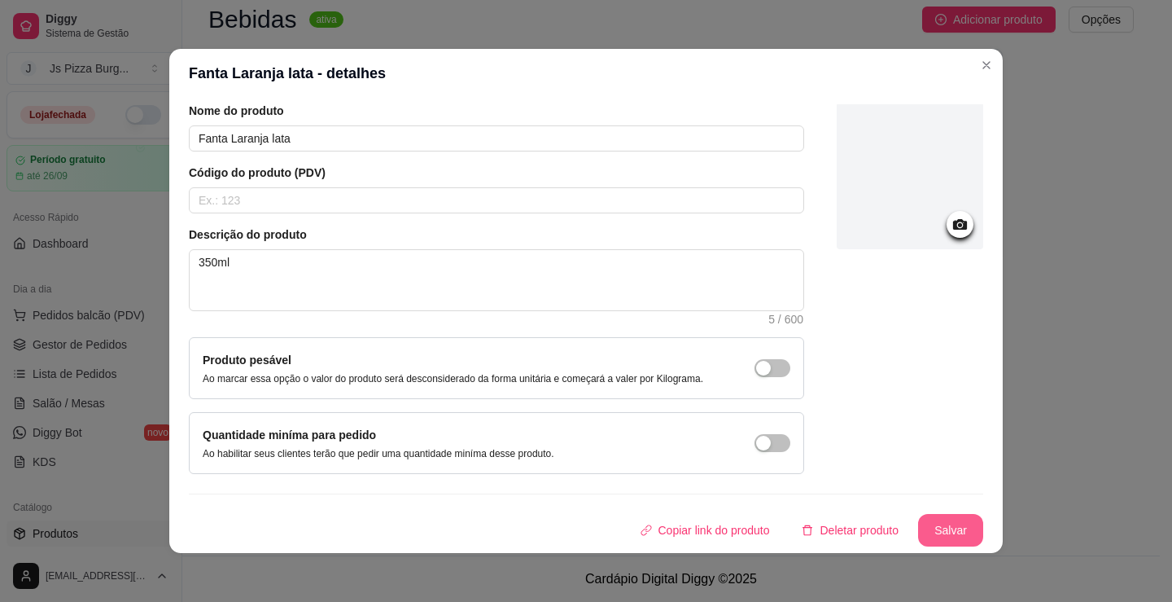
click at [918, 527] on button "Salvar" at bounding box center [950, 530] width 65 height 33
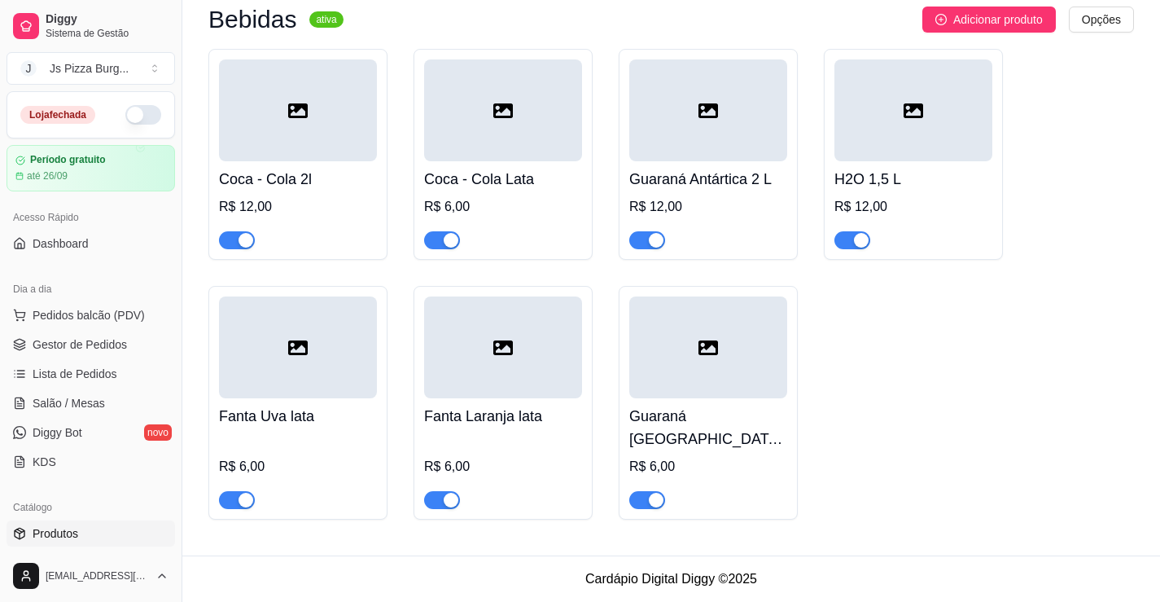
click at [548, 217] on div "R$ 6,00" at bounding box center [503, 207] width 158 height 20
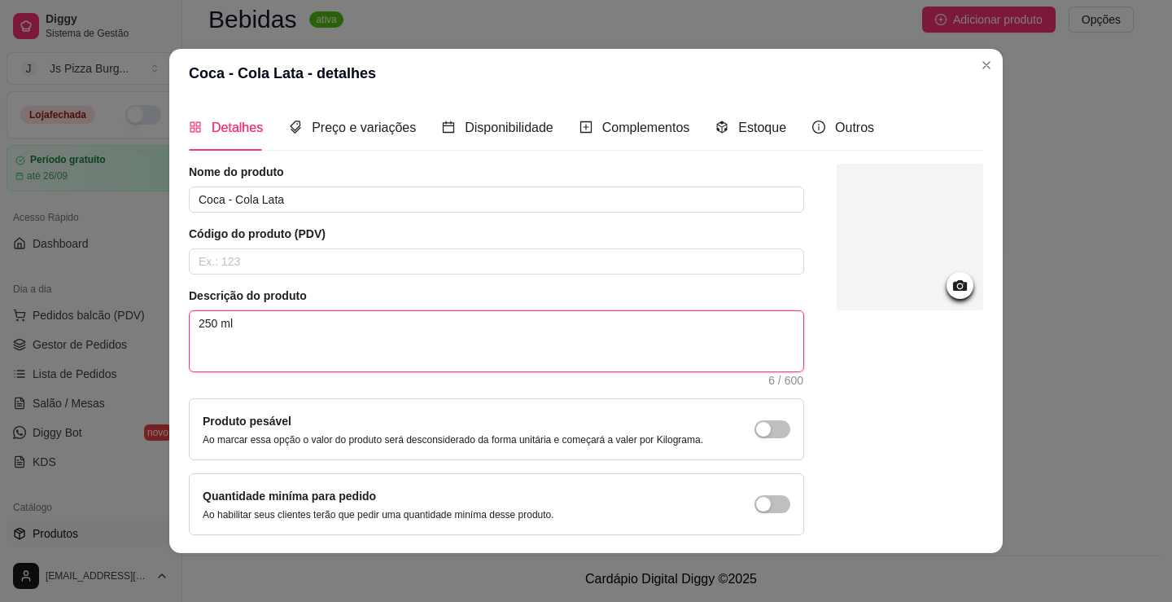
click at [197, 331] on textarea "250 ml" at bounding box center [497, 341] width 614 height 60
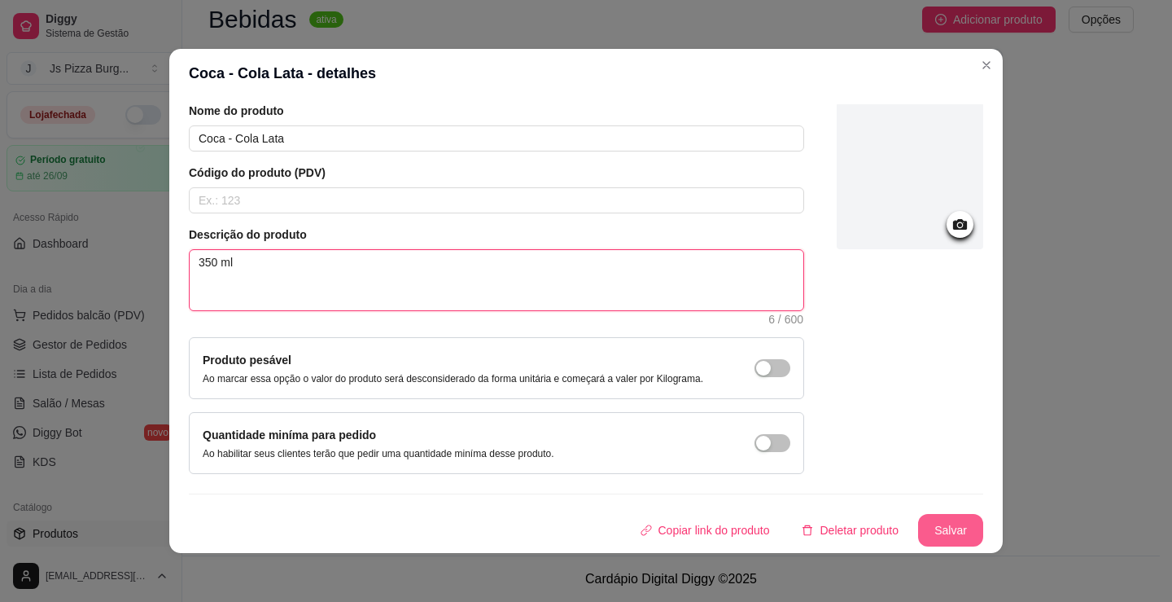
type textarea "350 ml"
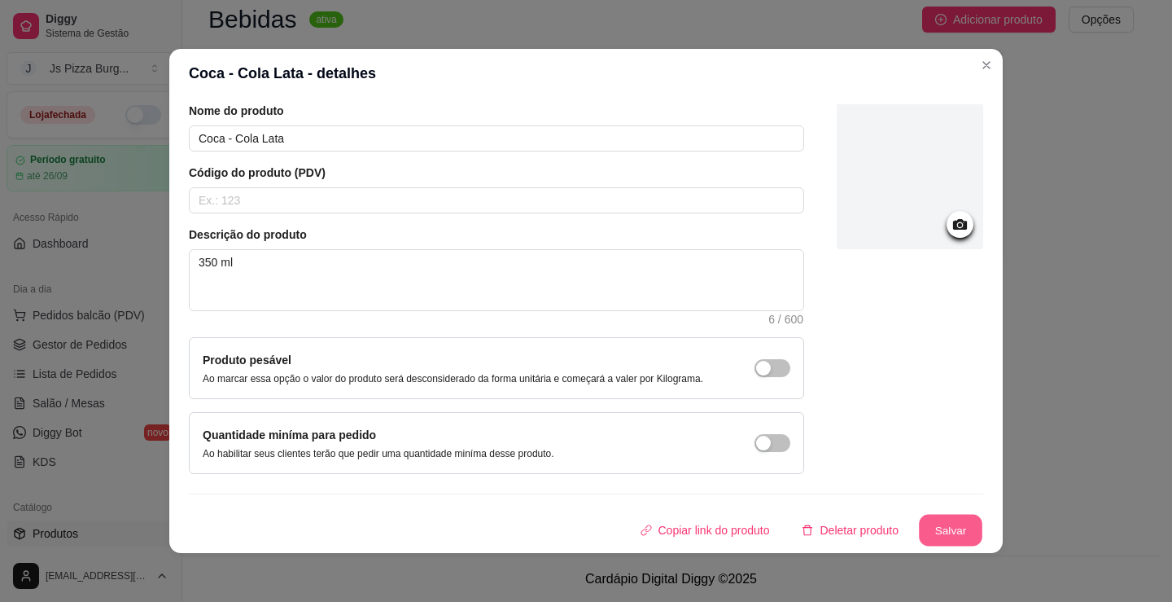
click at [940, 530] on button "Salvar" at bounding box center [950, 530] width 63 height 32
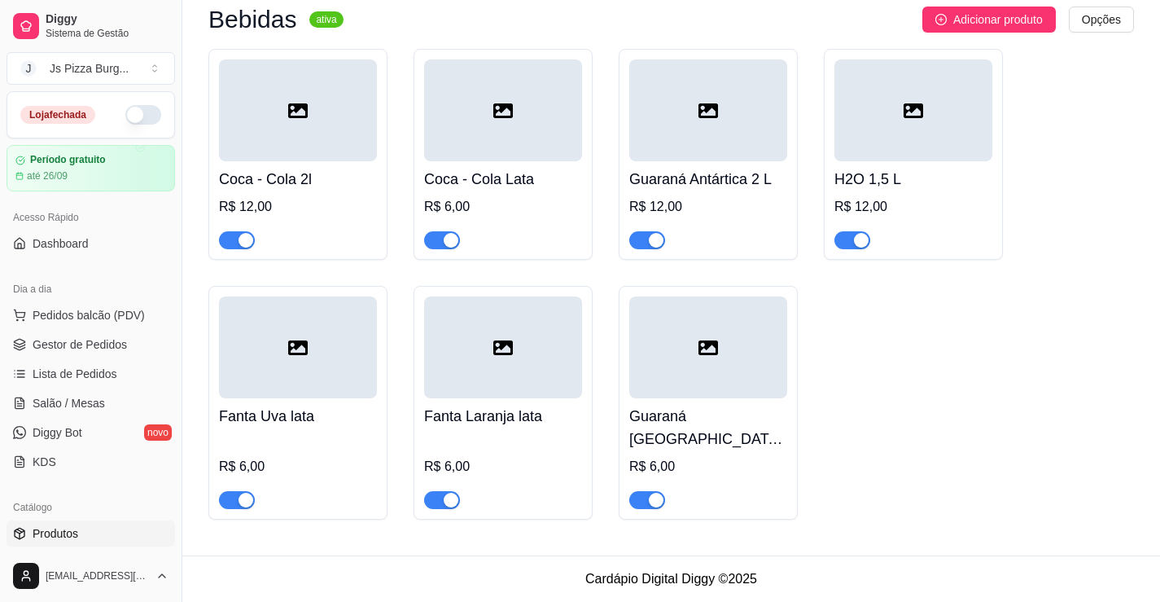
click at [330, 479] on div at bounding box center [298, 492] width 158 height 33
click at [891, 217] on div "R$ 12,00" at bounding box center [913, 207] width 158 height 20
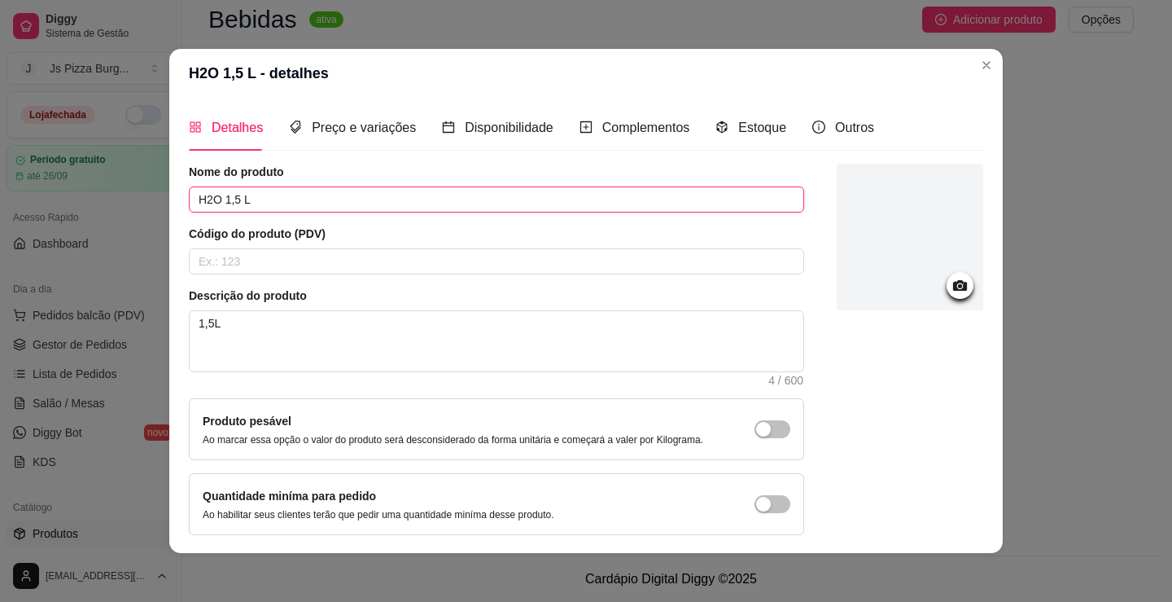
drag, startPoint x: 232, startPoint y: 198, endPoint x: 221, endPoint y: 202, distance: 12.1
click at [221, 202] on input "H2O 1,5 L" at bounding box center [496, 199] width 615 height 26
type input "H2O 500mL"
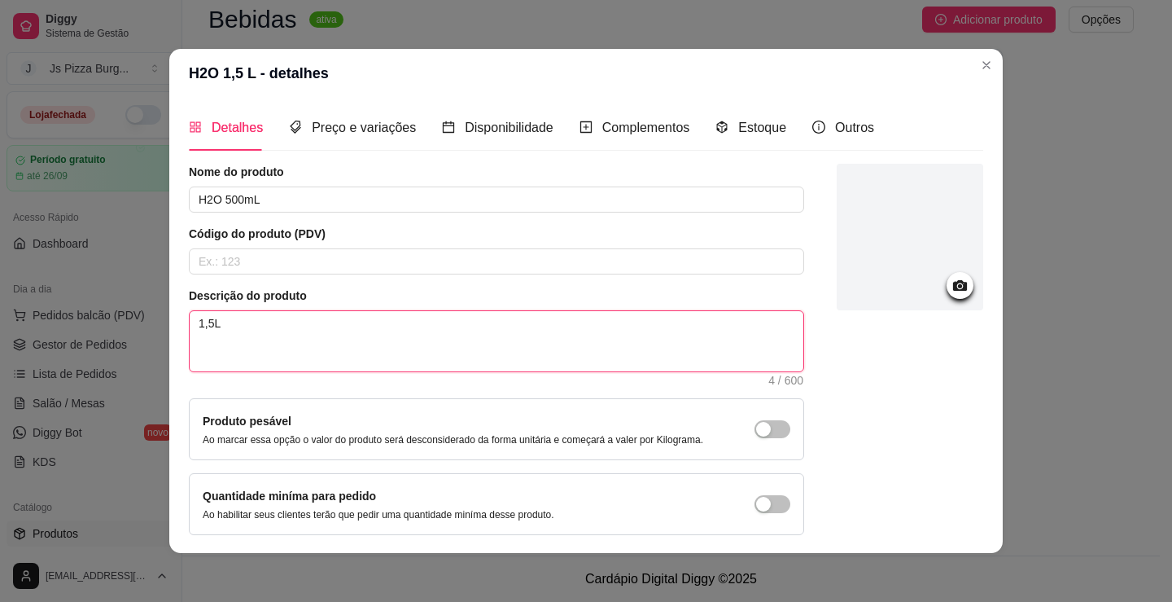
drag, startPoint x: 211, startPoint y: 325, endPoint x: 199, endPoint y: 329, distance: 12.1
click at [199, 329] on textarea "1,5L" at bounding box center [497, 341] width 614 height 60
type textarea ",5L1"
drag, startPoint x: 221, startPoint y: 317, endPoint x: 182, endPoint y: 322, distance: 40.2
click at [189, 322] on span ",5L1 4 / 600" at bounding box center [496, 341] width 615 height 62
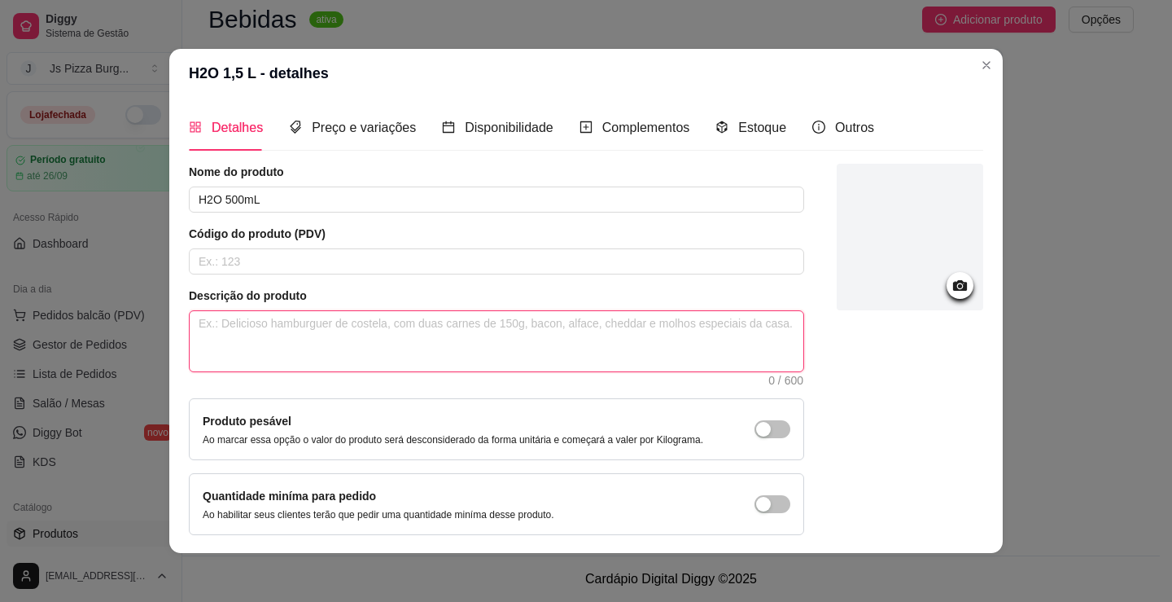
type textarea "5"
type textarea "50"
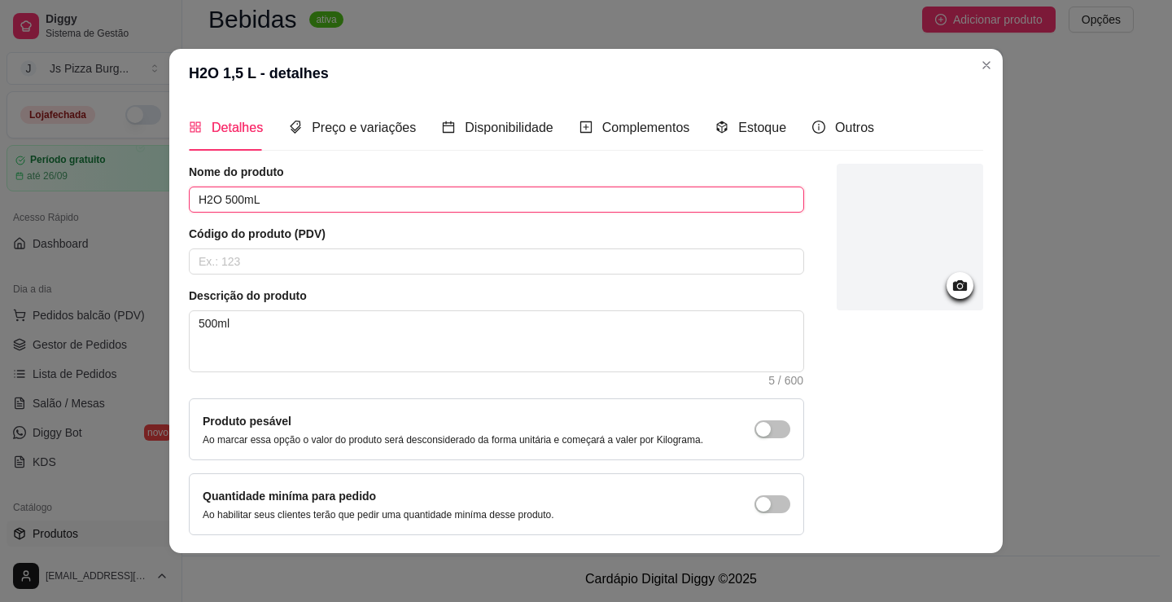
drag, startPoint x: 215, startPoint y: 200, endPoint x: 237, endPoint y: 229, distance: 36.0
click at [215, 201] on input "H2O 500mL" at bounding box center [496, 199] width 615 height 26
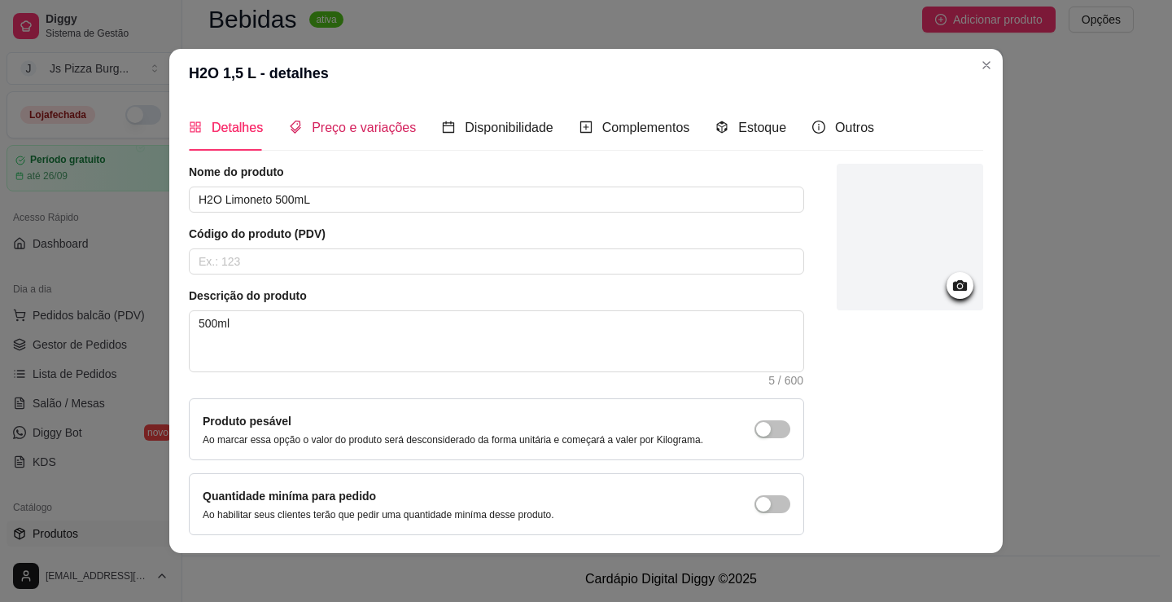
click at [356, 134] on span "Preço e variações" at bounding box center [364, 127] width 104 height 14
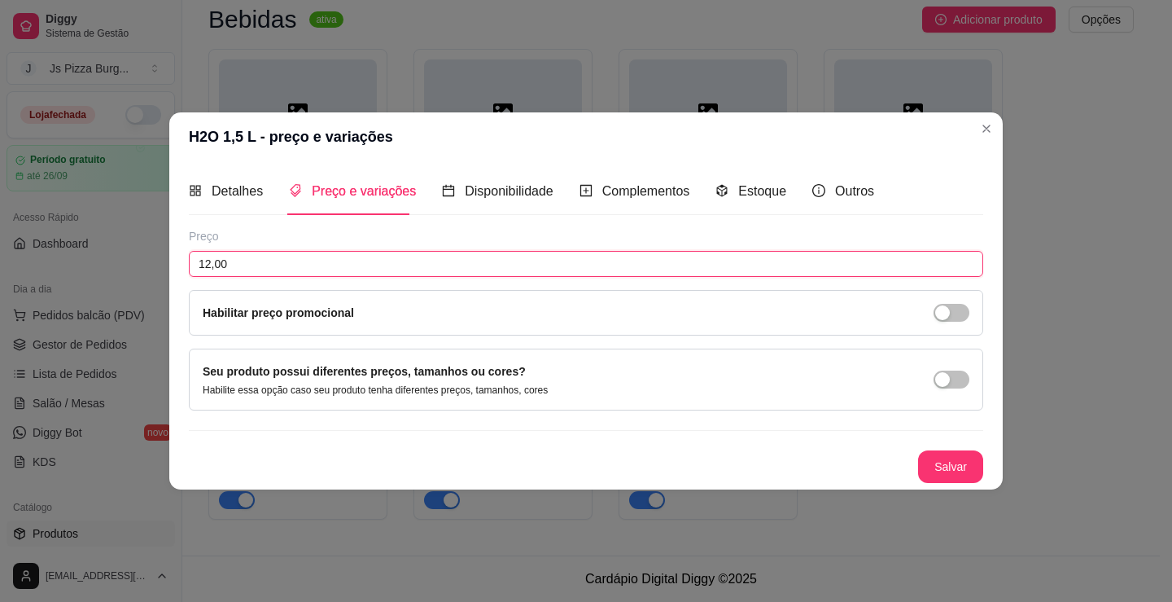
drag, startPoint x: 208, startPoint y: 266, endPoint x: 199, endPoint y: 273, distance: 11.1
click at [199, 273] on input "12,00" at bounding box center [586, 264] width 794 height 26
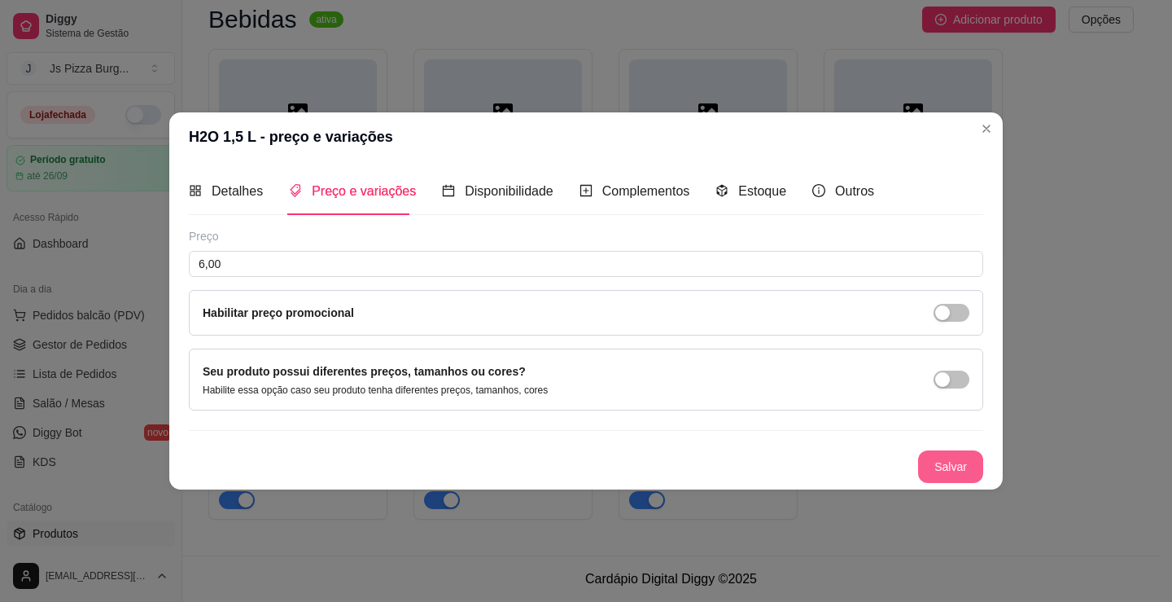
click at [963, 466] on button "Salvar" at bounding box center [950, 466] width 65 height 33
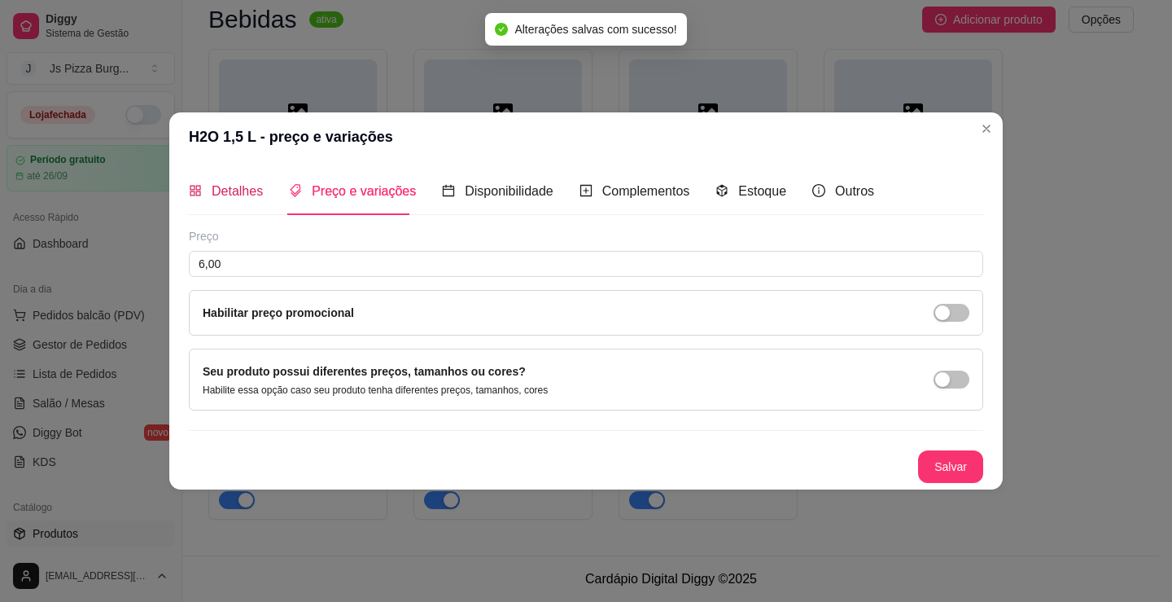
click at [230, 188] on span "Detalhes" at bounding box center [237, 191] width 51 height 14
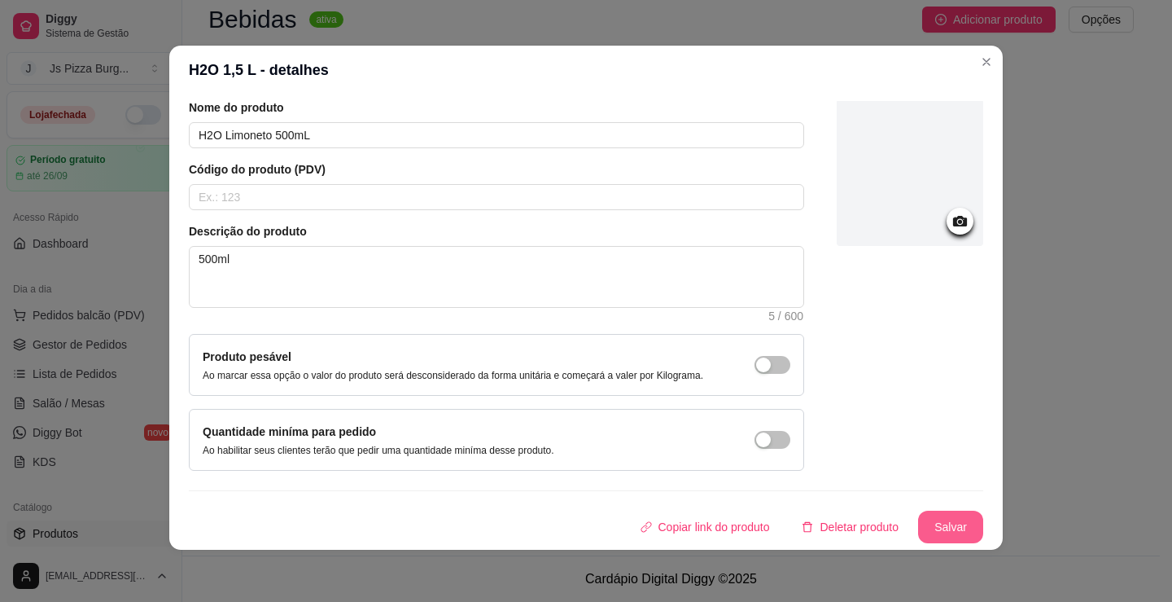
click at [918, 517] on button "Salvar" at bounding box center [950, 526] width 65 height 33
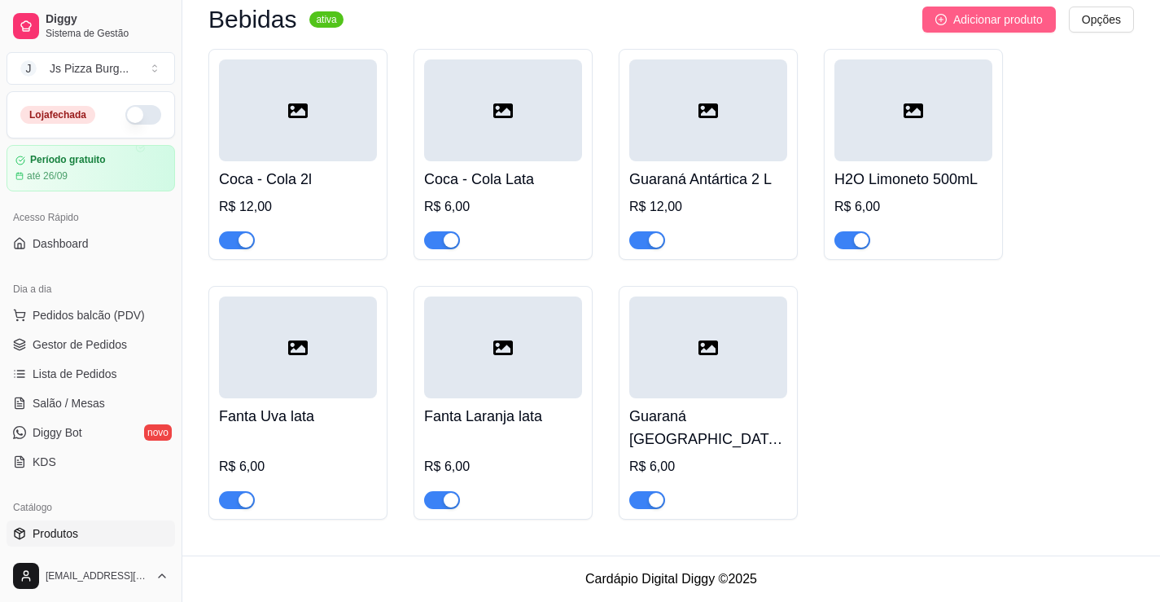
click at [943, 25] on icon "plus-circle" at bounding box center [940, 19] width 11 height 11
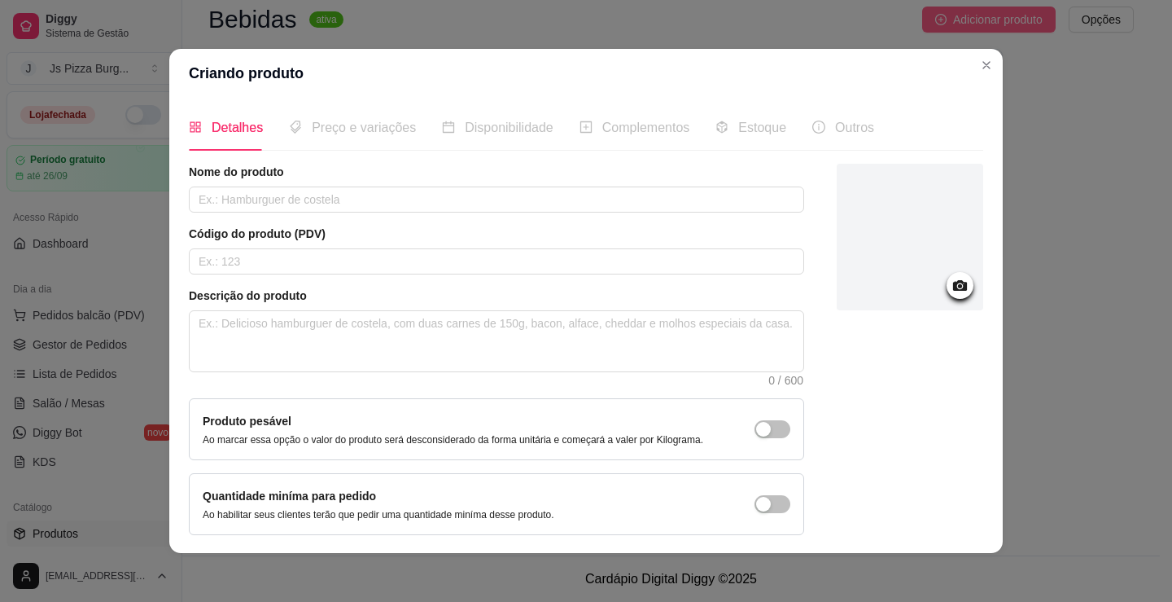
scroll to position [3, 0]
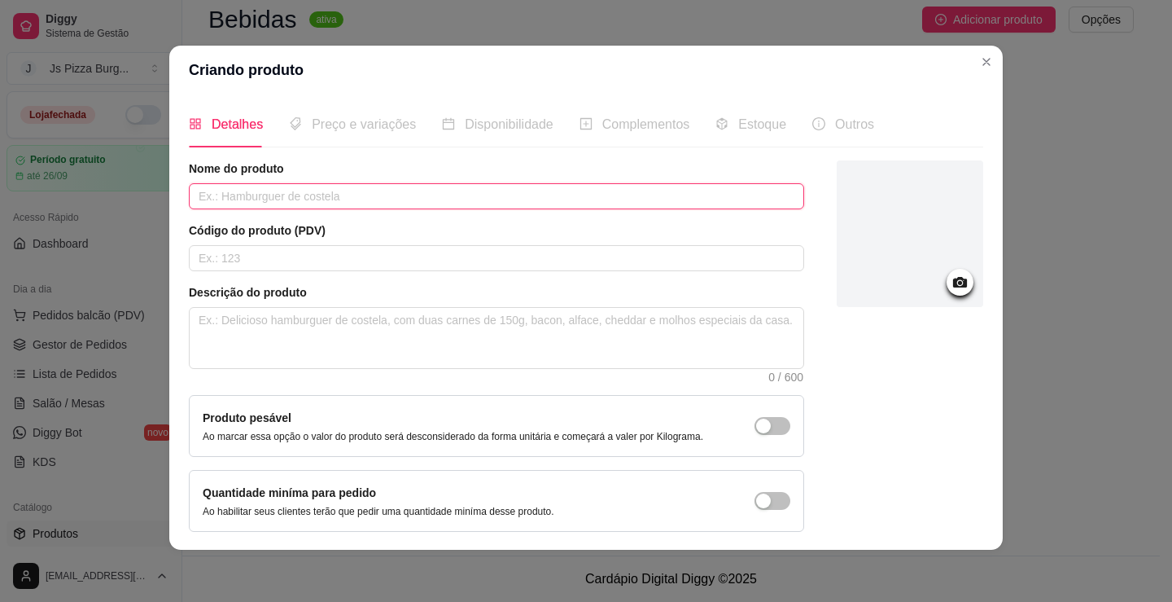
click at [730, 191] on input "text" at bounding box center [496, 196] width 615 height 26
click at [387, 334] on textarea at bounding box center [497, 338] width 614 height 60
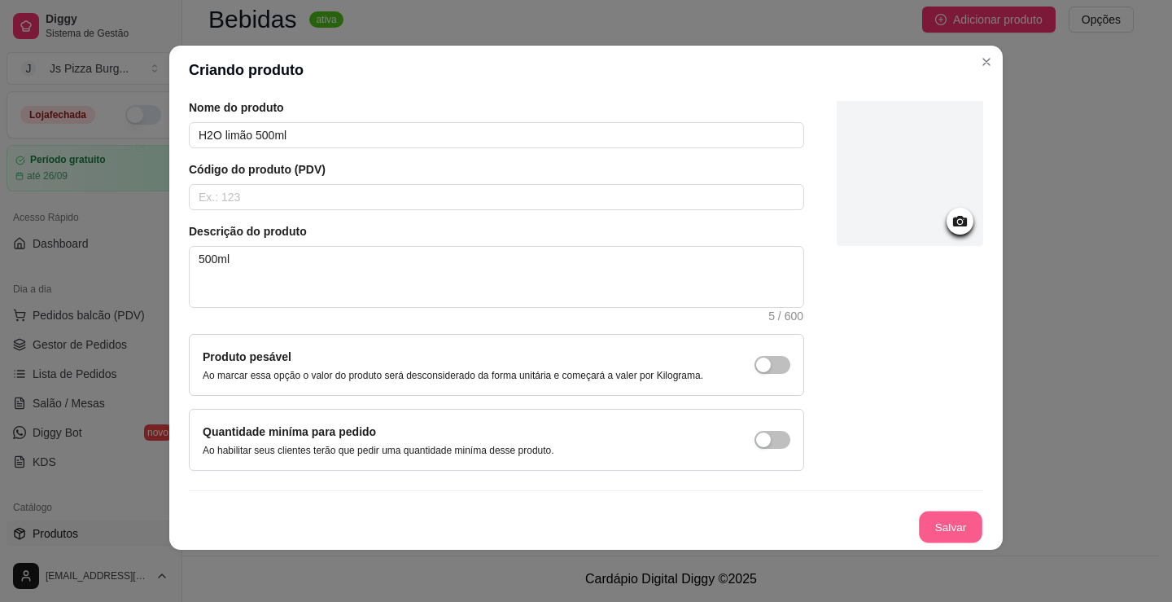
click at [919, 515] on button "Salvar" at bounding box center [950, 527] width 63 height 32
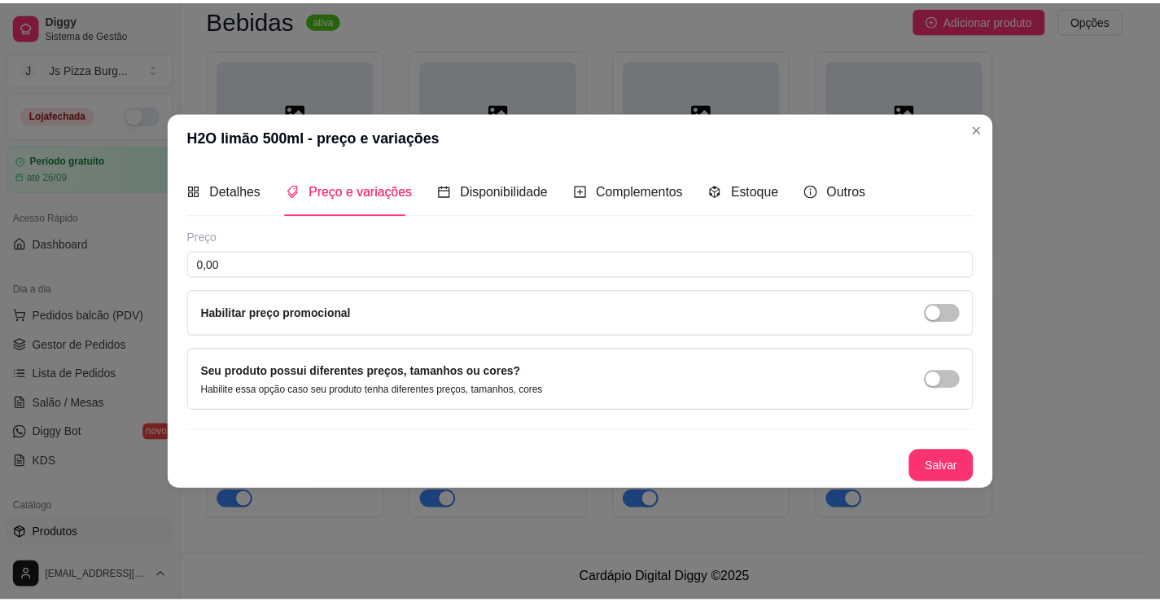
scroll to position [0, 0]
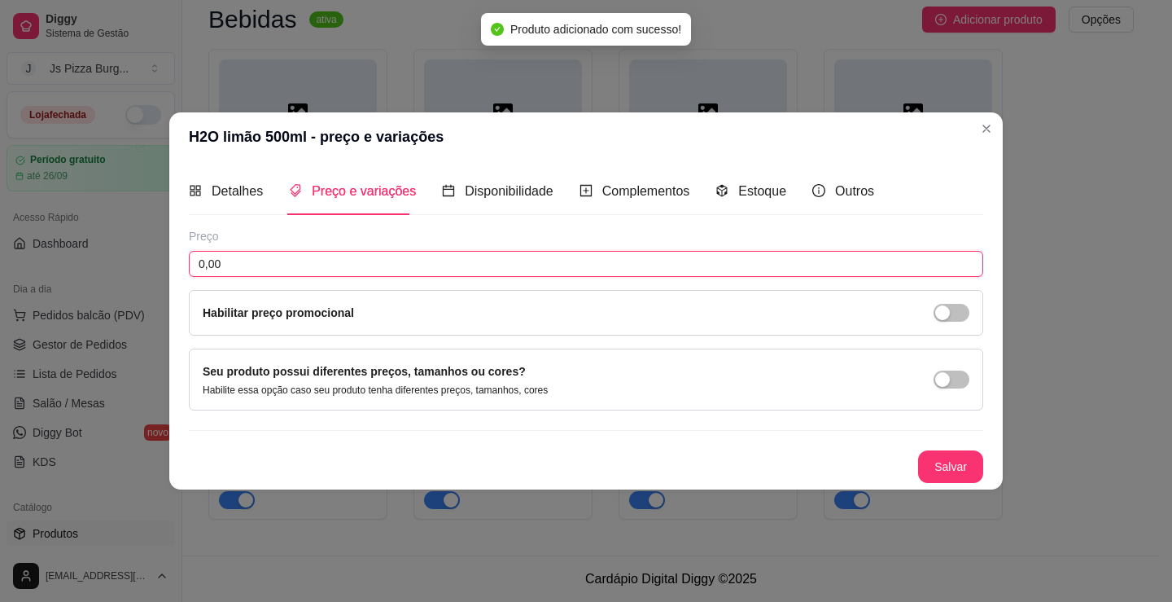
drag, startPoint x: 204, startPoint y: 260, endPoint x: 193, endPoint y: 260, distance: 10.6
click at [193, 260] on input "0,00" at bounding box center [586, 264] width 794 height 26
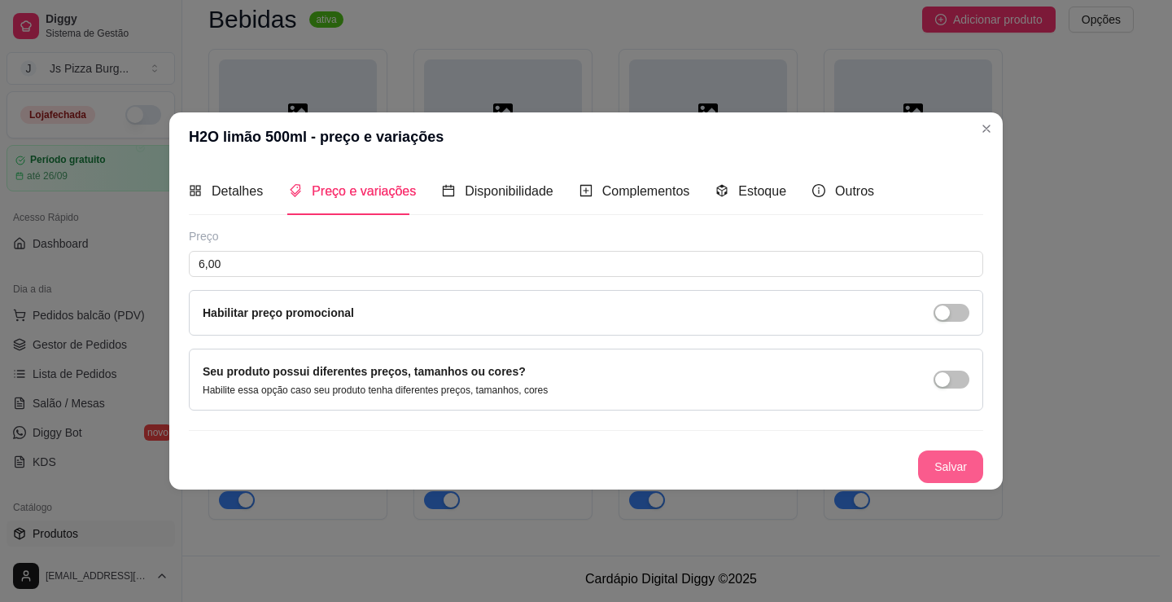
click at [947, 470] on button "Salvar" at bounding box center [950, 466] width 65 height 33
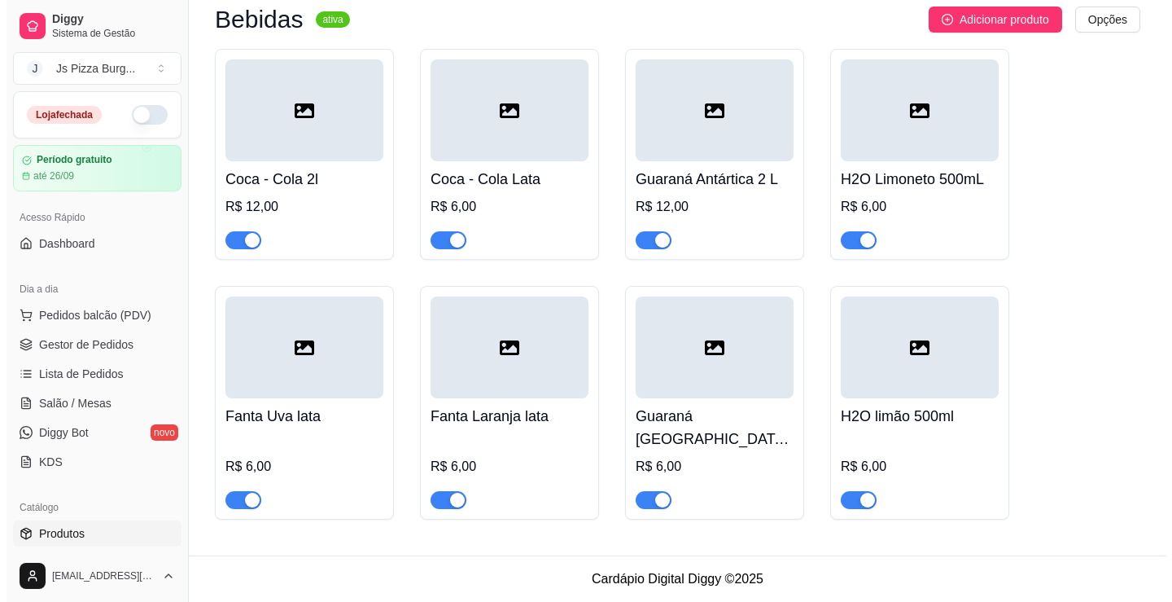
scroll to position [5353, 0]
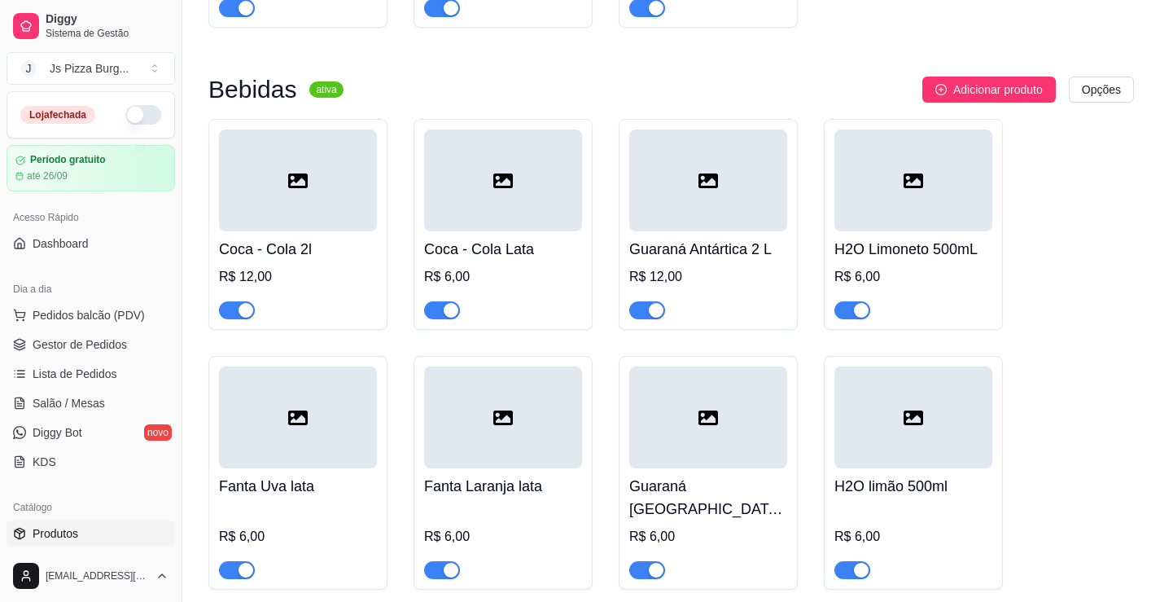
drag, startPoint x: 249, startPoint y: 205, endPoint x: 287, endPoint y: 177, distance: 47.1
click at [287, 177] on div at bounding box center [298, 180] width 158 height 102
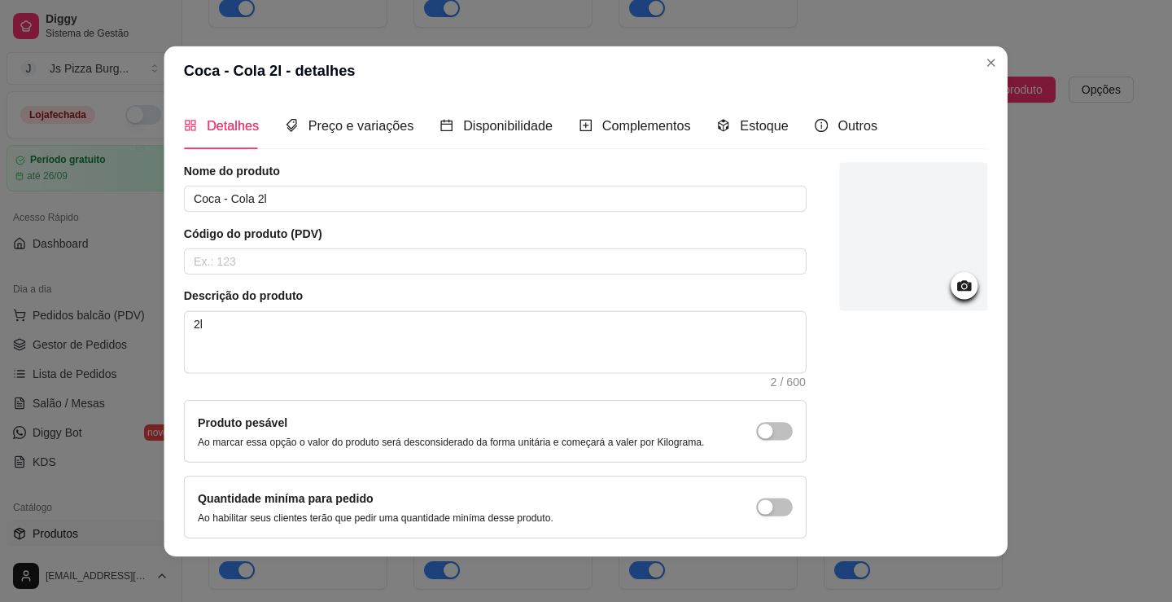
click at [287, 177] on article "Nome do produto" at bounding box center [495, 170] width 623 height 16
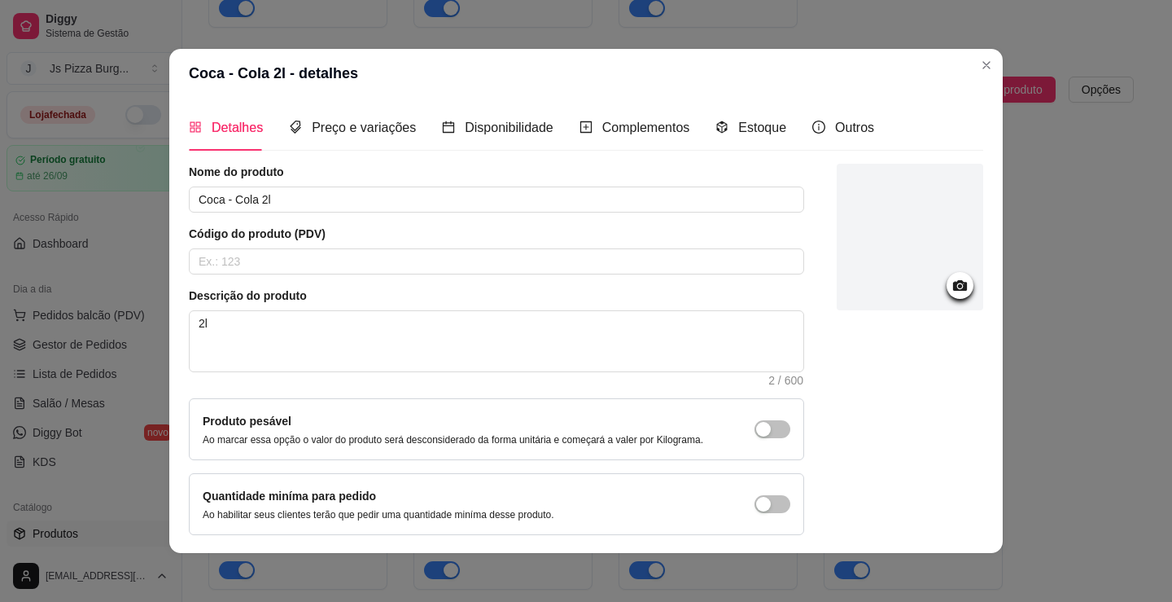
click at [927, 287] on div at bounding box center [910, 237] width 147 height 147
click at [951, 282] on icon at bounding box center [960, 285] width 19 height 19
drag, startPoint x: 913, startPoint y: 236, endPoint x: 936, endPoint y: 215, distance: 31.7
click at [936, 215] on div at bounding box center [910, 237] width 147 height 147
click at [951, 286] on icon at bounding box center [960, 285] width 19 height 19
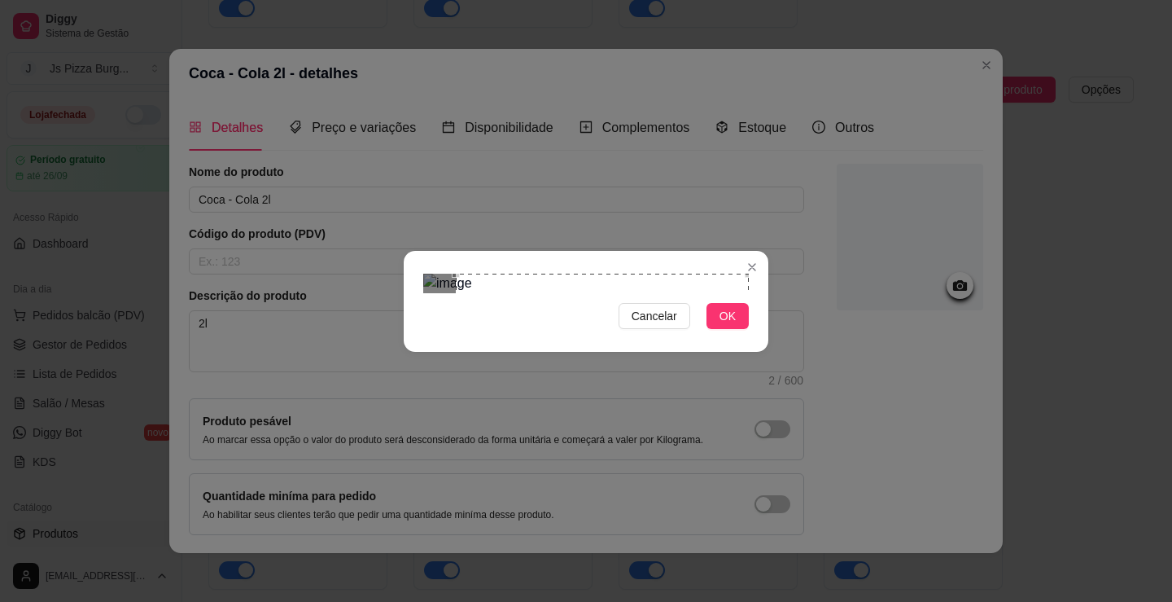
click at [797, 348] on div "Cancelar OK" at bounding box center [586, 301] width 1172 height 602
click at [606, 291] on div "Use the arrow keys to move the crop selection area" at bounding box center [585, 437] width 293 height 293
click at [723, 325] on span "OK" at bounding box center [728, 316] width 16 height 18
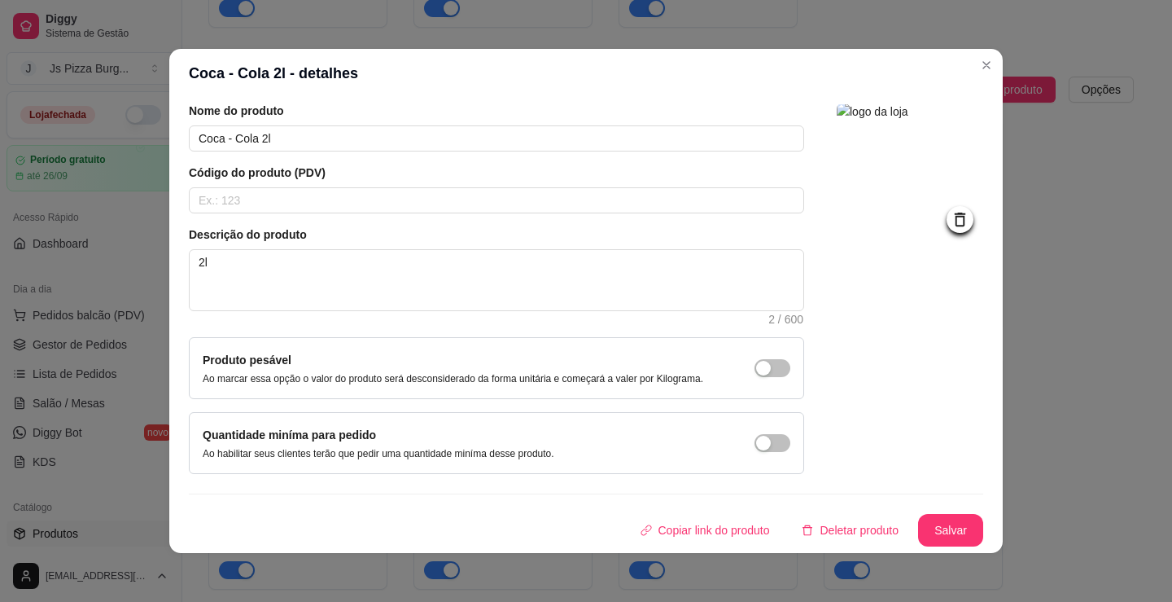
scroll to position [3, 0]
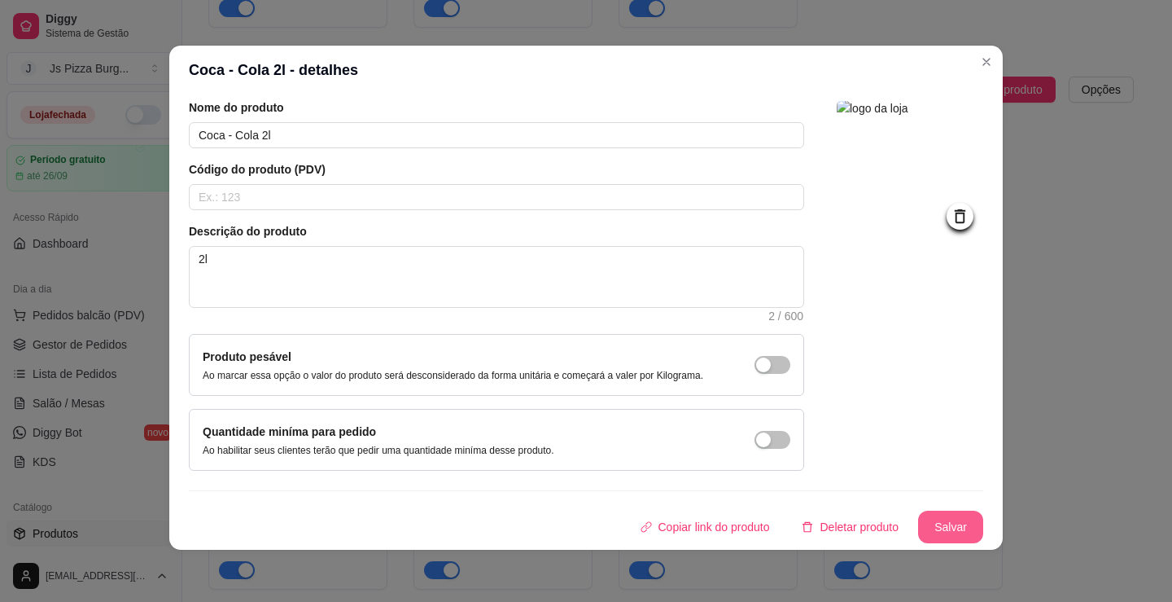
click at [926, 527] on button "Salvar" at bounding box center [950, 526] width 65 height 33
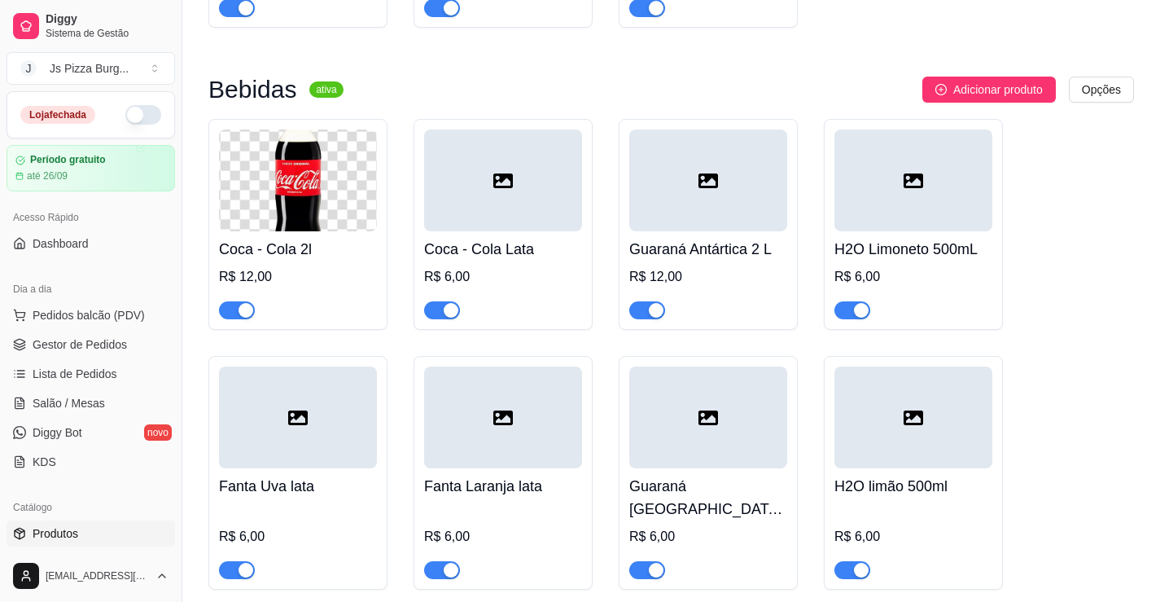
click at [466, 220] on div at bounding box center [503, 180] width 158 height 102
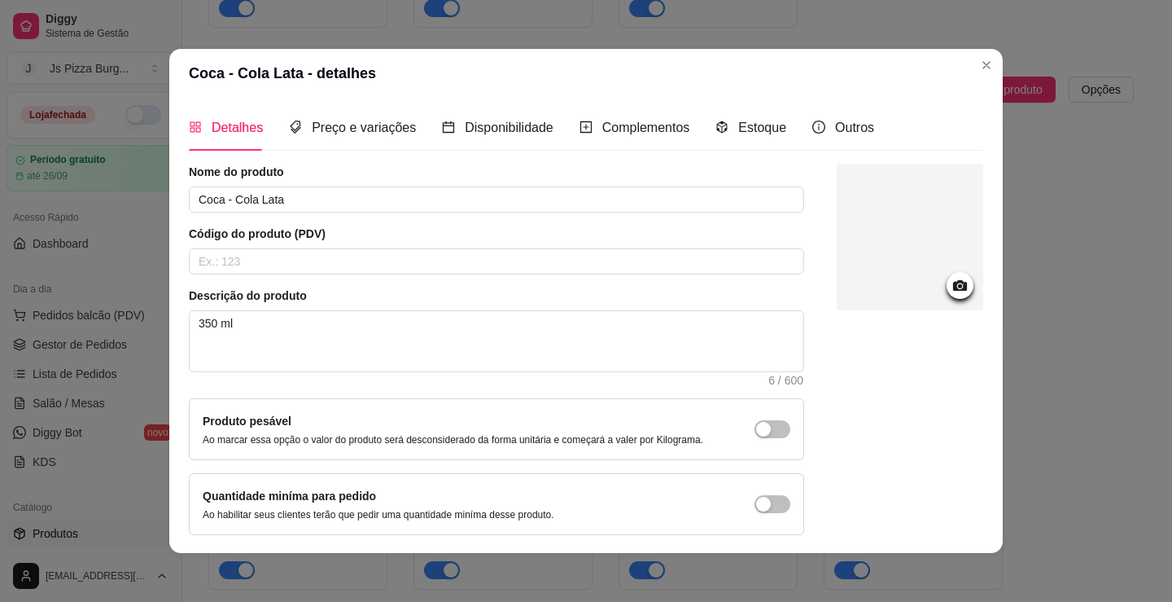
click at [953, 289] on icon at bounding box center [960, 285] width 14 height 11
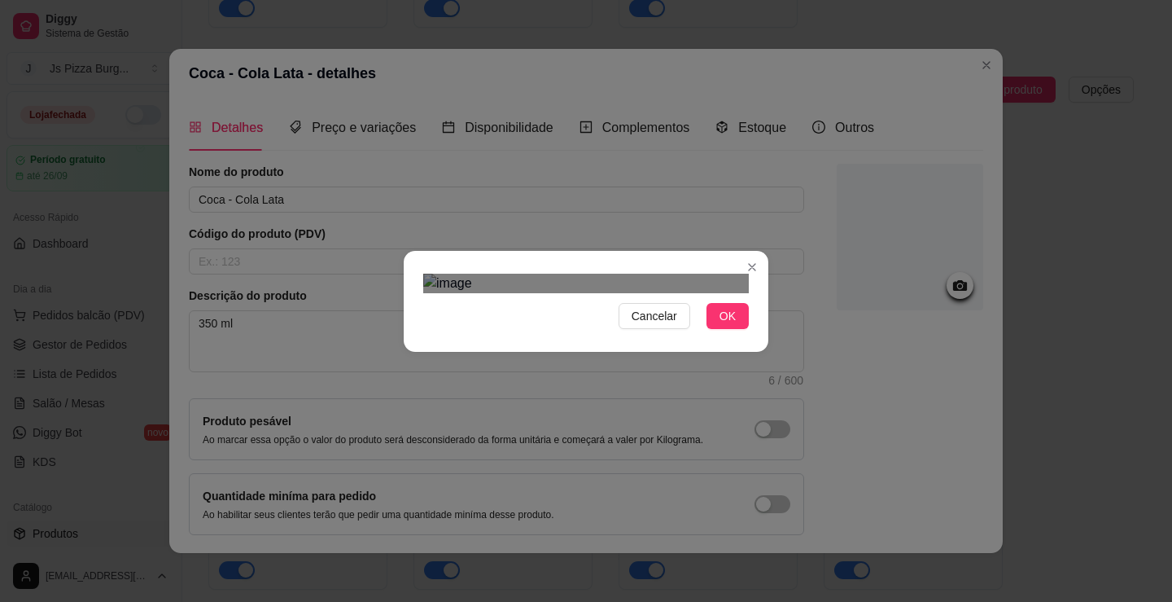
click at [729, 293] on img at bounding box center [586, 284] width 326 height 20
click at [650, 293] on img at bounding box center [586, 284] width 326 height 20
click at [659, 274] on img at bounding box center [586, 284] width 326 height 20
click at [692, 293] on img at bounding box center [586, 284] width 326 height 20
click at [445, 274] on img at bounding box center [586, 284] width 326 height 20
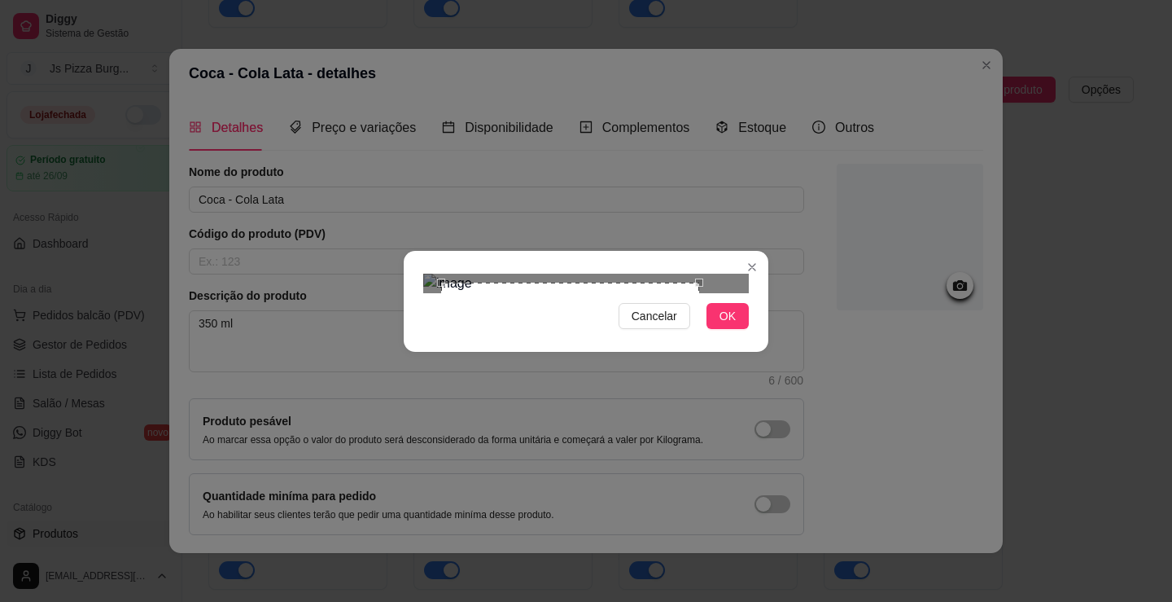
click at [701, 352] on section "Cancelar OK" at bounding box center [586, 301] width 365 height 101
click at [742, 335] on div "Cancelar OK" at bounding box center [586, 301] width 365 height 68
click at [719, 329] on button "OK" at bounding box center [728, 316] width 42 height 26
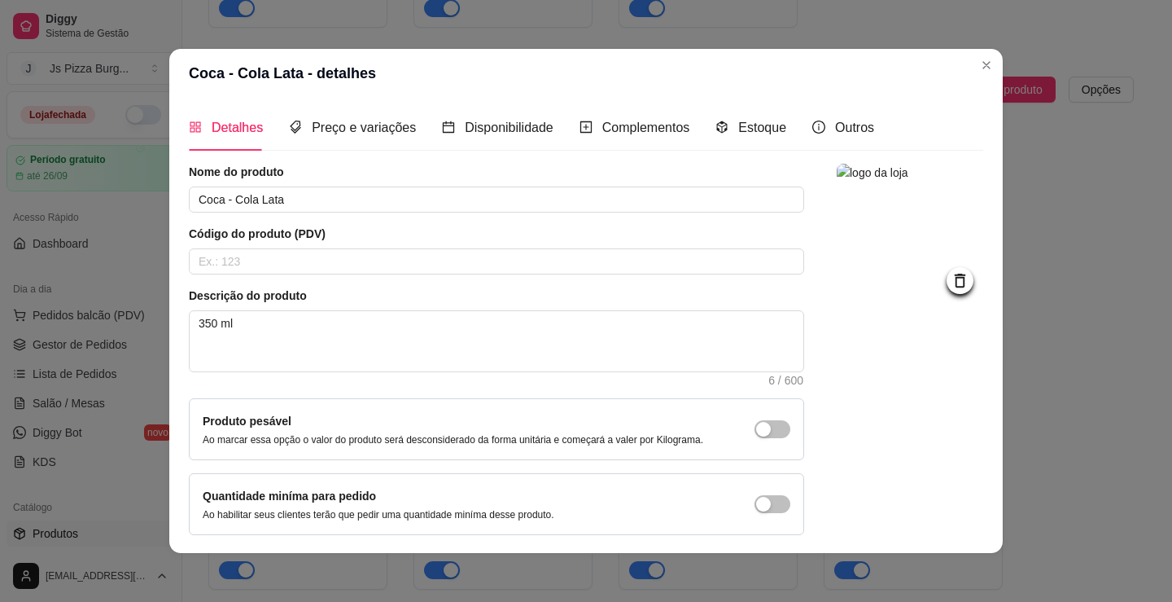
scroll to position [61, 0]
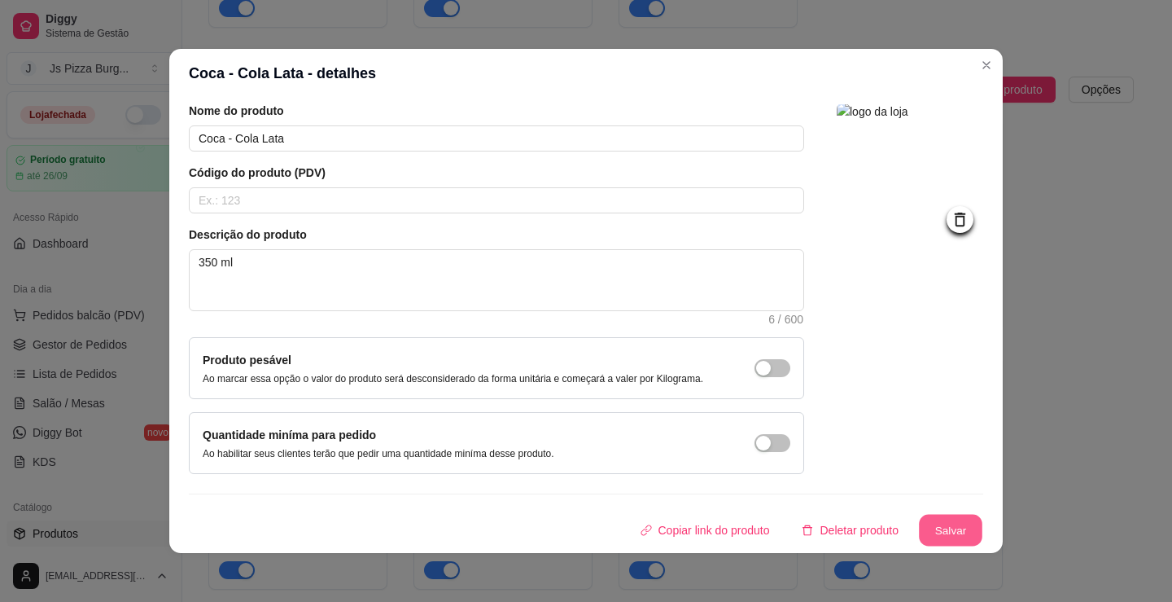
click at [925, 522] on button "Salvar" at bounding box center [950, 530] width 63 height 32
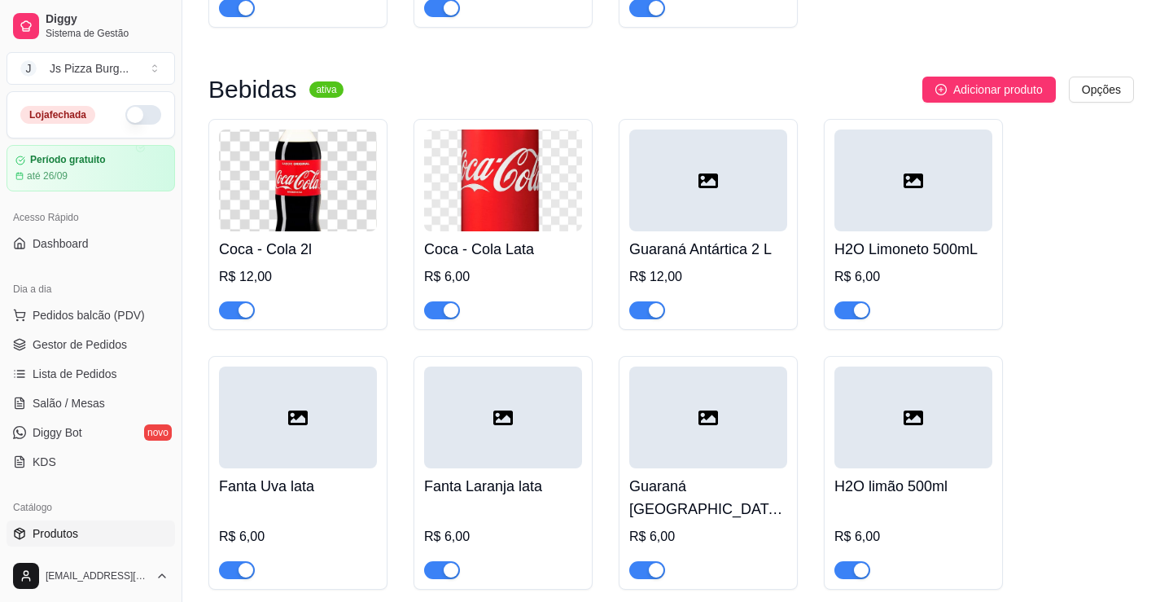
click at [698, 231] on div at bounding box center [708, 180] width 158 height 102
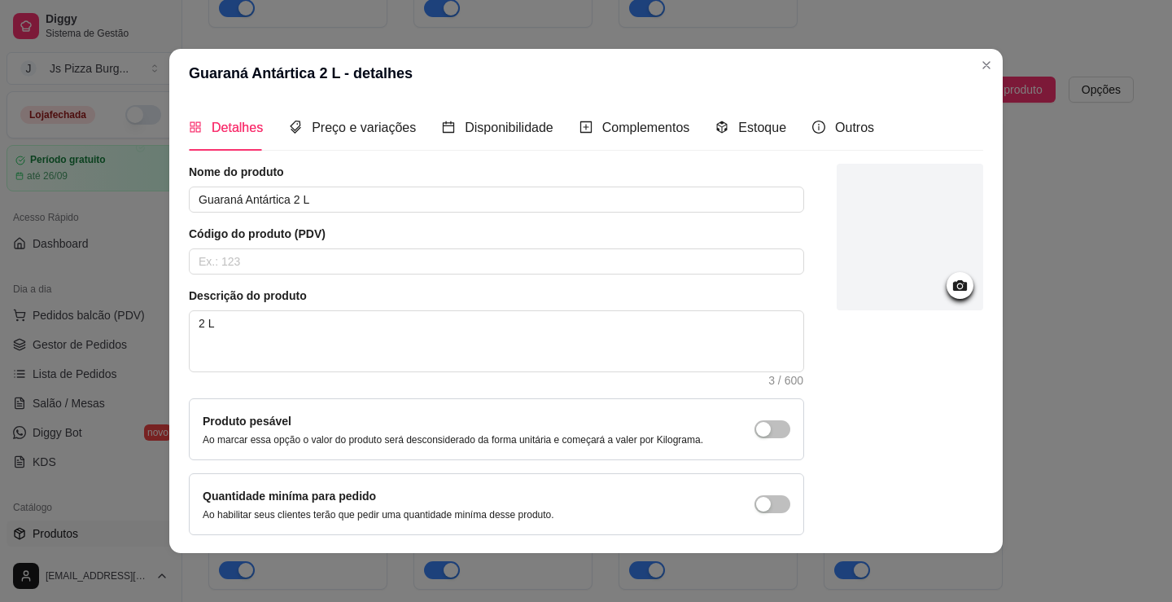
click at [951, 290] on icon at bounding box center [960, 285] width 19 height 19
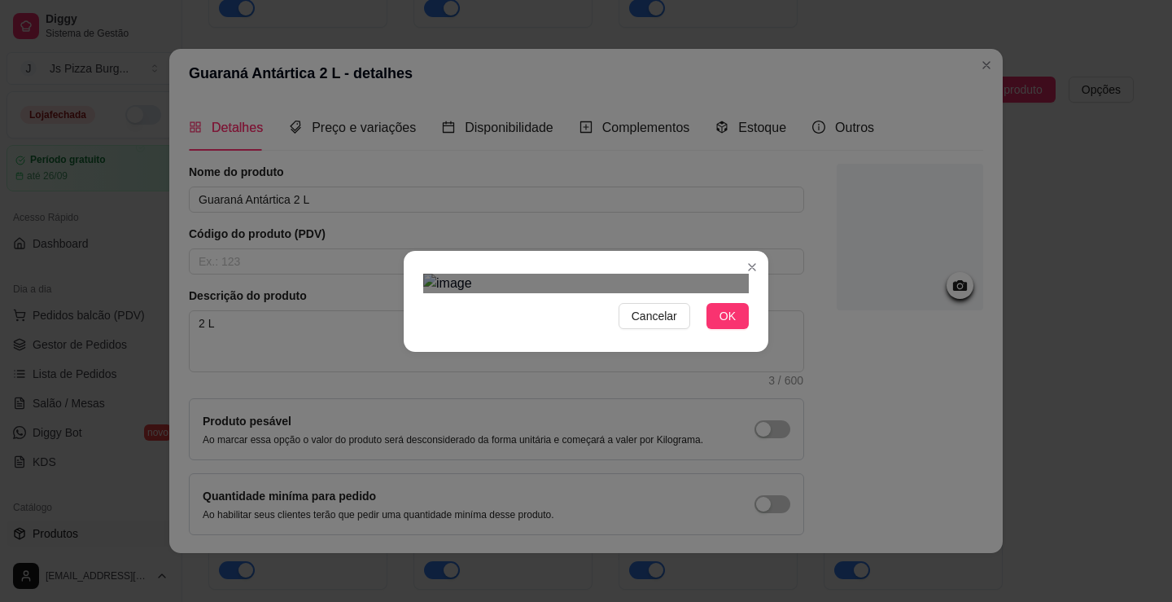
click at [787, 121] on div "Cancelar OK" at bounding box center [586, 301] width 1172 height 602
click at [641, 300] on div "Use the arrow keys to move the crop selection area" at bounding box center [585, 454] width 309 height 309
click at [567, 293] on img at bounding box center [586, 284] width 326 height 20
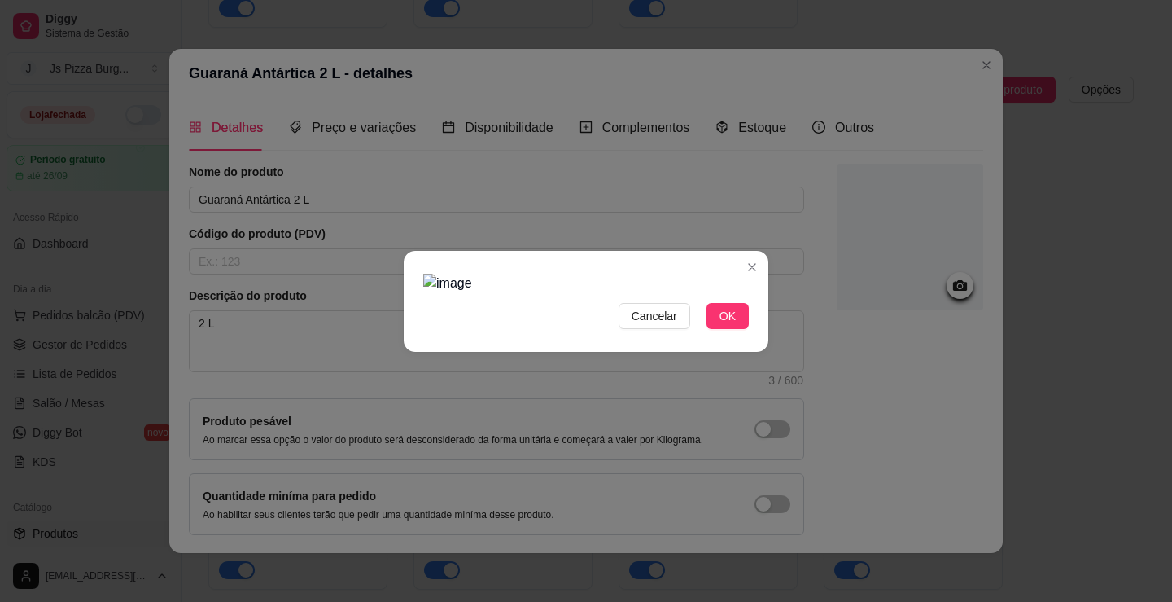
click at [726, 274] on img at bounding box center [586, 284] width 326 height 20
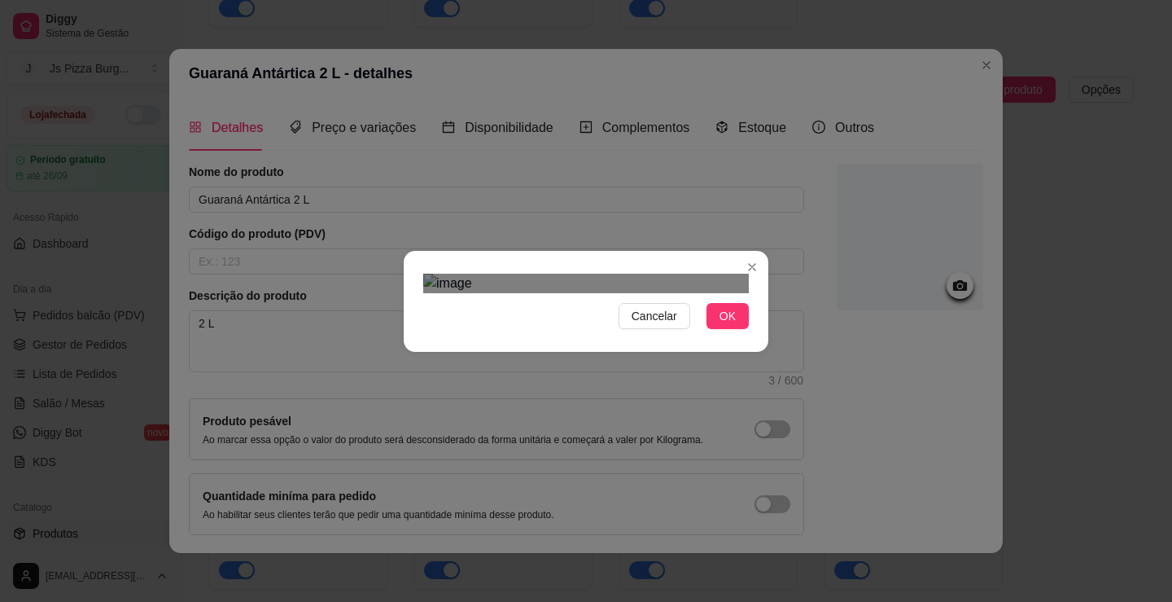
click at [654, 300] on div "Use the arrow keys to move the crop selection area" at bounding box center [594, 438] width 277 height 277
click at [453, 293] on div at bounding box center [586, 284] width 326 height 20
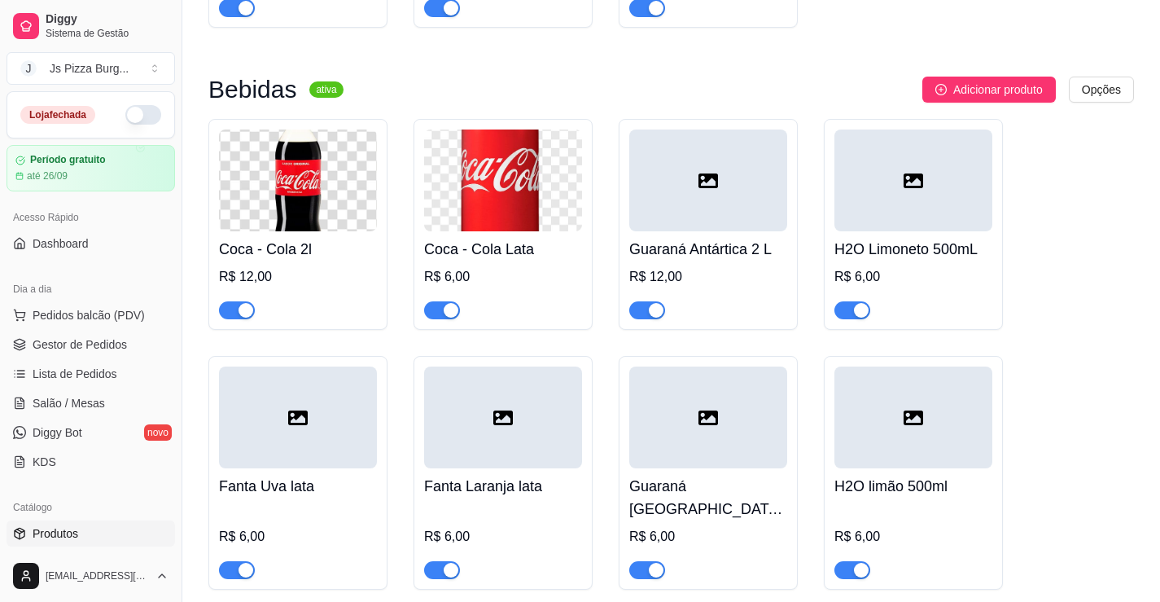
click at [899, 299] on div "H2O Limoneto 500mL R$ 6,00" at bounding box center [913, 275] width 158 height 88
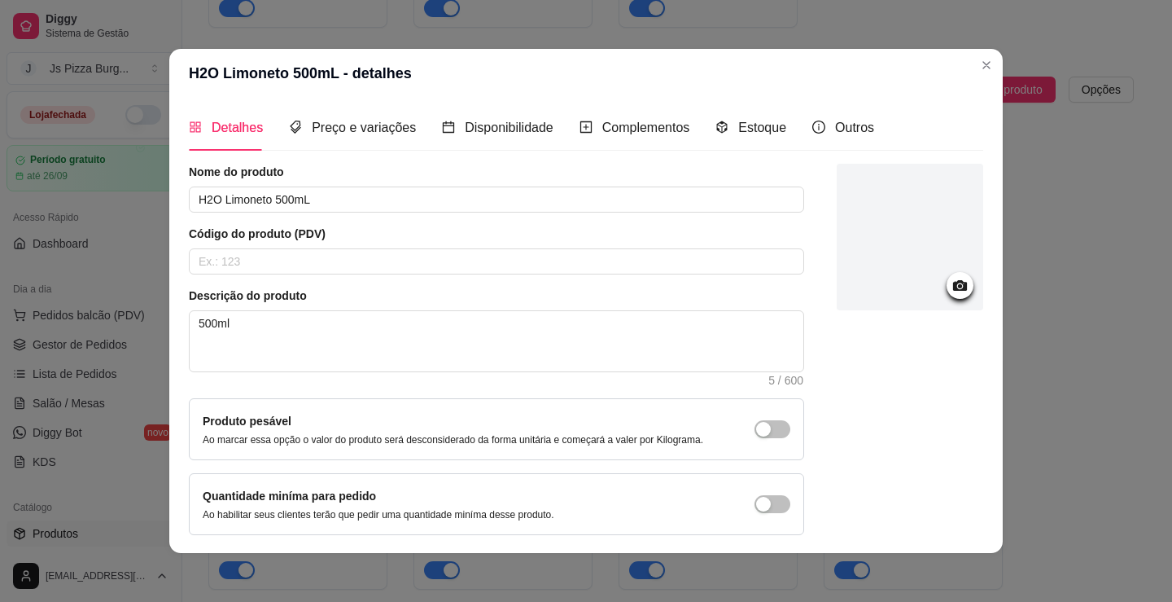
click at [953, 287] on div at bounding box center [960, 285] width 27 height 27
click at [947, 274] on div at bounding box center [960, 285] width 27 height 27
click at [951, 293] on icon at bounding box center [960, 285] width 19 height 19
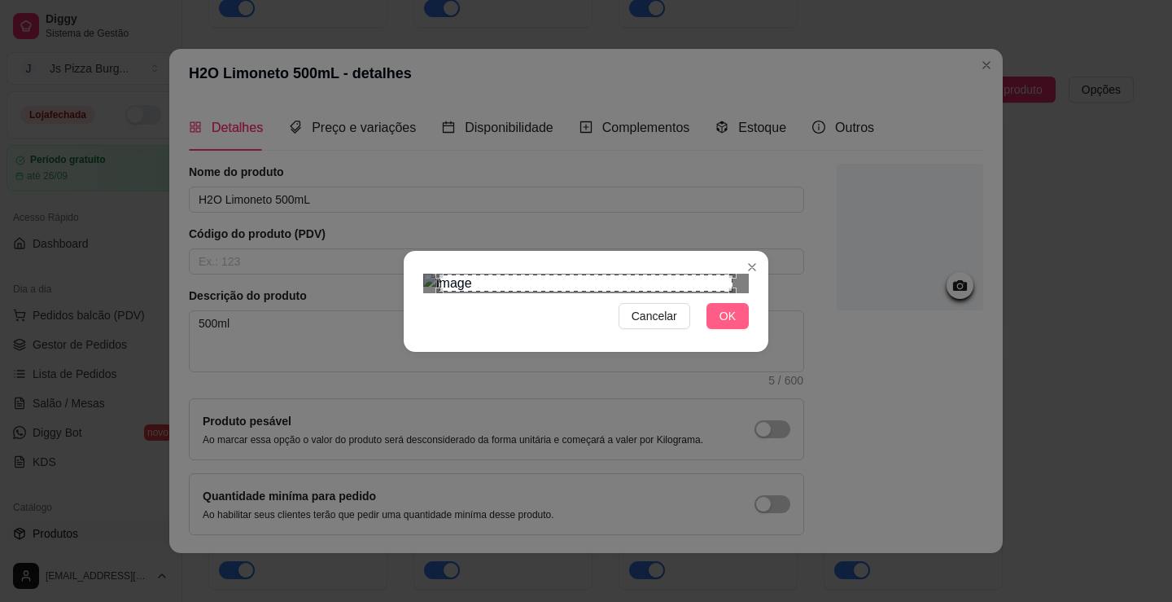
click at [716, 329] on button "OK" at bounding box center [728, 316] width 42 height 26
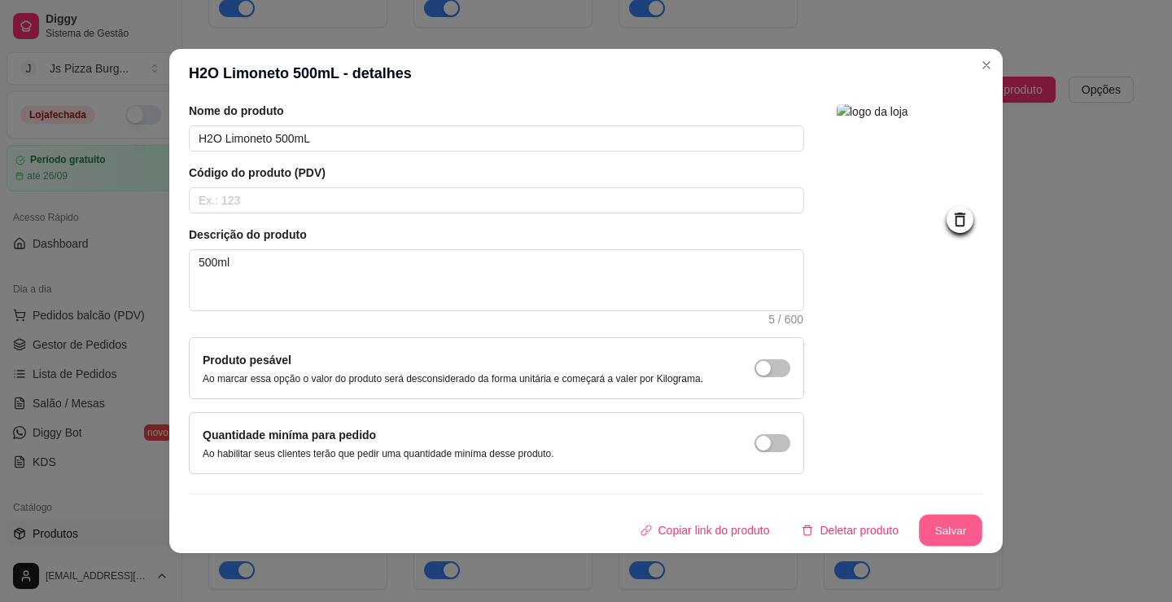
click at [923, 527] on button "Salvar" at bounding box center [950, 530] width 63 height 32
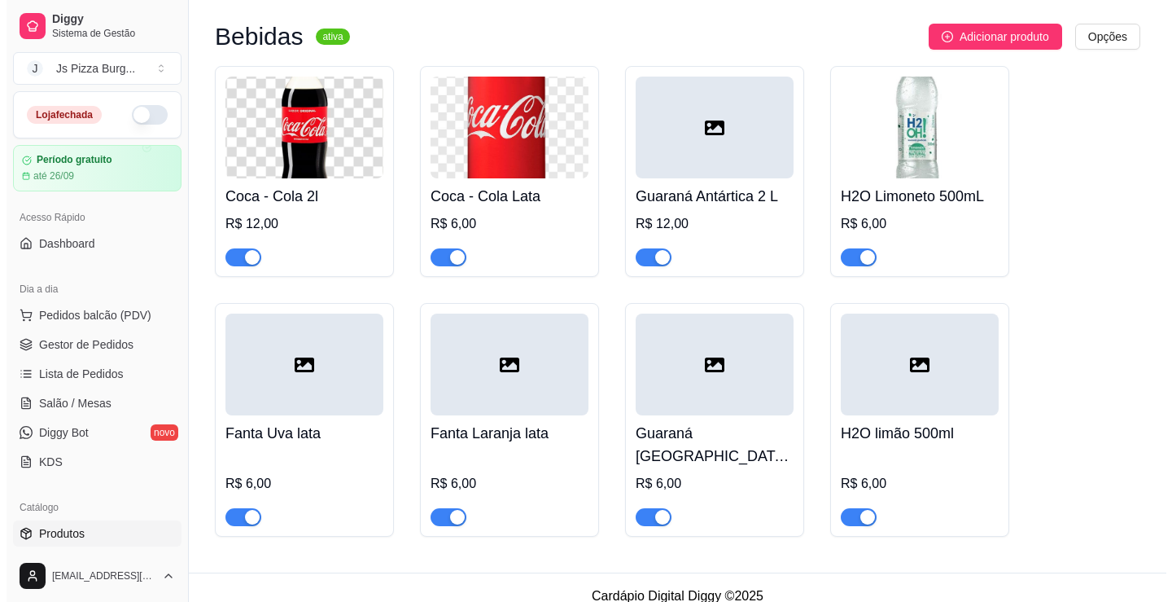
scroll to position [5434, 0]
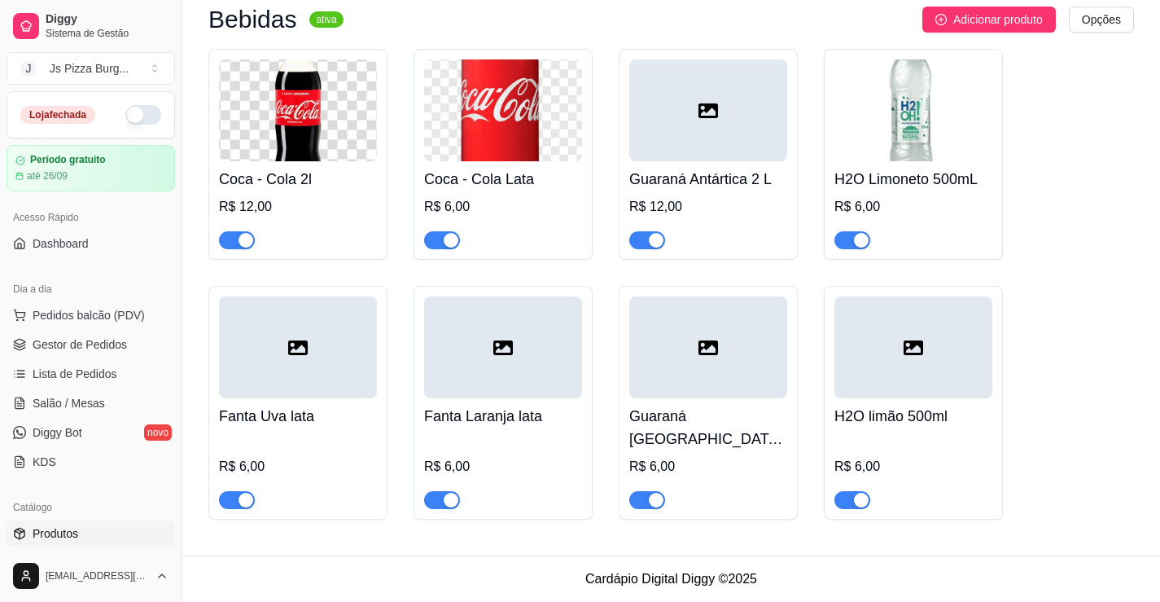
click at [299, 398] on div at bounding box center [298, 347] width 158 height 102
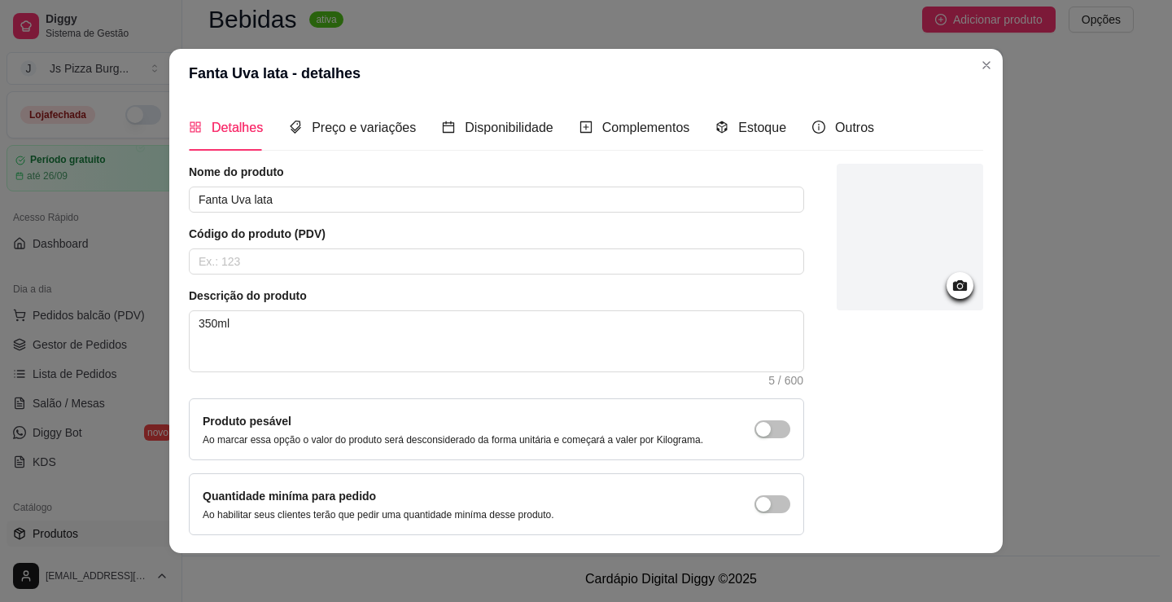
click at [927, 300] on div at bounding box center [910, 237] width 147 height 147
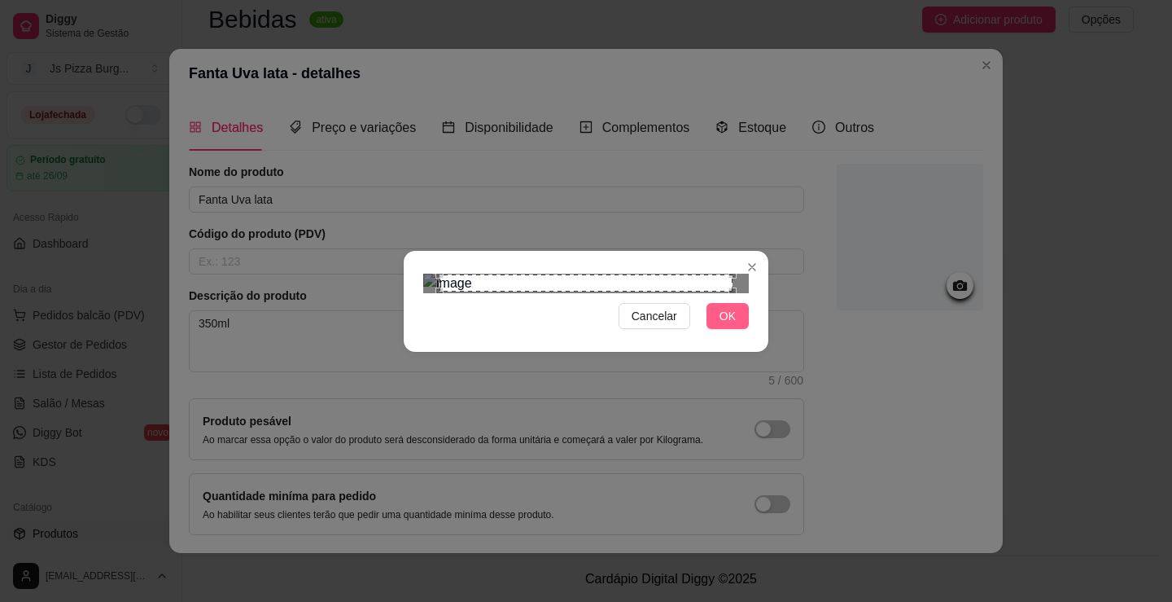
click at [732, 325] on span "OK" at bounding box center [728, 316] width 16 height 18
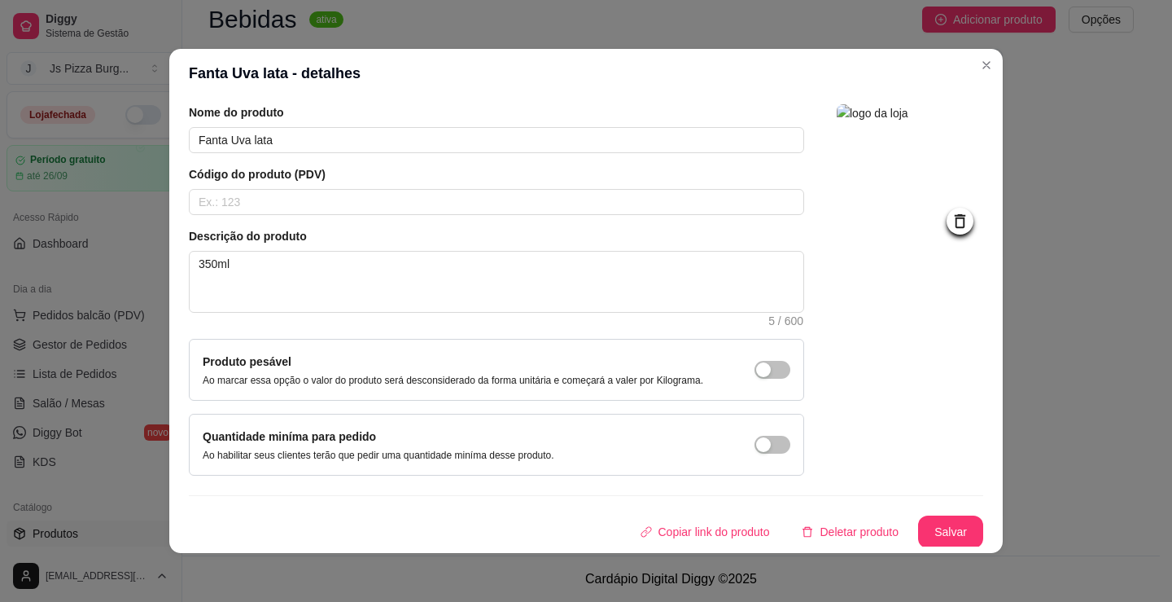
scroll to position [61, 0]
click at [945, 528] on button "Salvar" at bounding box center [950, 530] width 65 height 33
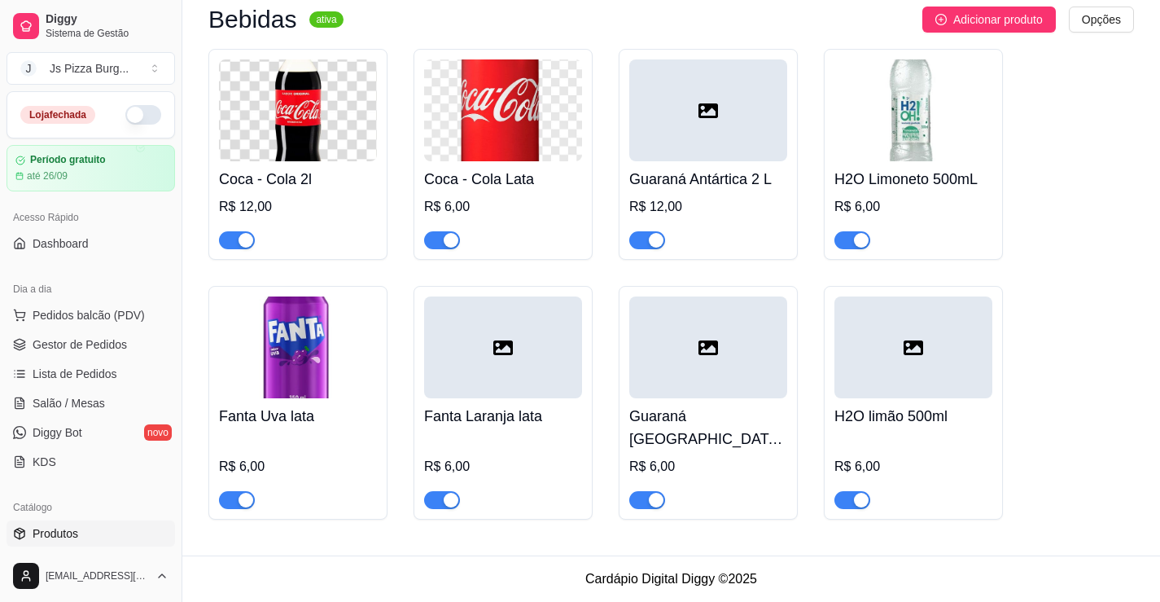
click at [506, 355] on icon at bounding box center [503, 347] width 20 height 15
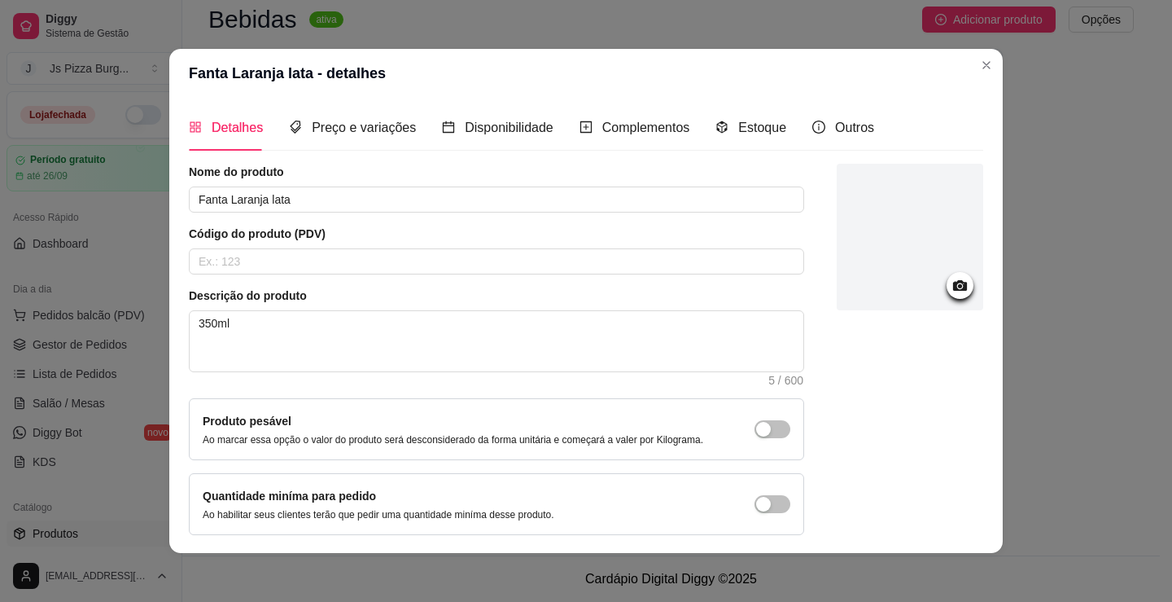
click at [952, 263] on div at bounding box center [910, 237] width 147 height 147
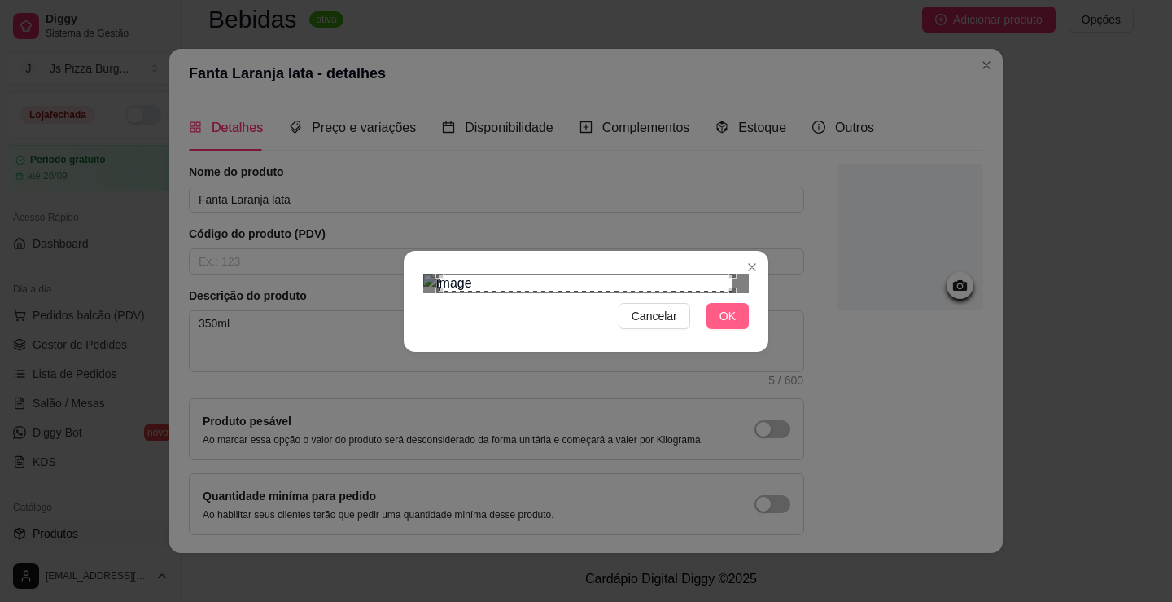
click at [724, 325] on span "OK" at bounding box center [728, 316] width 16 height 18
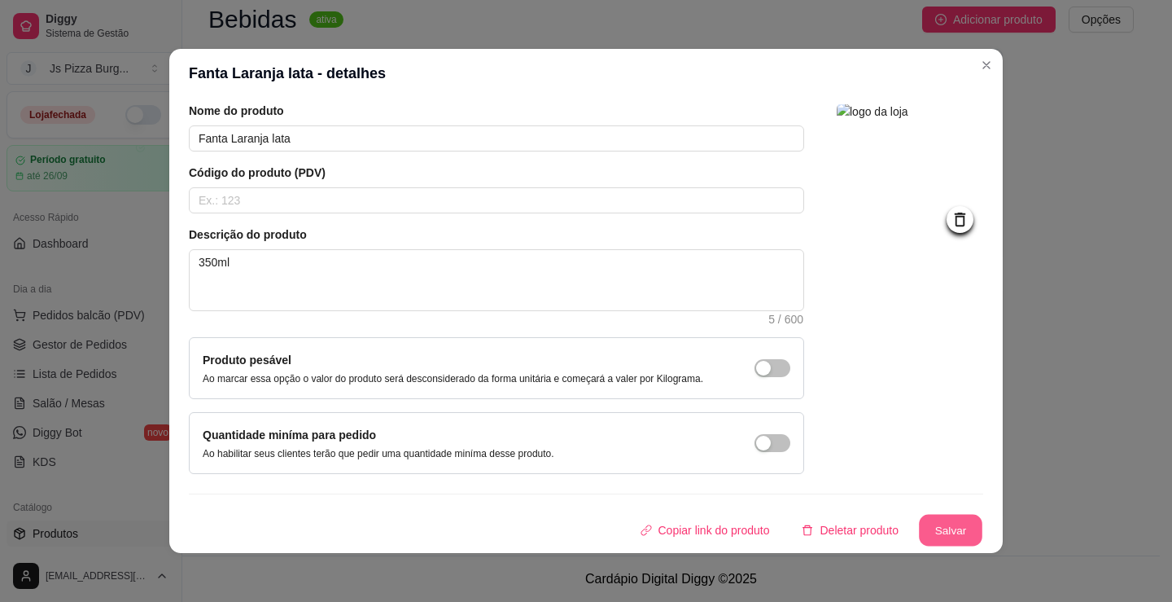
click at [948, 531] on button "Salvar" at bounding box center [950, 530] width 63 height 32
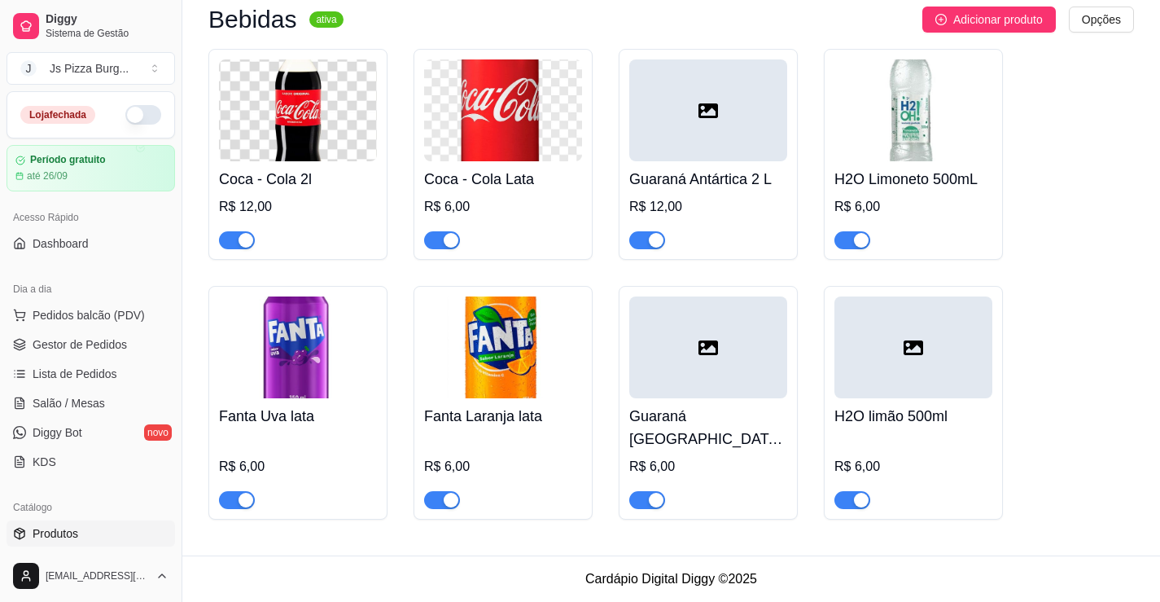
click at [691, 357] on div at bounding box center [708, 347] width 158 height 102
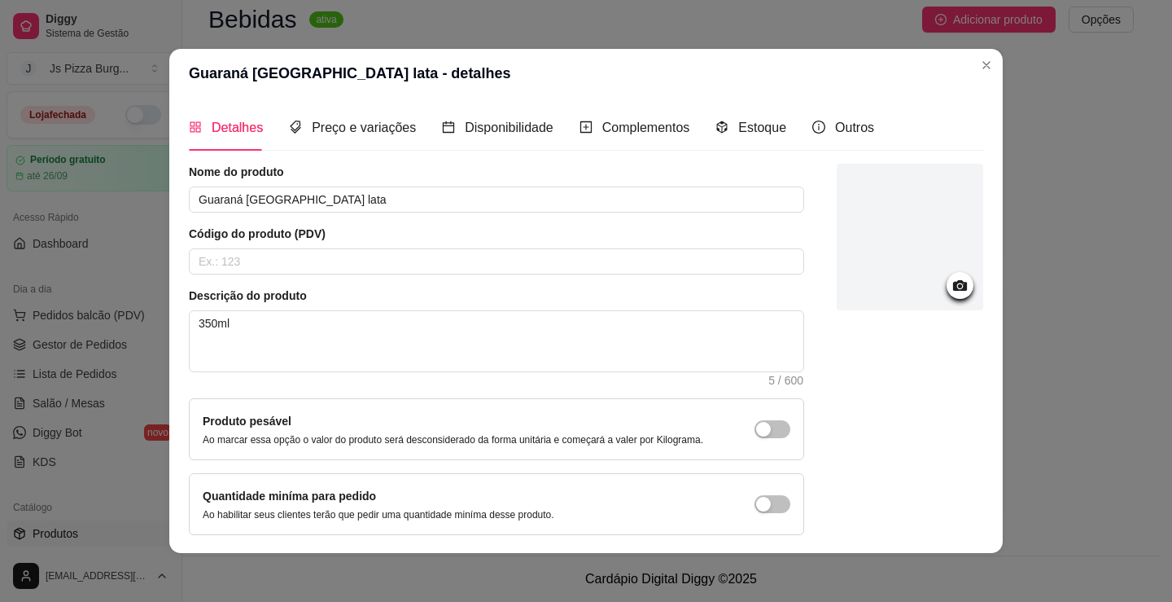
click at [900, 291] on div at bounding box center [910, 237] width 147 height 147
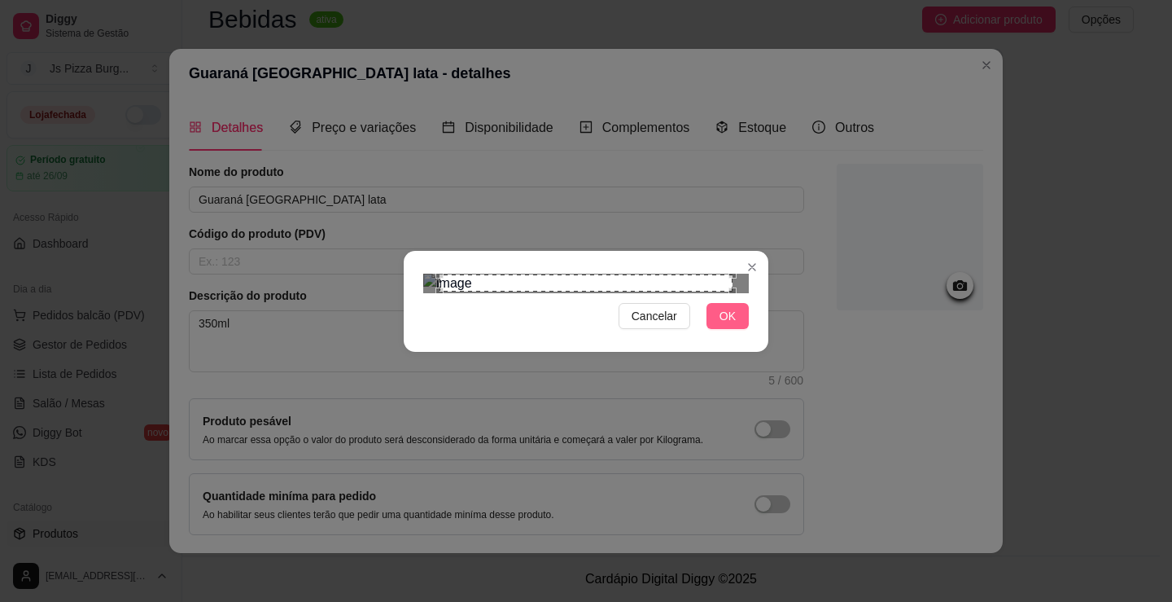
click at [736, 329] on button "OK" at bounding box center [728, 316] width 42 height 26
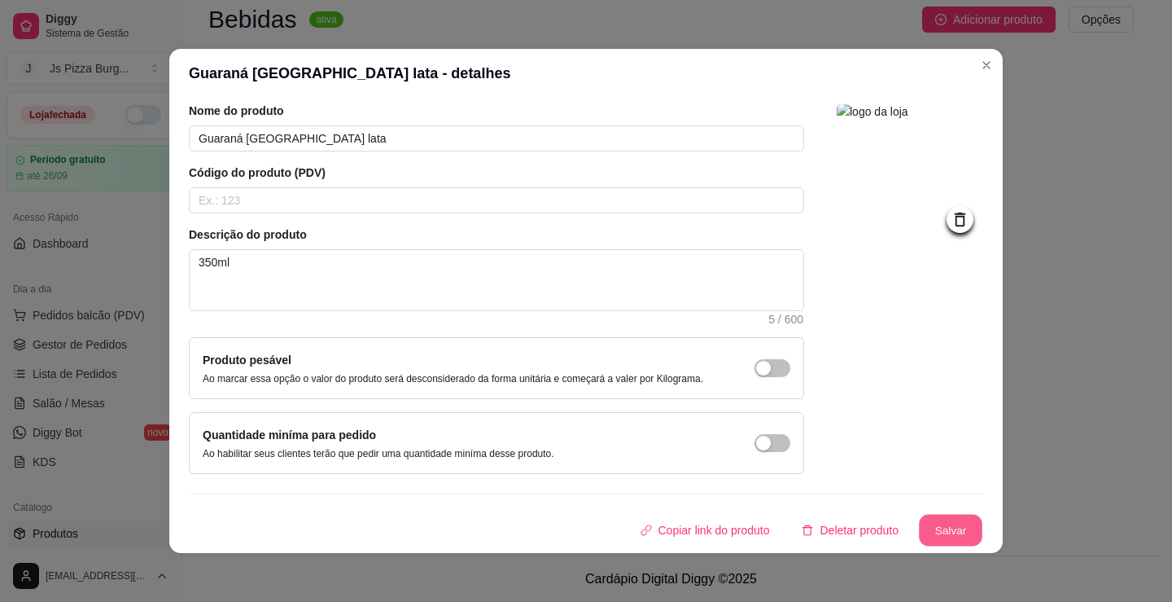
click at [919, 514] on button "Salvar" at bounding box center [950, 530] width 63 height 32
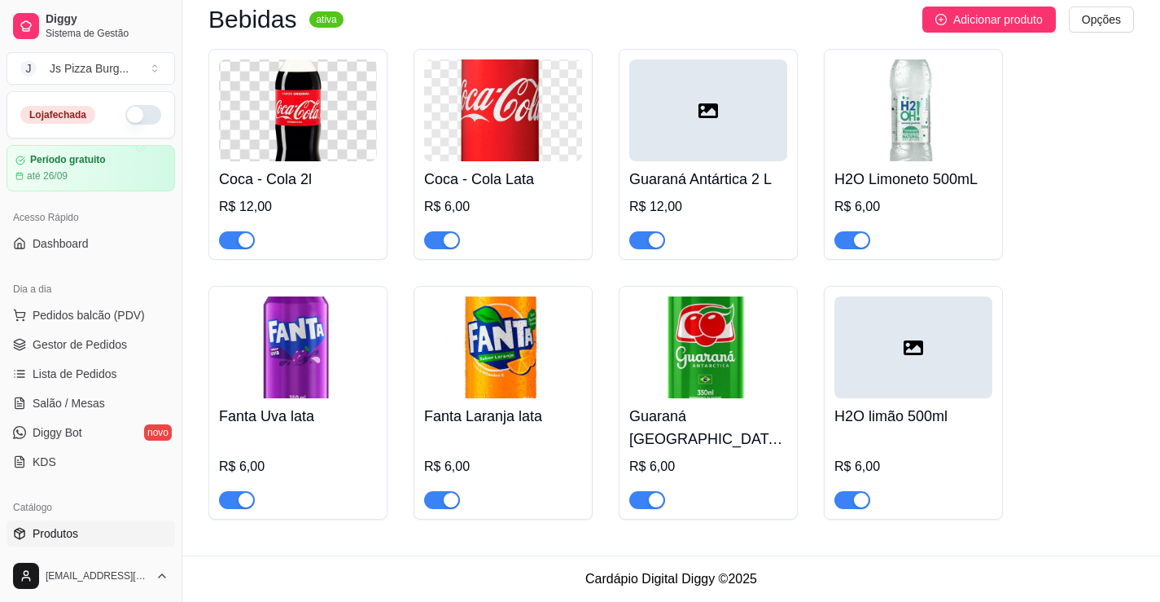
click at [926, 382] on div at bounding box center [913, 347] width 158 height 102
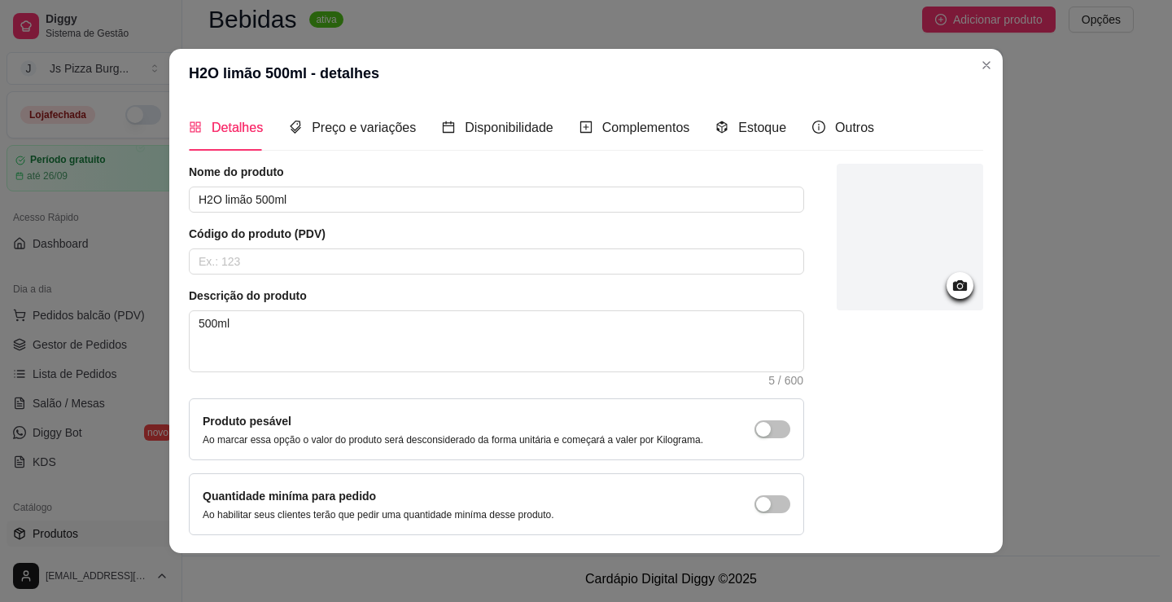
click at [940, 268] on div at bounding box center [910, 237] width 147 height 147
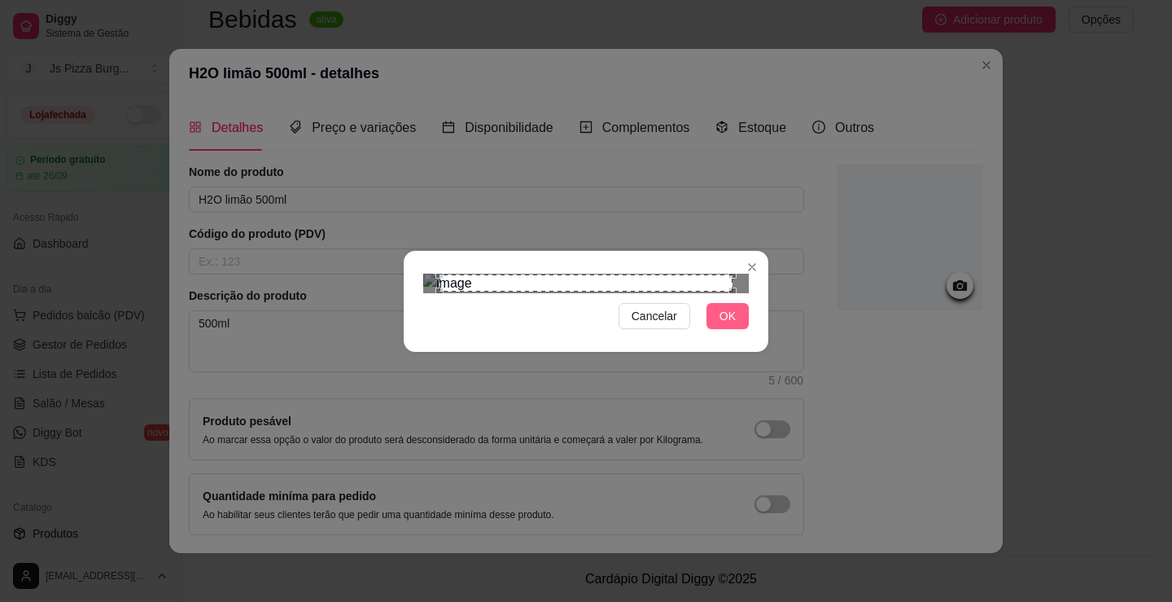
click at [722, 325] on span "OK" at bounding box center [728, 316] width 16 height 18
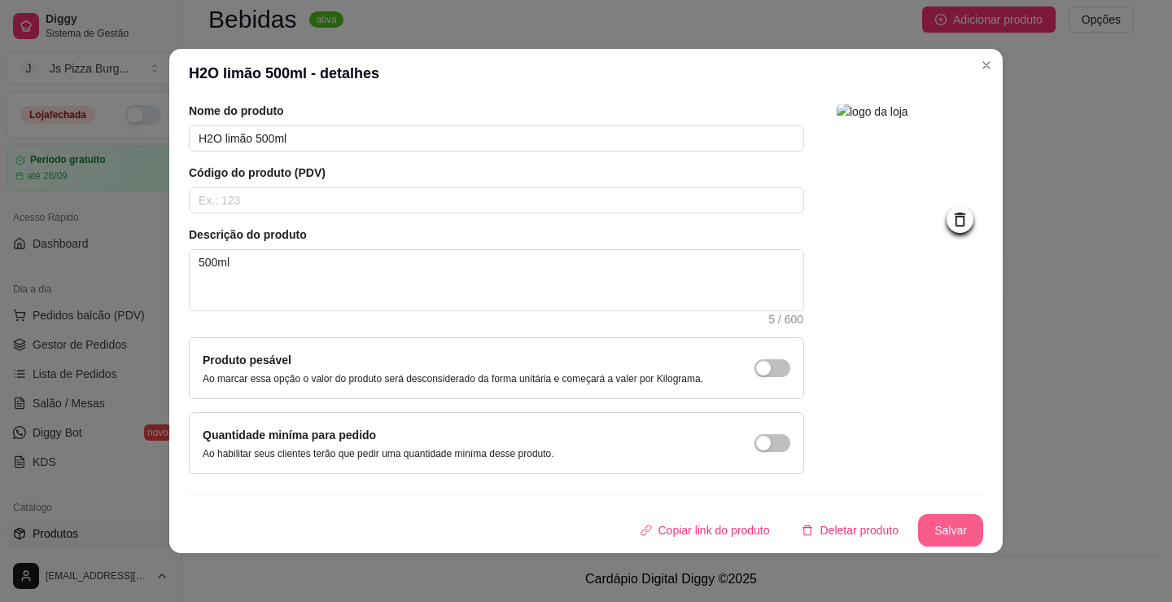
click at [921, 532] on button "Salvar" at bounding box center [950, 530] width 65 height 33
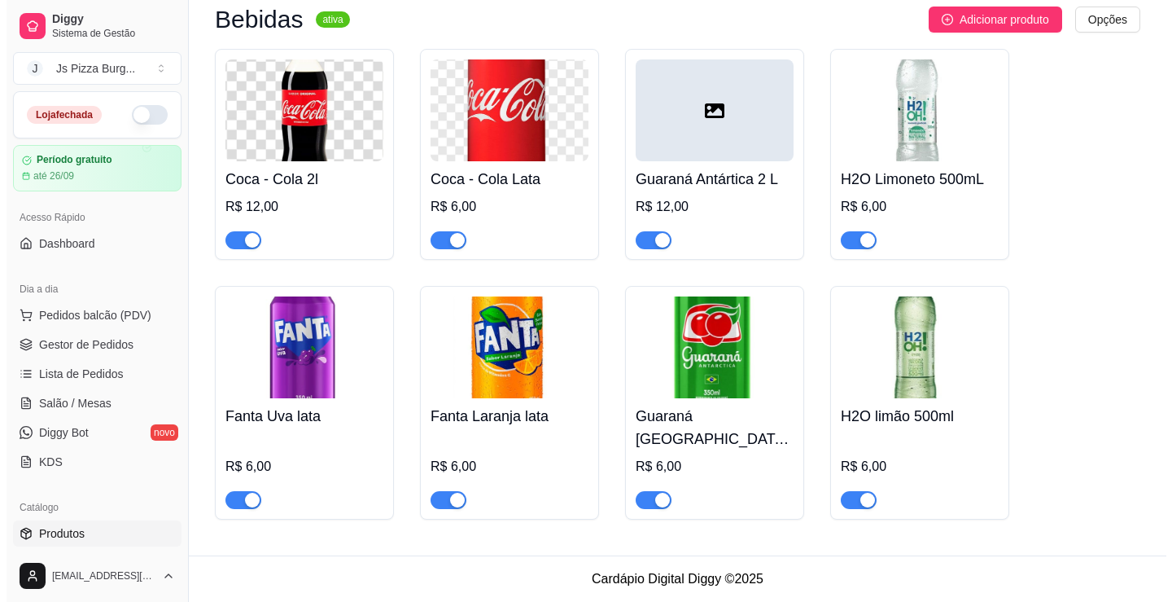
scroll to position [5434, 0]
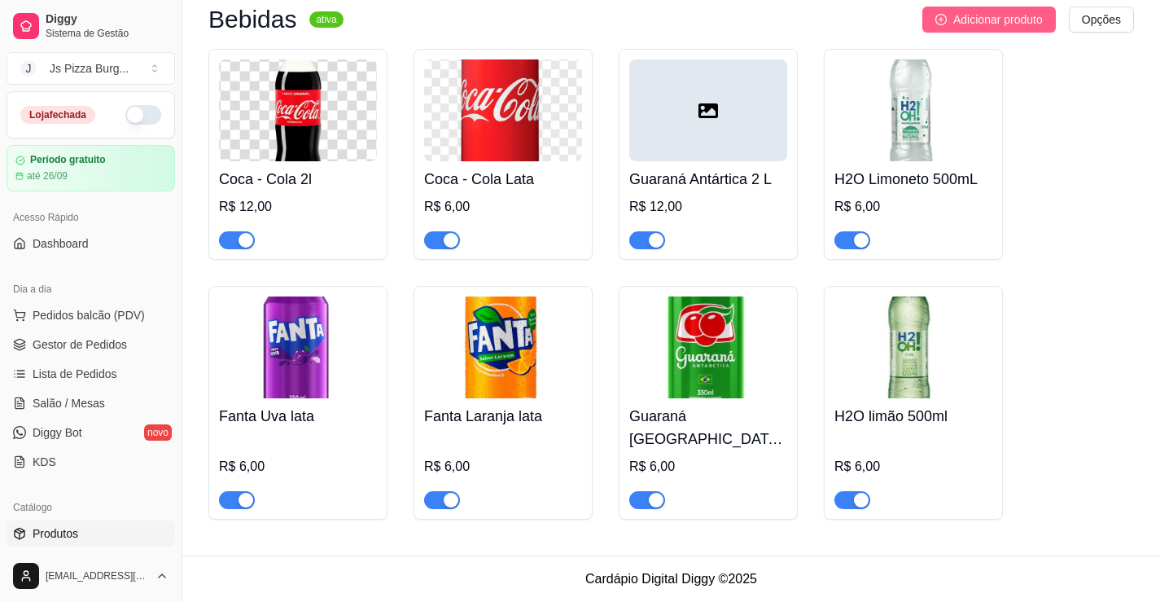
click at [1022, 33] on button "Adicionar produto" at bounding box center [988, 20] width 133 height 26
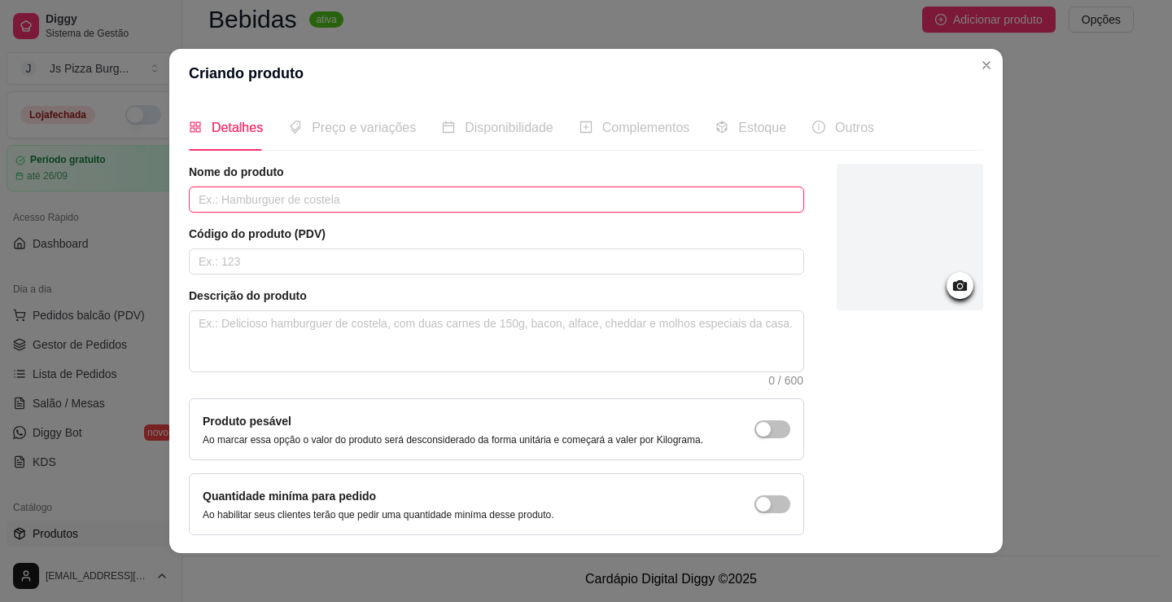
click at [315, 191] on input "text" at bounding box center [496, 199] width 615 height 26
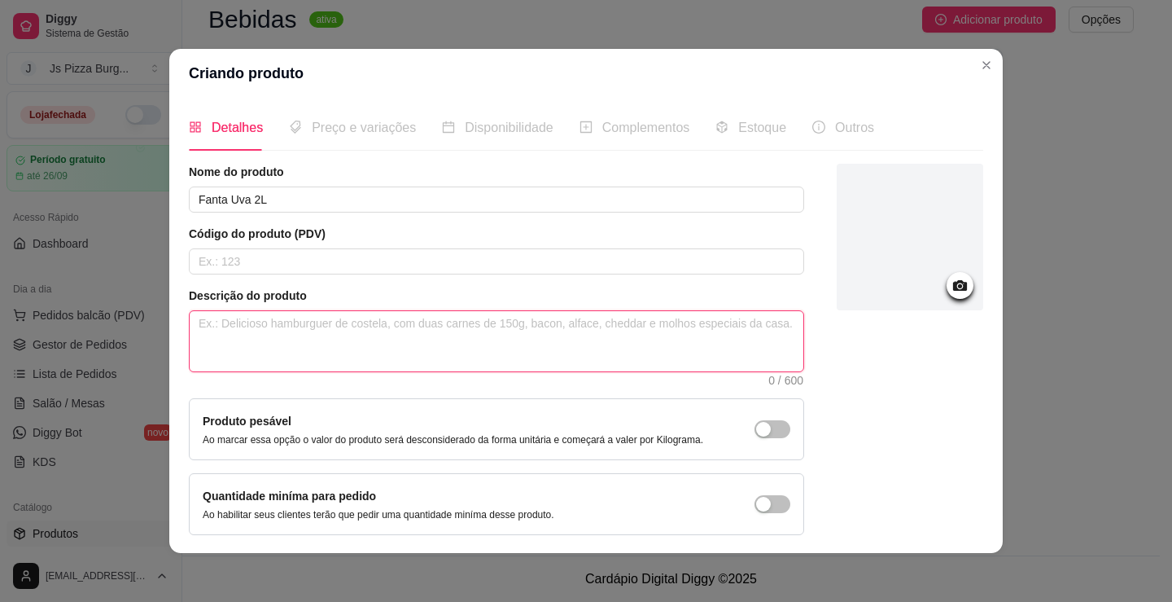
click at [308, 339] on textarea at bounding box center [497, 341] width 614 height 60
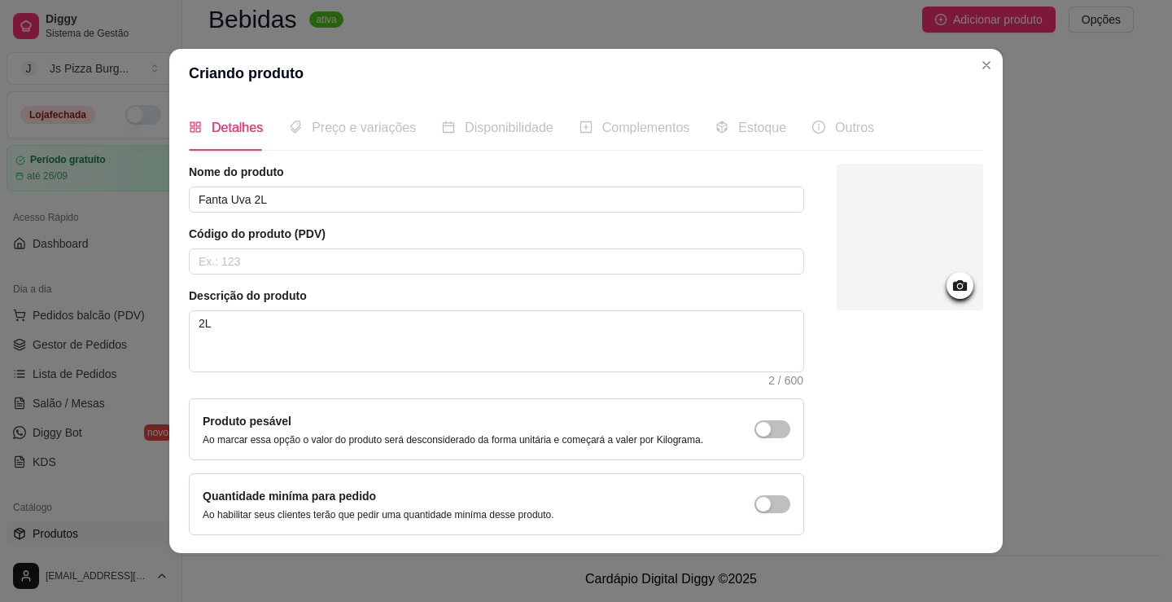
click at [947, 275] on div at bounding box center [960, 285] width 27 height 27
click at [952, 287] on div at bounding box center [960, 285] width 27 height 27
click at [951, 290] on icon at bounding box center [960, 285] width 19 height 19
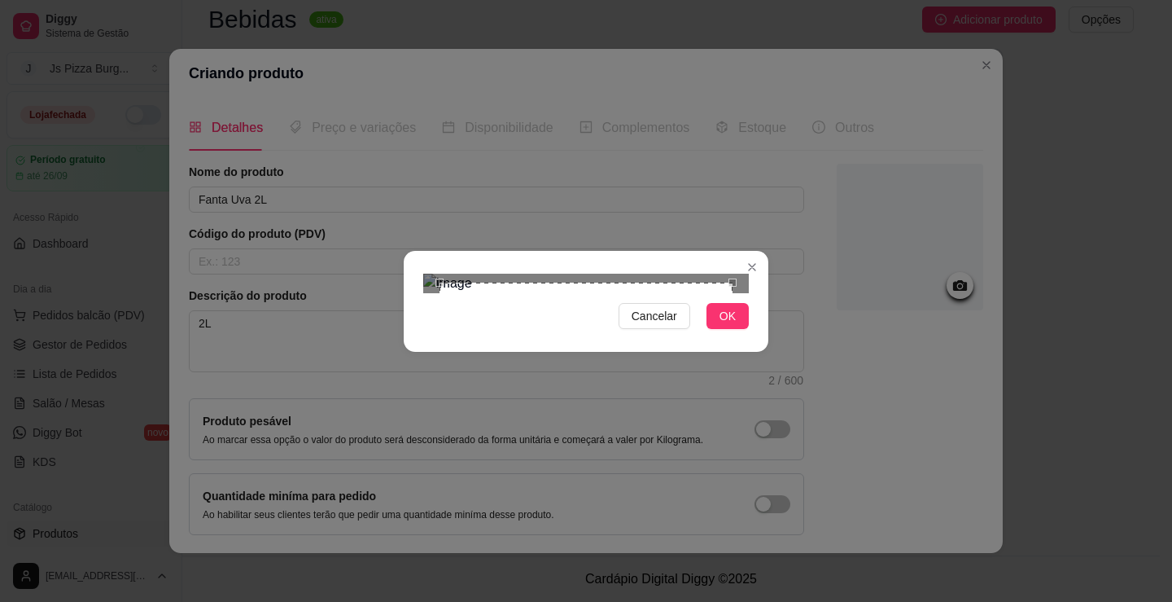
click at [629, 282] on div "Use the arrow keys to move the crop selection area" at bounding box center [586, 428] width 293 height 293
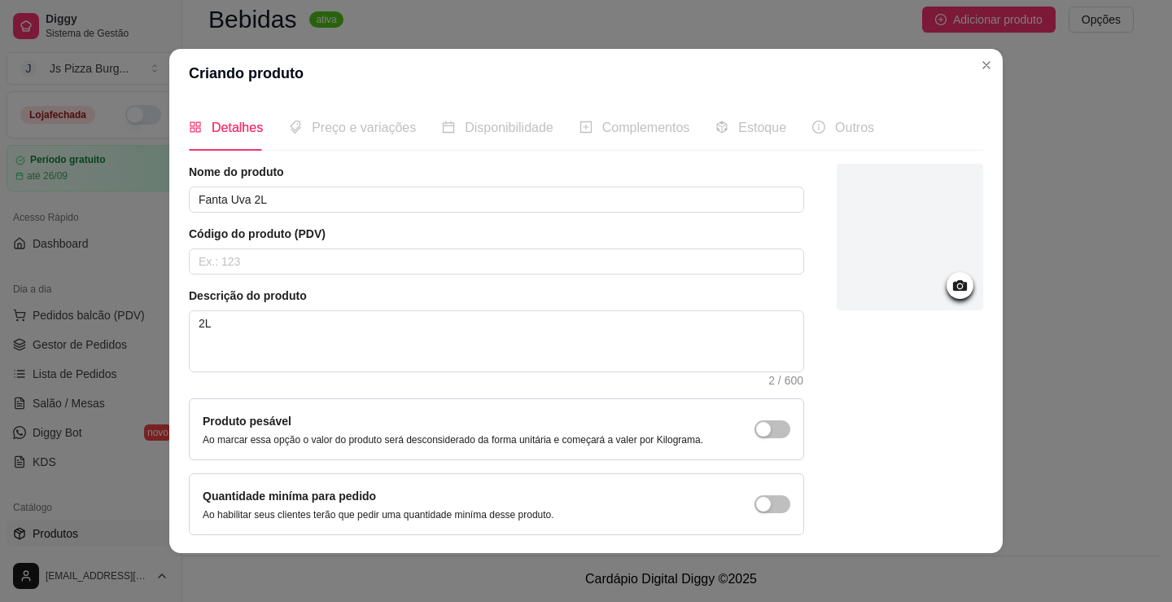
scroll to position [61, 0]
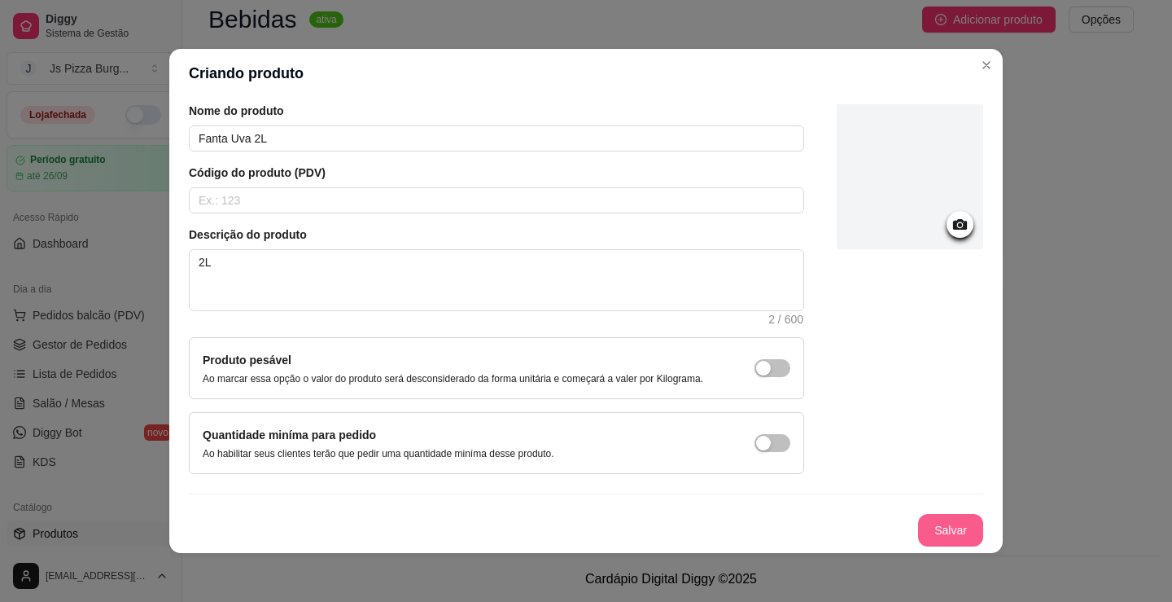
click at [918, 519] on button "Salvar" at bounding box center [950, 530] width 65 height 33
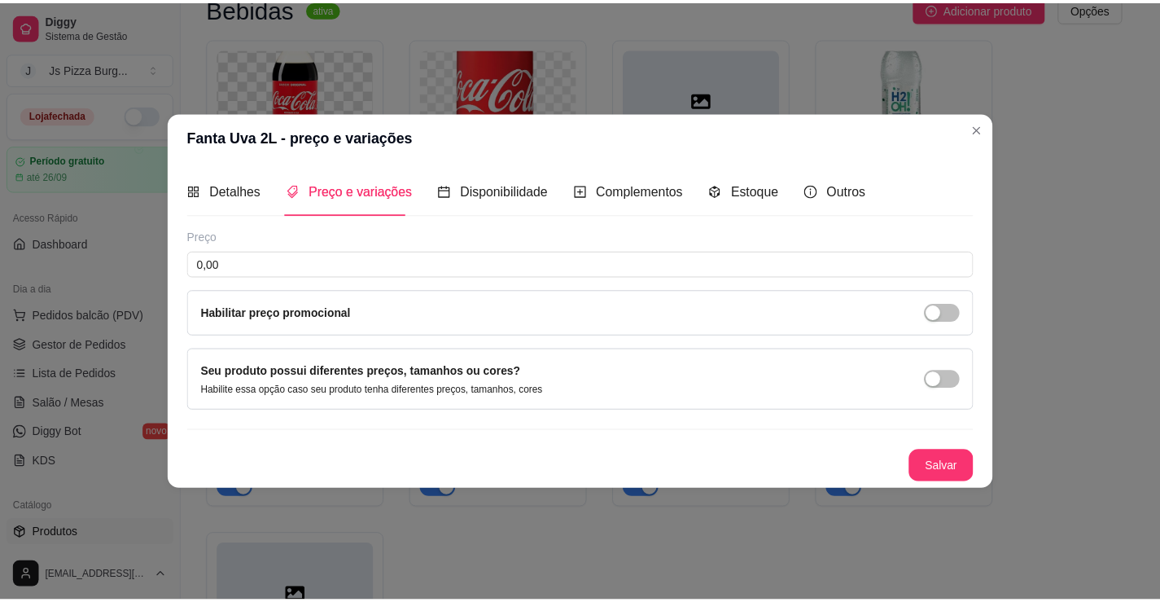
scroll to position [0, 0]
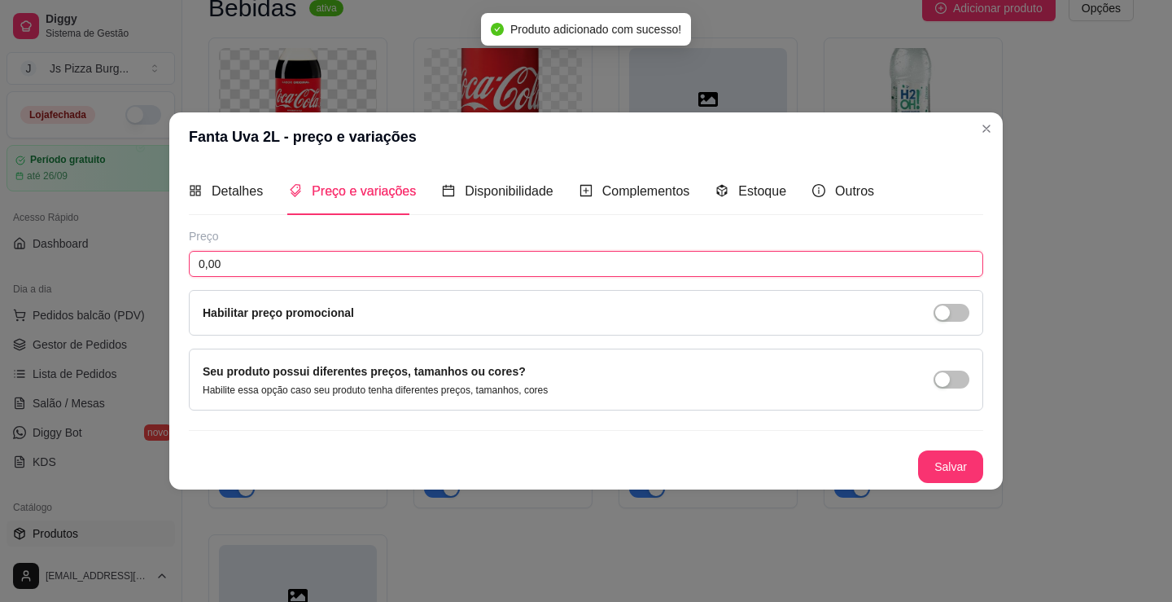
drag, startPoint x: 219, startPoint y: 273, endPoint x: 148, endPoint y: 274, distance: 70.8
click at [148, 274] on div "Fanta Uva 2L - preço e variações Detalhes Preço e variações Disponibilidade Com…" at bounding box center [586, 301] width 1172 height 602
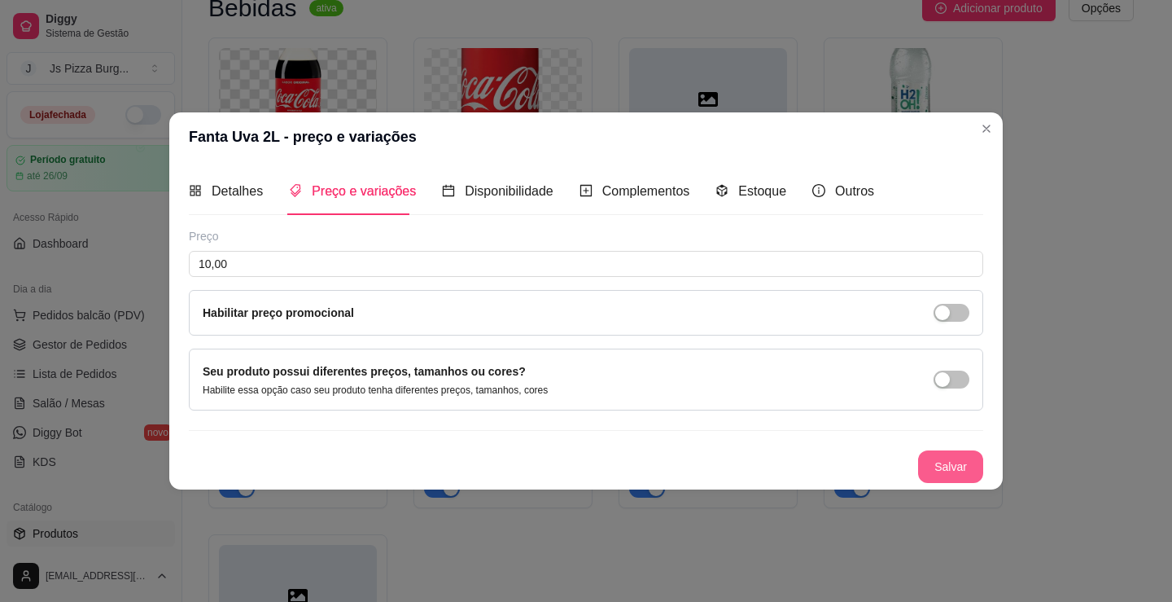
click at [965, 463] on button "Salvar" at bounding box center [950, 466] width 65 height 33
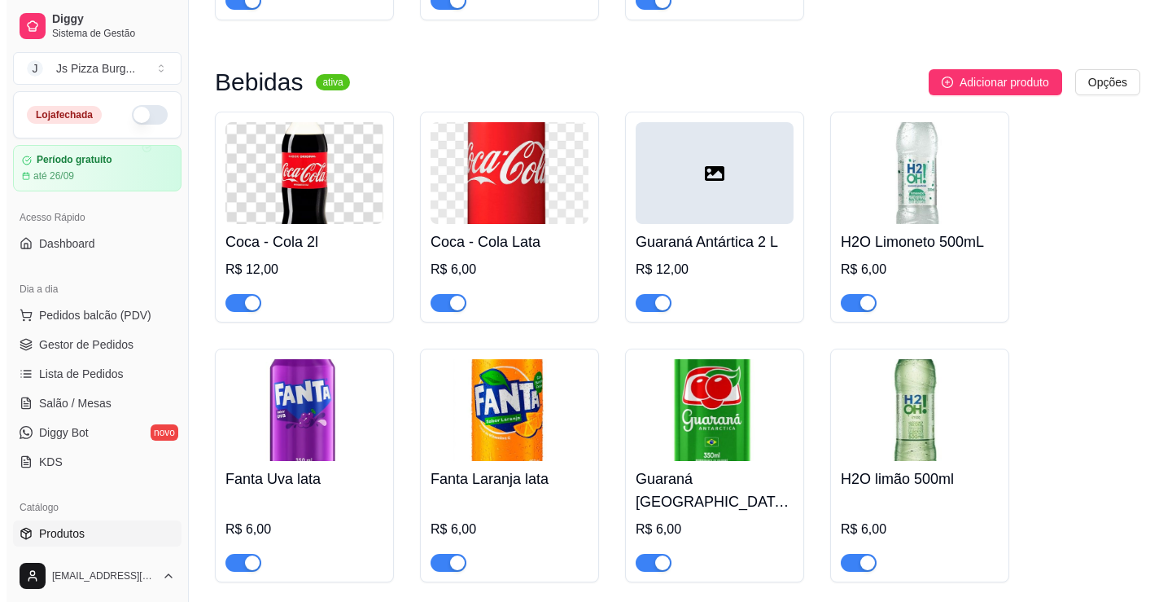
scroll to position [5346, 0]
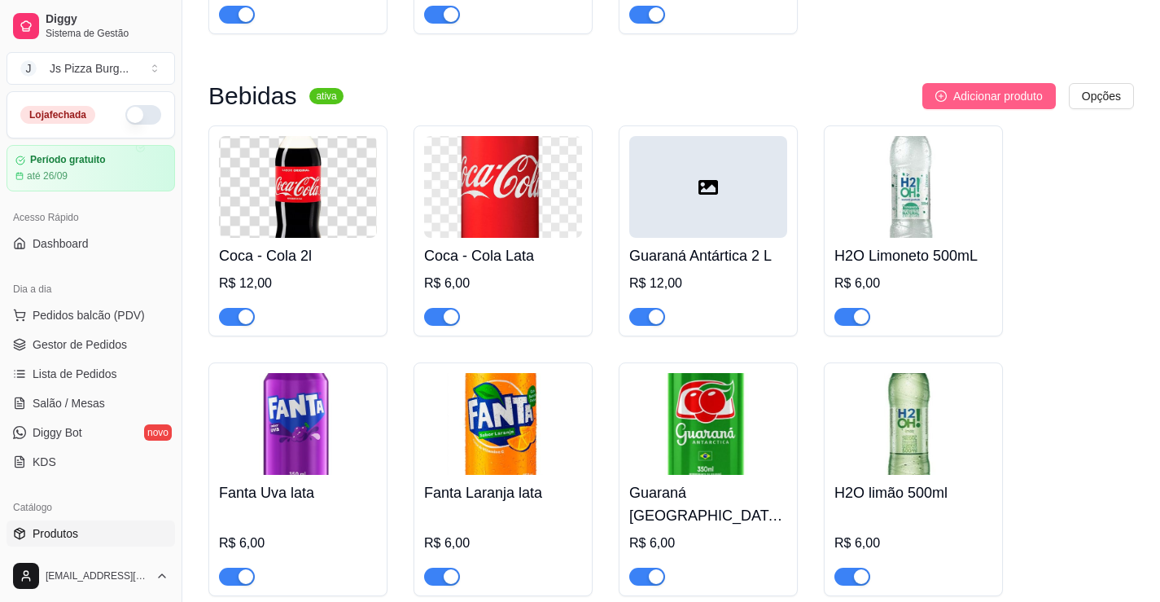
click at [922, 109] on button "Adicionar produto" at bounding box center [988, 96] width 133 height 26
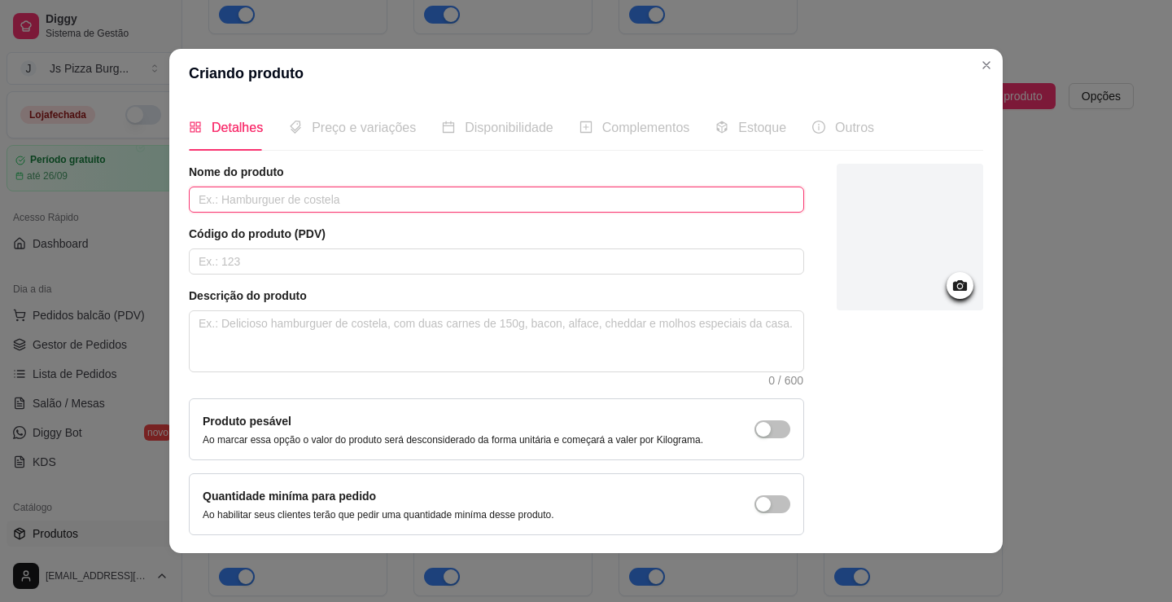
click at [221, 195] on input "text" at bounding box center [496, 199] width 615 height 26
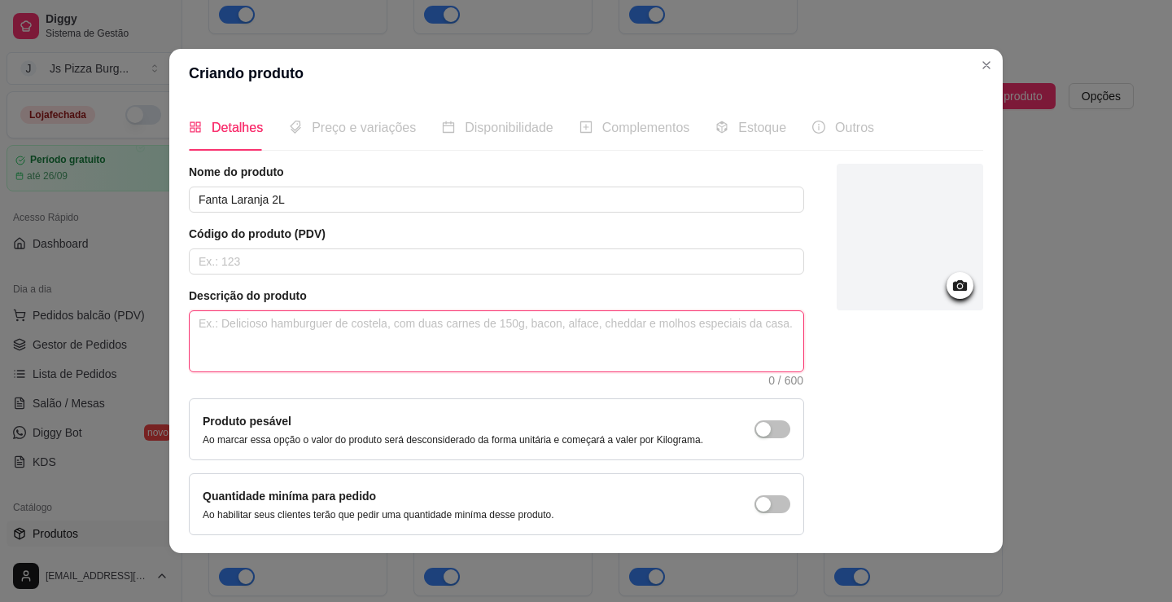
click at [278, 347] on textarea at bounding box center [497, 341] width 614 height 60
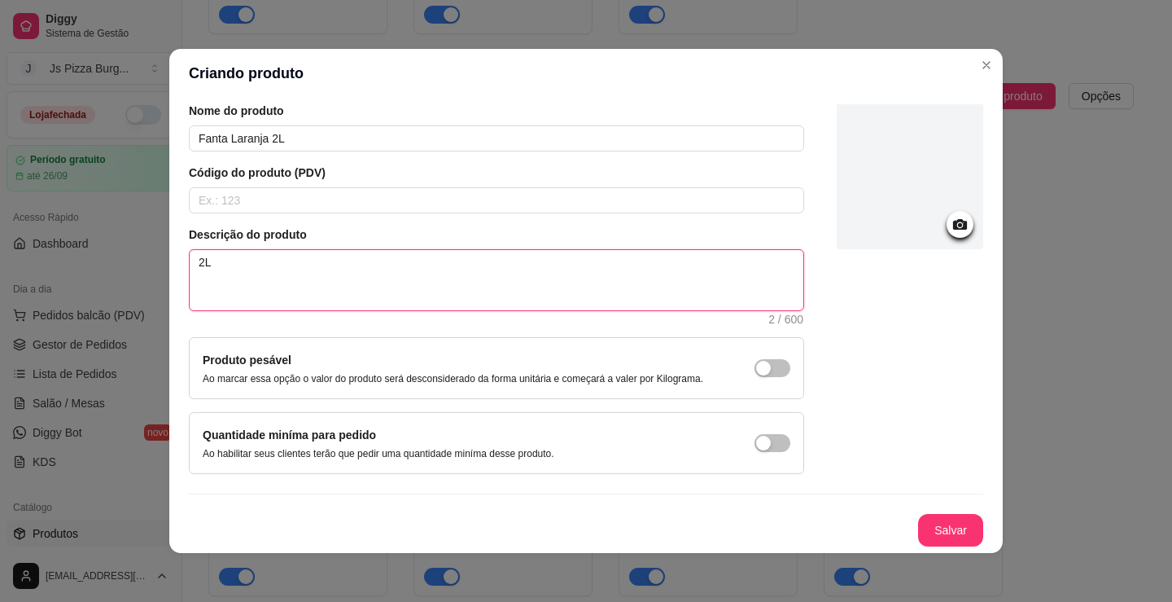
scroll to position [3, 0]
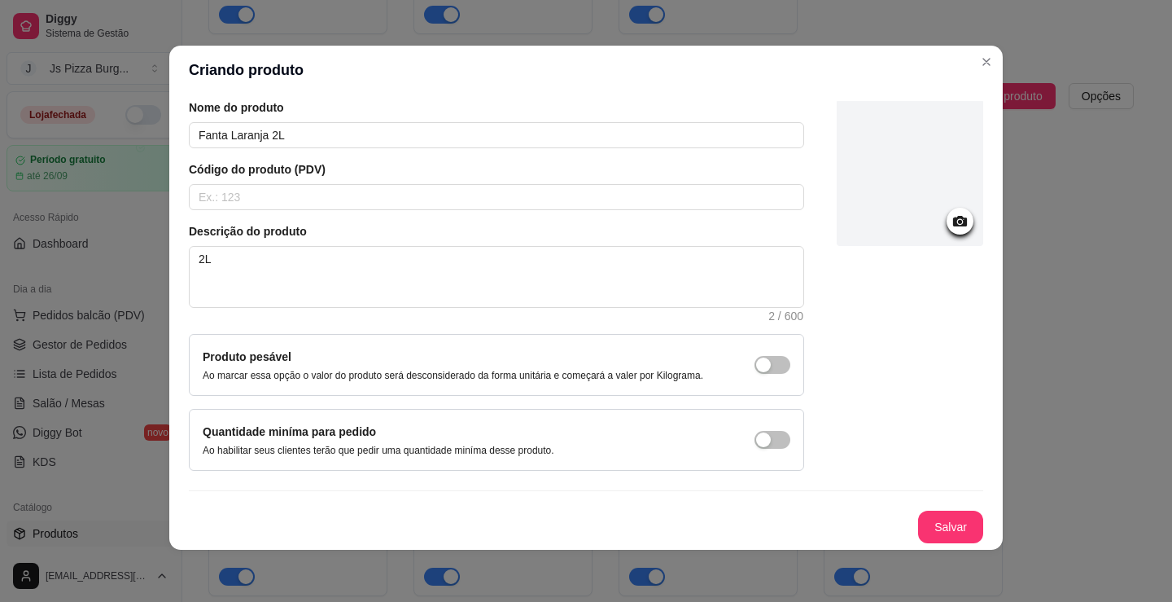
click at [951, 229] on icon at bounding box center [960, 221] width 19 height 19
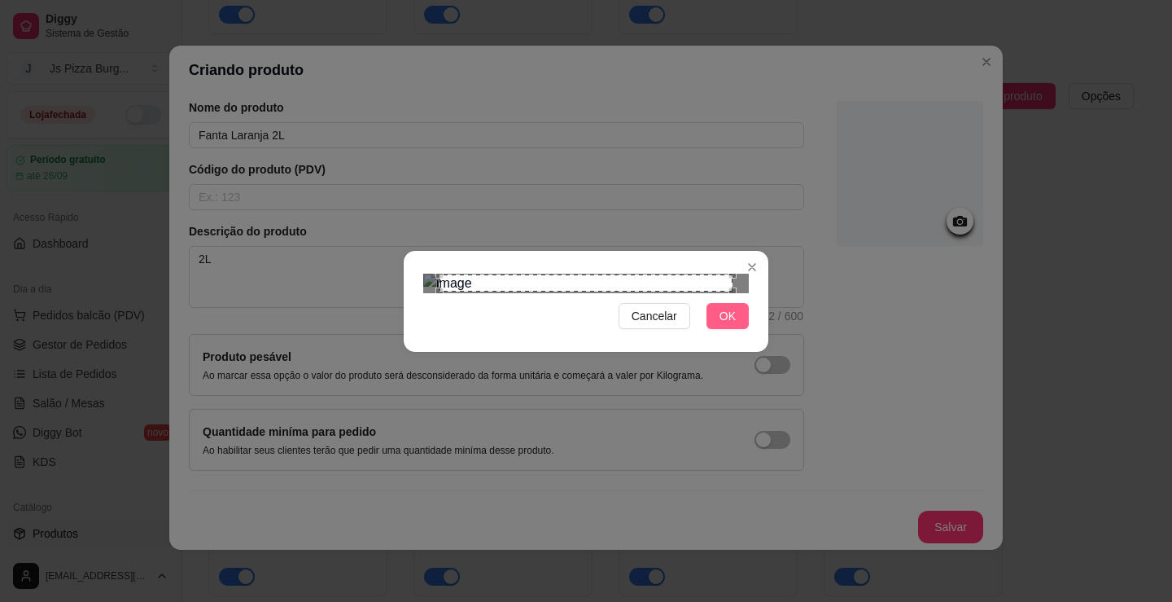
click at [737, 329] on button "OK" at bounding box center [728, 316] width 42 height 26
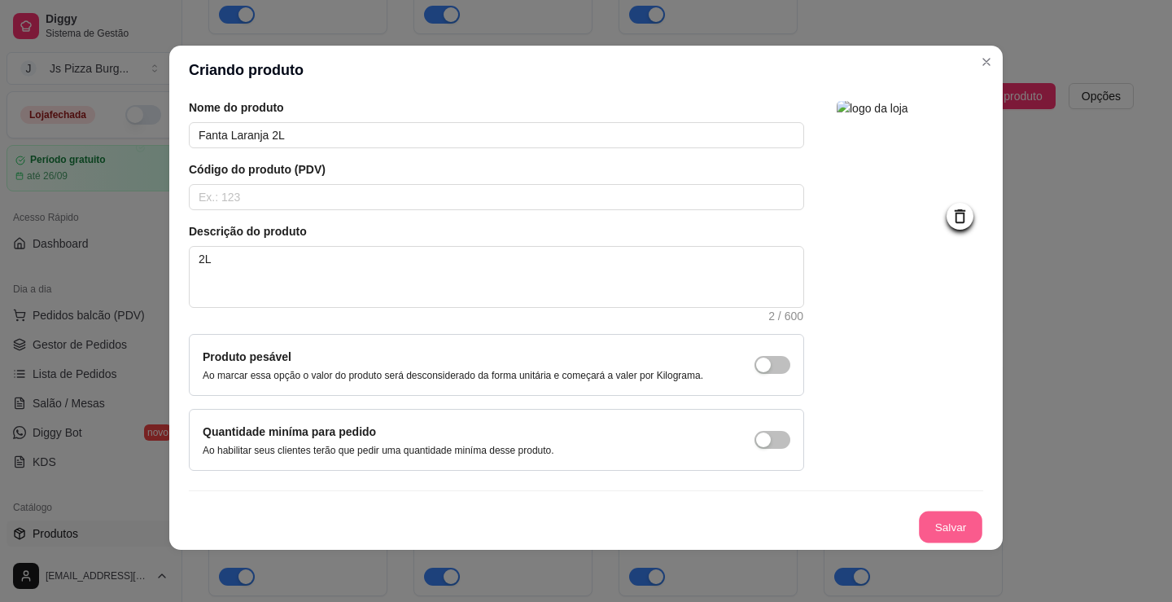
click at [919, 527] on button "Salvar" at bounding box center [950, 527] width 63 height 32
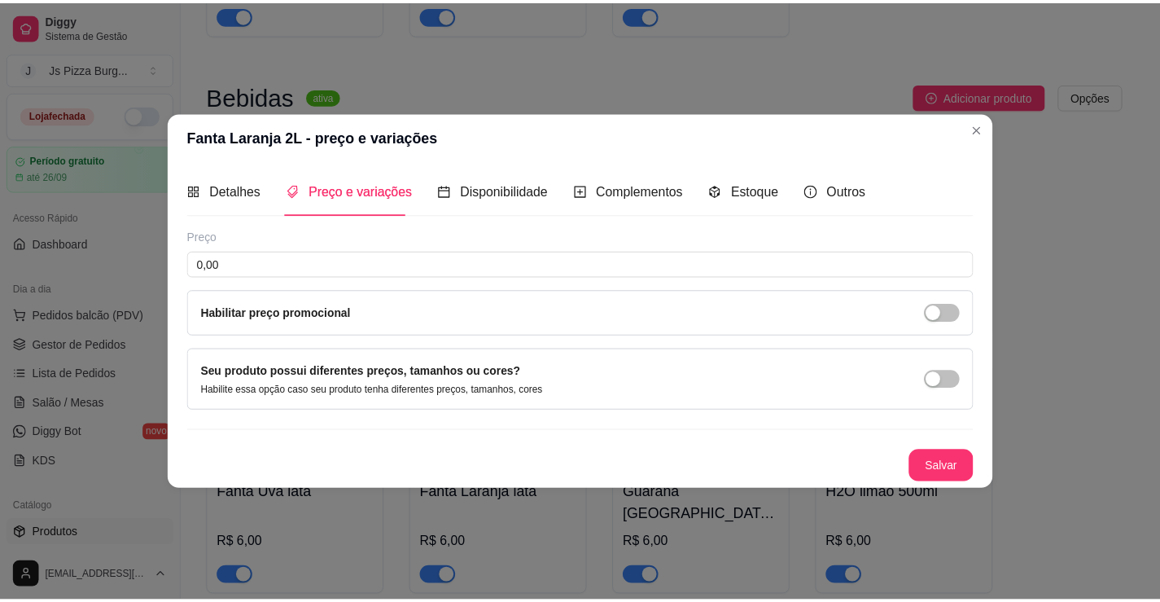
scroll to position [0, 0]
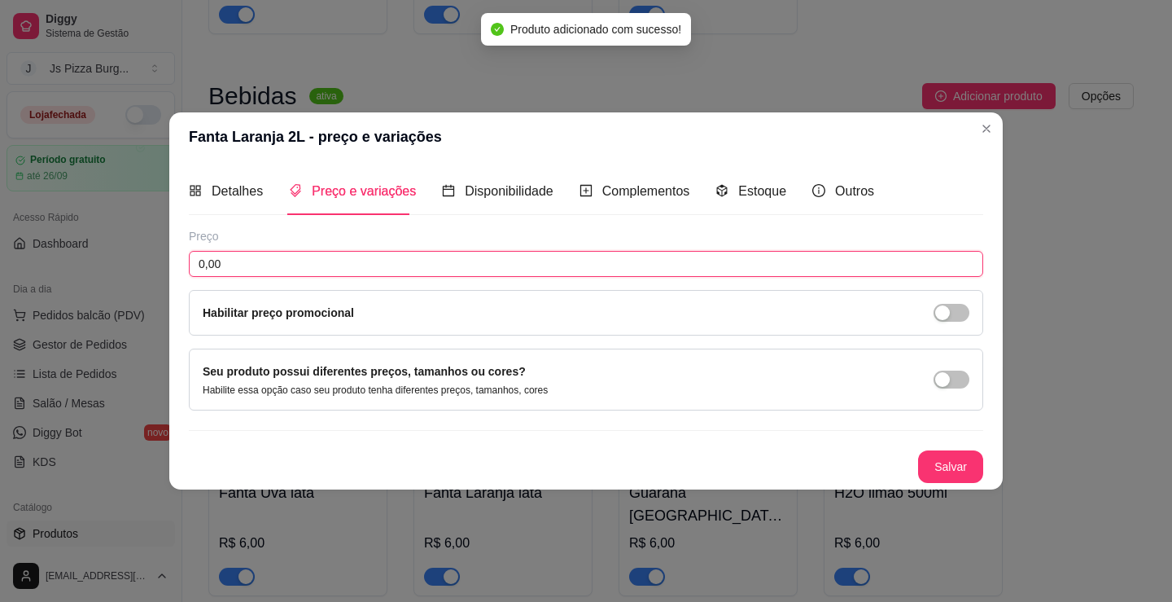
drag, startPoint x: 227, startPoint y: 260, endPoint x: 33, endPoint y: 254, distance: 193.8
click at [33, 254] on div "Fanta Laranja 2L - preço e variações Detalhes Preço e variações Disponibilidade…" at bounding box center [586, 301] width 1172 height 602
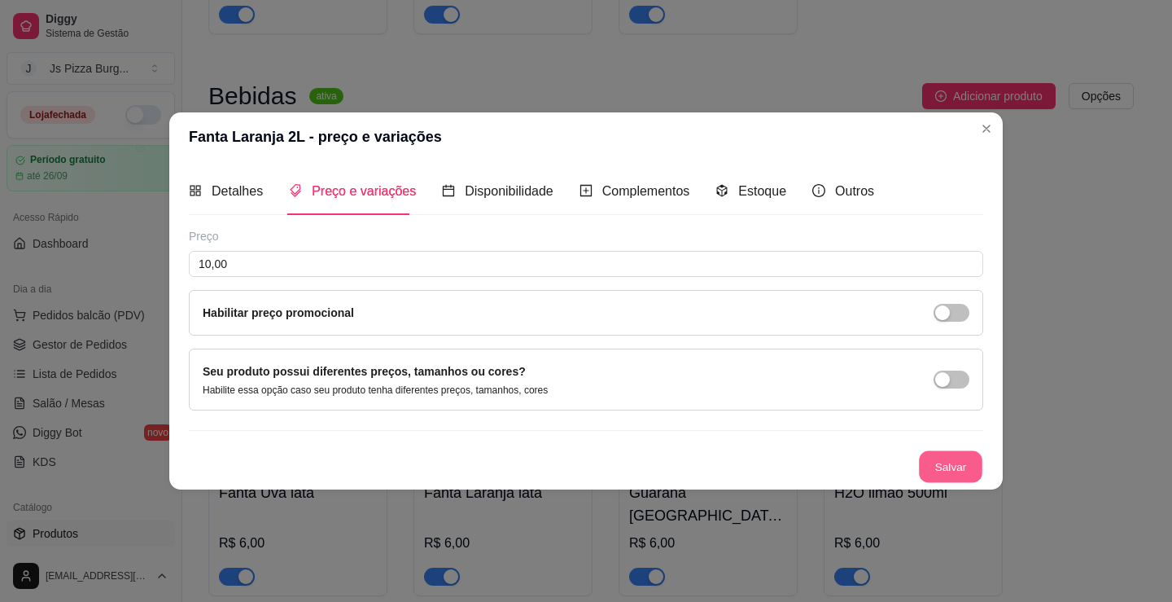
click at [959, 469] on button "Salvar" at bounding box center [950, 466] width 63 height 32
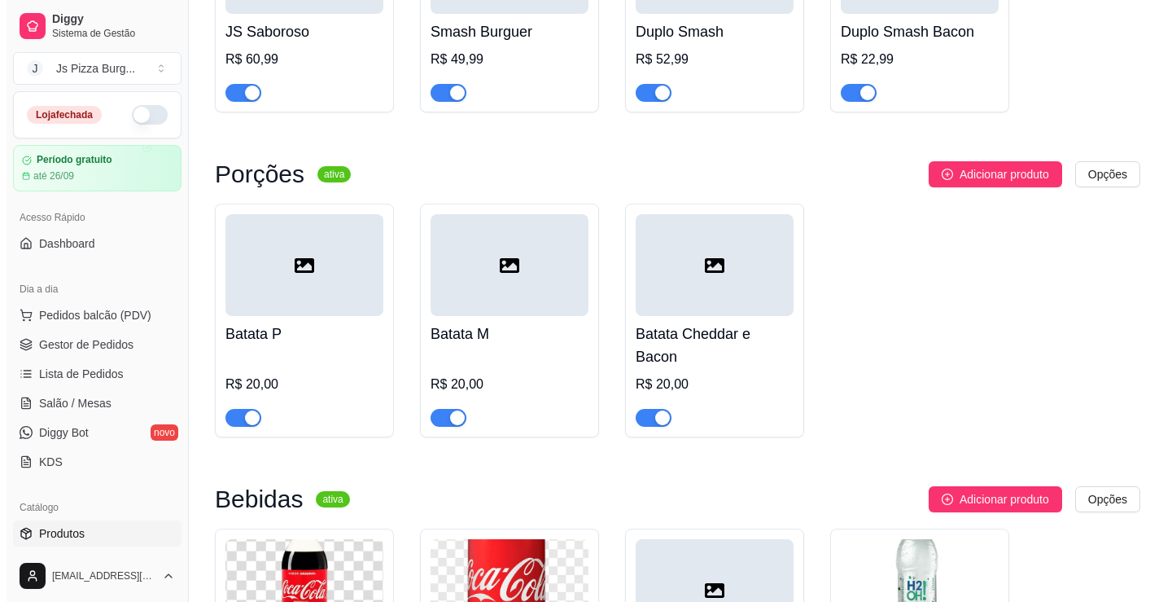
scroll to position [4939, 0]
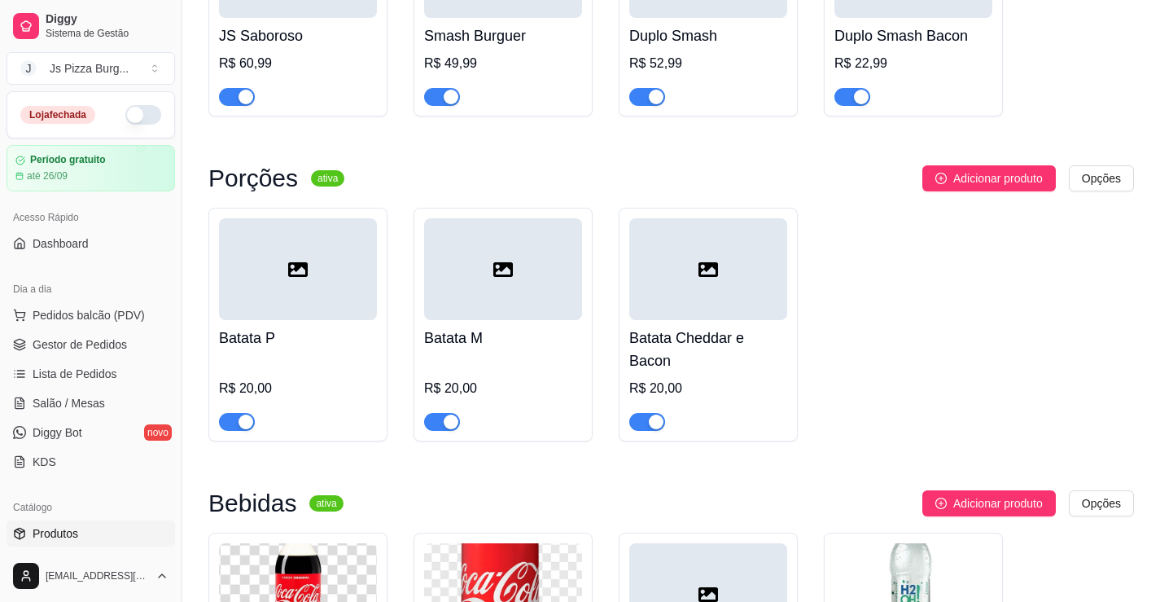
click at [310, 305] on div at bounding box center [298, 269] width 158 height 102
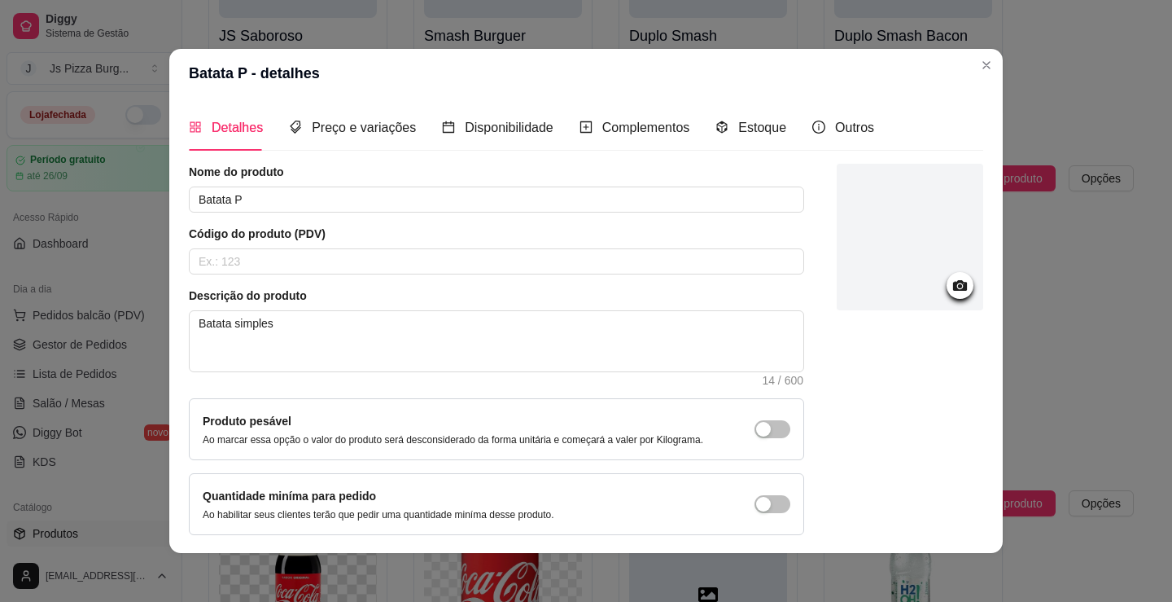
click at [953, 287] on icon at bounding box center [960, 285] width 14 height 11
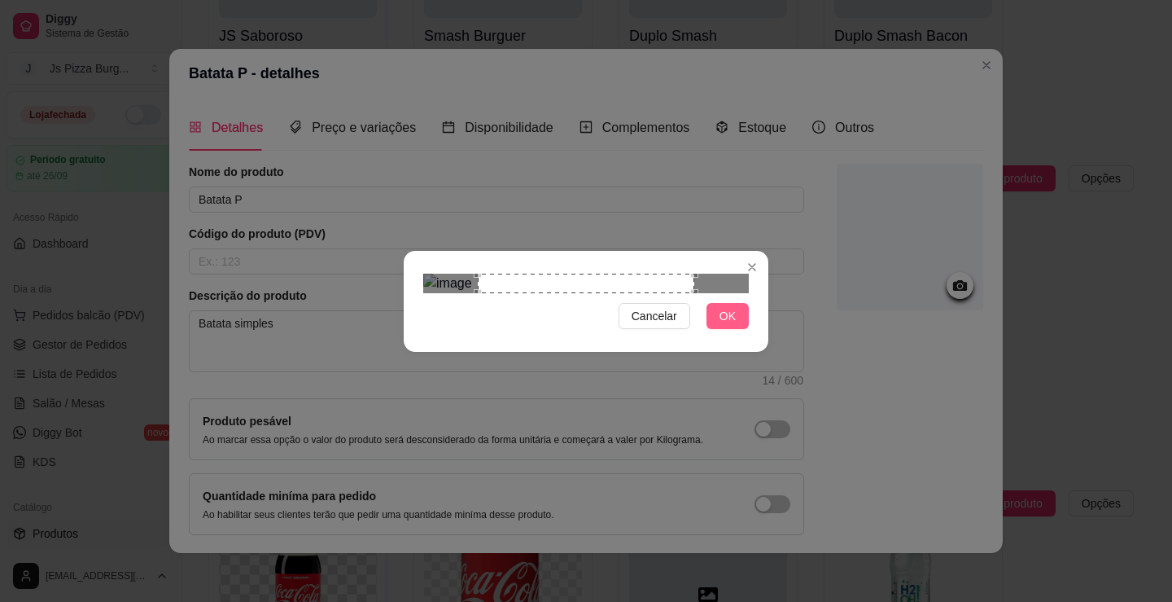
click at [725, 325] on span "OK" at bounding box center [728, 316] width 16 height 18
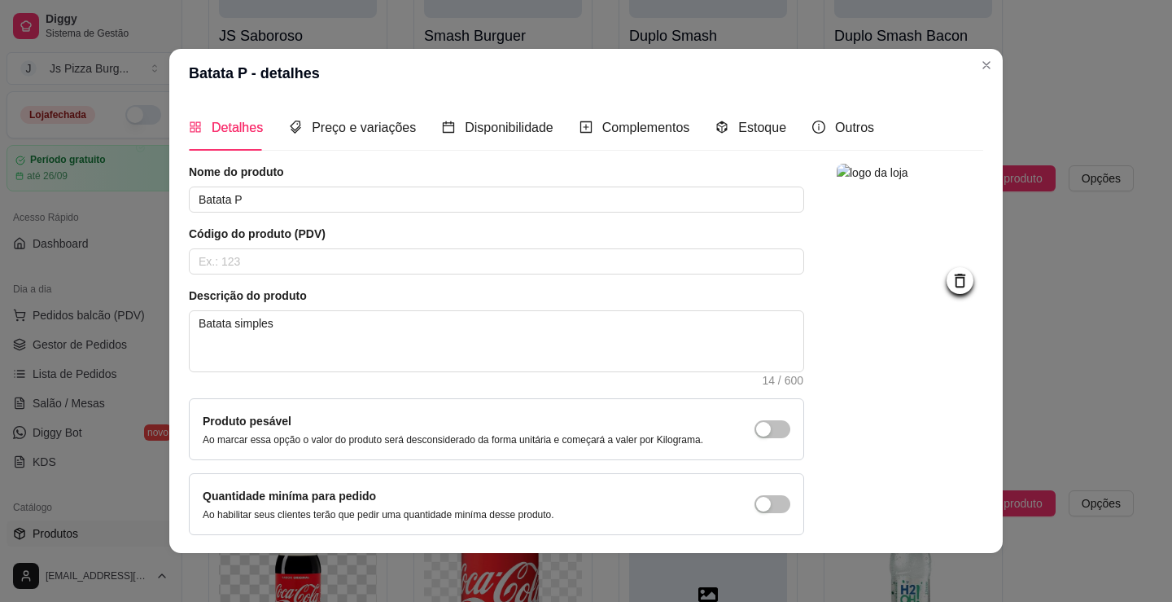
click at [865, 264] on img at bounding box center [910, 237] width 147 height 147
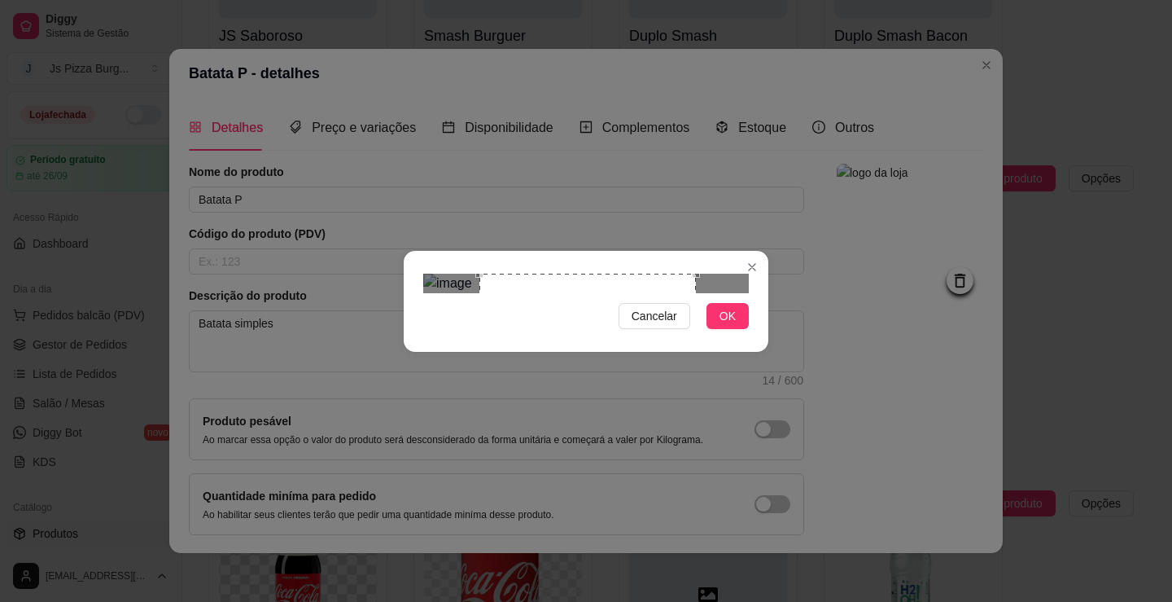
click at [646, 302] on div "Use the arrow keys to move the crop selection area" at bounding box center [587, 382] width 217 height 217
click at [690, 372] on div "Use the arrow keys to move the crop selection area" at bounding box center [586, 379] width 211 height 211
click at [726, 325] on span "OK" at bounding box center [728, 316] width 16 height 18
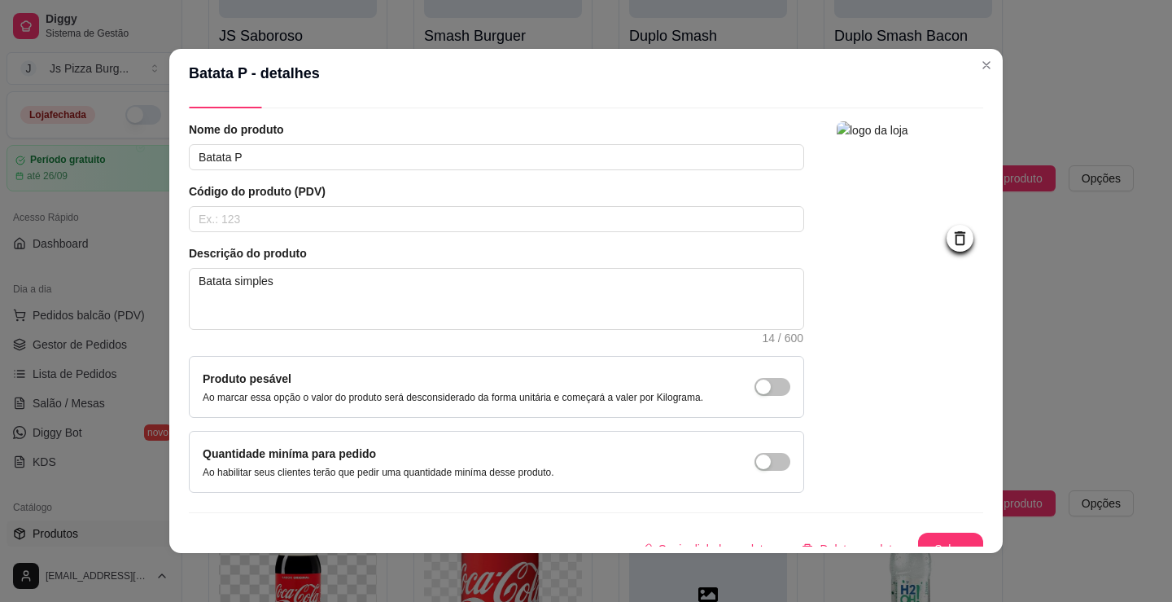
scroll to position [61, 0]
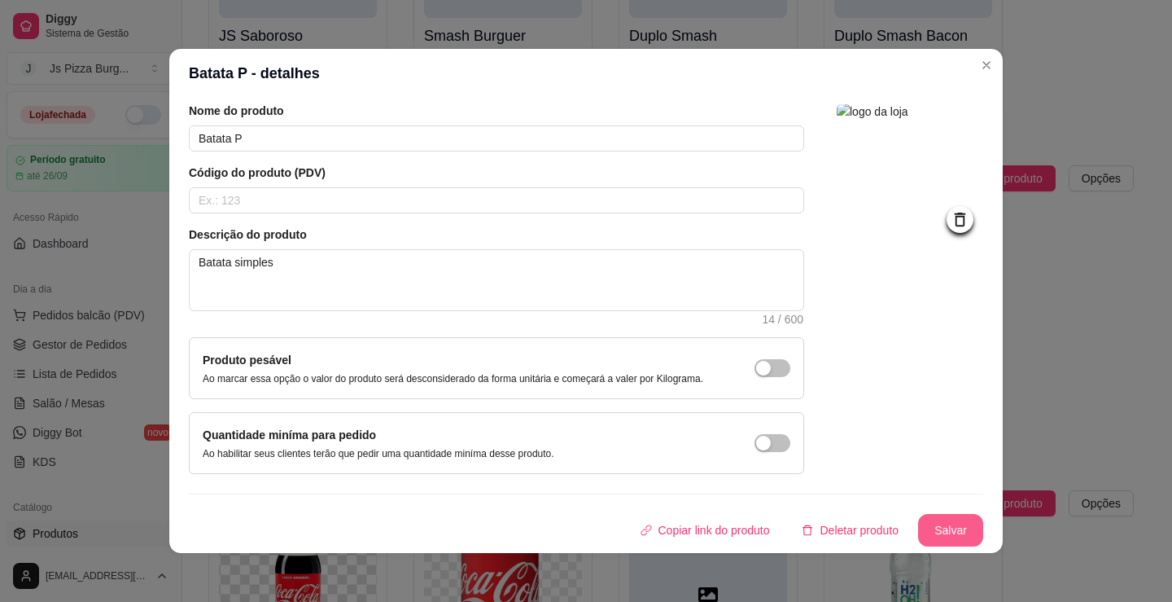
click at [919, 527] on button "Salvar" at bounding box center [950, 530] width 65 height 33
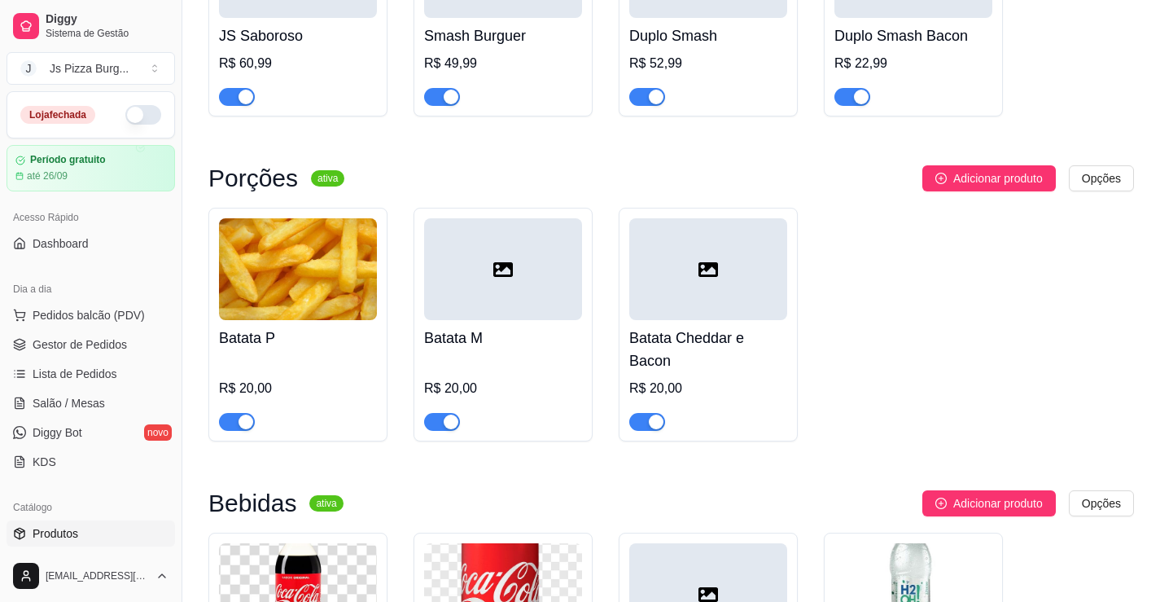
click at [479, 320] on div at bounding box center [503, 269] width 158 height 102
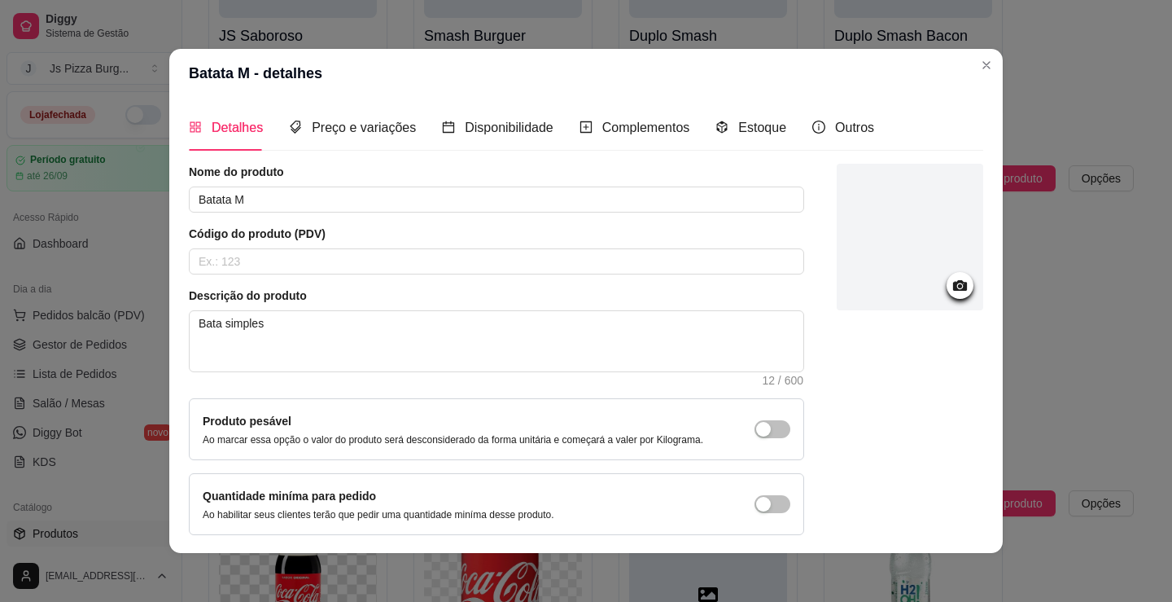
click at [958, 285] on circle at bounding box center [960, 286] width 4 height 4
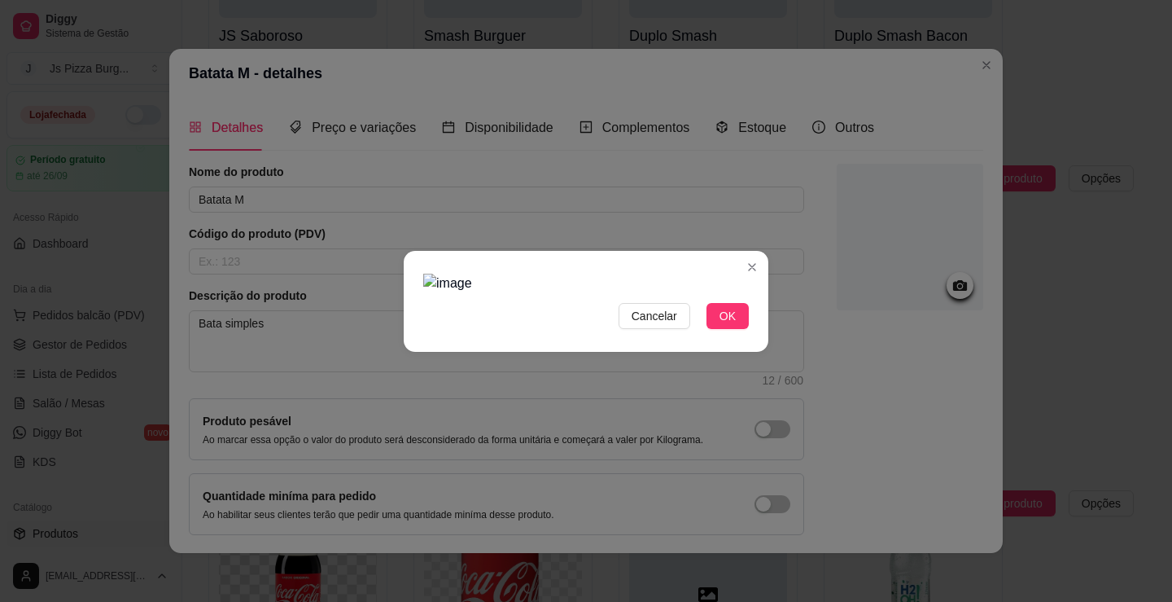
click at [694, 293] on img at bounding box center [586, 284] width 326 height 20
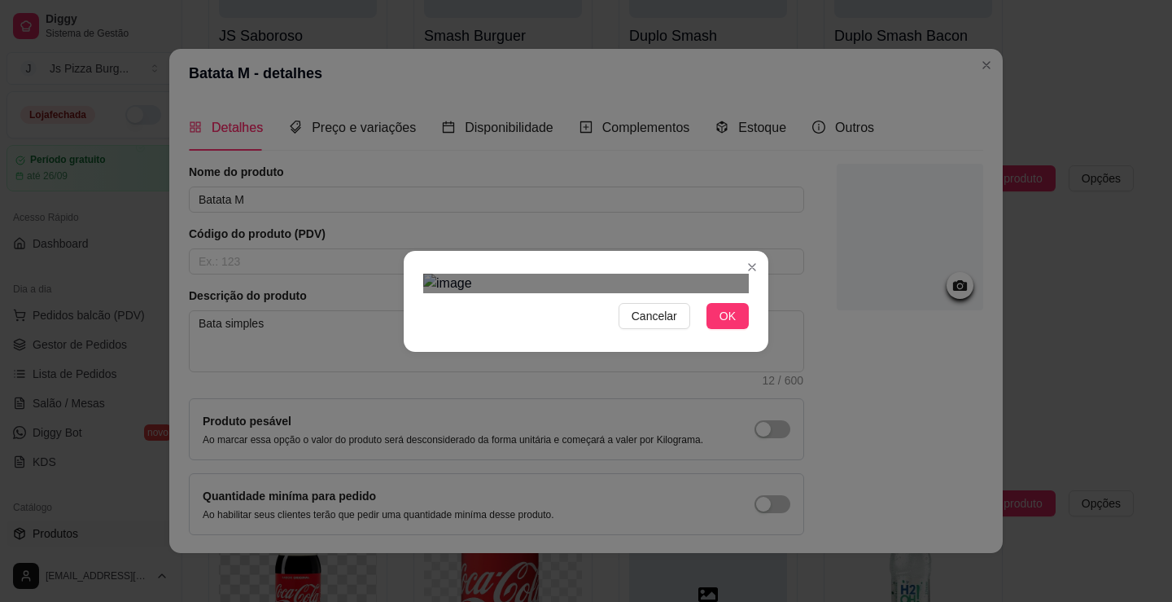
click at [684, 293] on img at bounding box center [586, 284] width 326 height 20
click at [616, 324] on div "Use the arrow keys to move the crop selection area" at bounding box center [586, 384] width 188 height 188
click at [734, 329] on button "OK" at bounding box center [728, 316] width 42 height 26
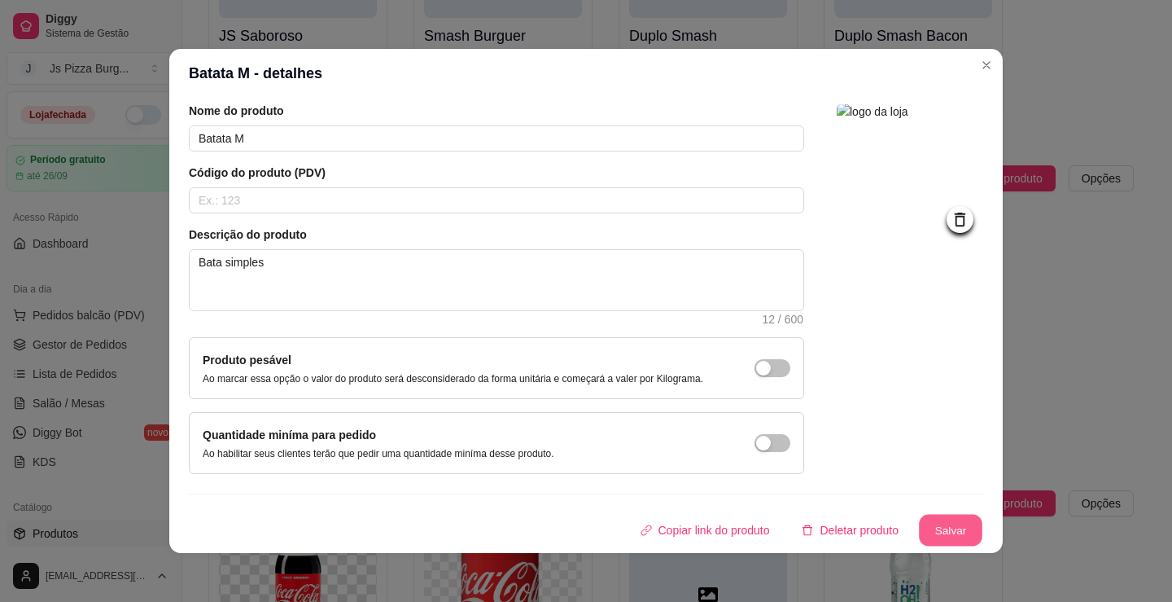
click at [934, 531] on button "Salvar" at bounding box center [950, 530] width 63 height 32
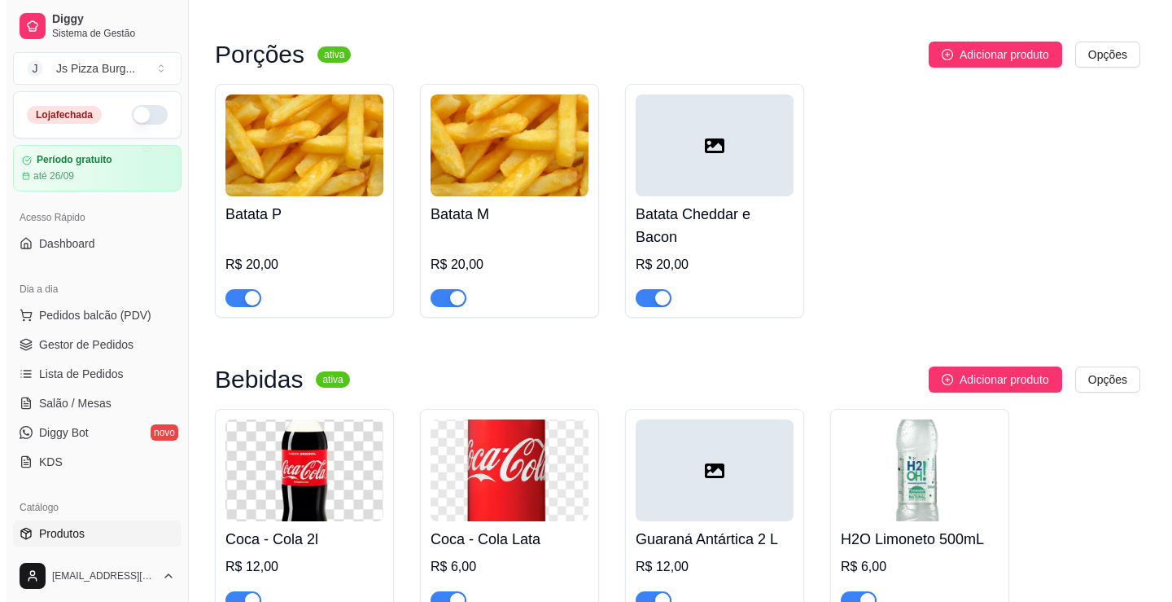
scroll to position [5021, 0]
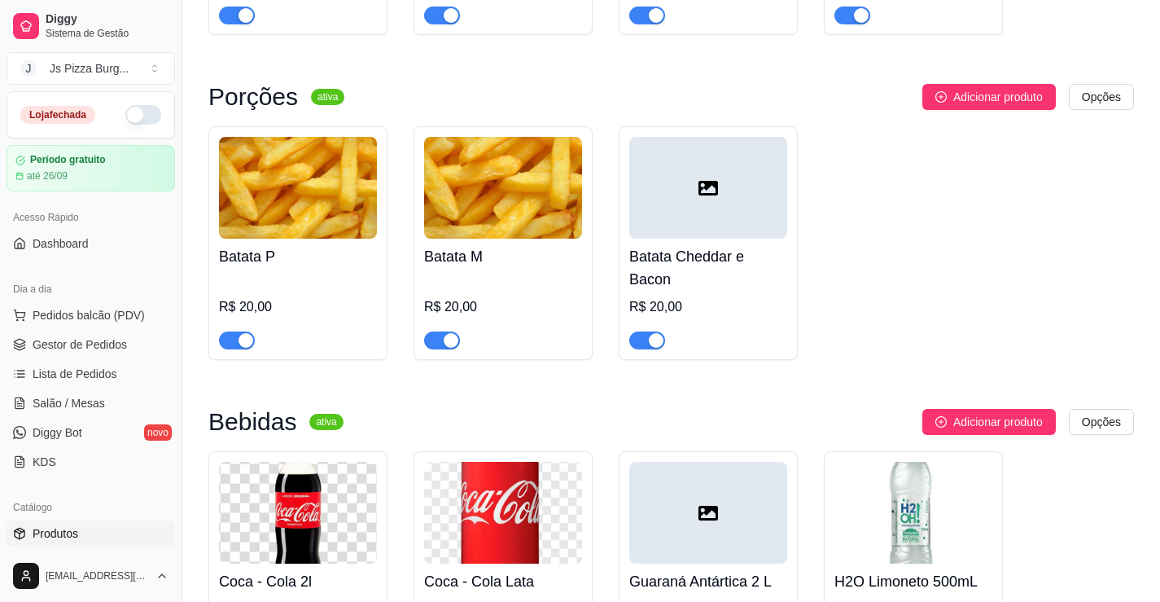
click at [714, 234] on div at bounding box center [708, 188] width 158 height 102
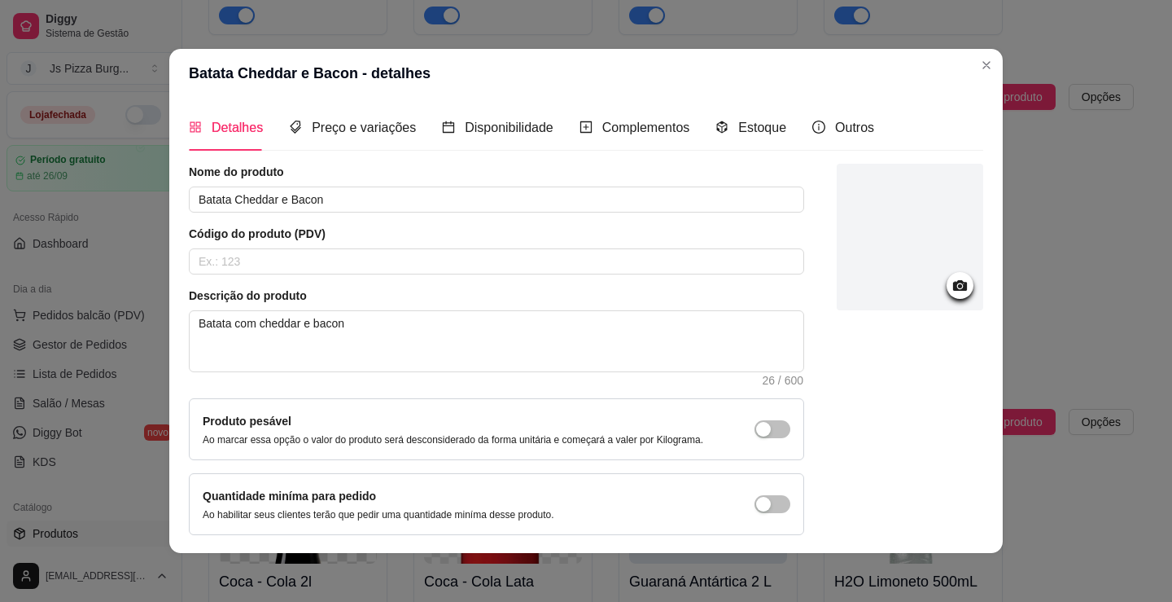
click at [953, 284] on icon at bounding box center [960, 285] width 14 height 11
click at [953, 286] on icon at bounding box center [960, 285] width 14 height 11
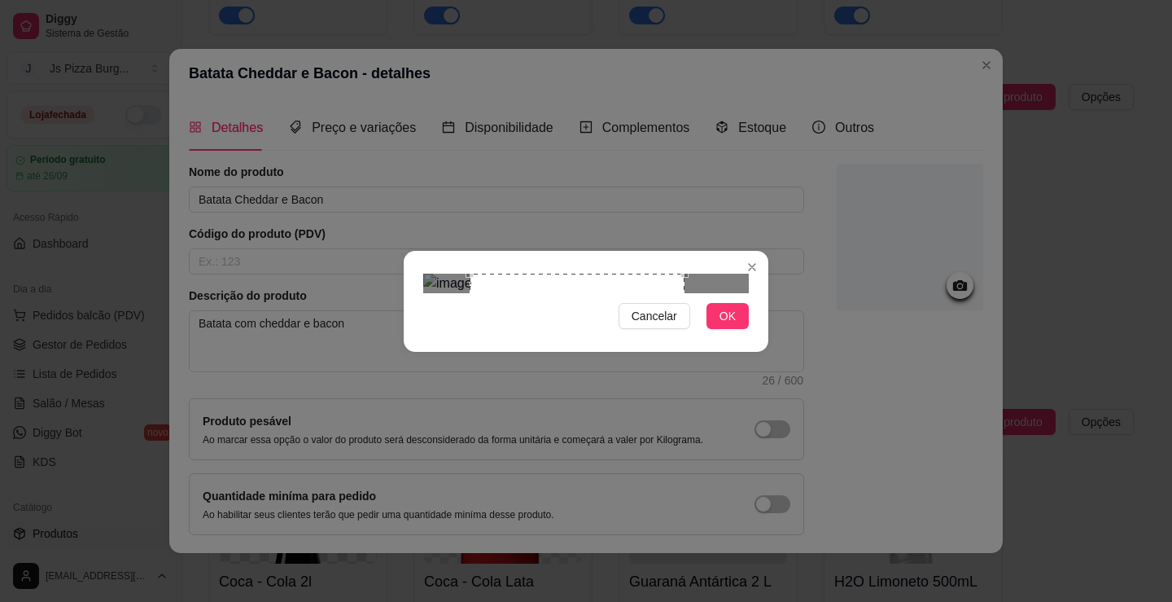
click at [684, 350] on div "Use the arrow keys to move the crop selection area" at bounding box center [577, 381] width 215 height 215
click at [733, 325] on span "OK" at bounding box center [728, 316] width 16 height 18
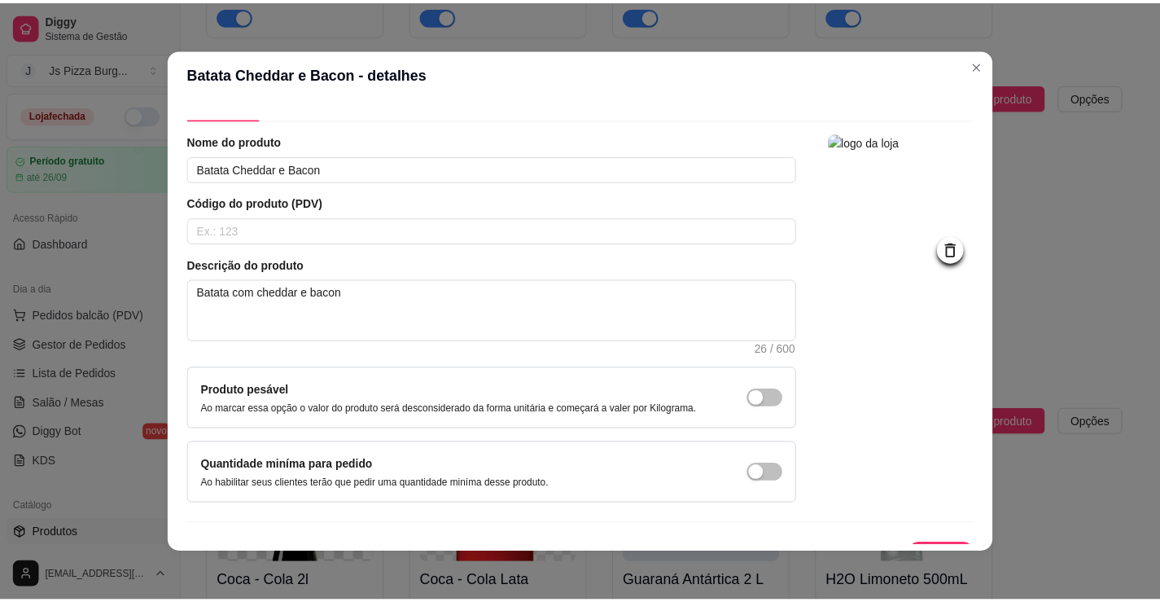
scroll to position [61, 0]
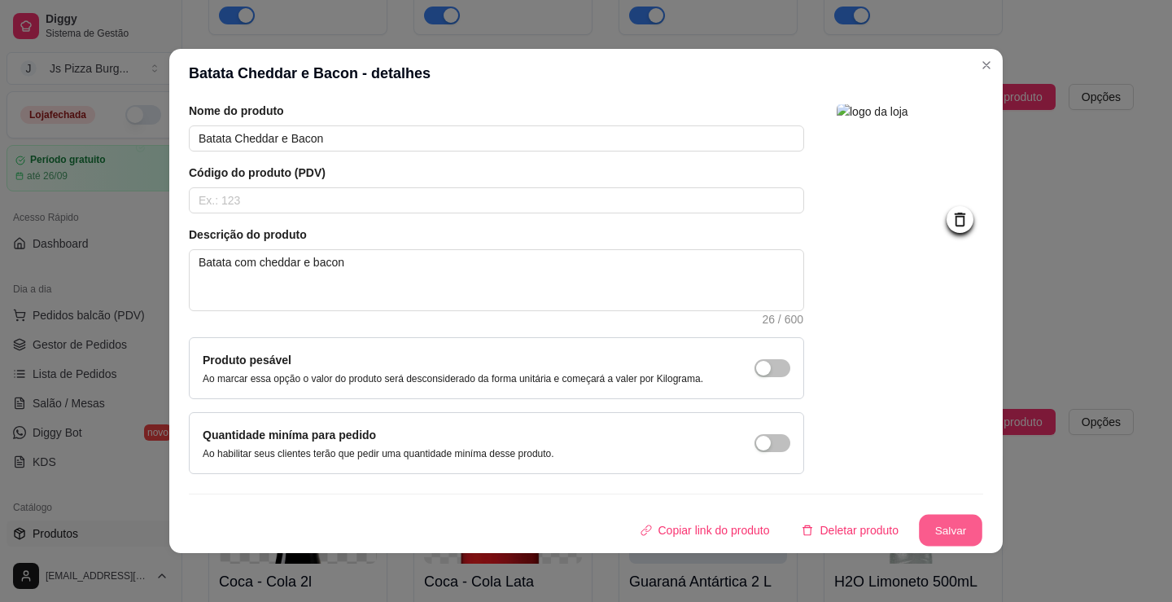
click at [924, 527] on button "Salvar" at bounding box center [950, 530] width 63 height 32
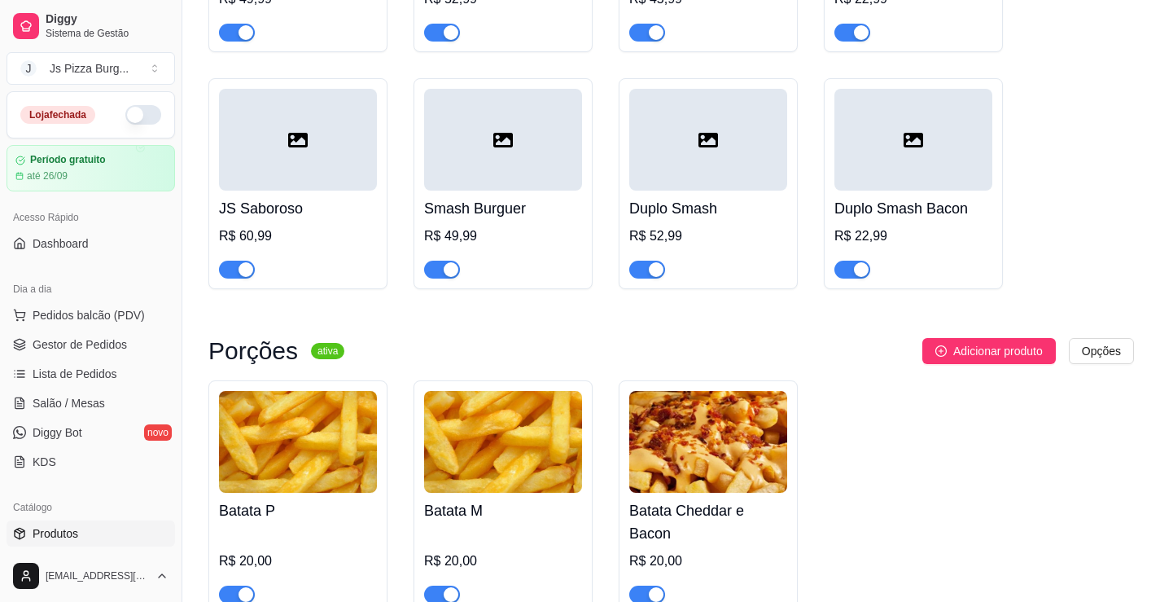
scroll to position [4695, 0]
